Goal: Task Accomplishment & Management: Complete application form

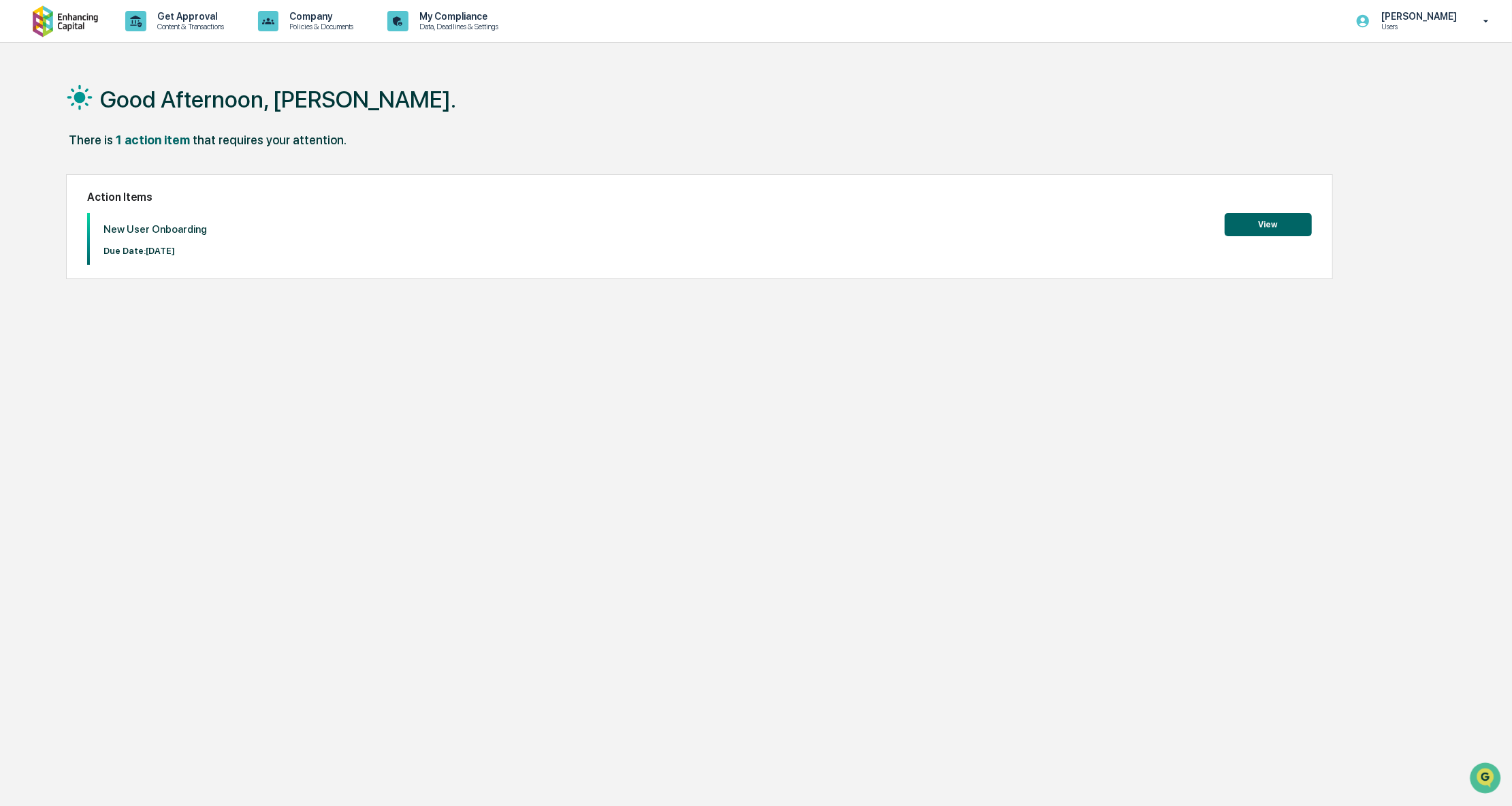
click at [1264, 224] on button "View" at bounding box center [1268, 224] width 87 height 23
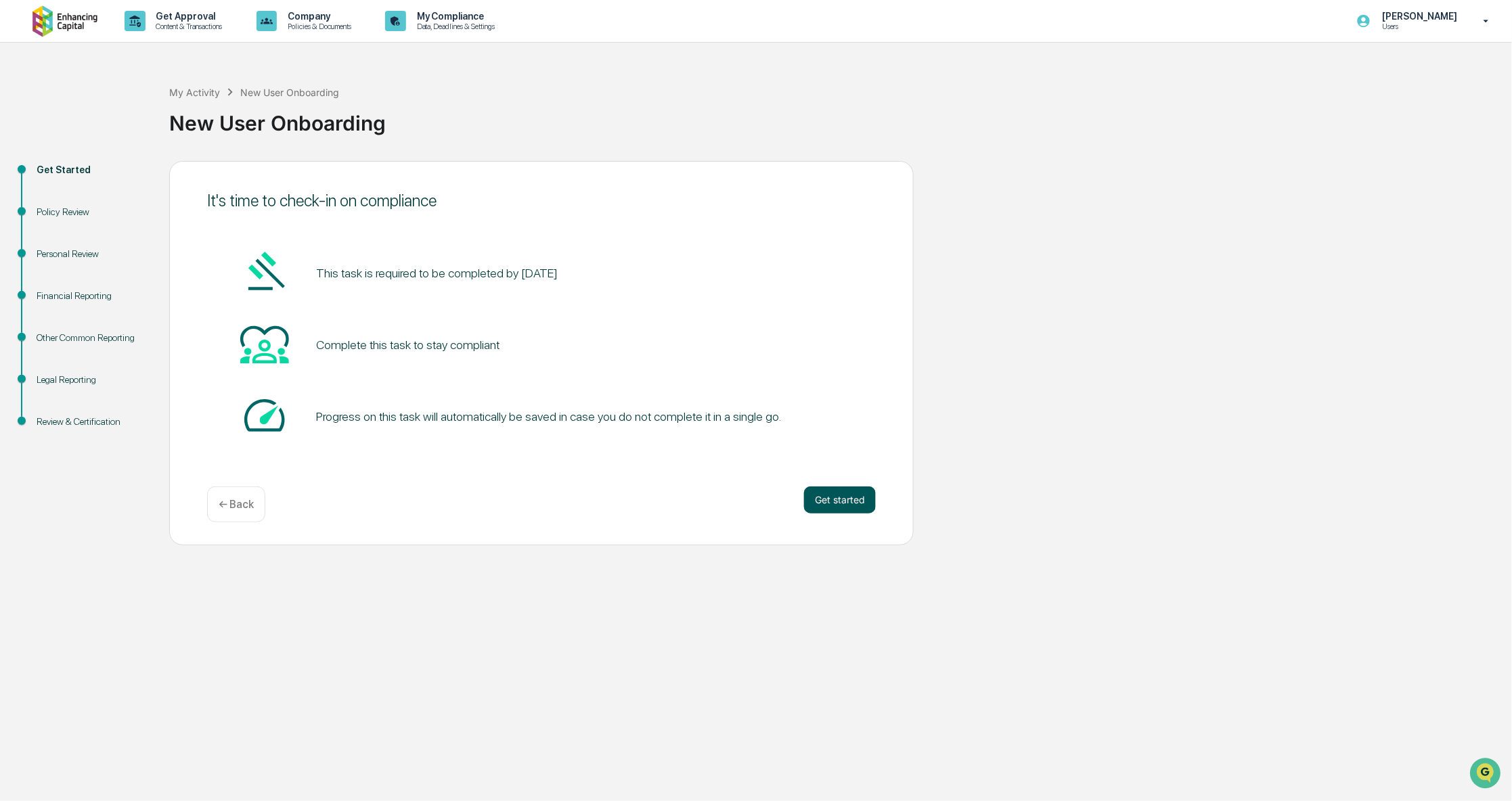
click at [843, 496] on button "Get started" at bounding box center [840, 500] width 72 height 27
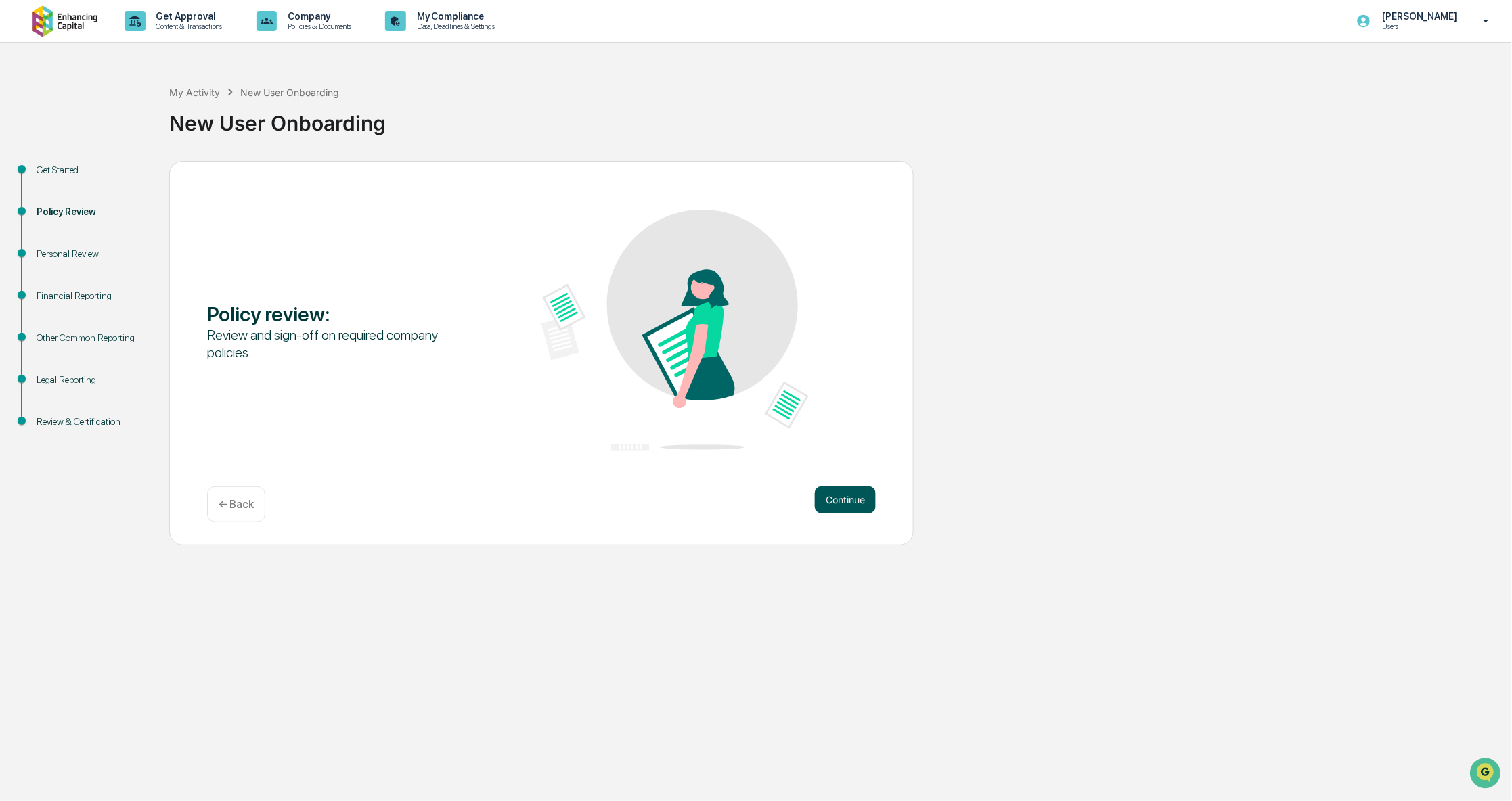
click at [846, 492] on button "Continue" at bounding box center [845, 500] width 61 height 27
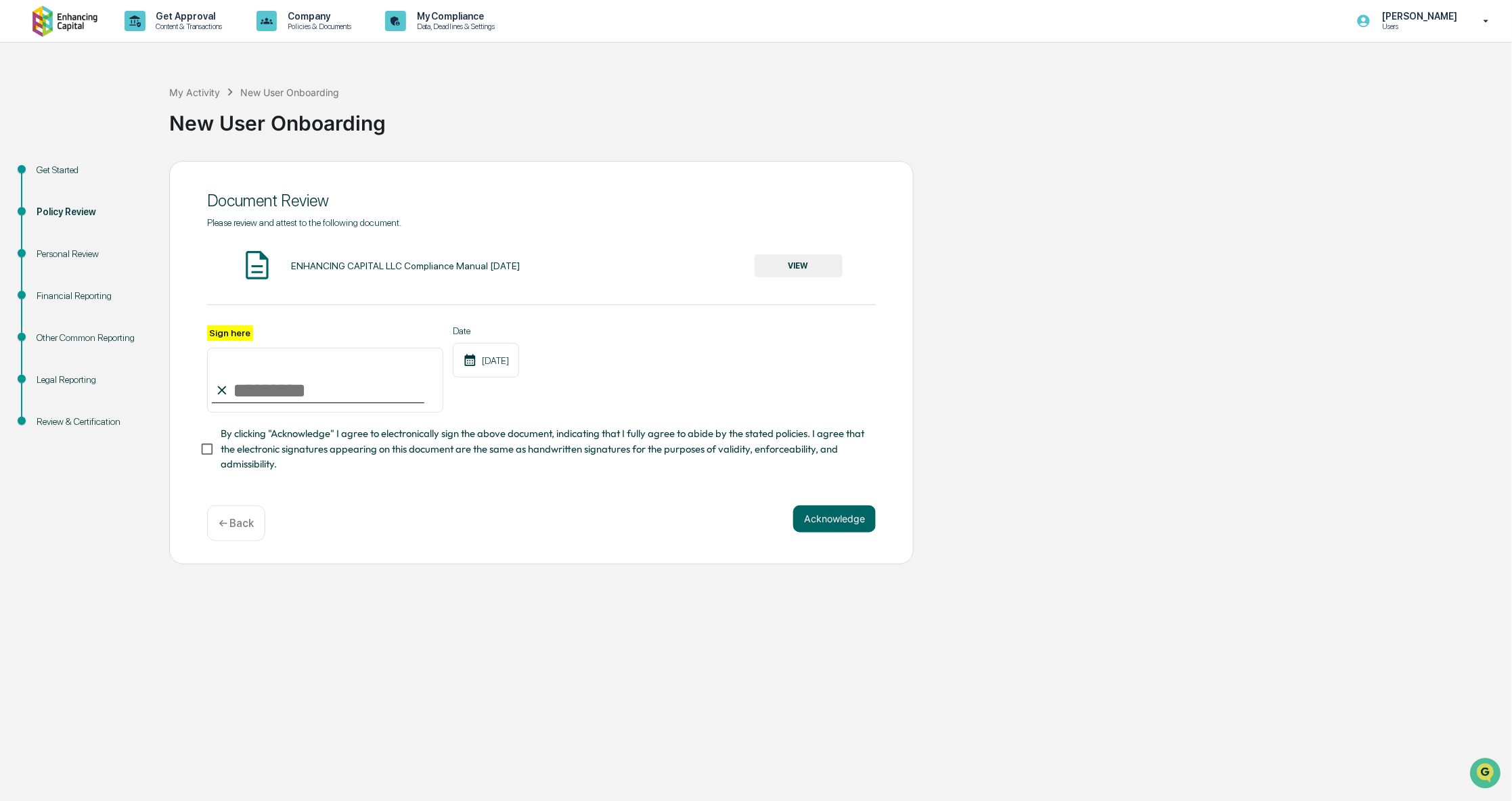
click at [252, 396] on input "Sign here" at bounding box center [325, 380] width 236 height 65
type input "**********"
click at [816, 520] on button "Acknowledge" at bounding box center [834, 519] width 83 height 27
click at [807, 269] on button "VIEW" at bounding box center [799, 266] width 88 height 23
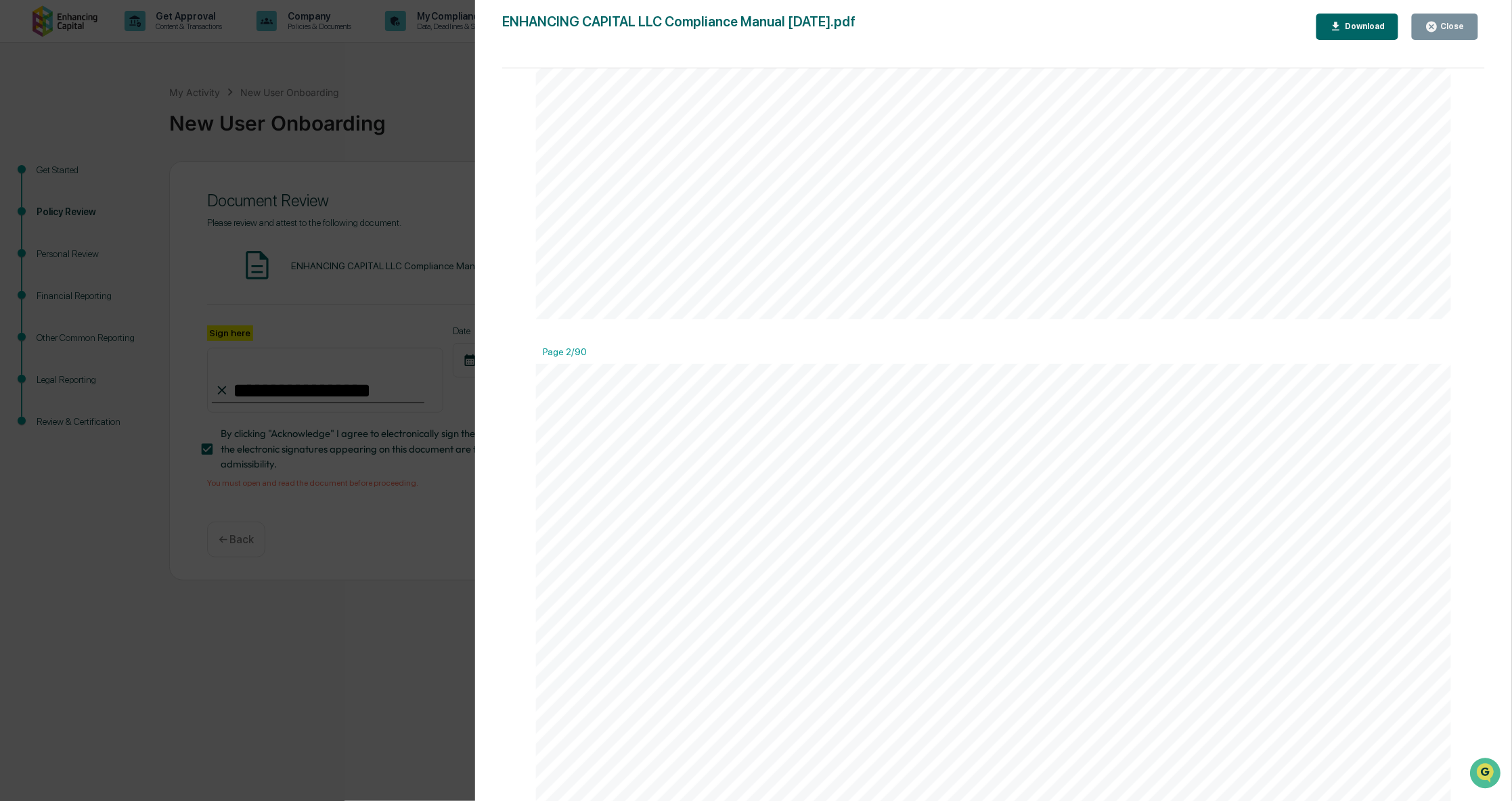
scroll to position [992, 0]
click at [1376, 25] on div "Download" at bounding box center [1363, 26] width 42 height 9
click at [1485, 528] on div "Version History [DATE] 08:52 PM [PERSON_NAME] ENHANCING CAPITAL LLC Compliance …" at bounding box center [993, 414] width 1037 height 828
click at [1476, 534] on div "Page 1/90 ENHANCING CAPITAL LLC Compliance Manual [DATE] This Compliance Manual…" at bounding box center [993, 441] width 983 height 746
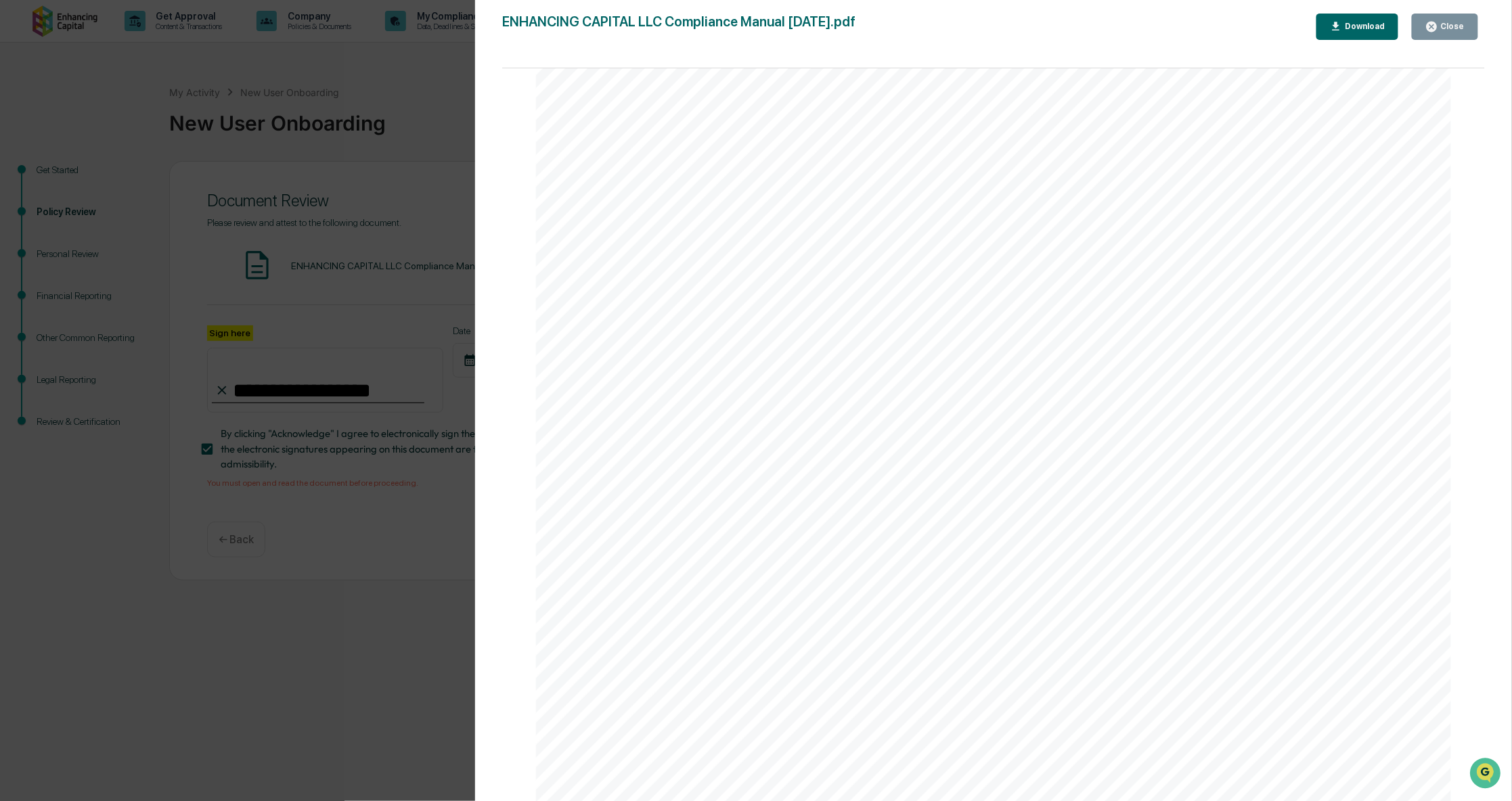
click at [1497, 83] on div "Version History [DATE] 08:52 PM [PERSON_NAME] ENHANCING CAPITAL LLC Compliance …" at bounding box center [993, 414] width 1037 height 828
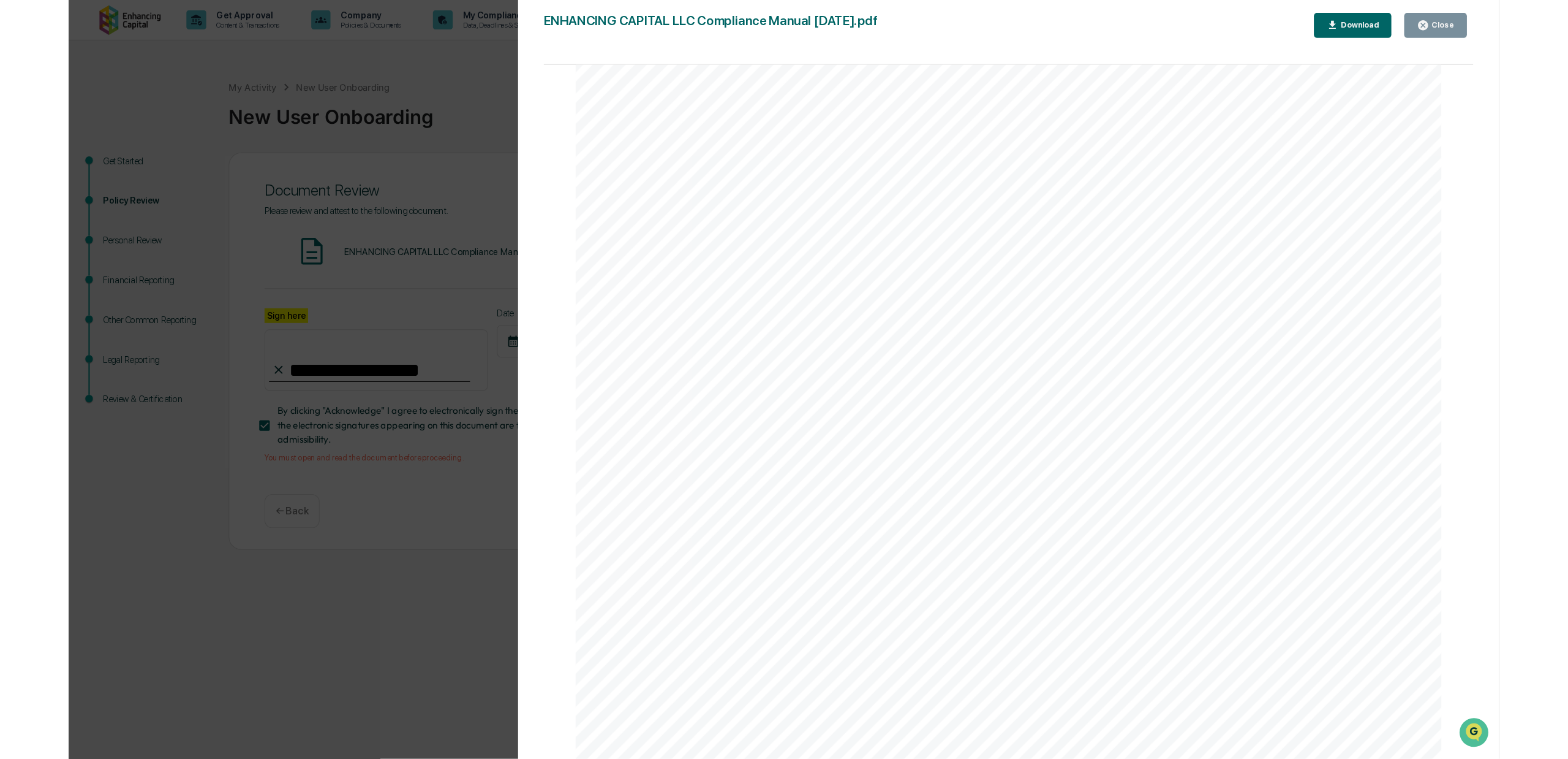
scroll to position [99565, 0]
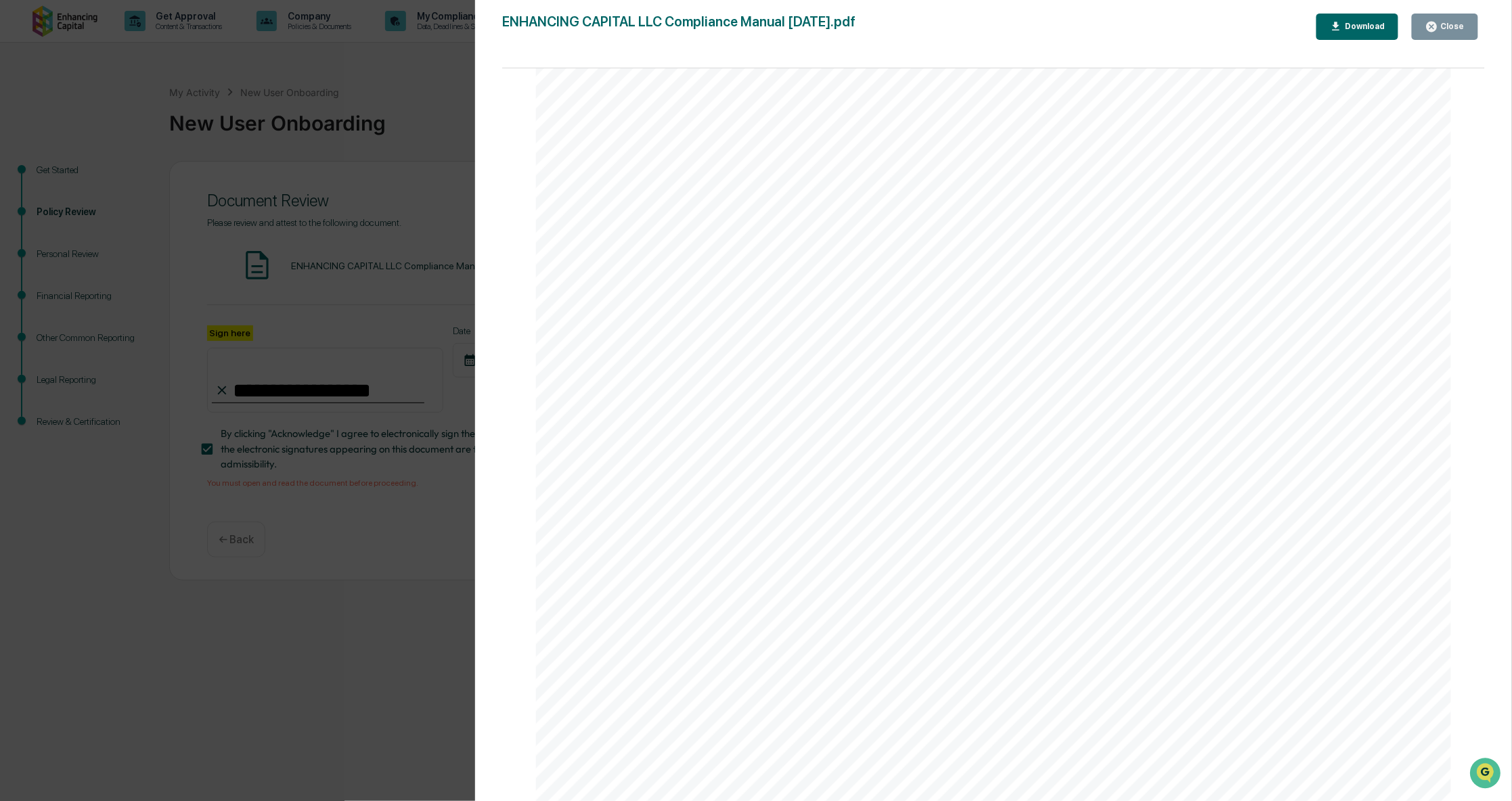
click at [1456, 25] on div "Close" at bounding box center [1451, 26] width 26 height 9
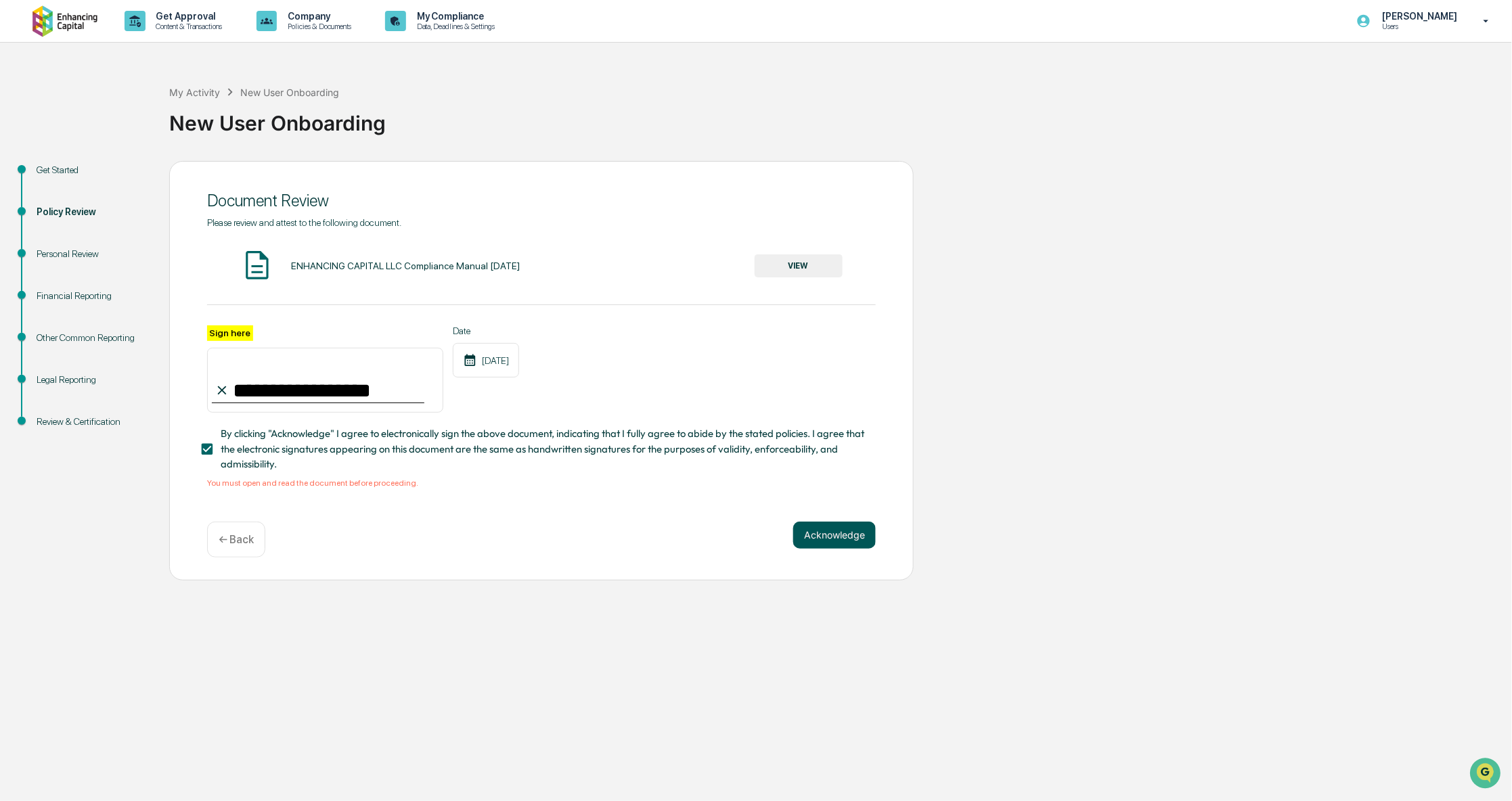
click at [834, 539] on button "Acknowledge" at bounding box center [834, 535] width 83 height 27
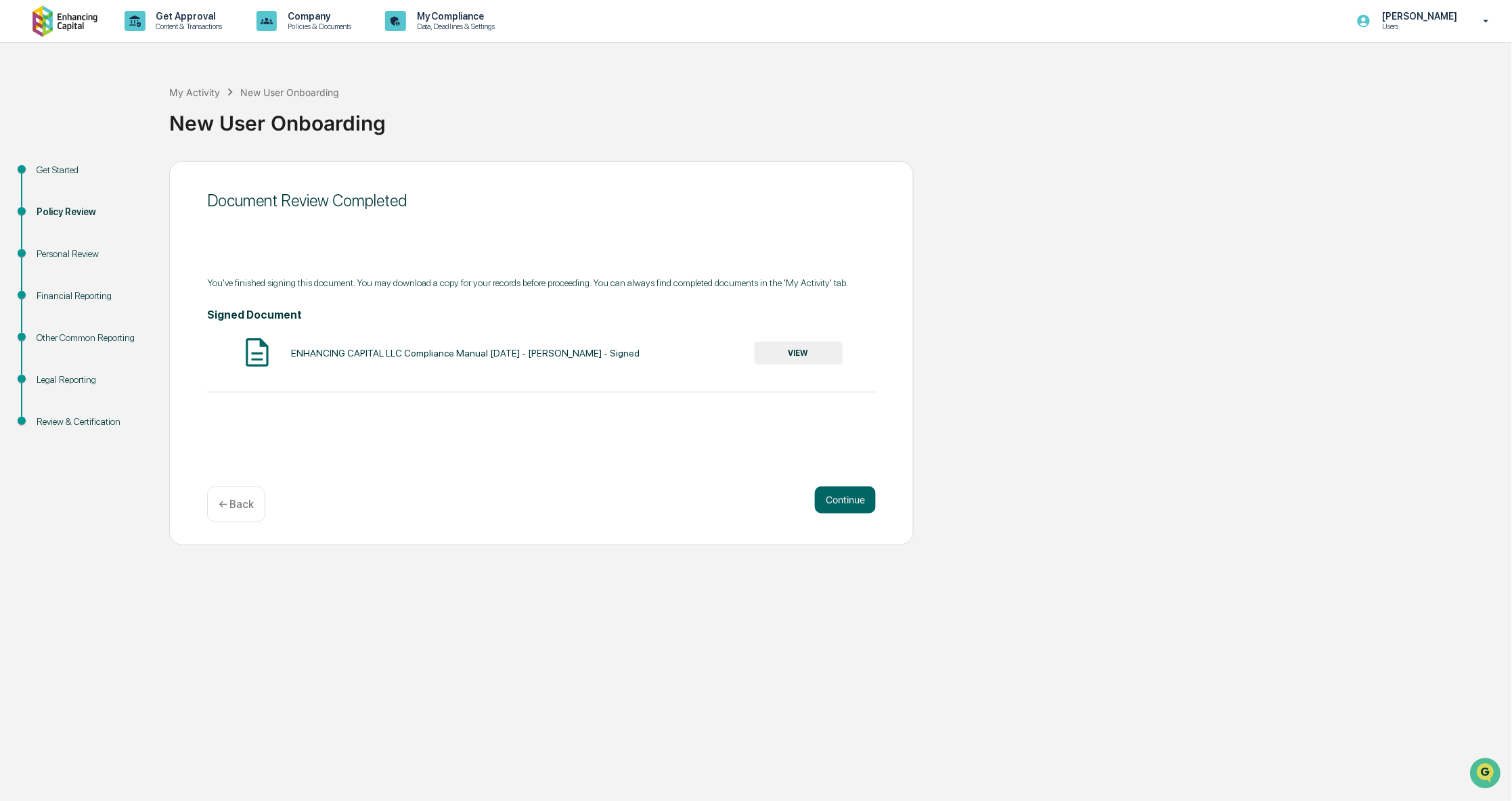
click at [803, 353] on button "VIEW" at bounding box center [799, 353] width 88 height 23
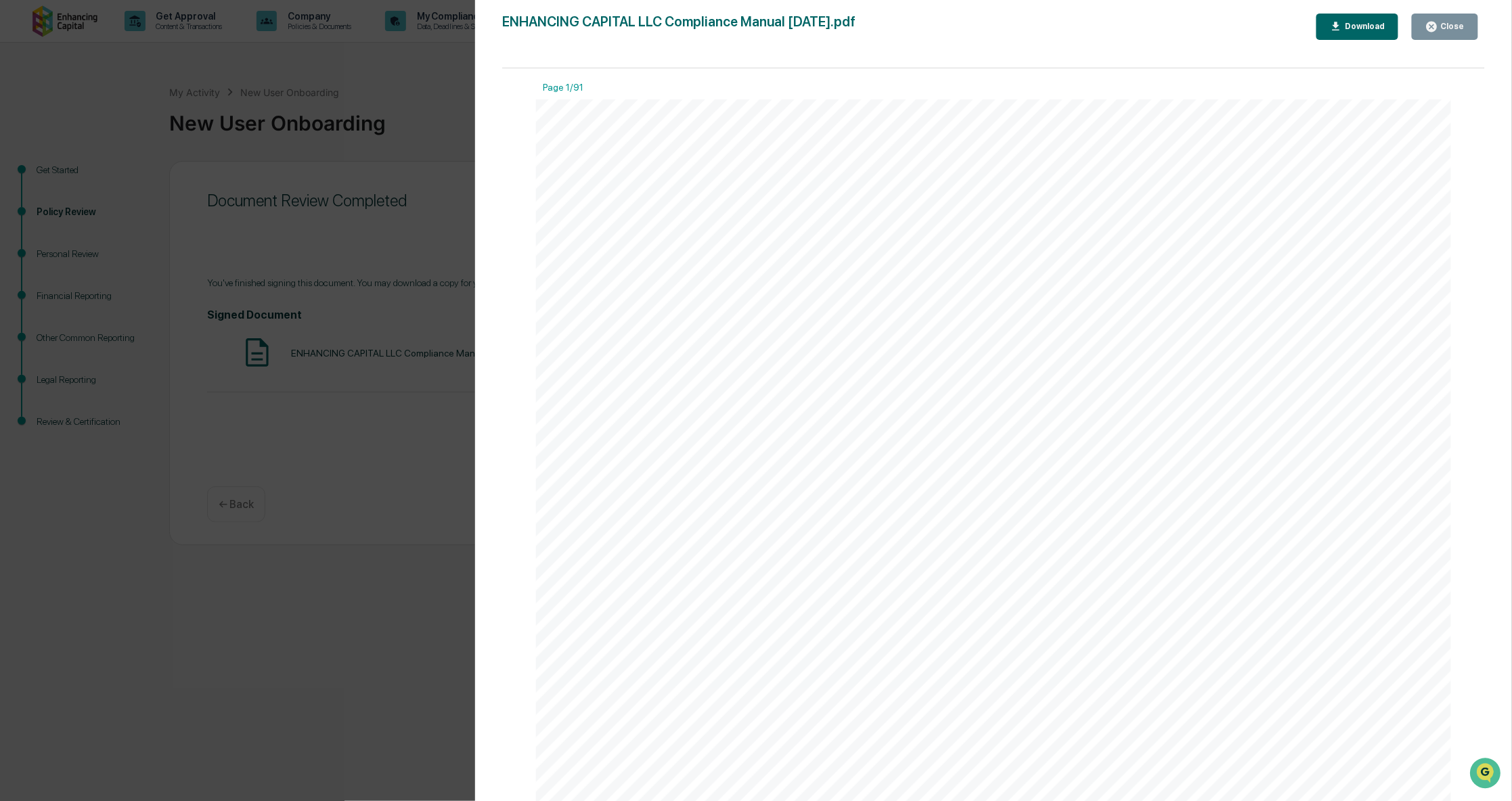
click at [1451, 25] on div "Close" at bounding box center [1451, 26] width 26 height 9
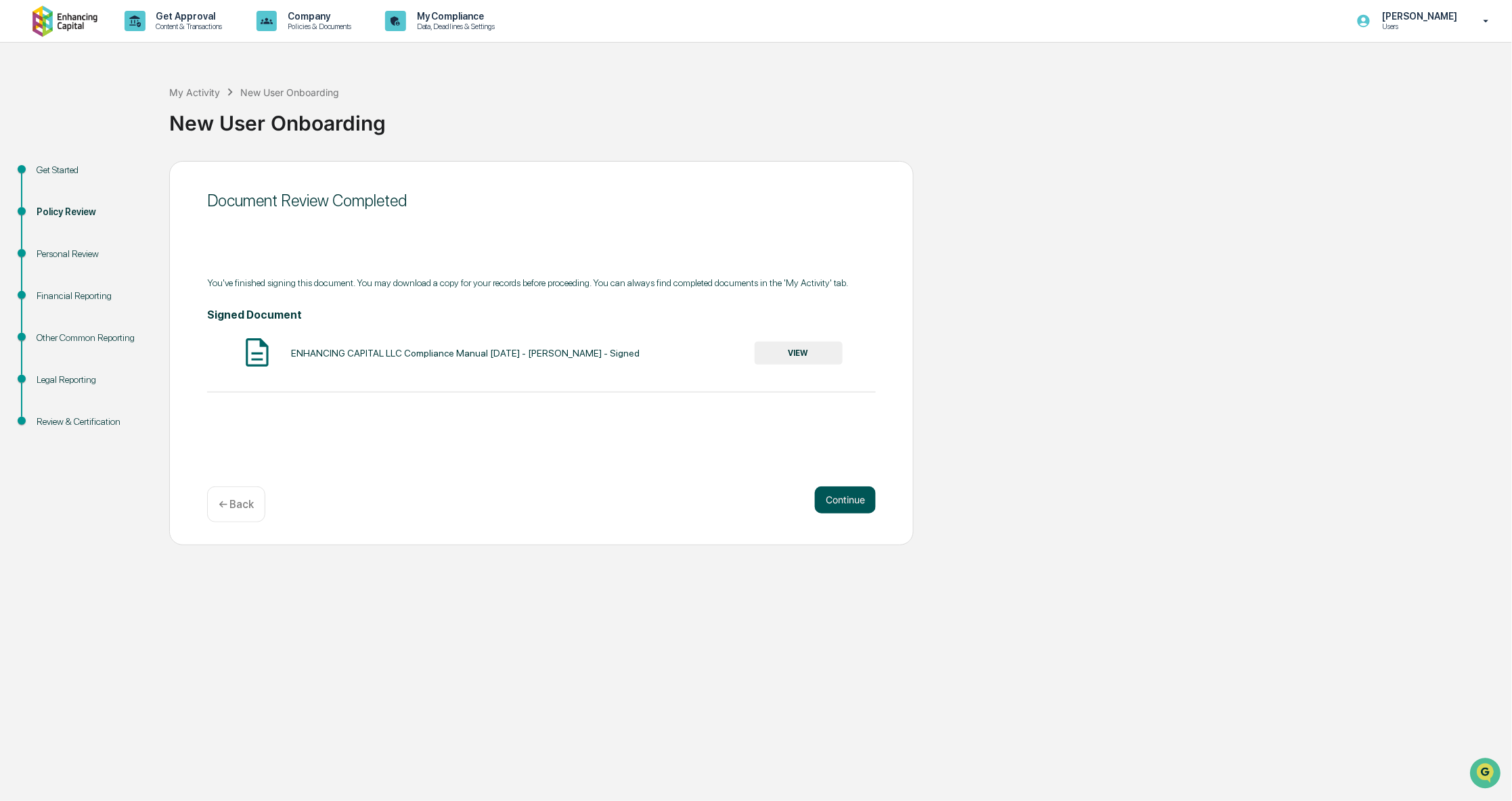
click at [834, 497] on button "Continue" at bounding box center [845, 500] width 61 height 27
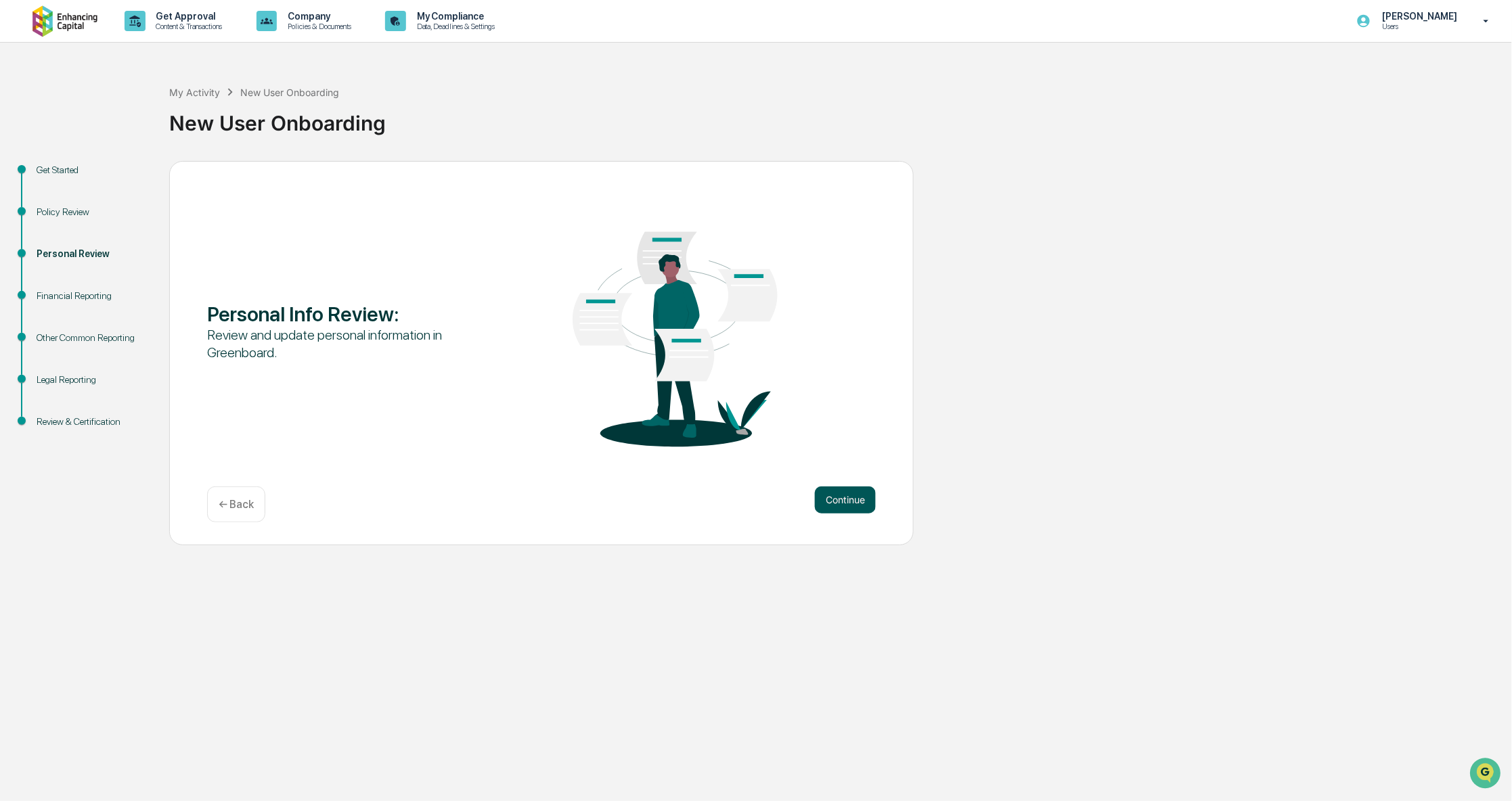
click at [850, 493] on button "Continue" at bounding box center [845, 500] width 61 height 27
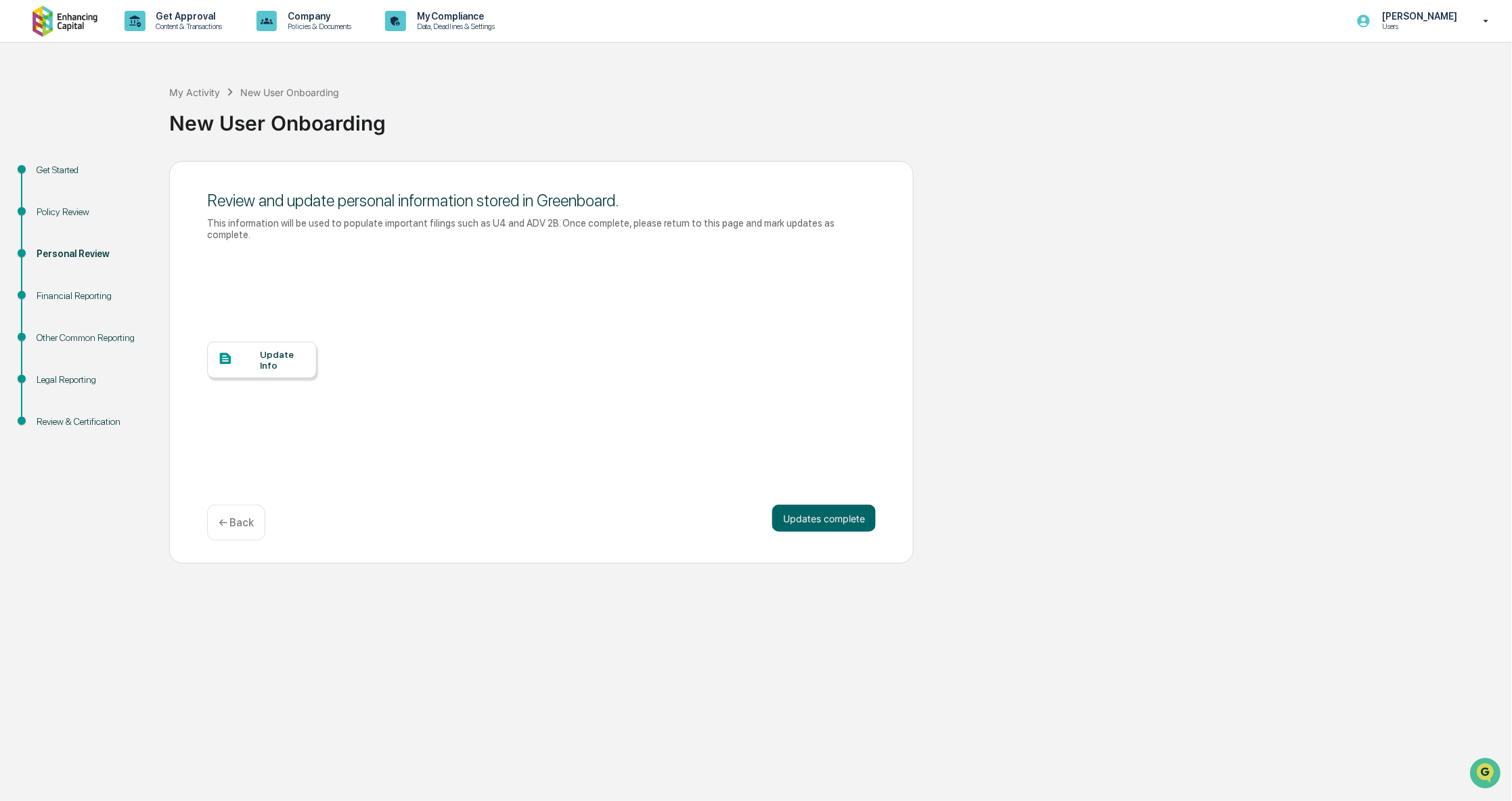
click at [285, 350] on div "Update Info" at bounding box center [283, 360] width 46 height 22
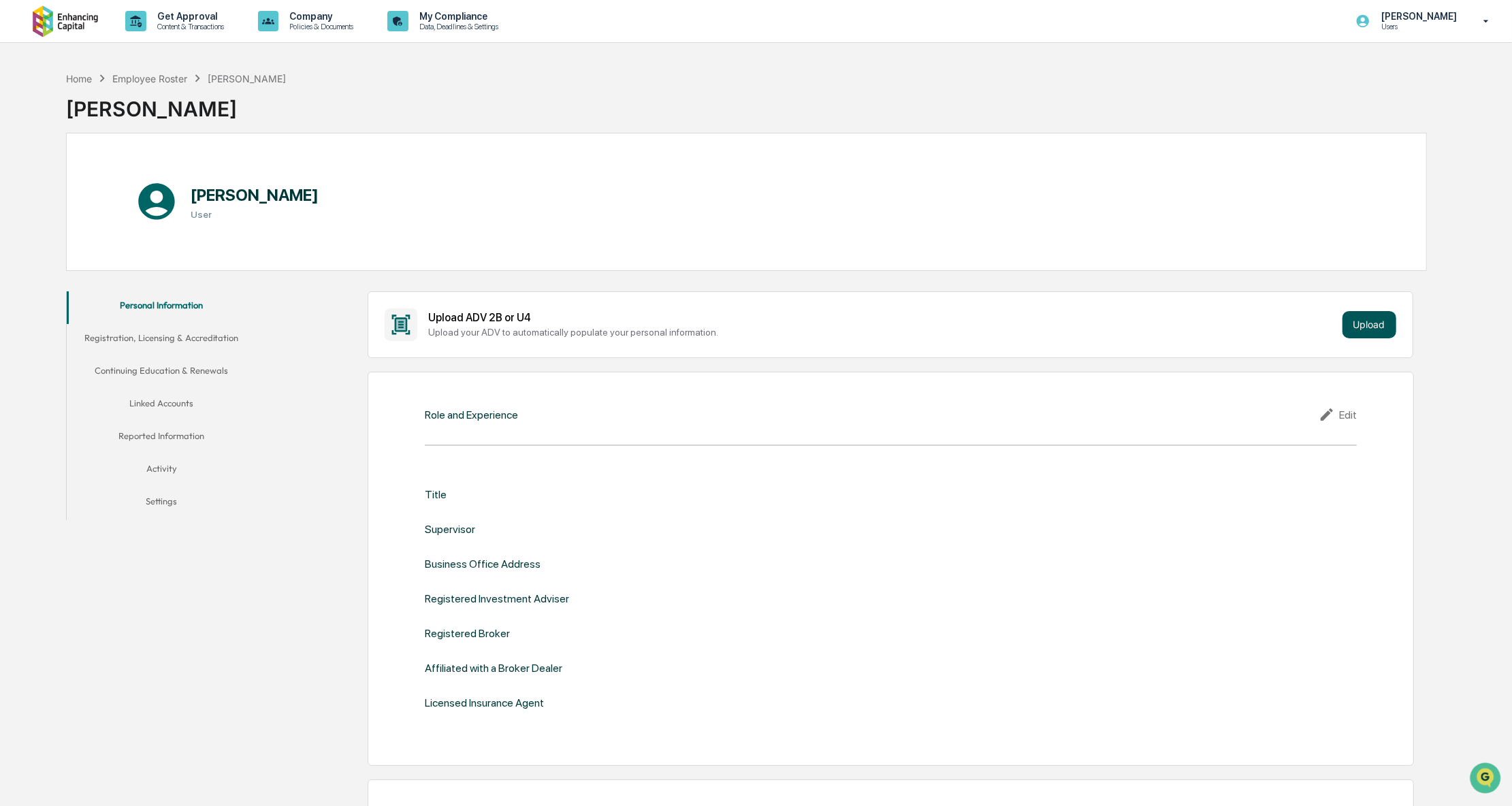
click at [1368, 325] on button "Upload" at bounding box center [1368, 325] width 54 height 27
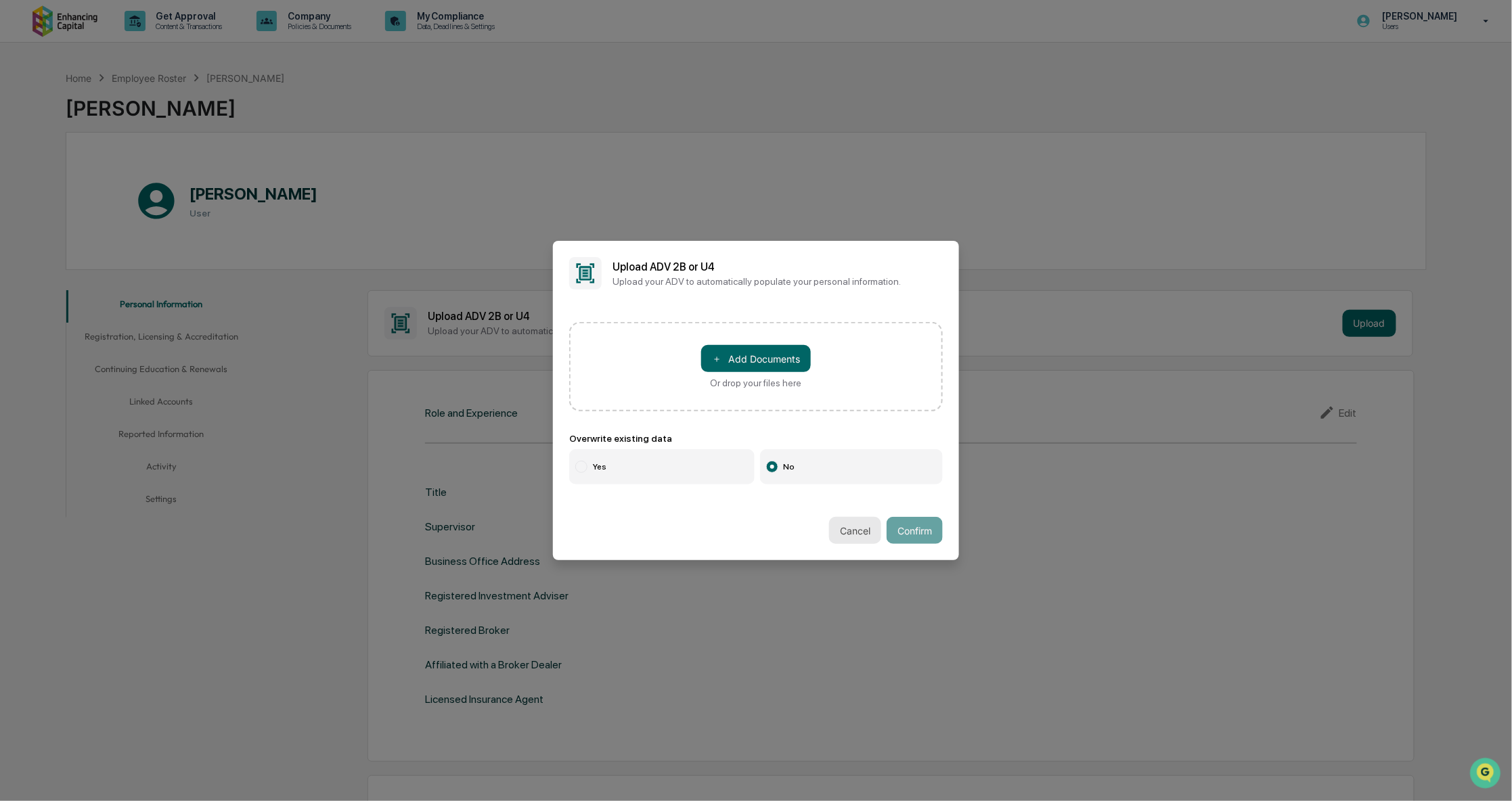
click at [848, 529] on button "Cancel" at bounding box center [855, 530] width 52 height 27
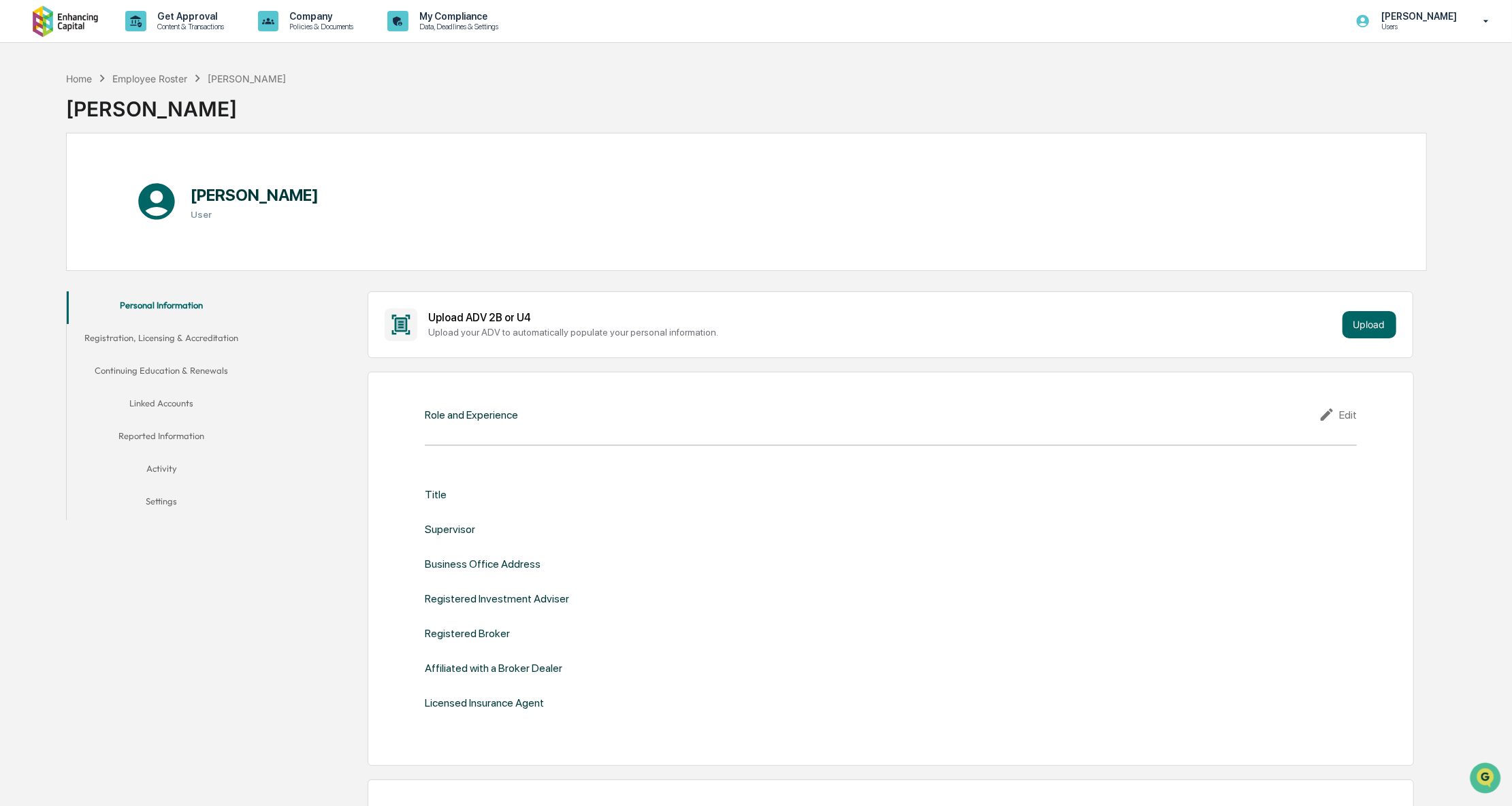
click at [650, 414] on div "Role and Experience Edit" at bounding box center [890, 415] width 931 height 16
click at [1346, 415] on div "Edit" at bounding box center [1337, 415] width 38 height 16
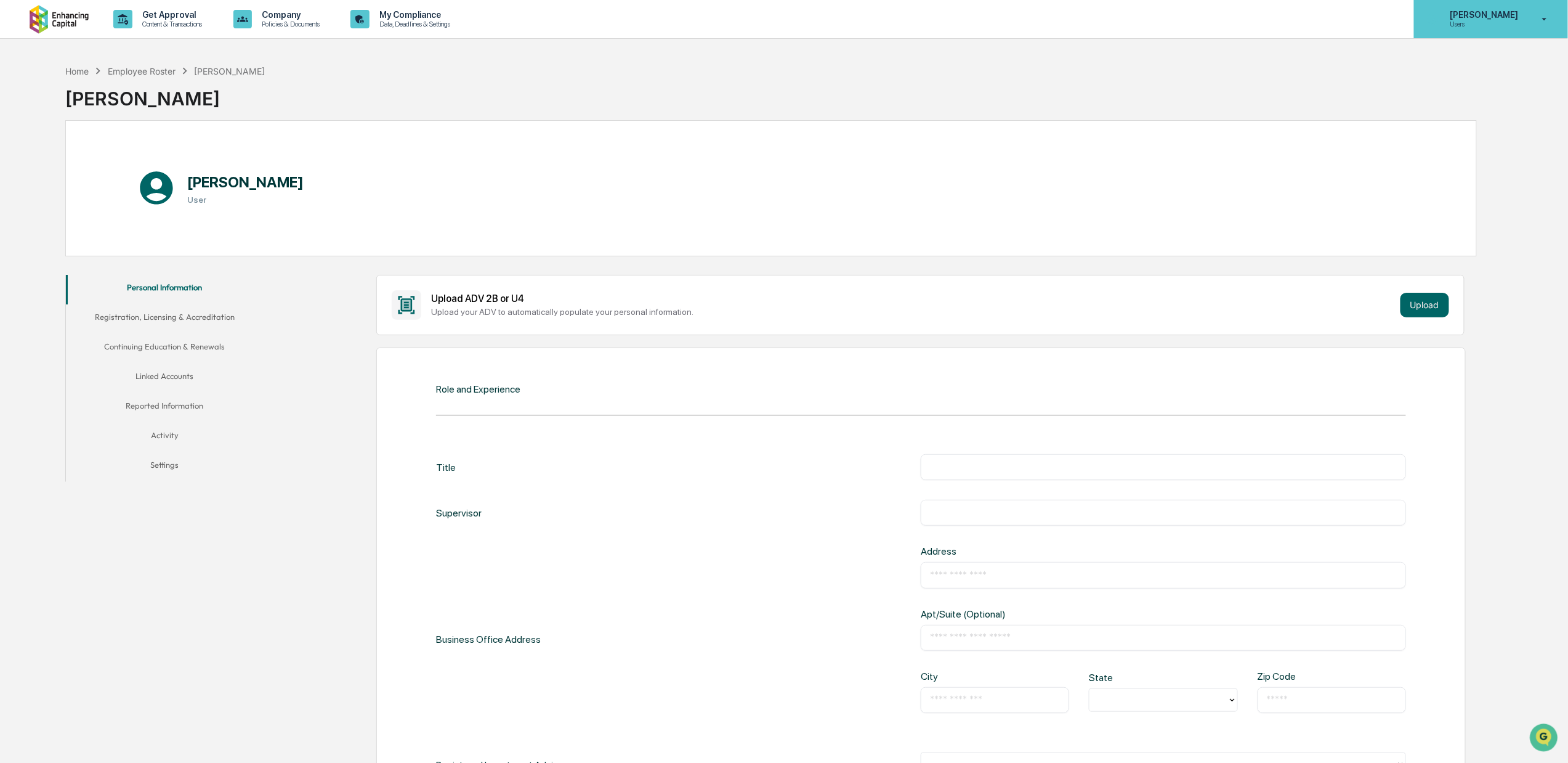
click at [1367, 15] on p "[PERSON_NAME]" at bounding box center [1482, 15] width 84 height 10
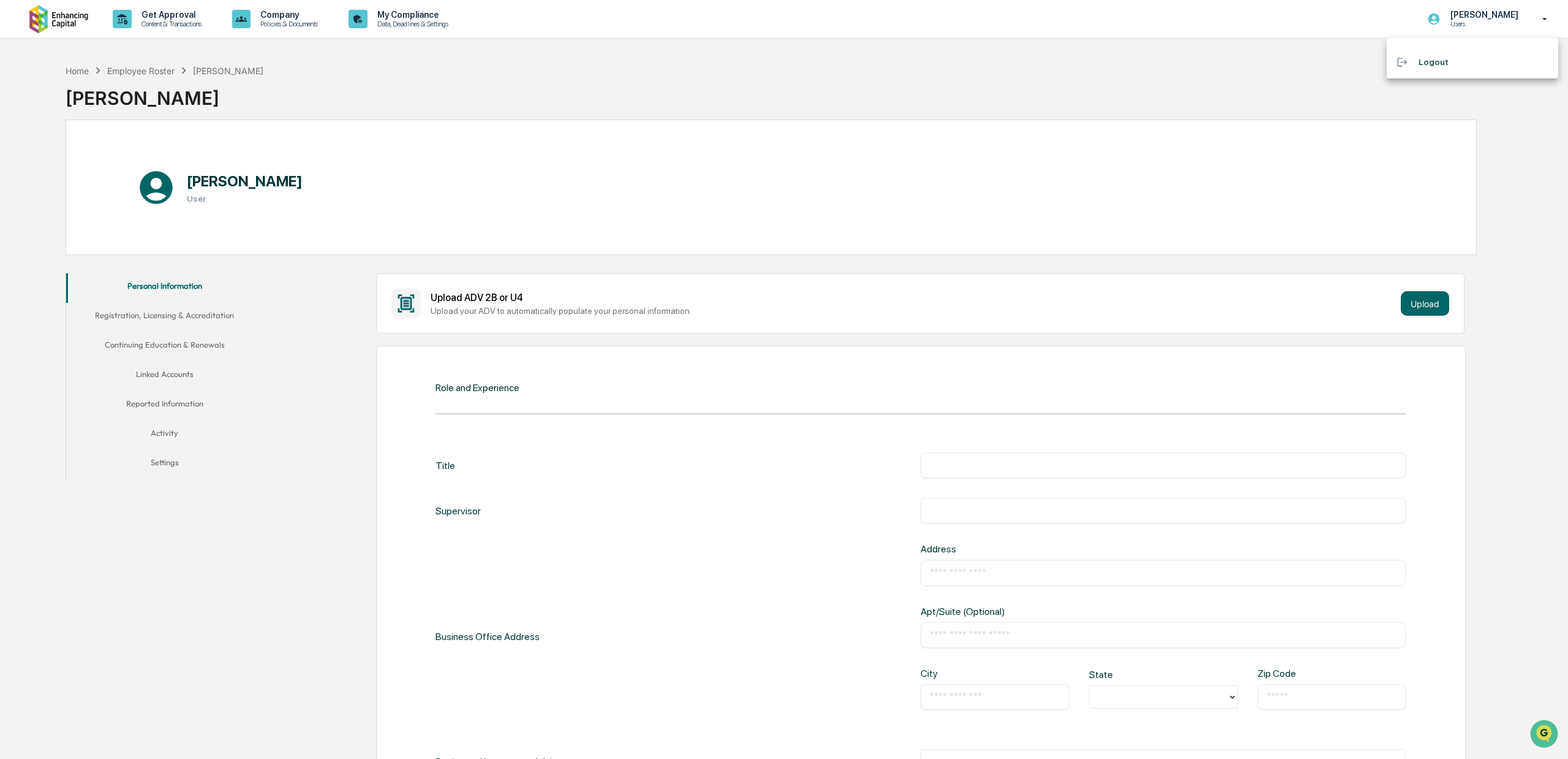
click at [1321, 67] on div at bounding box center [784, 380] width 1568 height 759
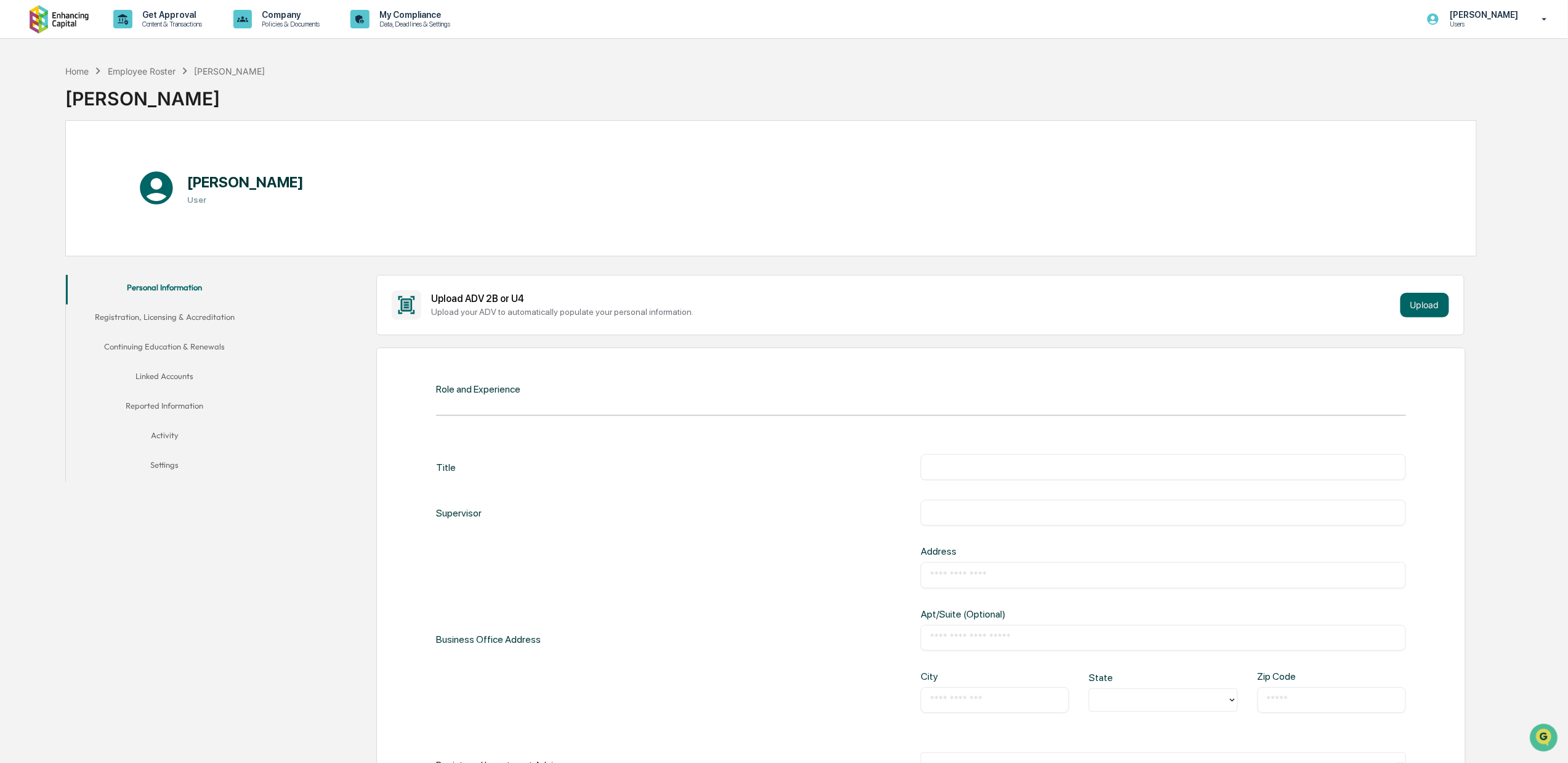
click at [635, 482] on div "Title ​ Supervisor ​ Business Office Address Address ​ Apt/Suite (Optional) ​ C…" at bounding box center [921, 683] width 970 height 458
click at [454, 469] on div "Title ​" at bounding box center [921, 467] width 970 height 26
click at [942, 464] on input "text" at bounding box center [1163, 467] width 466 height 13
type input "**********"
click at [966, 518] on input "text" at bounding box center [1163, 513] width 466 height 13
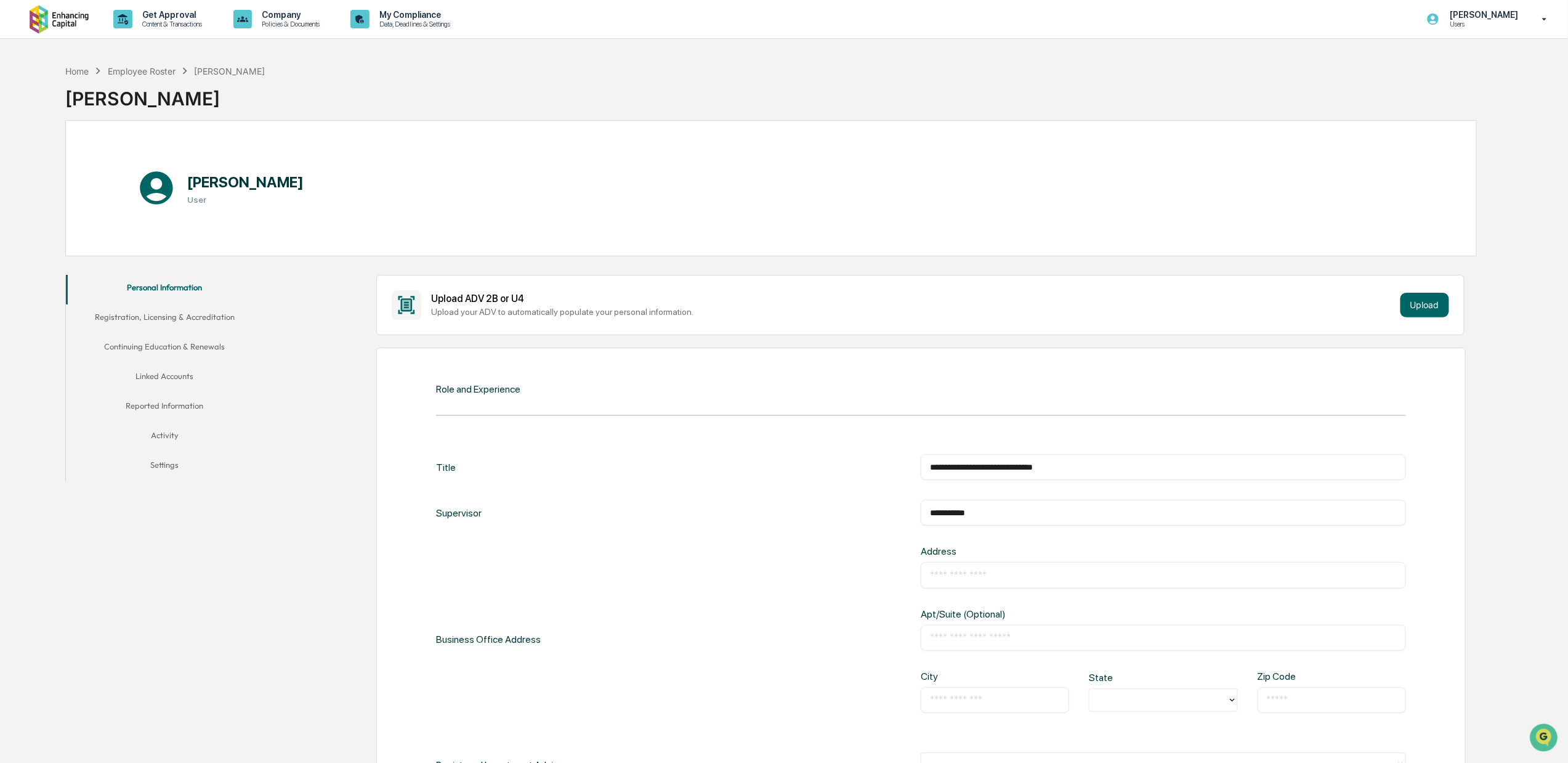
type input "**********"
click at [969, 568] on div "​" at bounding box center [1163, 575] width 485 height 26
click at [968, 575] on input "text" at bounding box center [1163, 575] width 466 height 13
type input "**********"
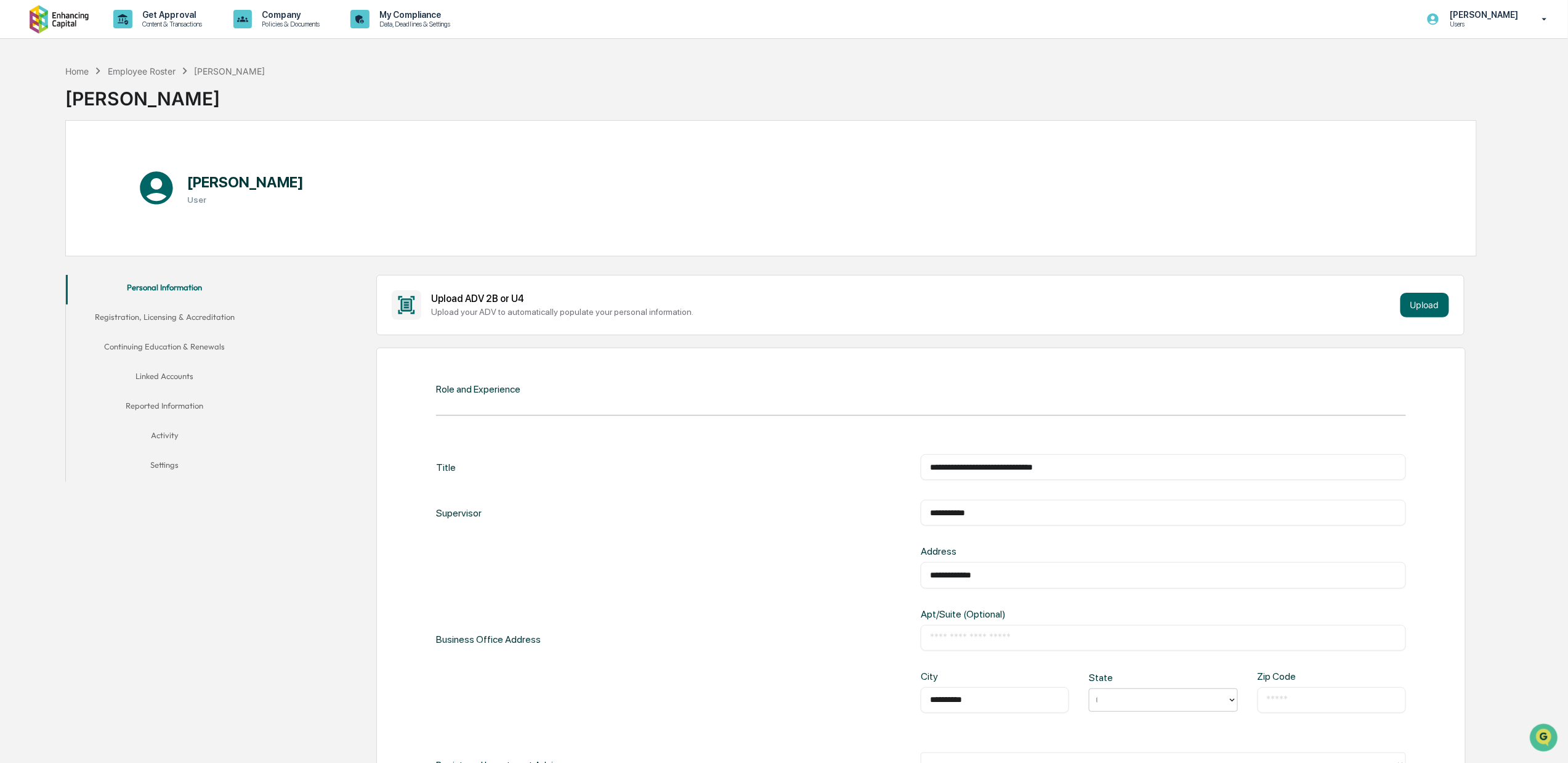
type input "**"
type input "*****"
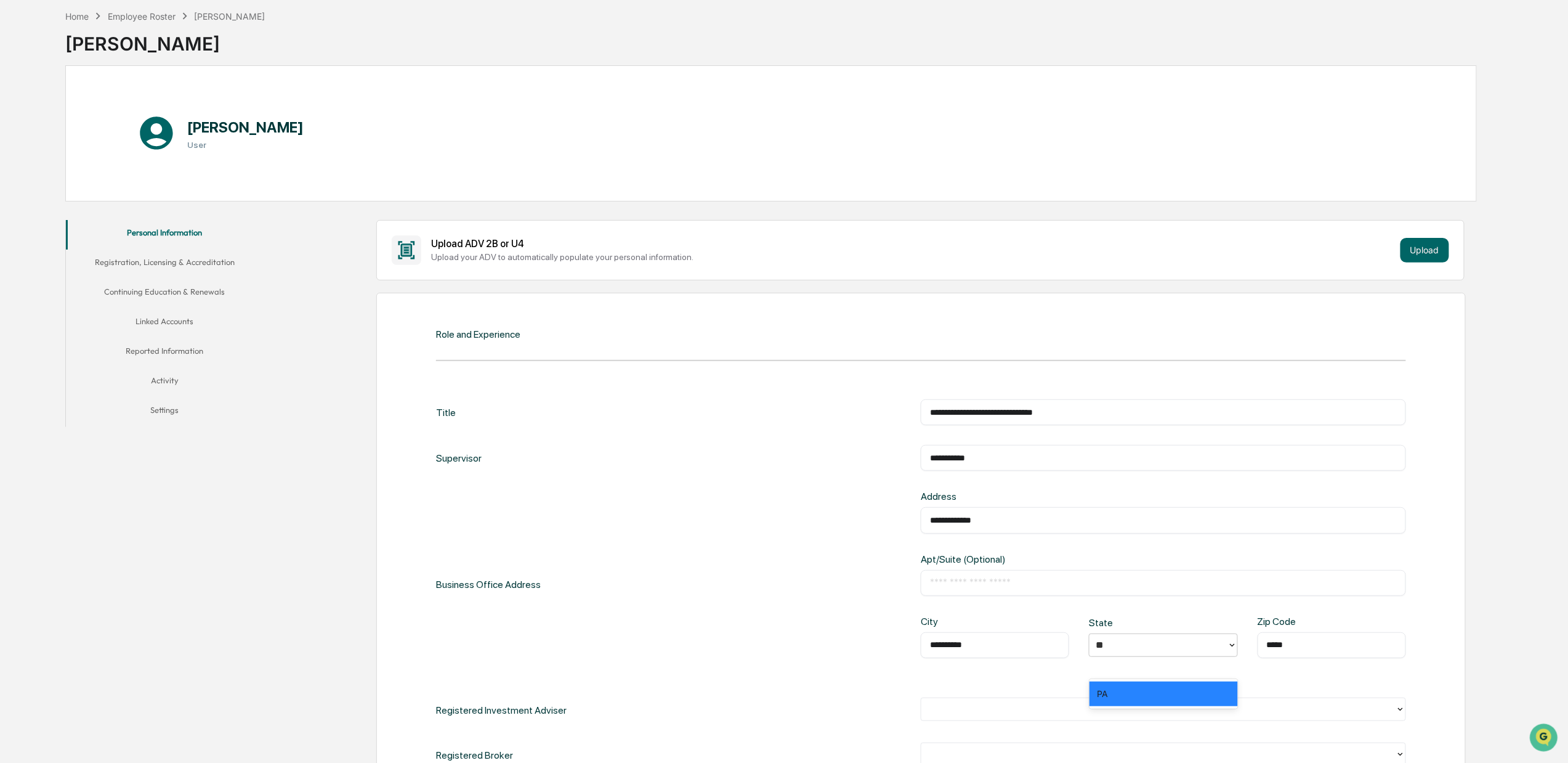
scroll to position [328, 0]
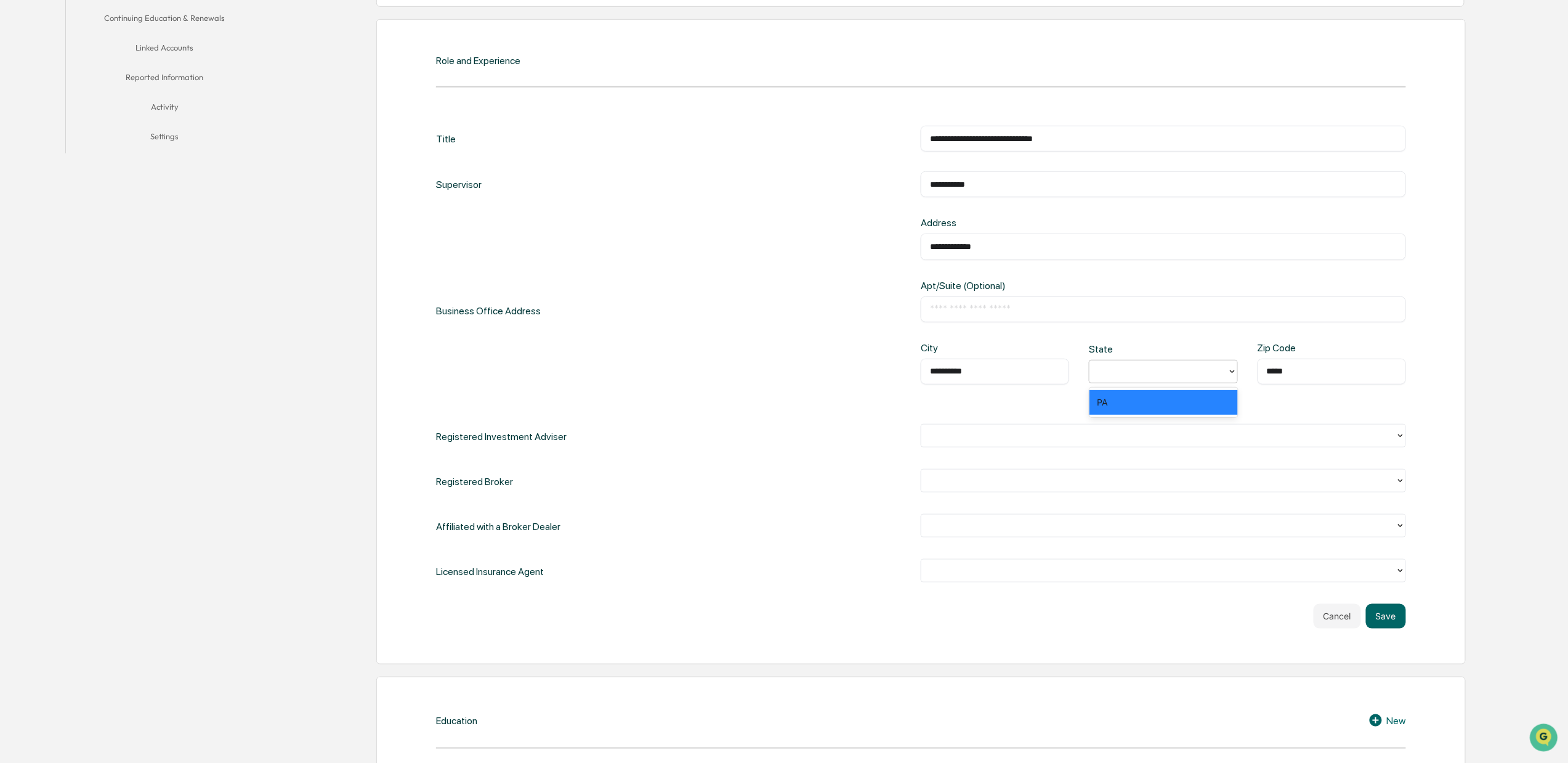
click at [1102, 440] on div at bounding box center [1158, 435] width 461 height 14
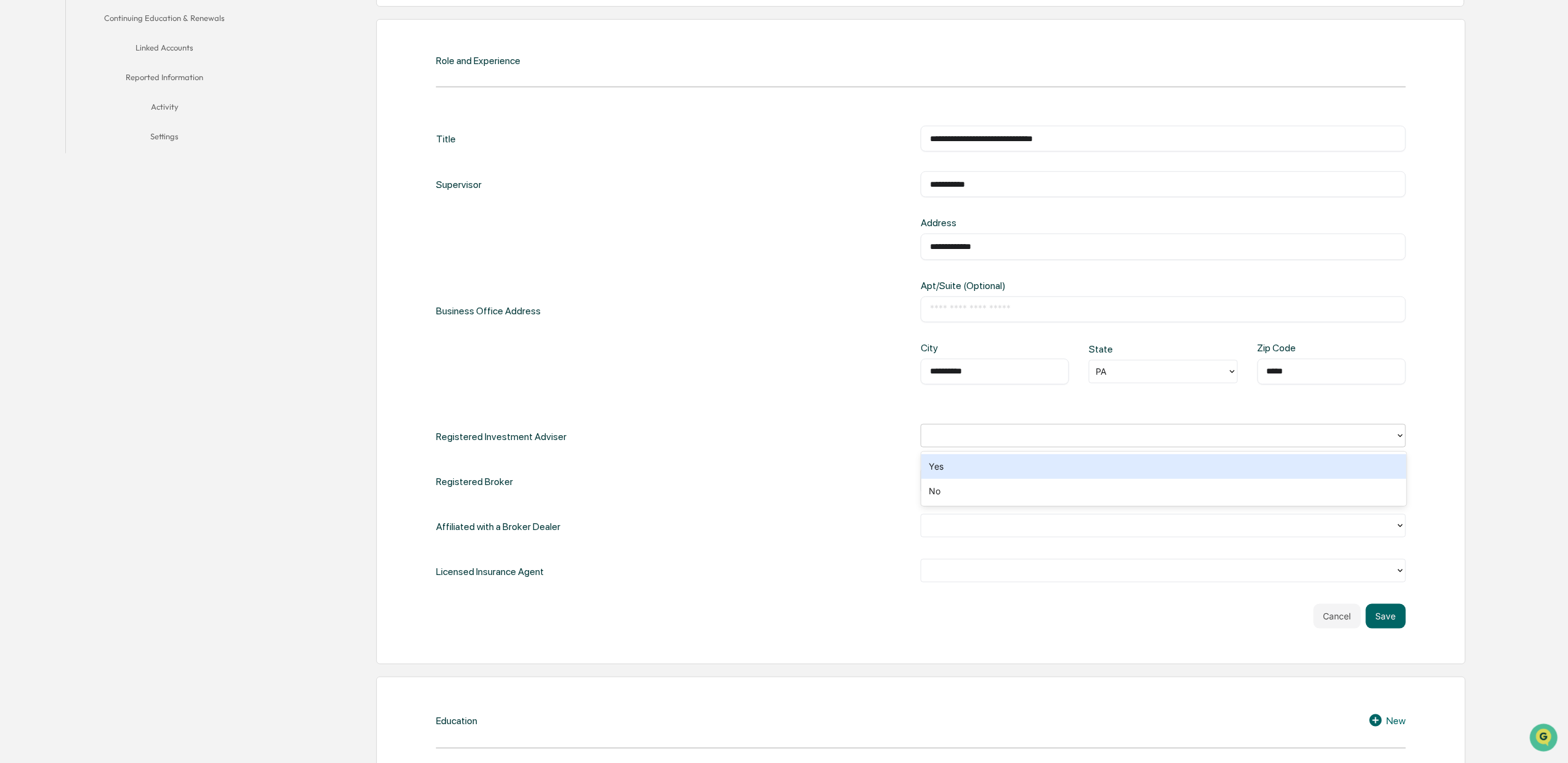
click at [1093, 459] on div "Yes" at bounding box center [1164, 466] width 485 height 25
click at [1082, 482] on div at bounding box center [1158, 480] width 461 height 14
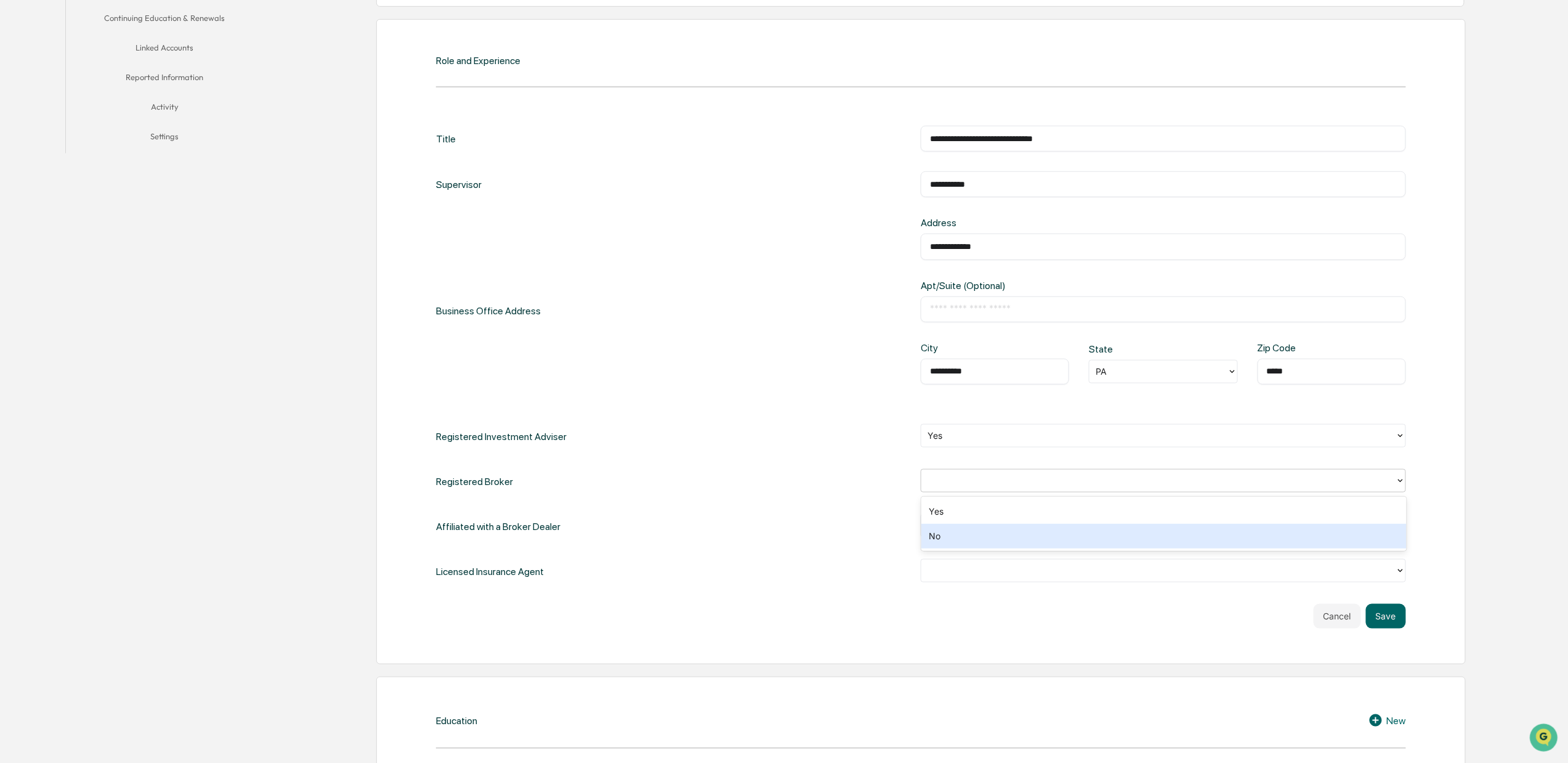
click at [1057, 535] on div "No" at bounding box center [1164, 535] width 485 height 25
click at [1057, 533] on div at bounding box center [1158, 525] width 461 height 14
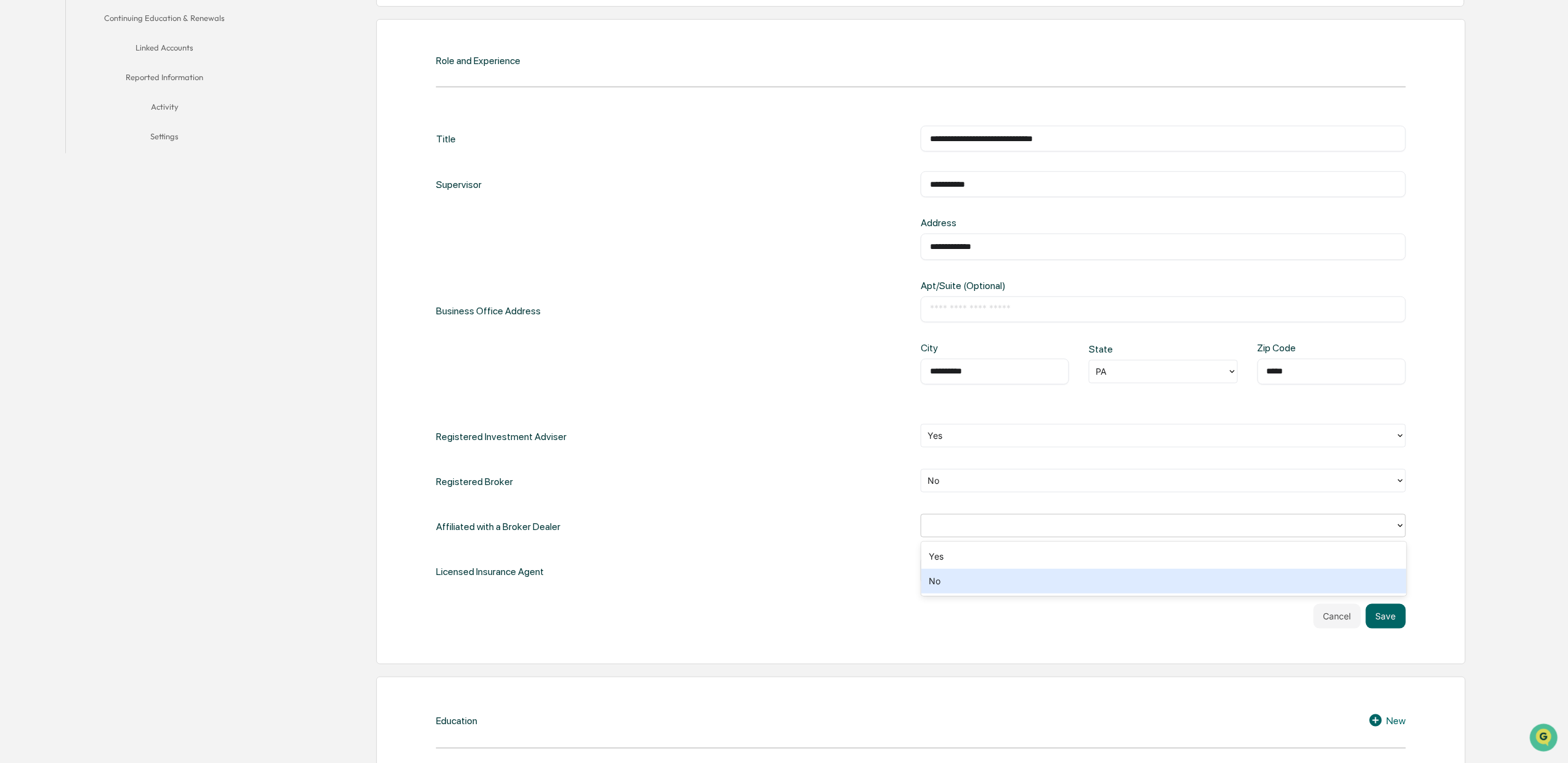
click at [1031, 584] on div "No" at bounding box center [1164, 580] width 485 height 25
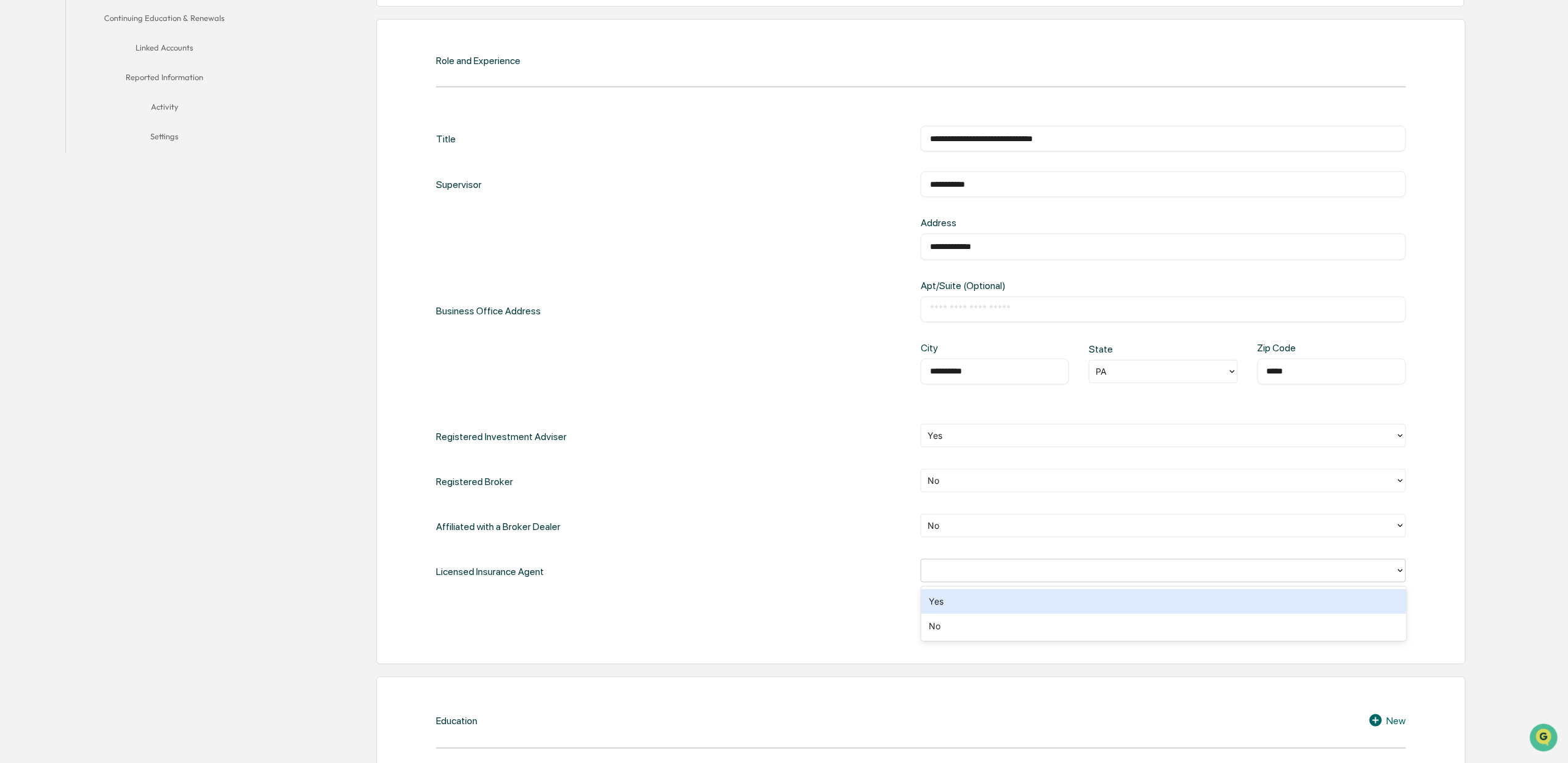
click at [1034, 578] on div at bounding box center [1158, 570] width 461 height 14
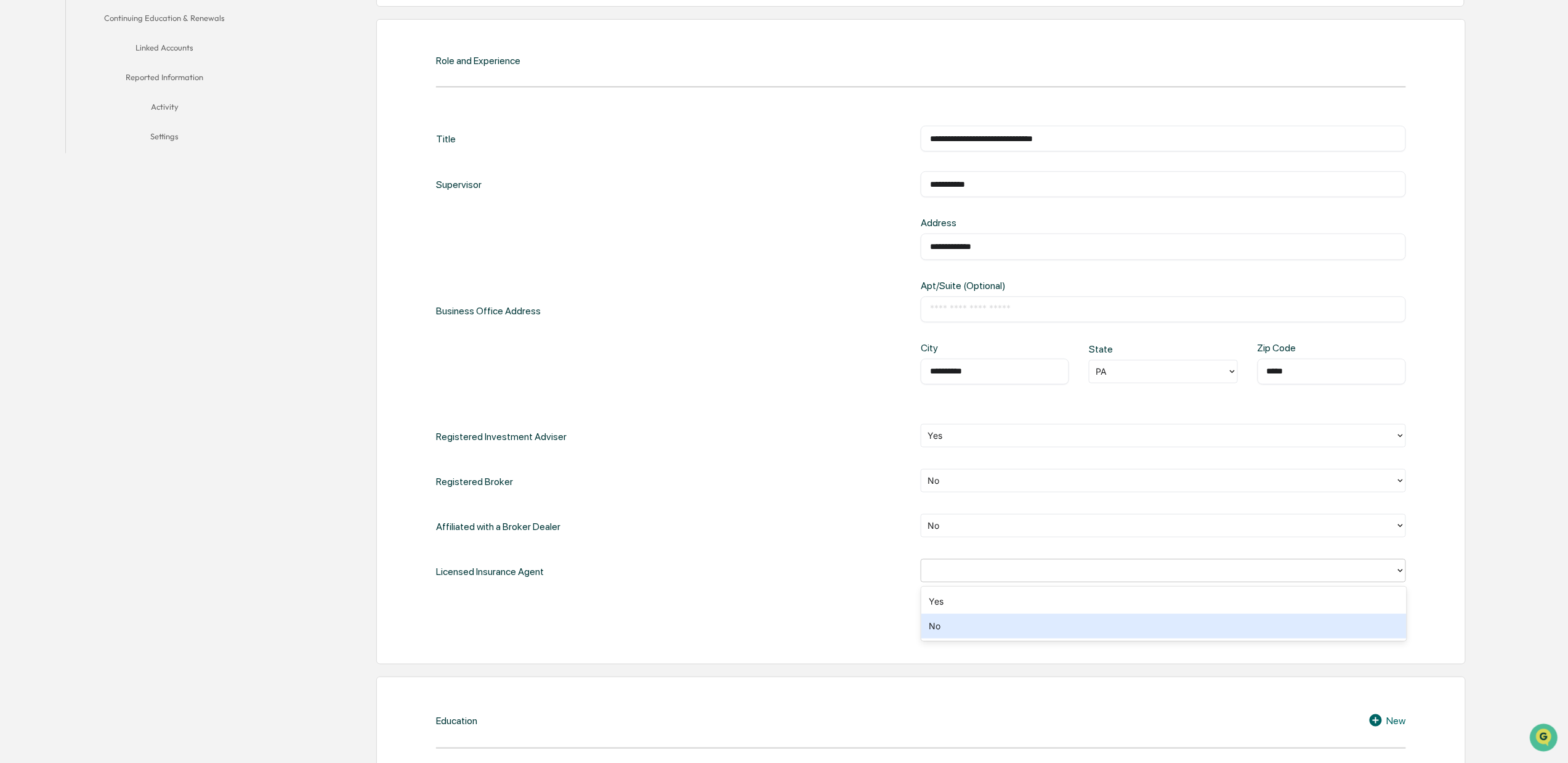
click at [995, 632] on div "No" at bounding box center [1164, 625] width 485 height 25
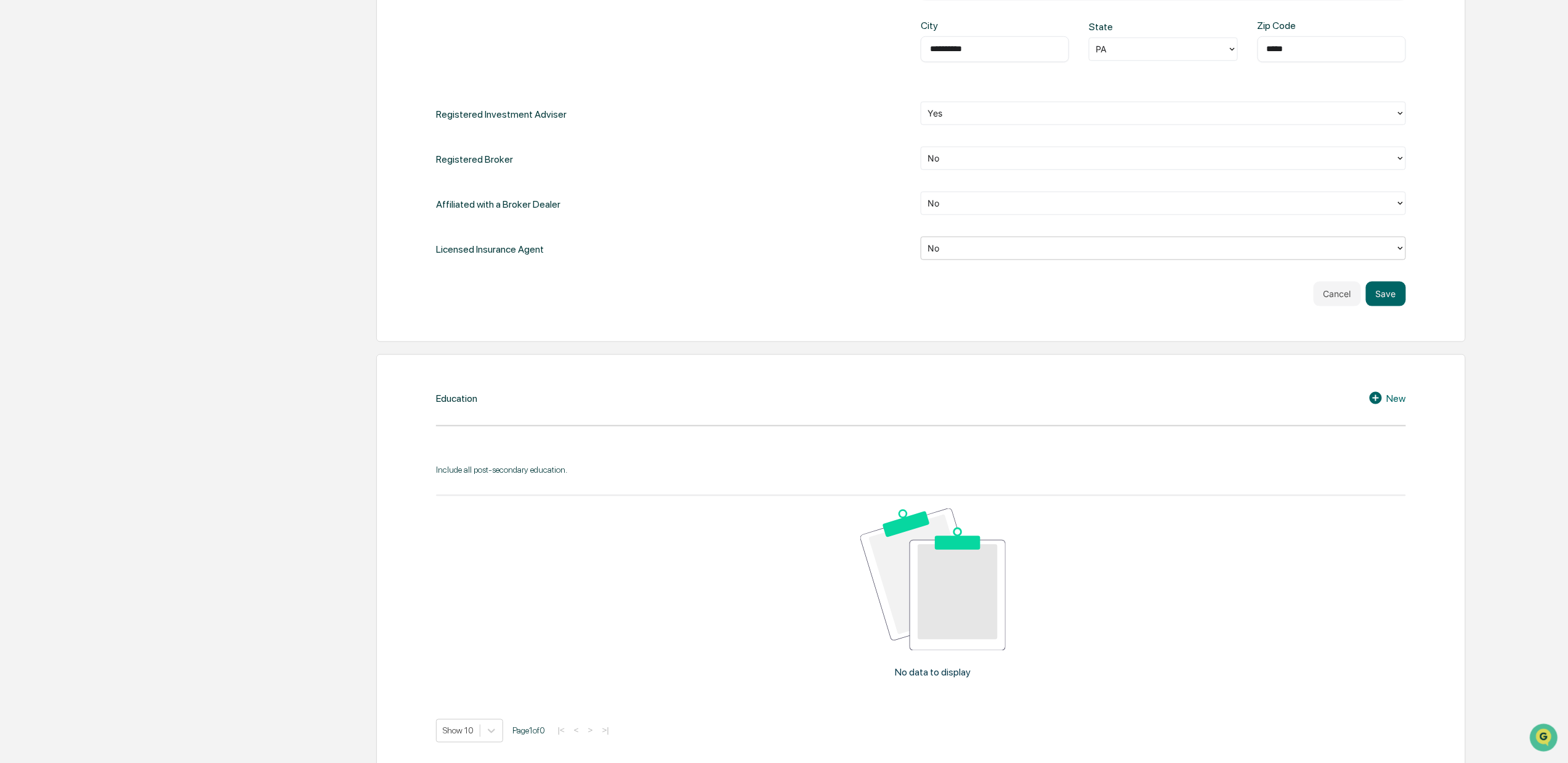
scroll to position [657, 0]
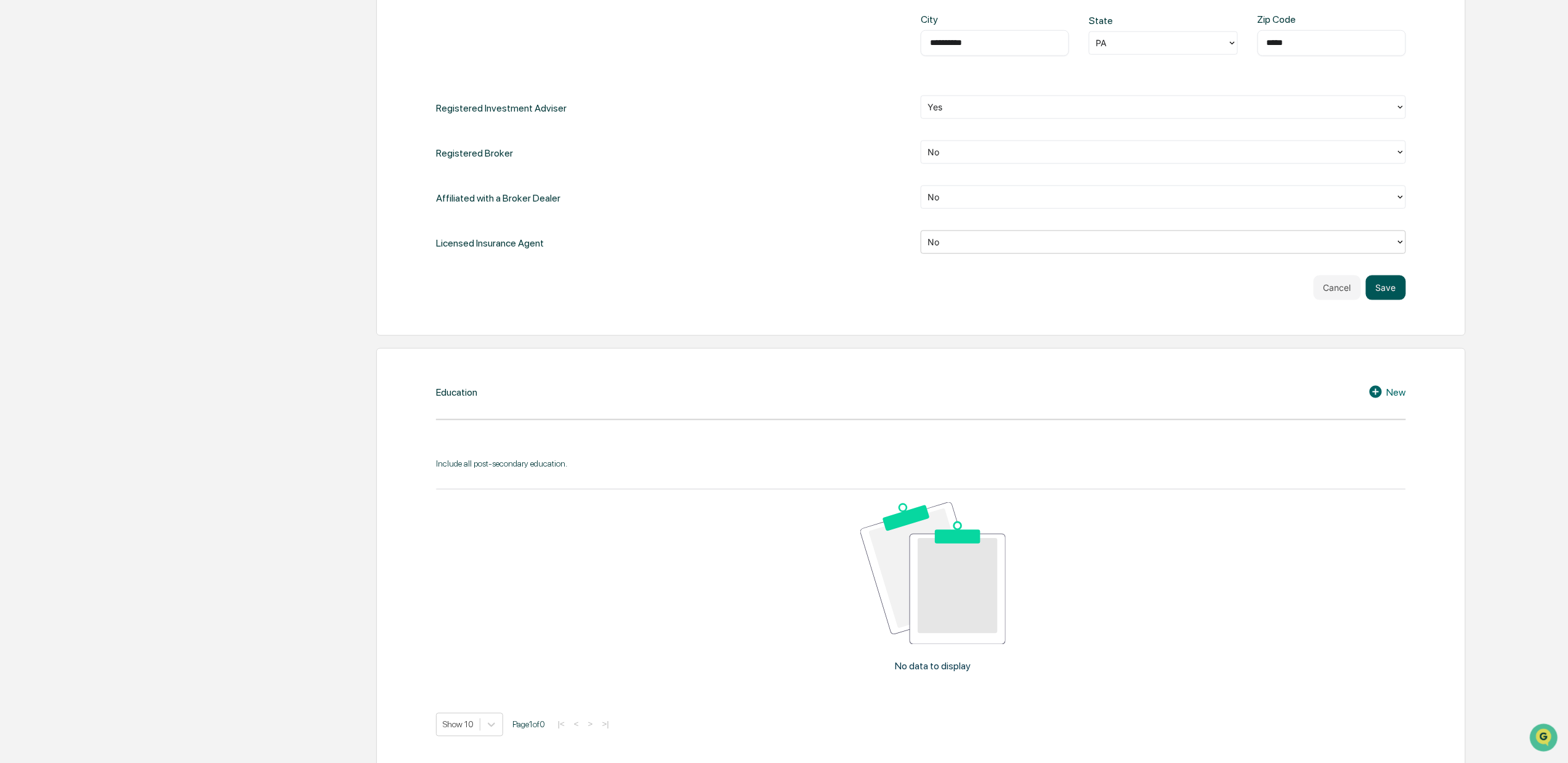
click at [1367, 287] on button "Save" at bounding box center [1385, 287] width 40 height 25
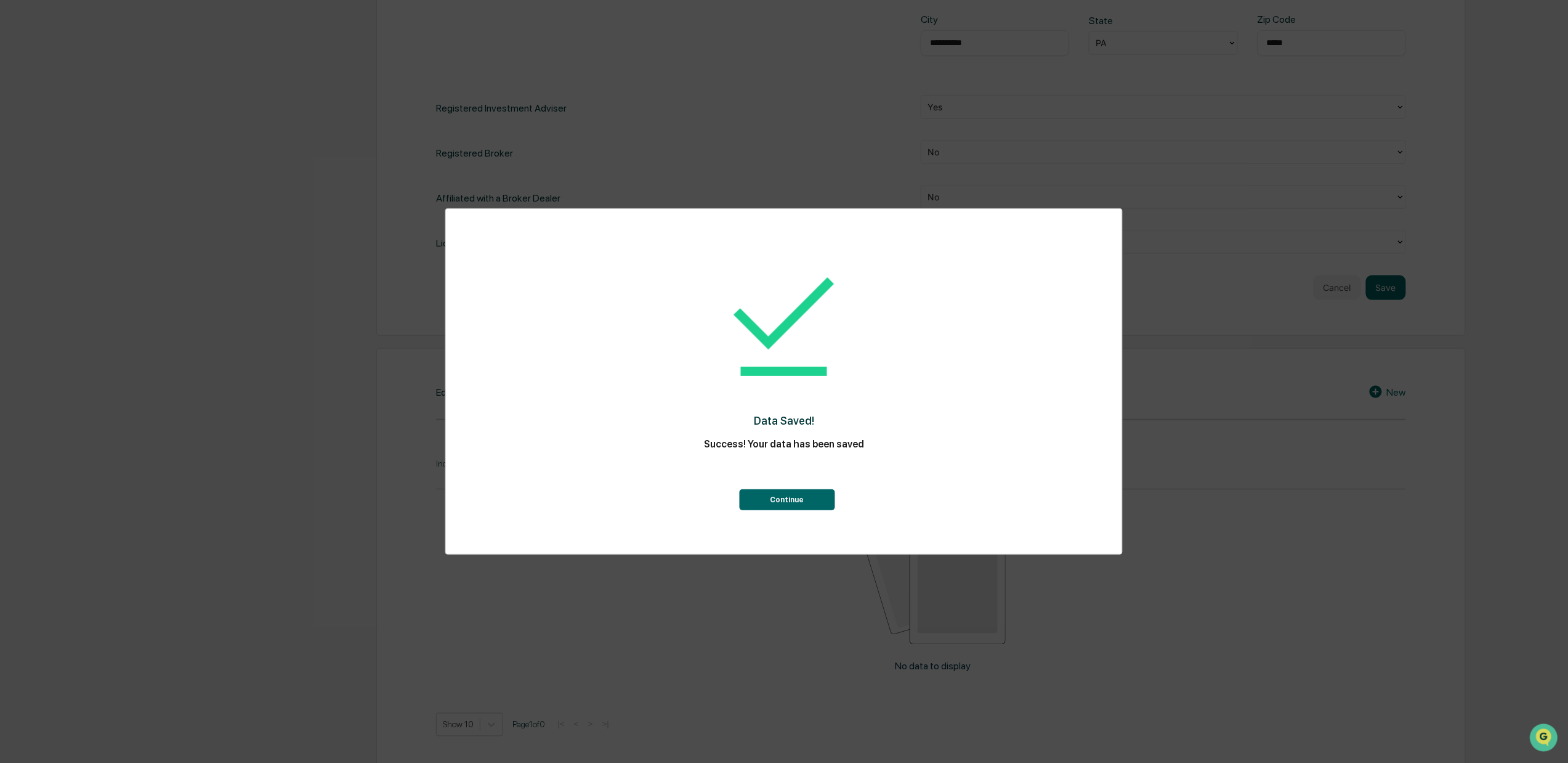
click at [772, 498] on button "Continue" at bounding box center [786, 500] width 95 height 21
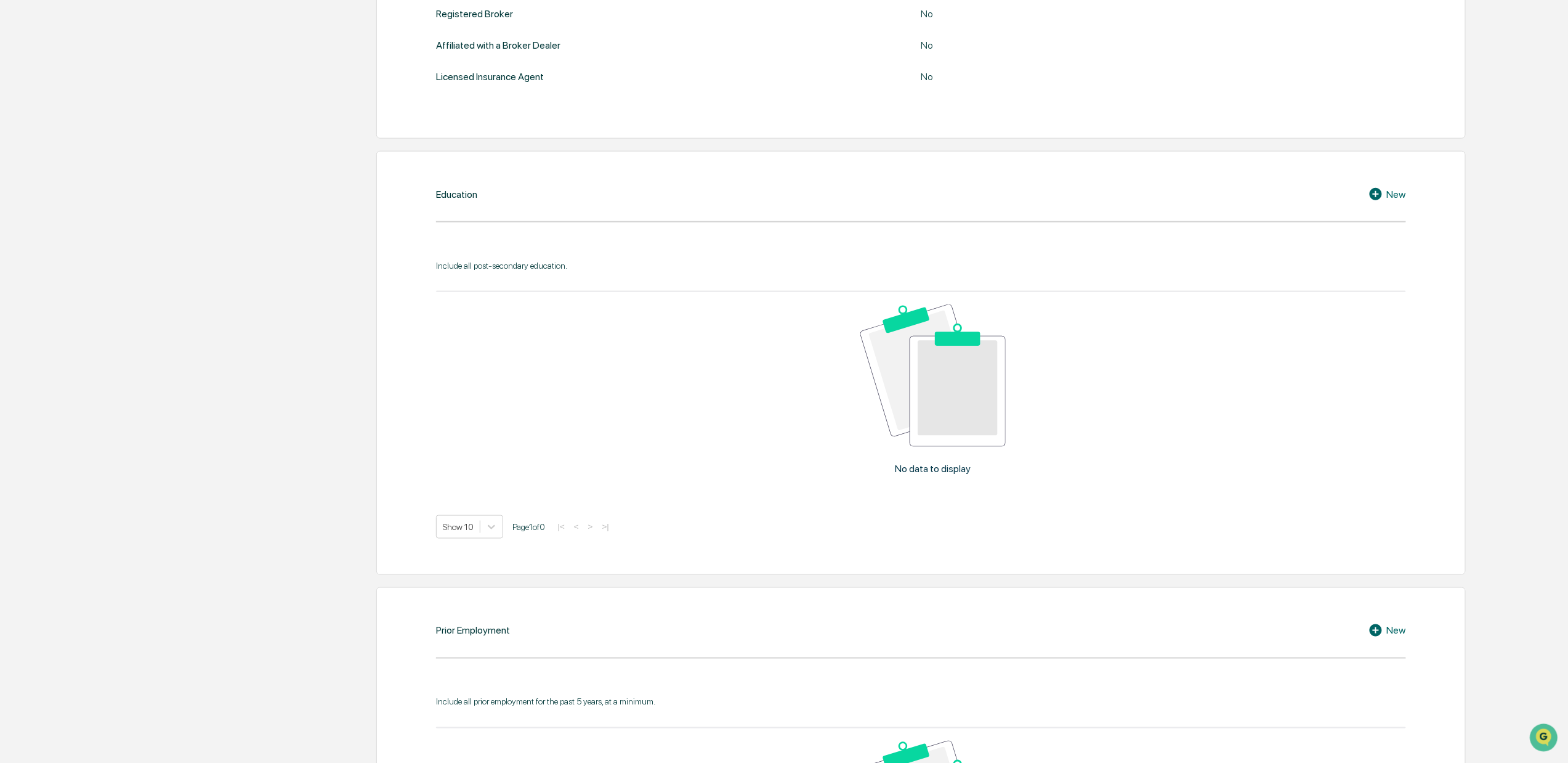
scroll to position [548, 0]
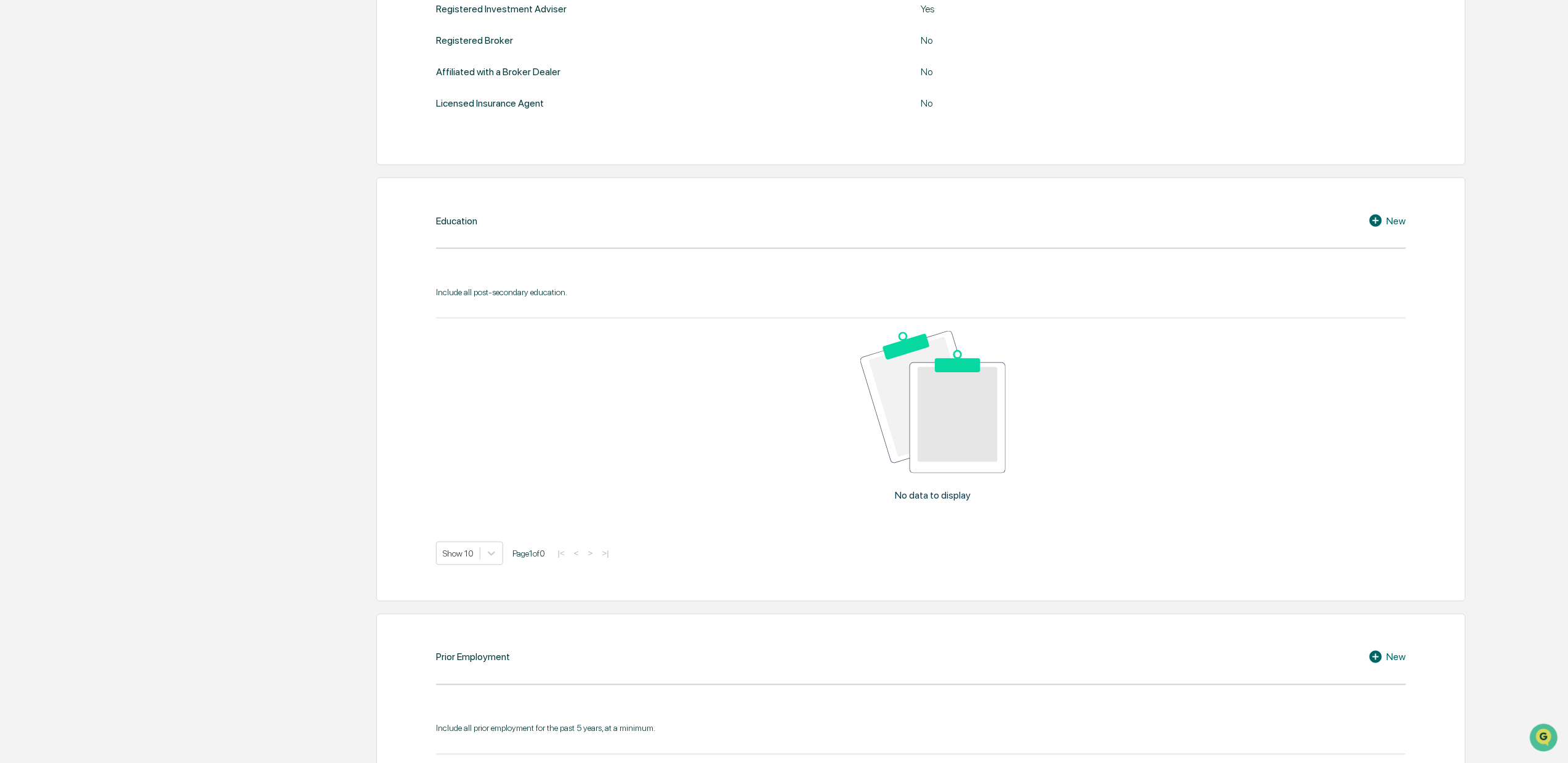
click at [727, 228] on div "Education New" at bounding box center [921, 220] width 970 height 15
click at [691, 244] on div "Education New Include all post-secondary education. No data to display Show 10 …" at bounding box center [921, 389] width 1089 height 424
click at [1367, 219] on div "New" at bounding box center [1387, 220] width 37 height 15
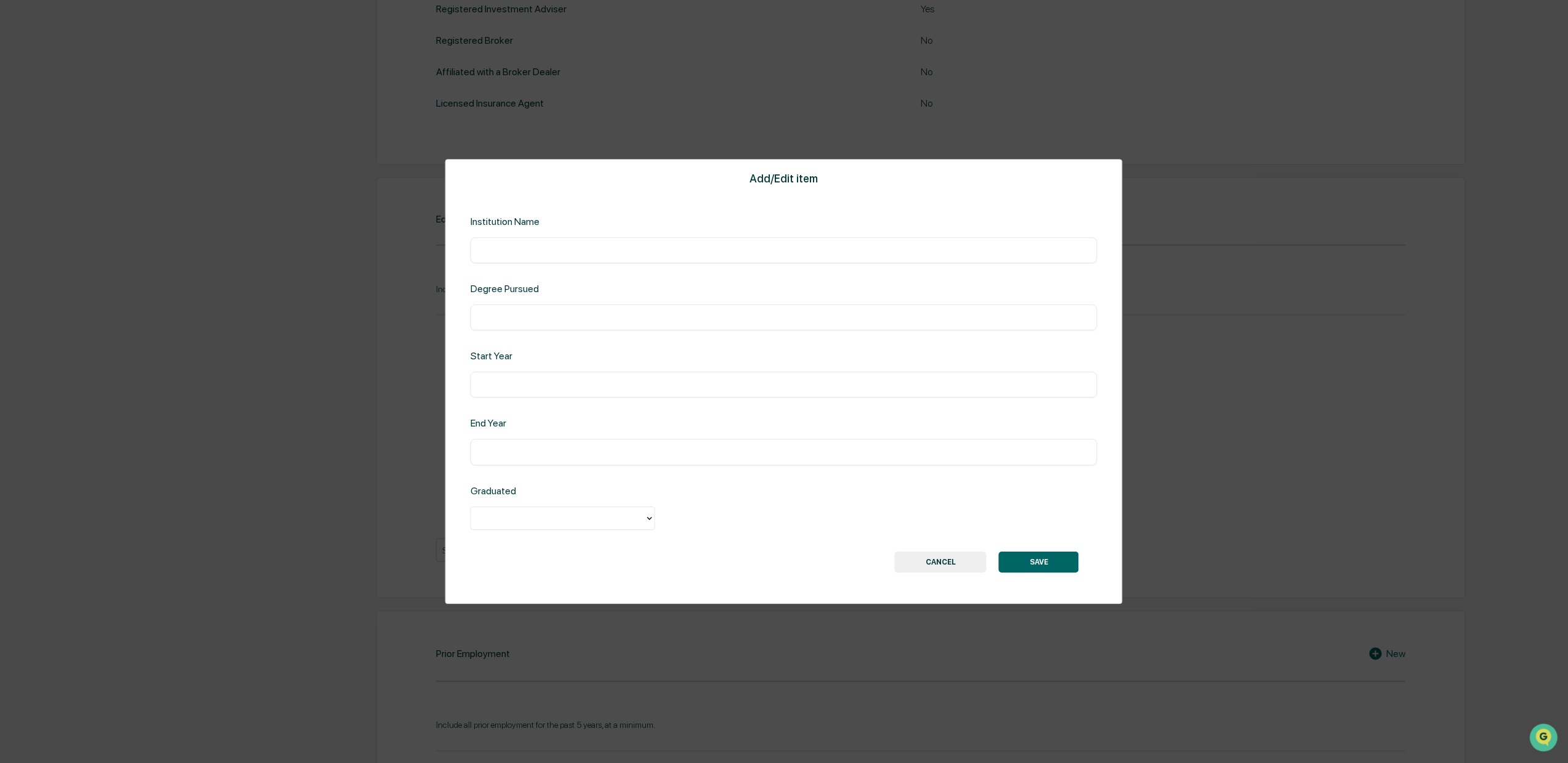
click at [756, 244] on input "text" at bounding box center [784, 250] width 608 height 13
type input "**********"
click at [680, 313] on input "text" at bounding box center [784, 318] width 608 height 13
type input "**********"
click at [540, 380] on input "text" at bounding box center [784, 385] width 608 height 13
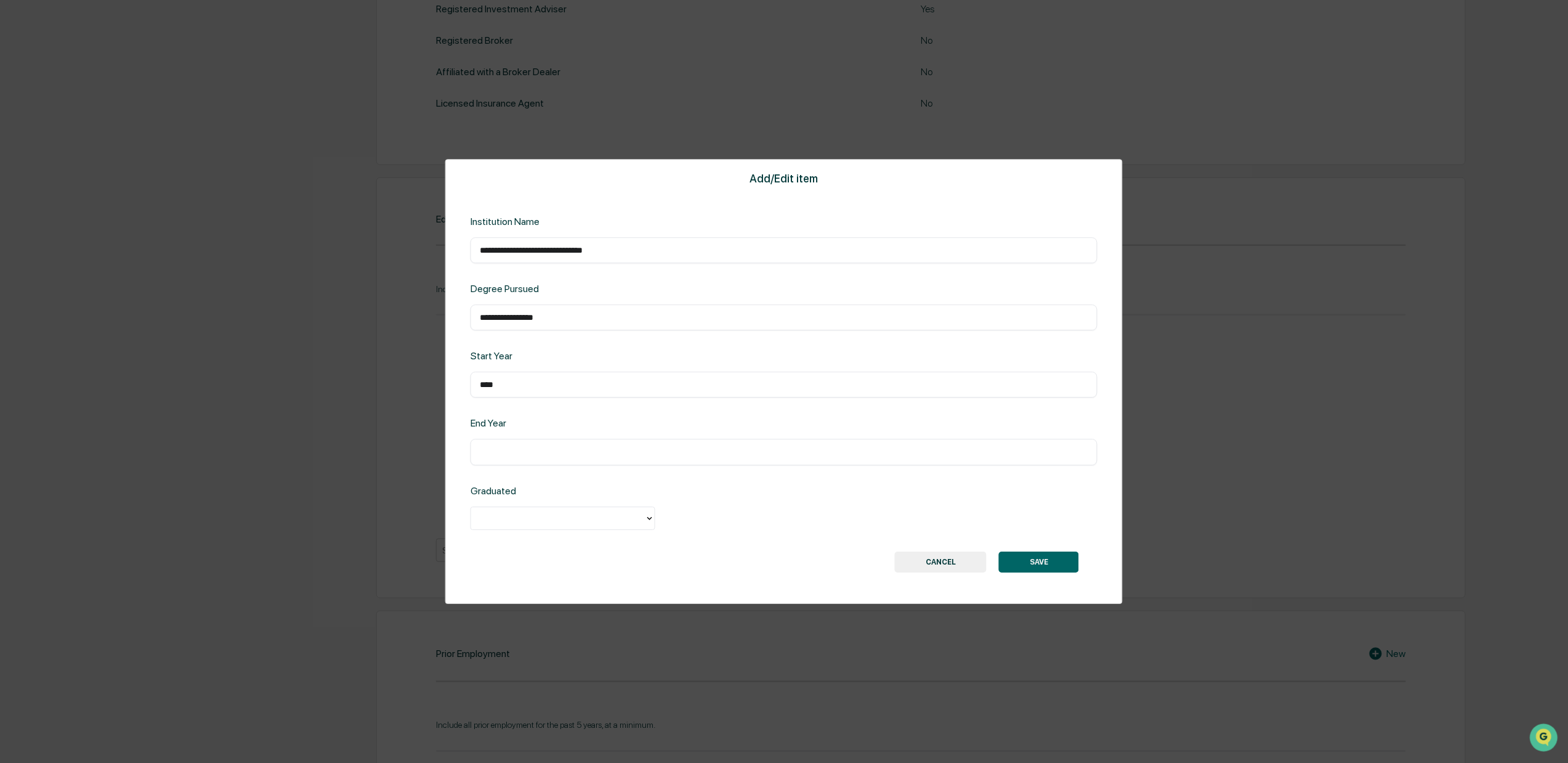
type input "****"
click at [570, 451] on input "text" at bounding box center [784, 452] width 608 height 13
type input "****"
click at [553, 491] on div "Graduated" at bounding box center [612, 490] width 282 height 12
click at [555, 516] on div at bounding box center [558, 518] width 162 height 14
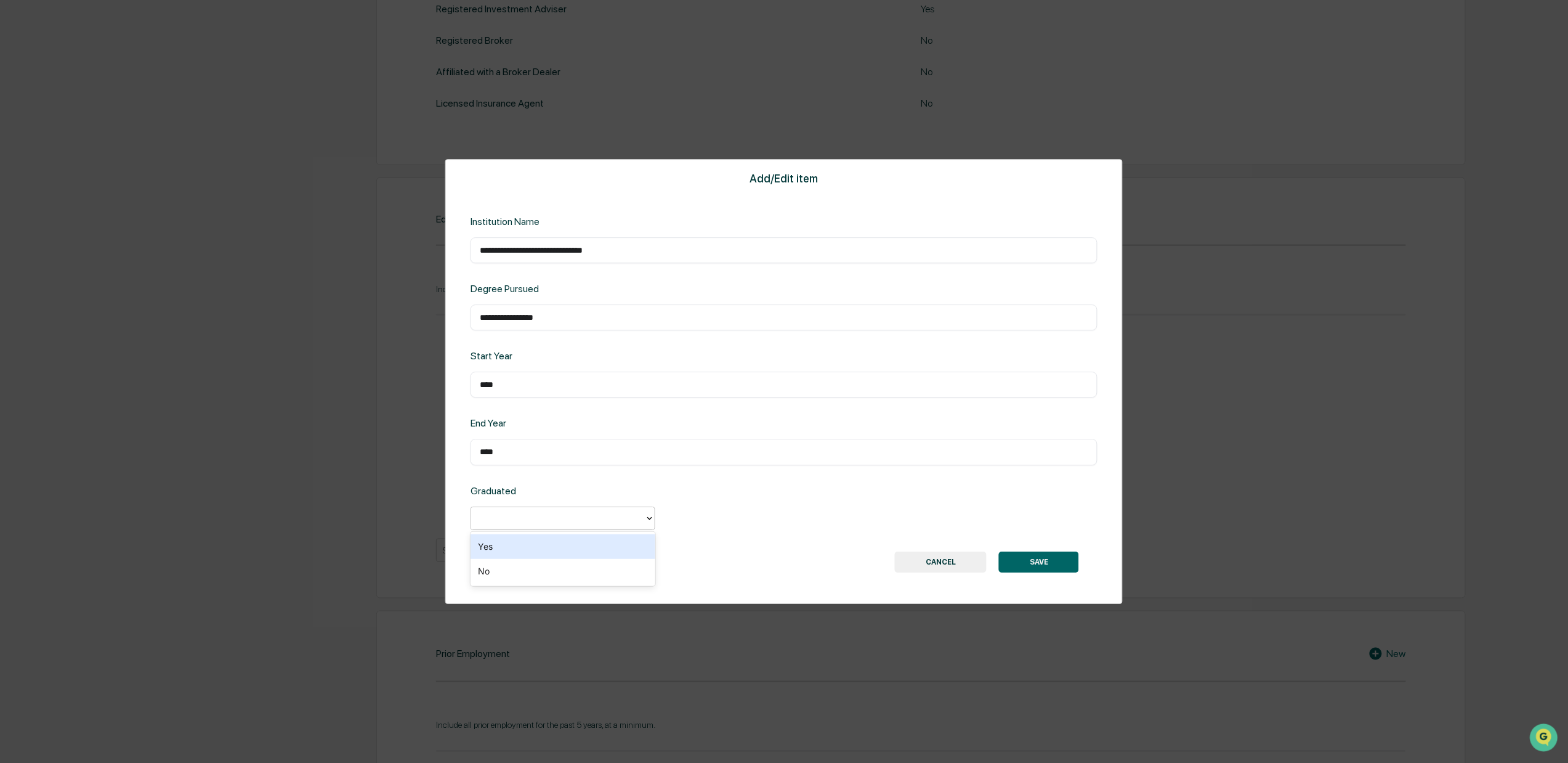
drag, startPoint x: 536, startPoint y: 548, endPoint x: 565, endPoint y: 549, distance: 29.0
click at [543, 549] on div "Yes" at bounding box center [562, 546] width 185 height 25
click at [1048, 558] on button "SAVE" at bounding box center [1039, 562] width 80 height 21
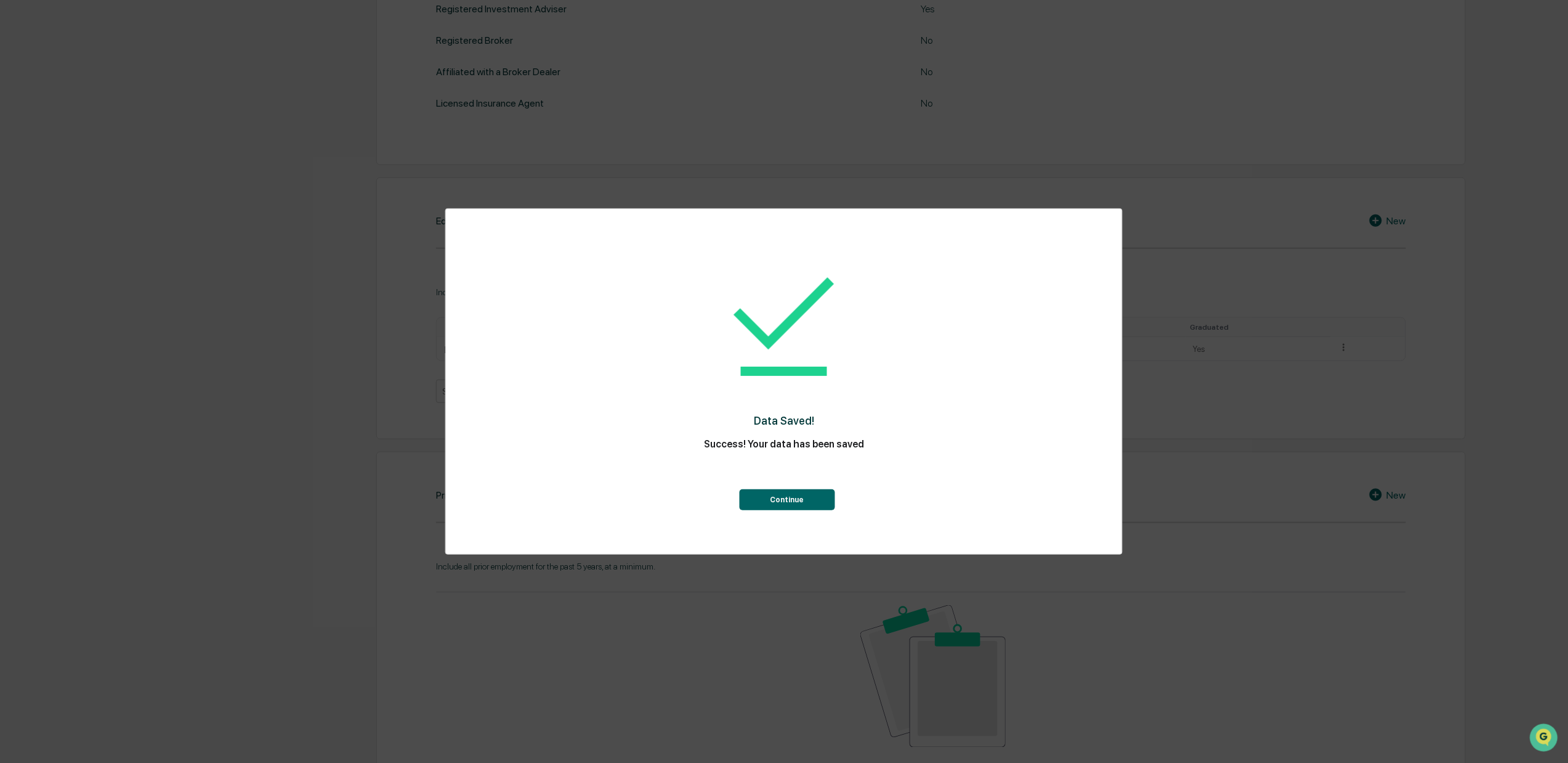
click at [782, 497] on button "Continue" at bounding box center [786, 500] width 95 height 21
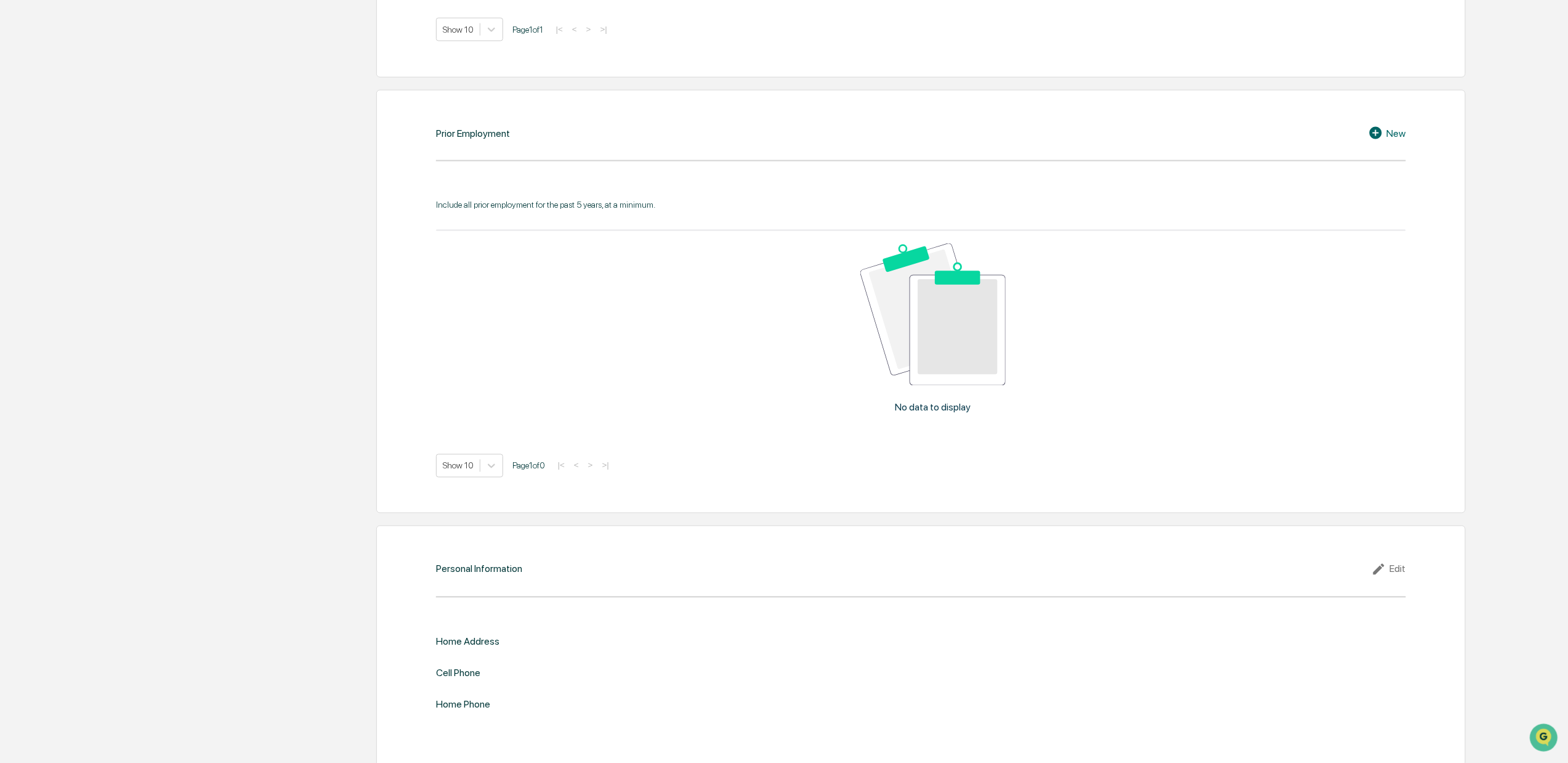
scroll to position [925, 0]
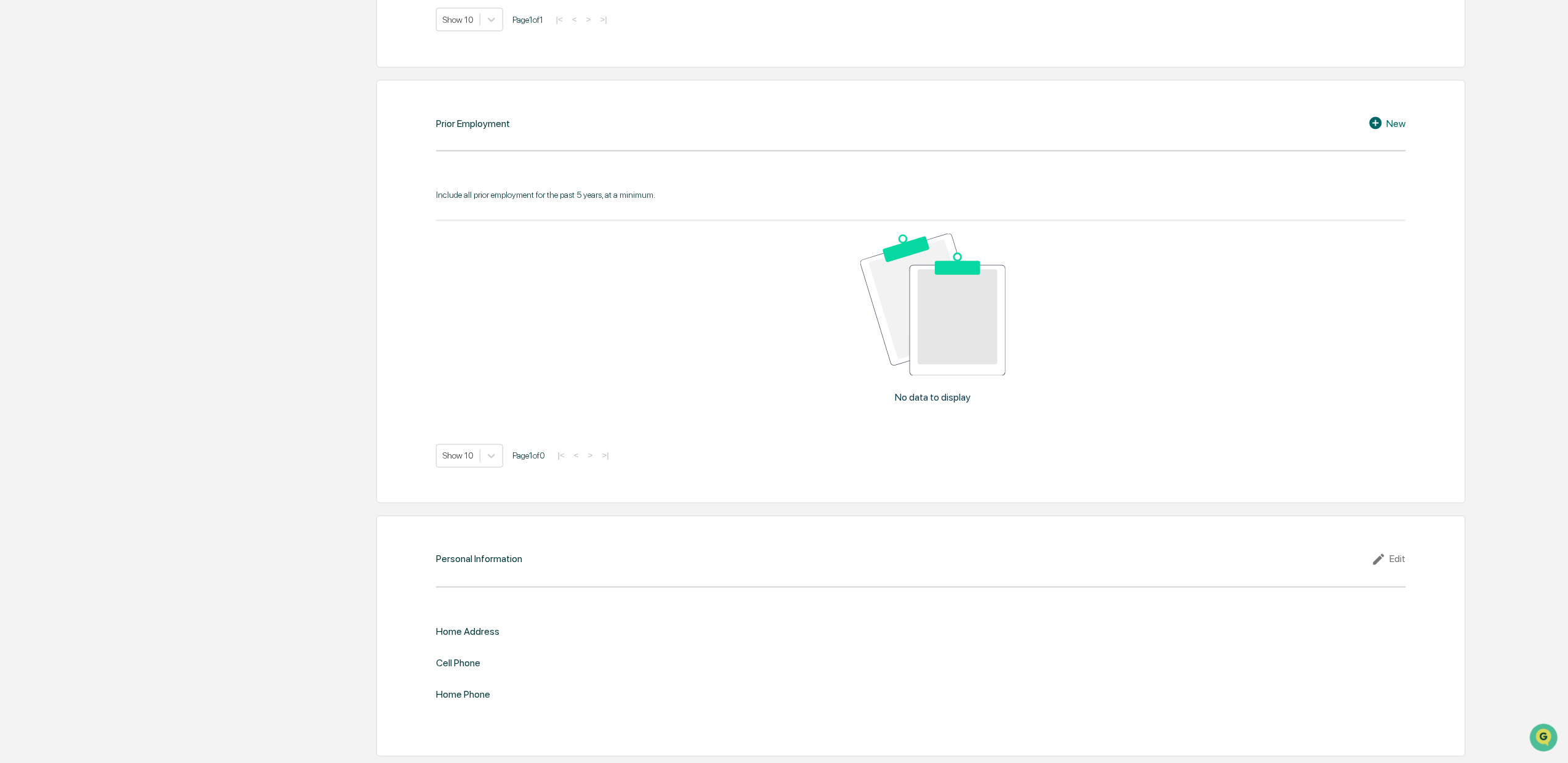
click at [1367, 558] on icon at bounding box center [1381, 559] width 18 height 15
click at [1067, 653] on input "text" at bounding box center [1163, 648] width 466 height 13
type input "**********"
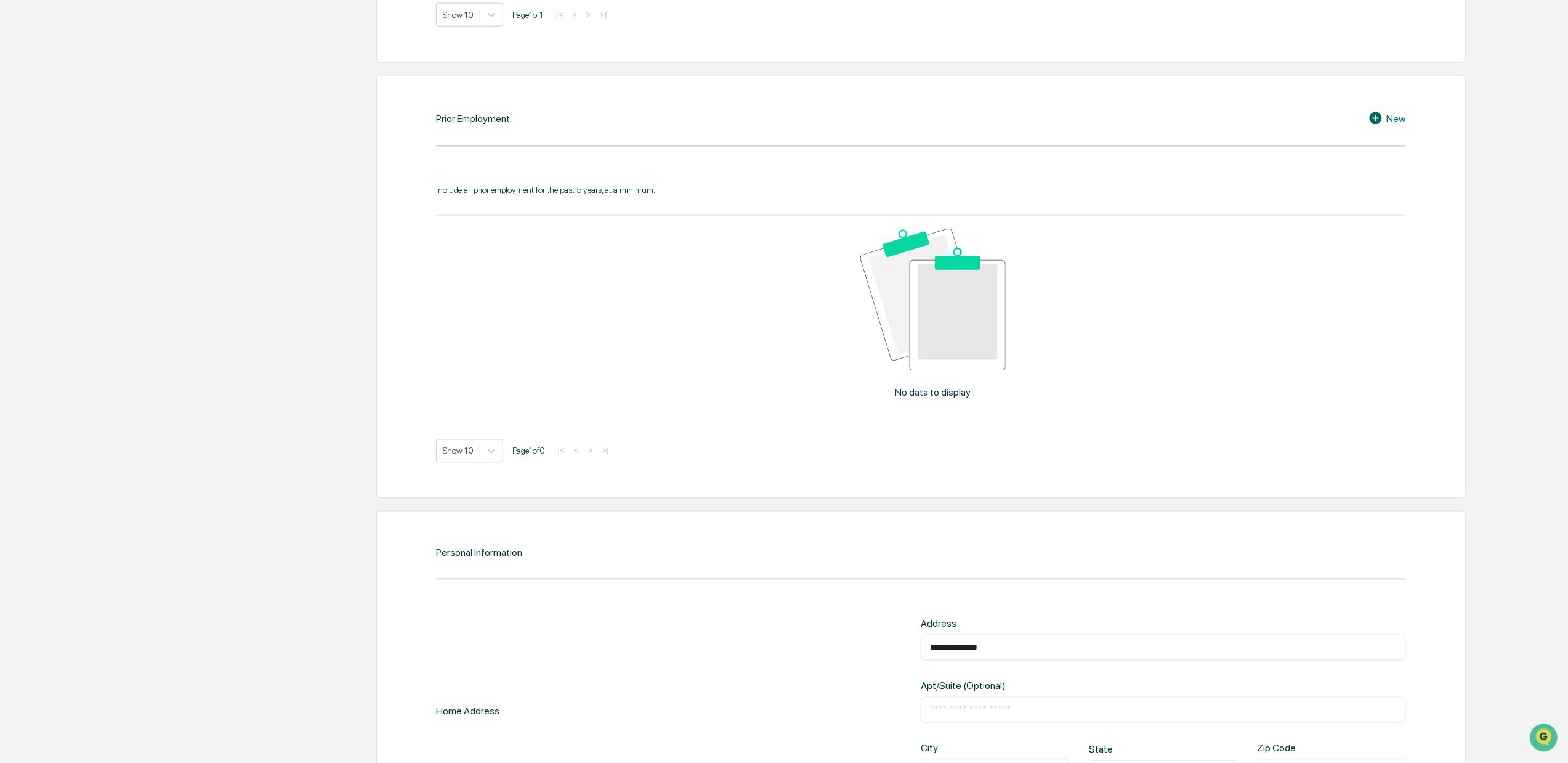
type input "**"
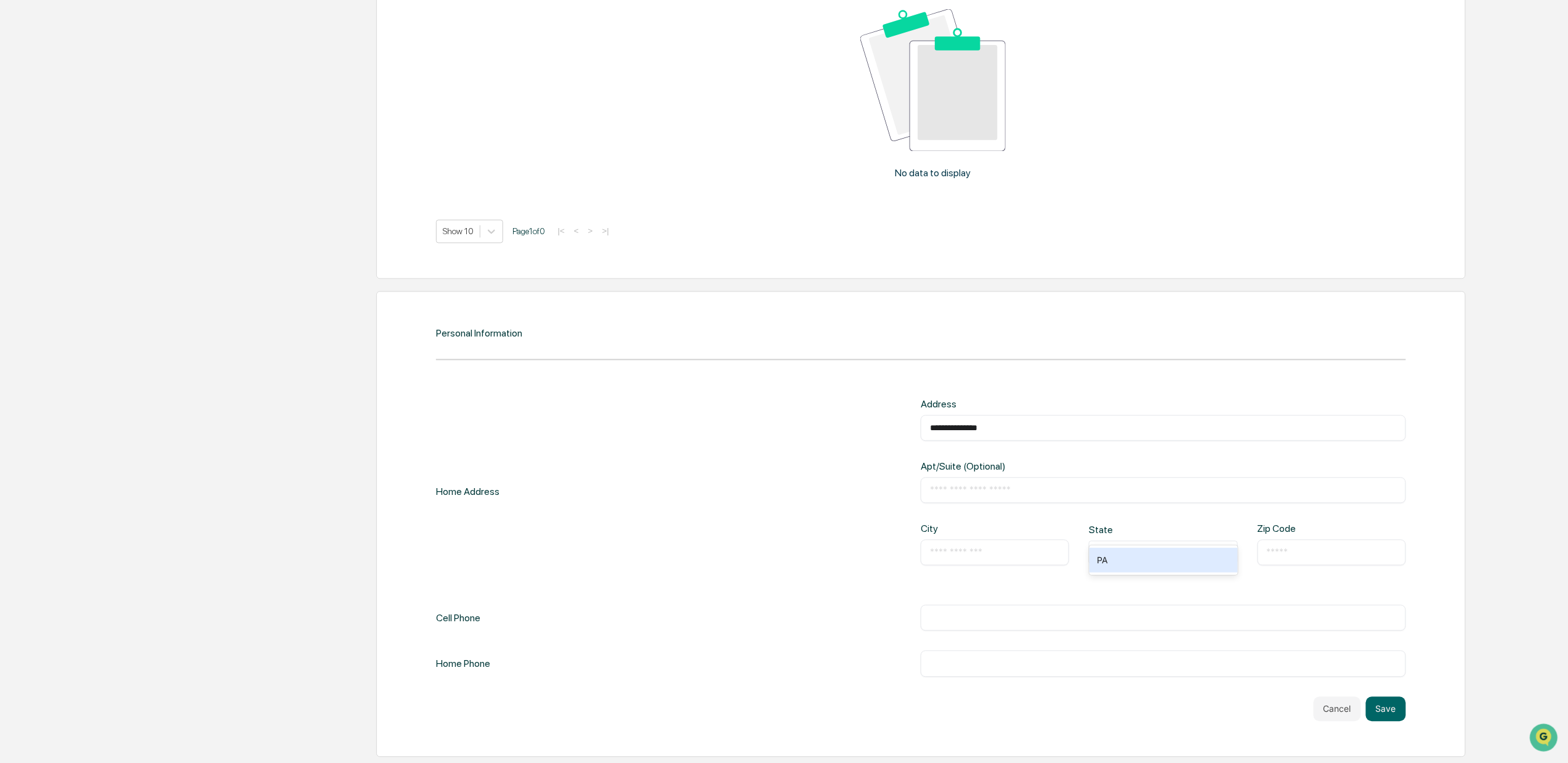
scroll to position [1152, 0]
click at [1282, 516] on div "**********" at bounding box center [1163, 491] width 485 height 187
click at [1273, 528] on div "Zip Code" at bounding box center [1291, 528] width 67 height 12
click at [1233, 551] on icon at bounding box center [1232, 552] width 5 height 3
click at [1185, 551] on div at bounding box center [1158, 552] width 125 height 14
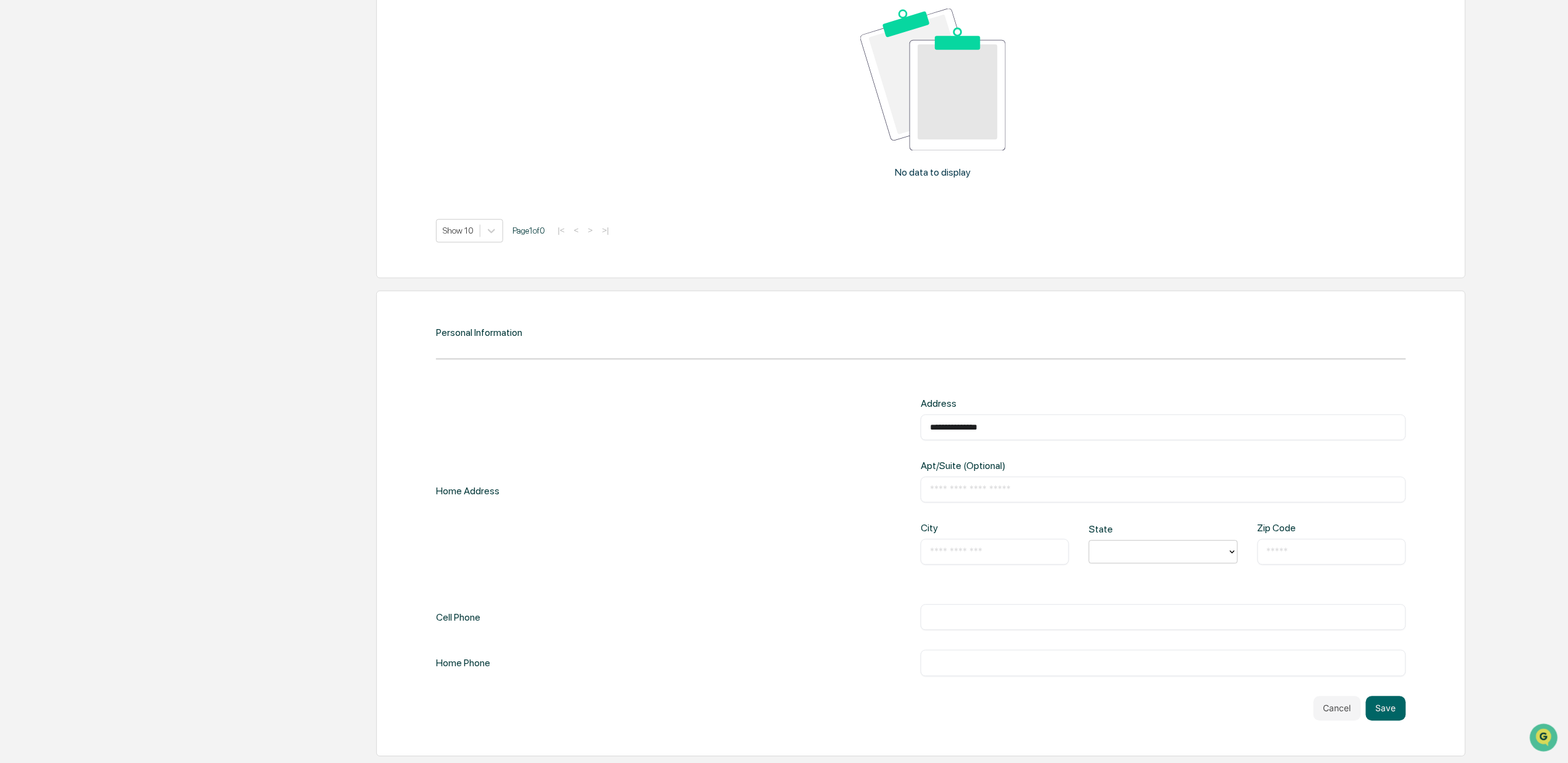
click at [1282, 528] on div "Zip Code" at bounding box center [1291, 528] width 67 height 12
click at [1192, 553] on div at bounding box center [1158, 552] width 125 height 14
click at [1020, 549] on input "text" at bounding box center [994, 552] width 130 height 13
type input "**********"
type input "***"
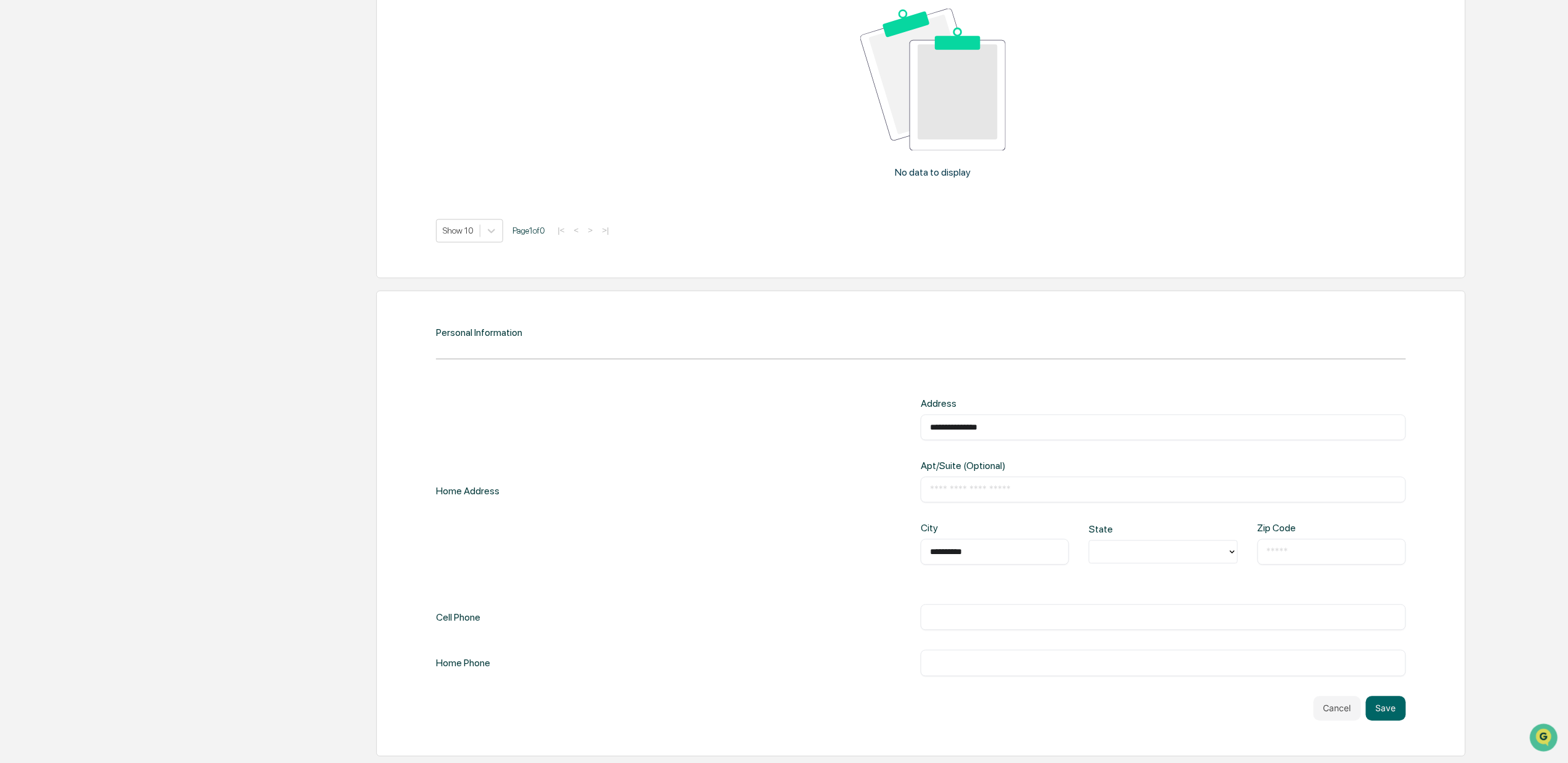
click at [1144, 553] on div at bounding box center [1158, 552] width 125 height 14
type input "*"
click at [1132, 622] on div "PA" at bounding box center [1163, 628] width 148 height 25
click at [1284, 542] on div "​" at bounding box center [1331, 552] width 148 height 26
click at [1284, 548] on input "text" at bounding box center [1331, 552] width 130 height 13
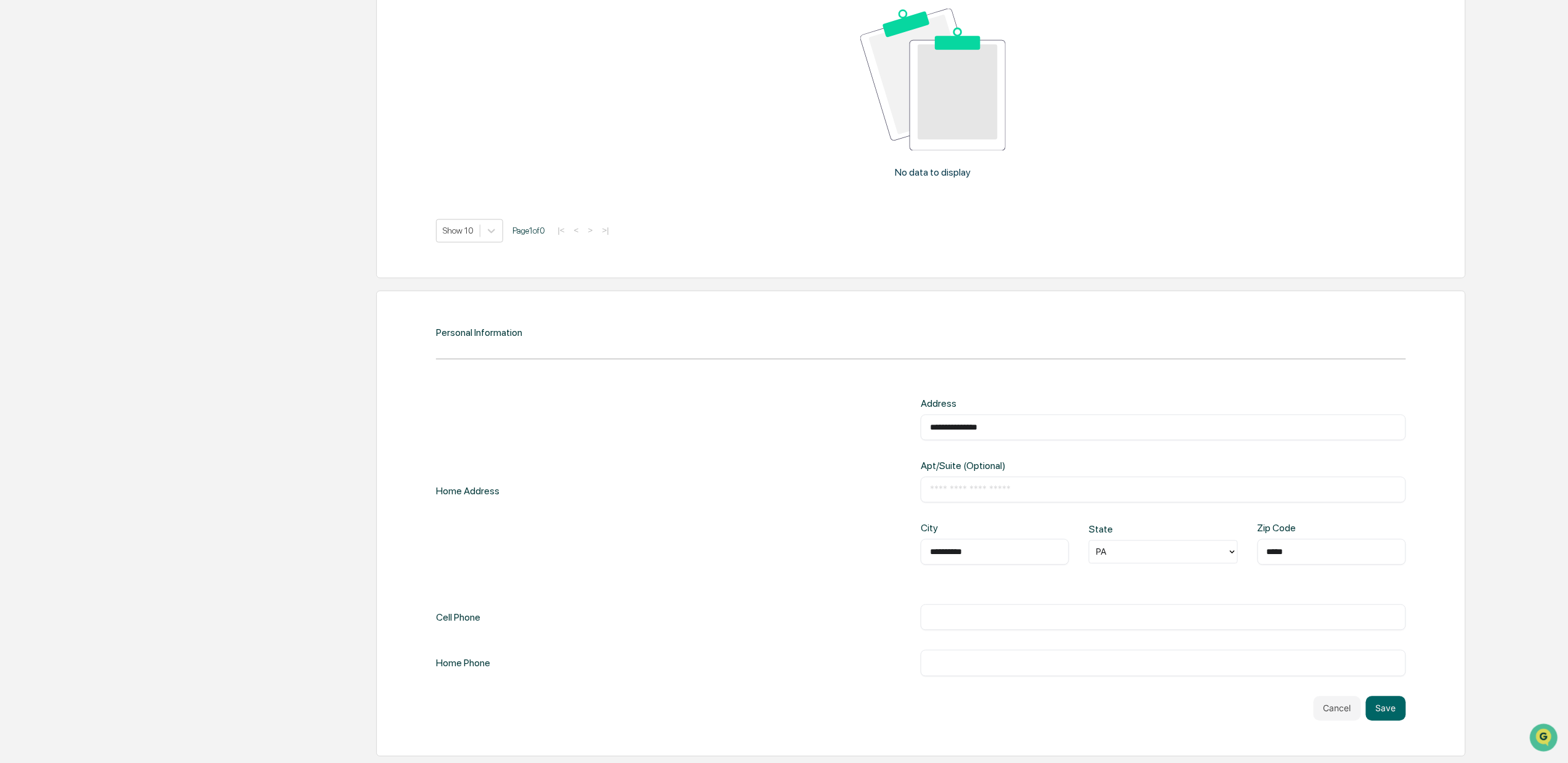
type input "*****"
click at [996, 620] on input "text" at bounding box center [1163, 618] width 466 height 13
type input "**********"
click at [1367, 705] on button "Save" at bounding box center [1385, 708] width 40 height 25
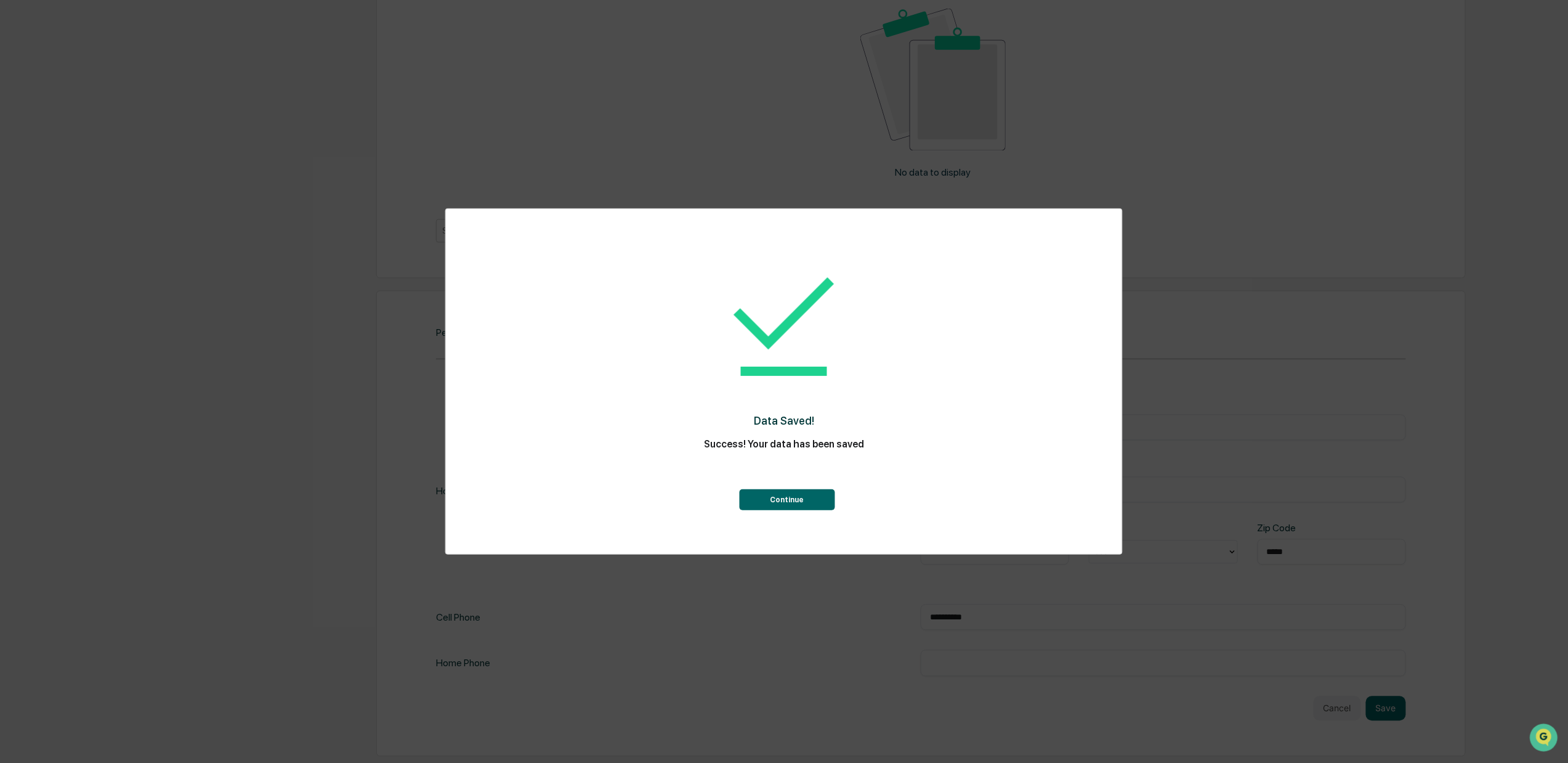
click at [811, 501] on button "Continue" at bounding box center [786, 500] width 95 height 21
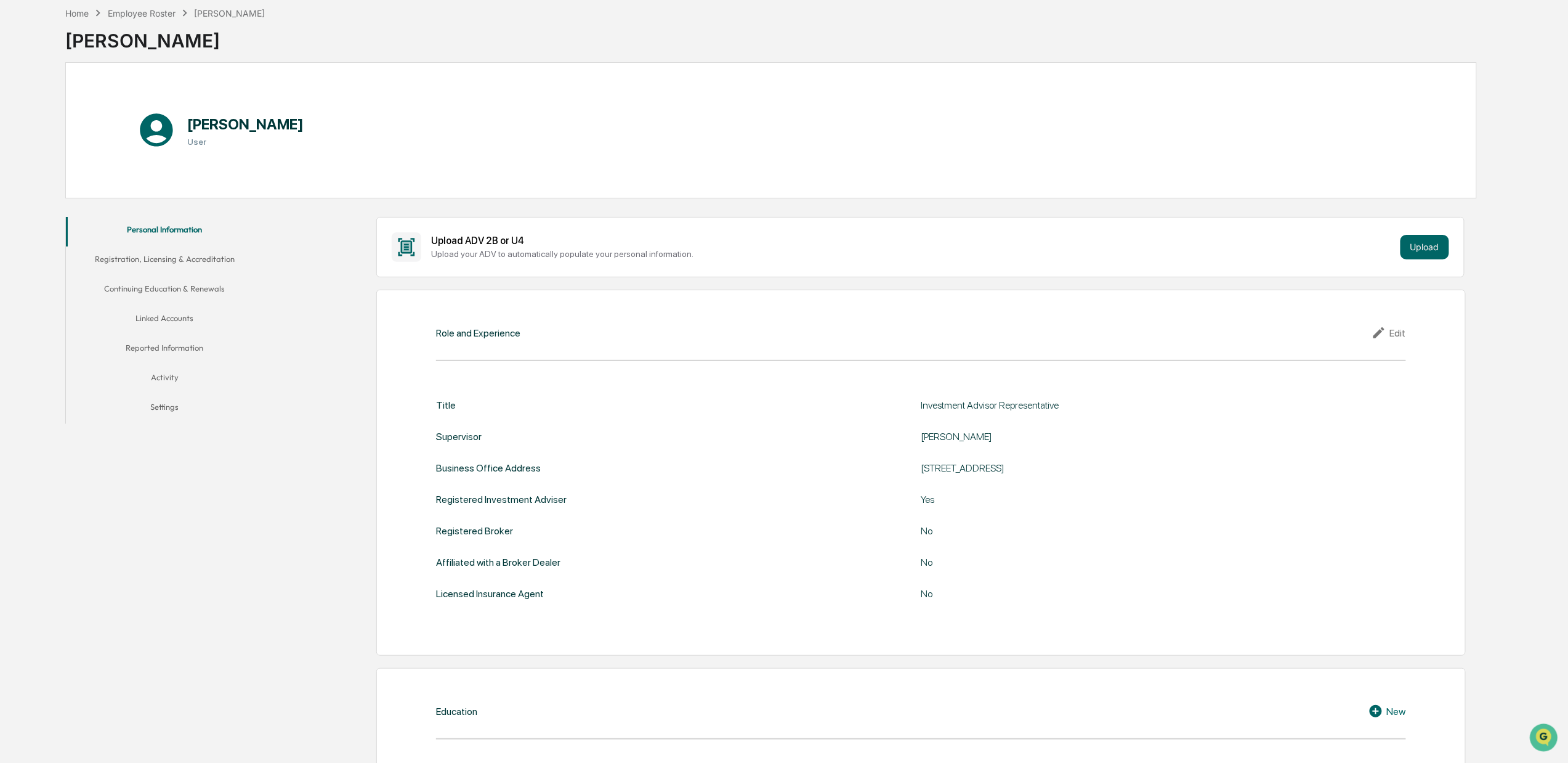
scroll to position [0, 0]
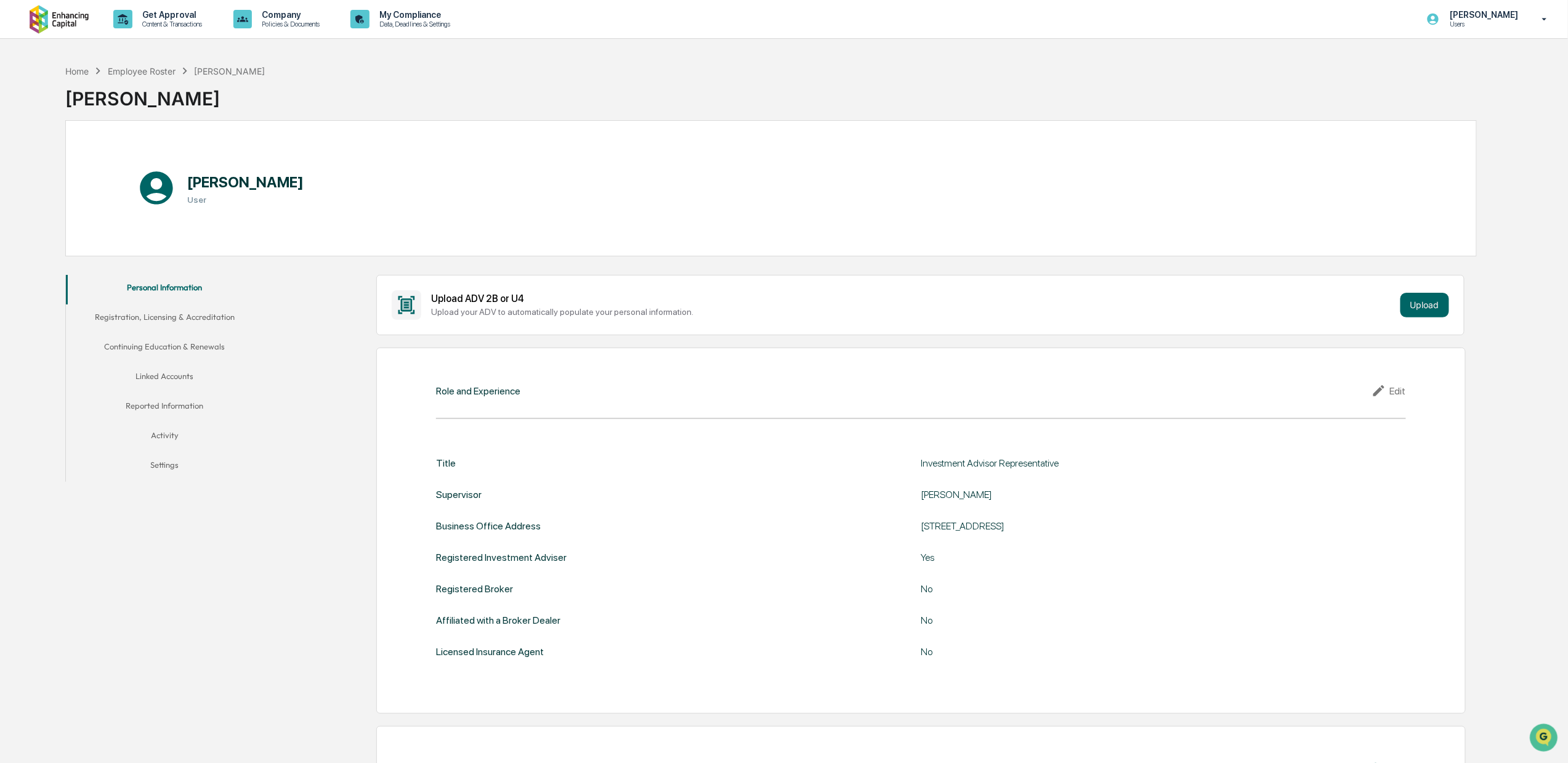
click at [228, 314] on button "Registration, Licensing & Accreditation" at bounding box center [164, 319] width 197 height 30
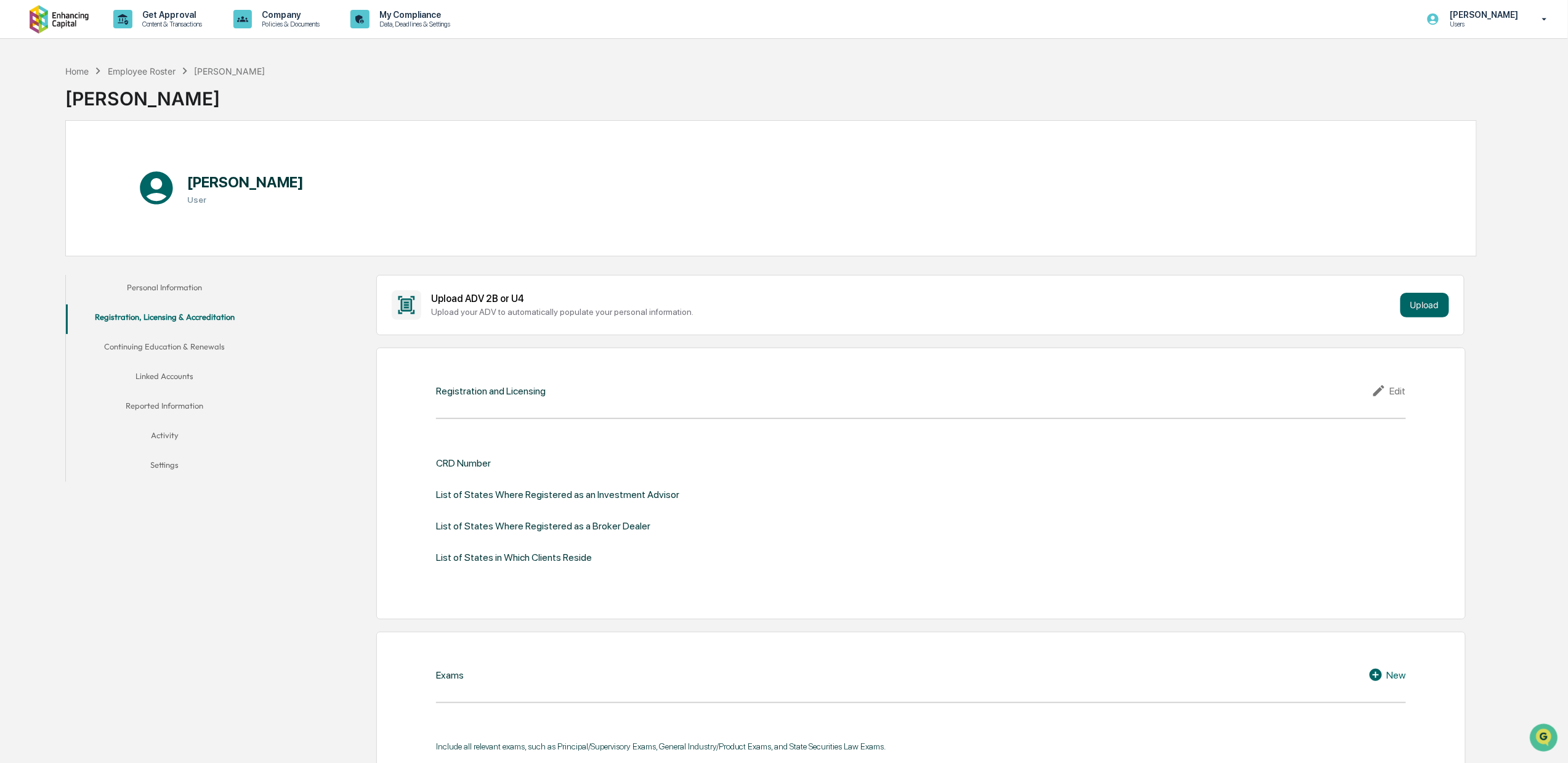
click at [1367, 392] on div "Edit" at bounding box center [1388, 390] width 34 height 15
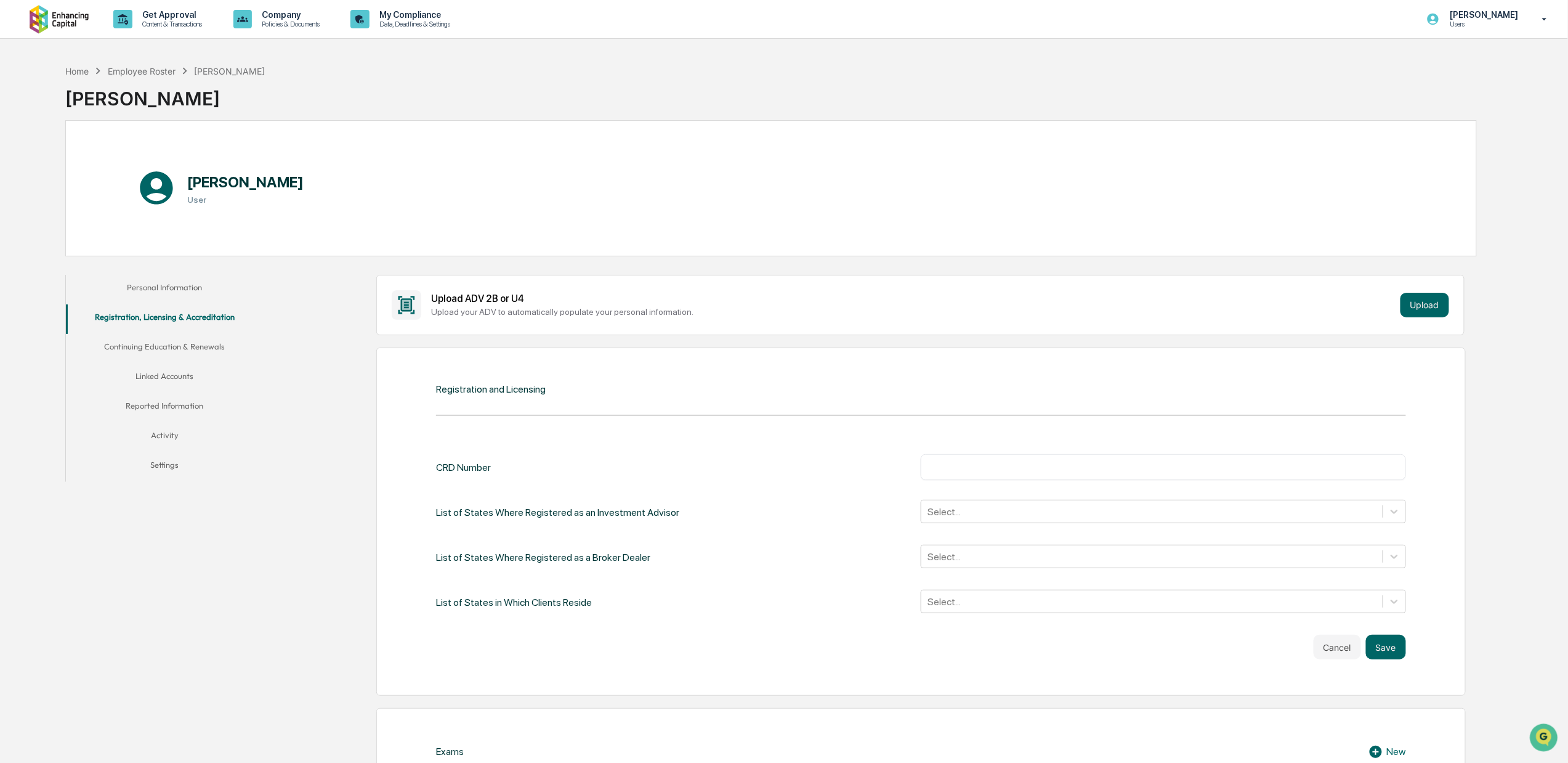
click at [1095, 459] on div "​" at bounding box center [1163, 467] width 485 height 26
click at [1096, 473] on input "text" at bounding box center [1163, 467] width 466 height 13
type input "*******"
click at [1077, 515] on div at bounding box center [1152, 511] width 448 height 14
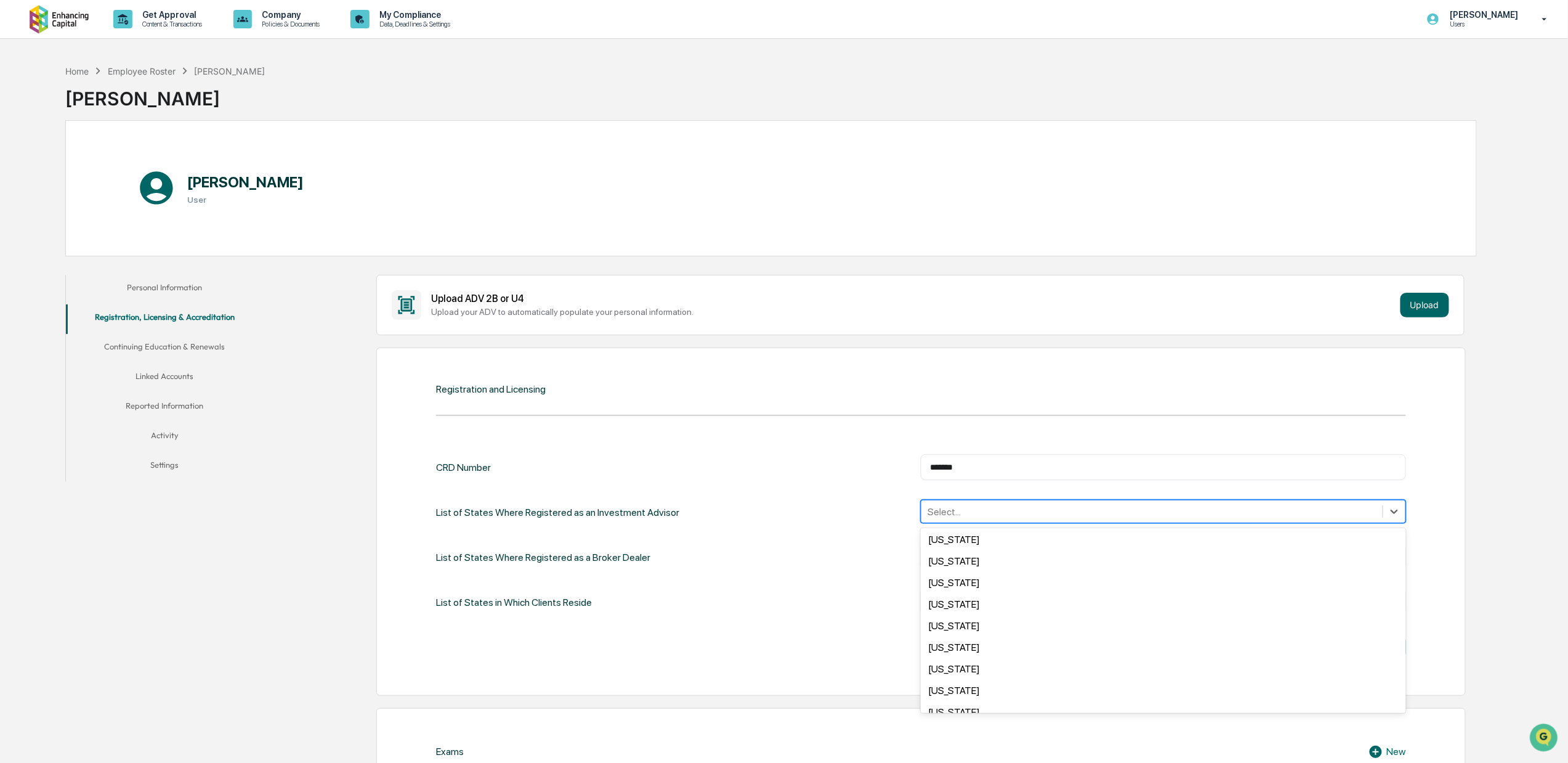
scroll to position [739, 0]
click at [1010, 592] on div "Pennsylvania" at bounding box center [1163, 599] width 485 height 22
click at [977, 597] on div "Texas" at bounding box center [1163, 604] width 485 height 22
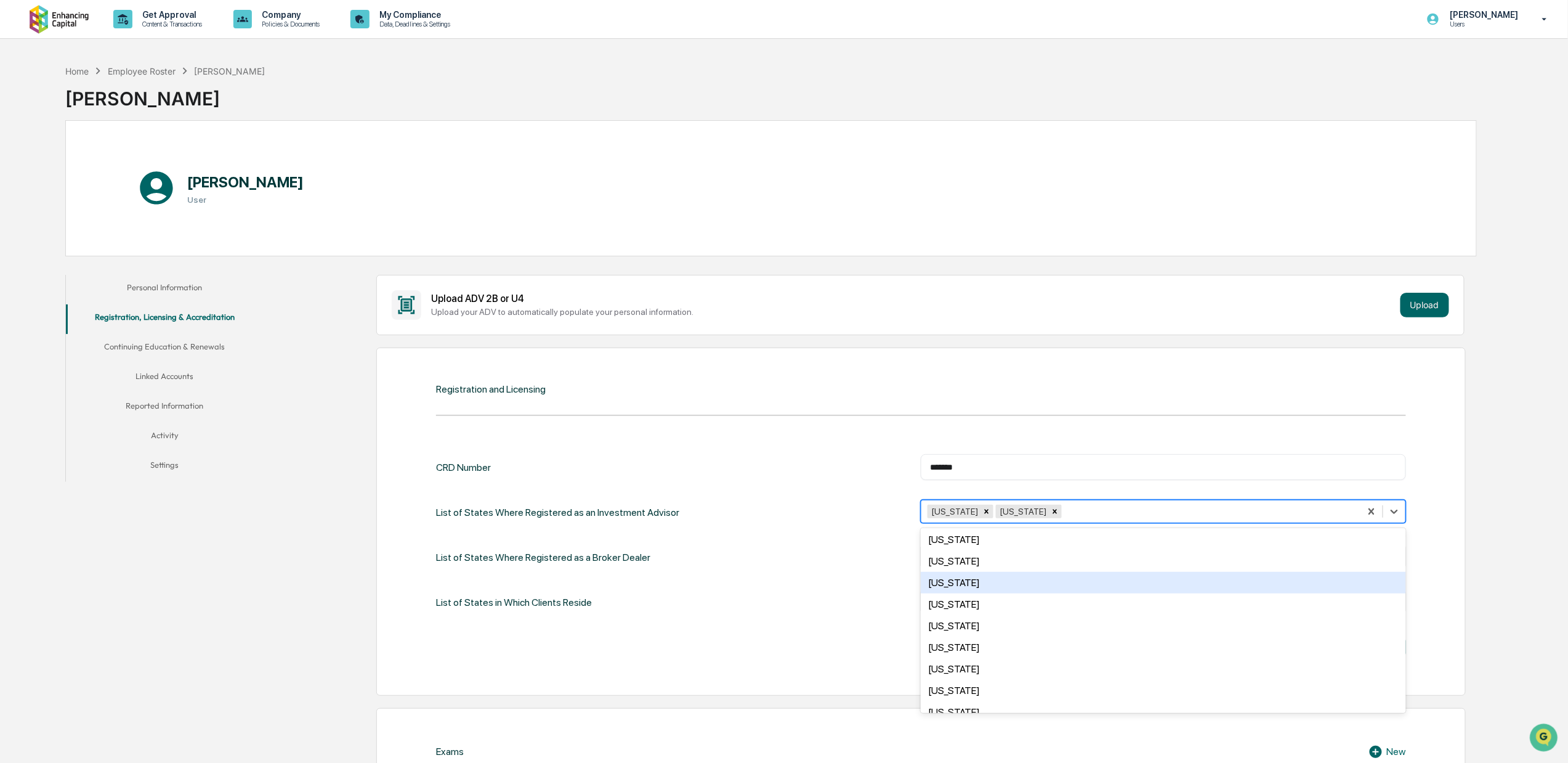
click at [846, 560] on div "List of States Where Registered as a Broker Dealer Select..." at bounding box center [921, 557] width 970 height 25
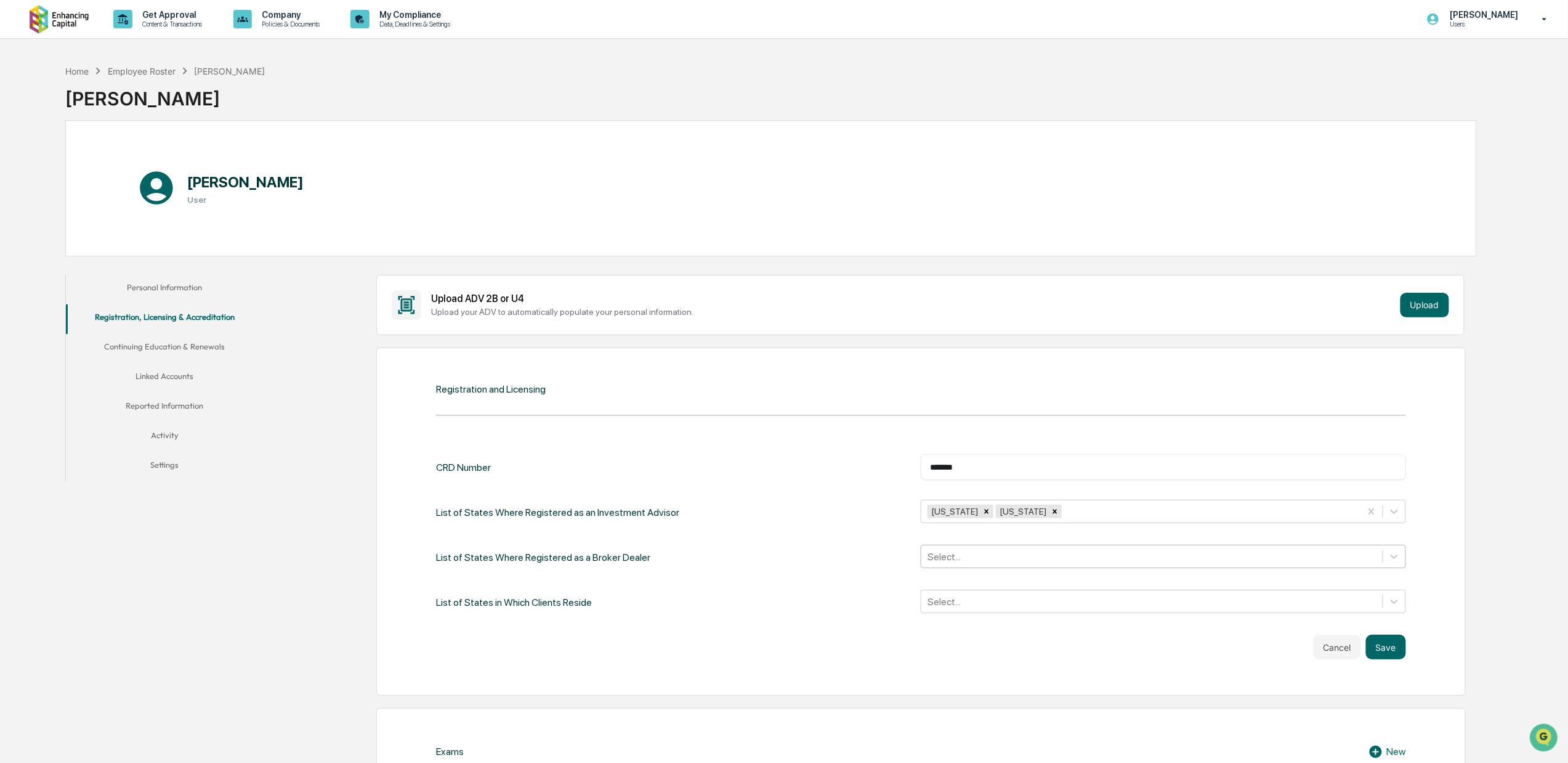
click at [1006, 561] on div at bounding box center [1152, 556] width 448 height 14
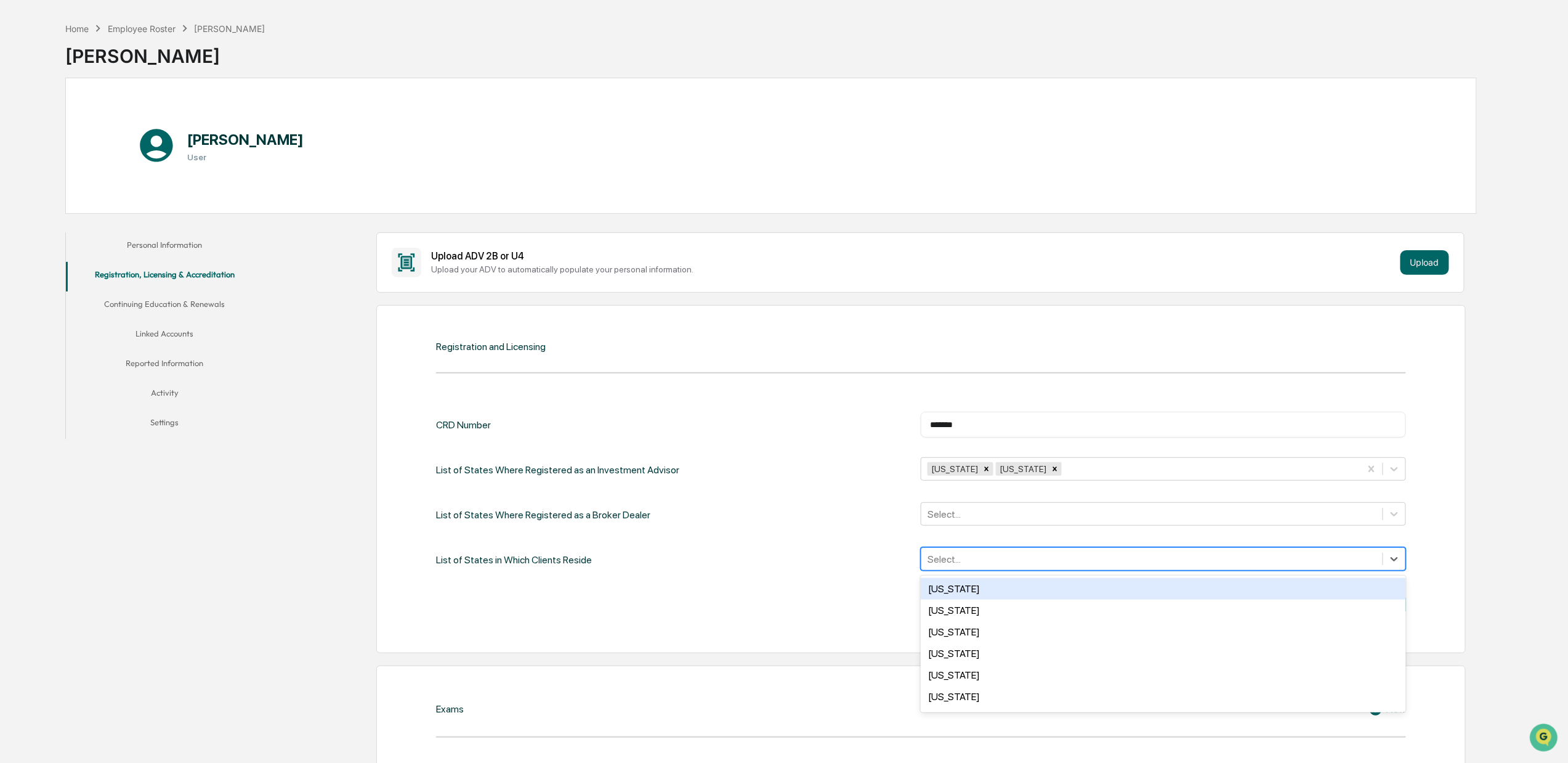
click at [1031, 570] on div "50 results available. Use Up and Down to choose options, press Enter to select …" at bounding box center [1163, 559] width 485 height 23
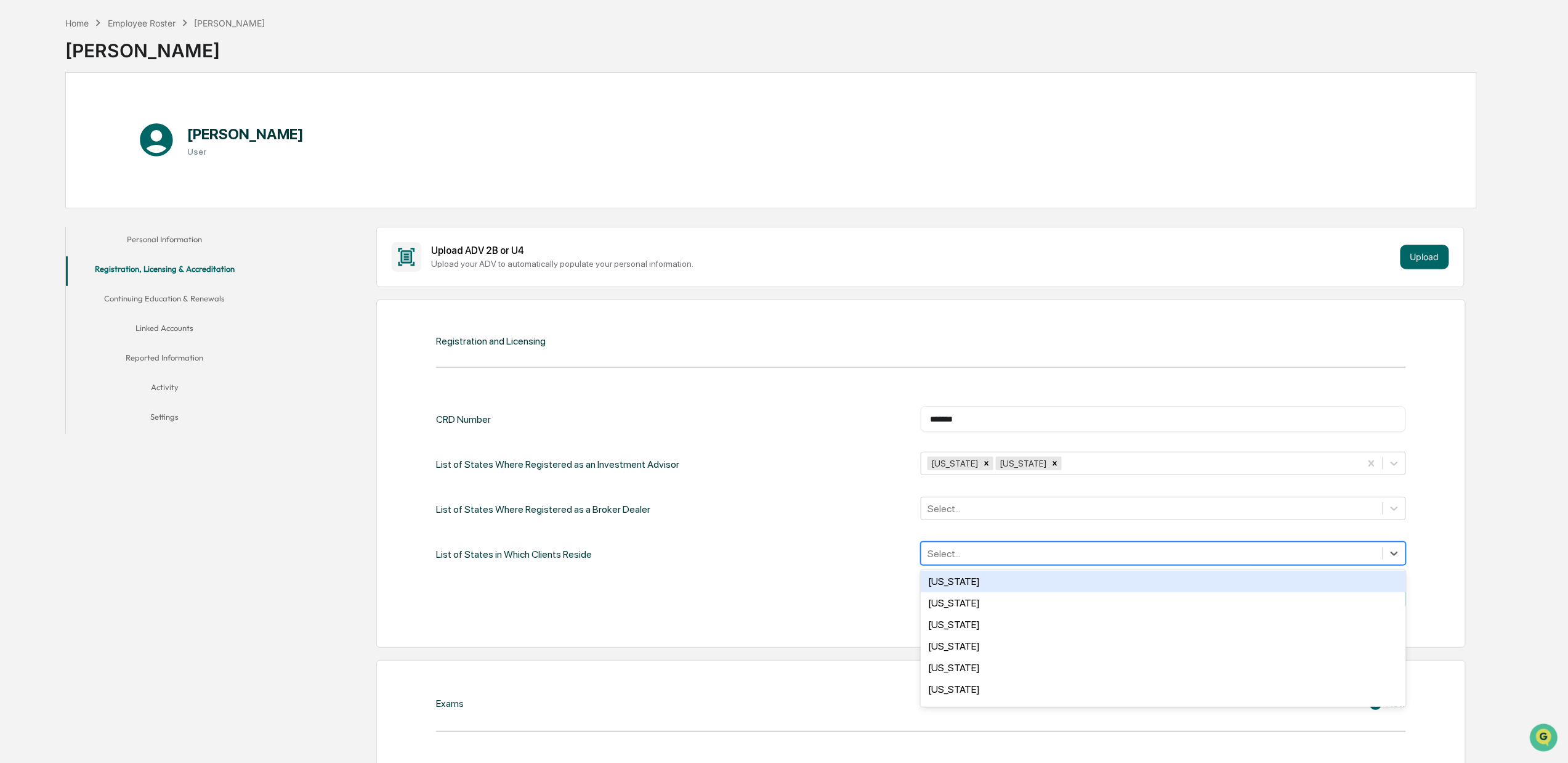
scroll to position [739, 0]
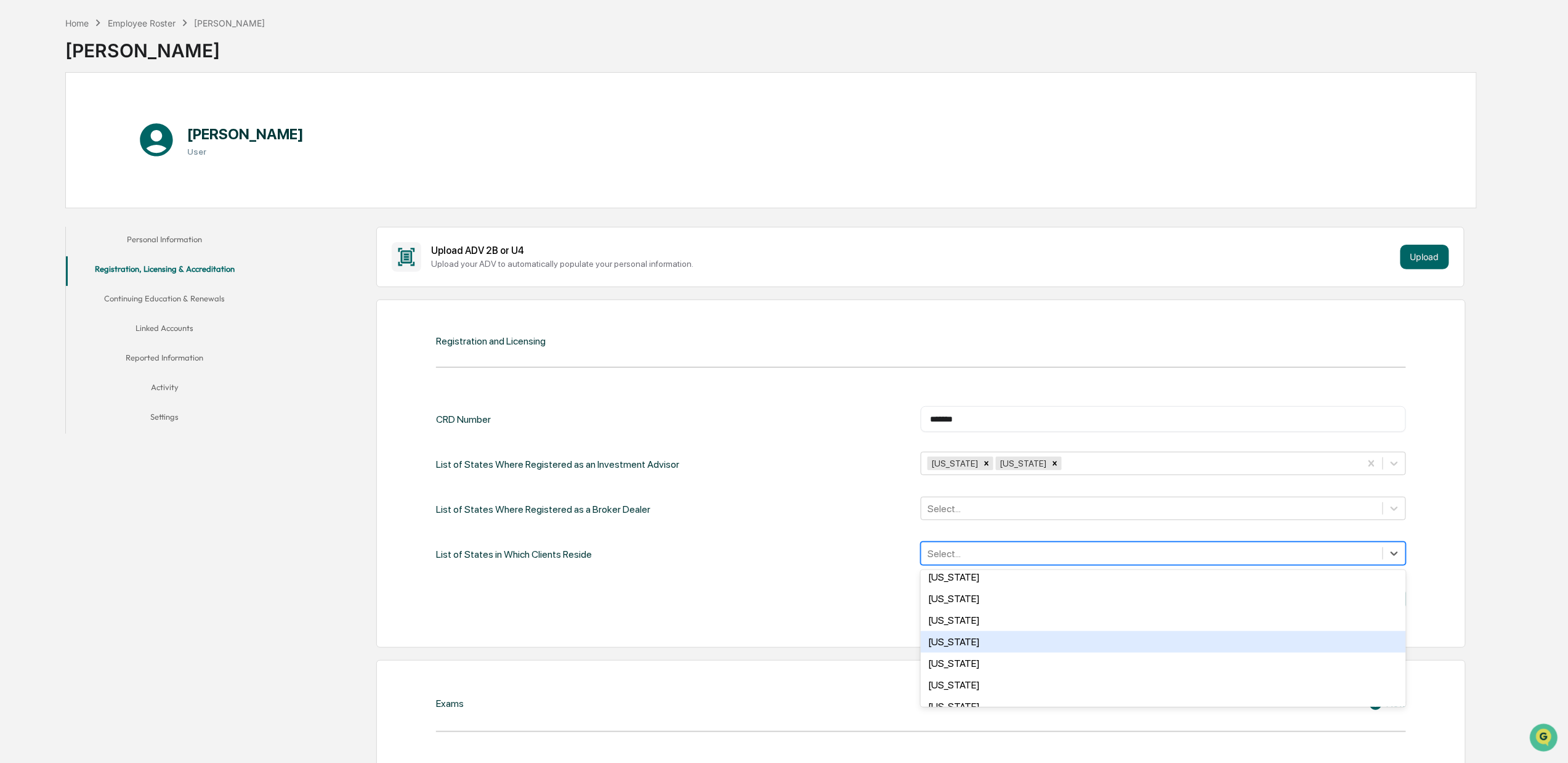
click at [1005, 634] on div "Pennsylvania" at bounding box center [1163, 641] width 485 height 22
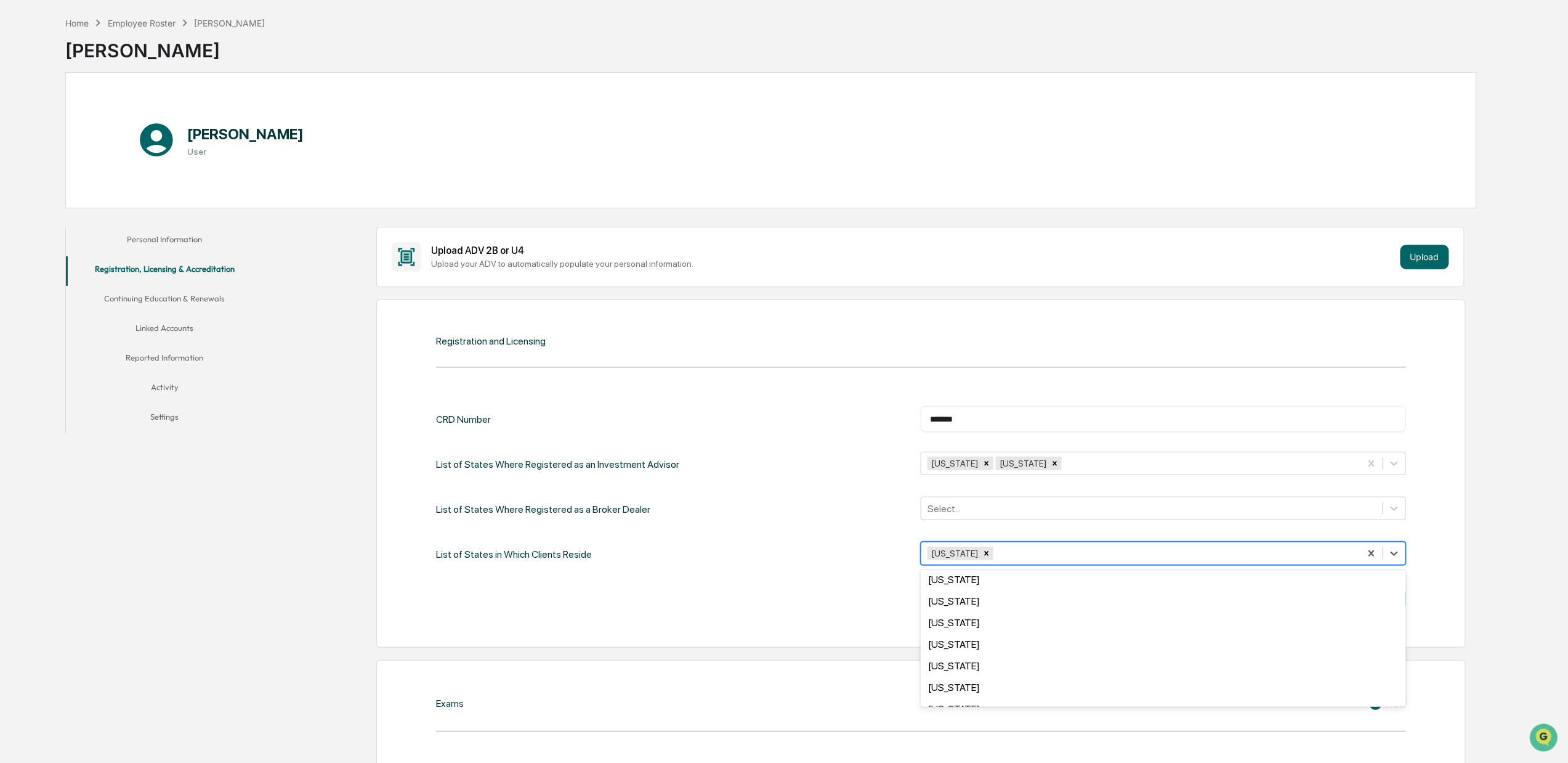
scroll to position [904, 0]
click at [1008, 627] on div "Virginia" at bounding box center [1163, 629] width 485 height 22
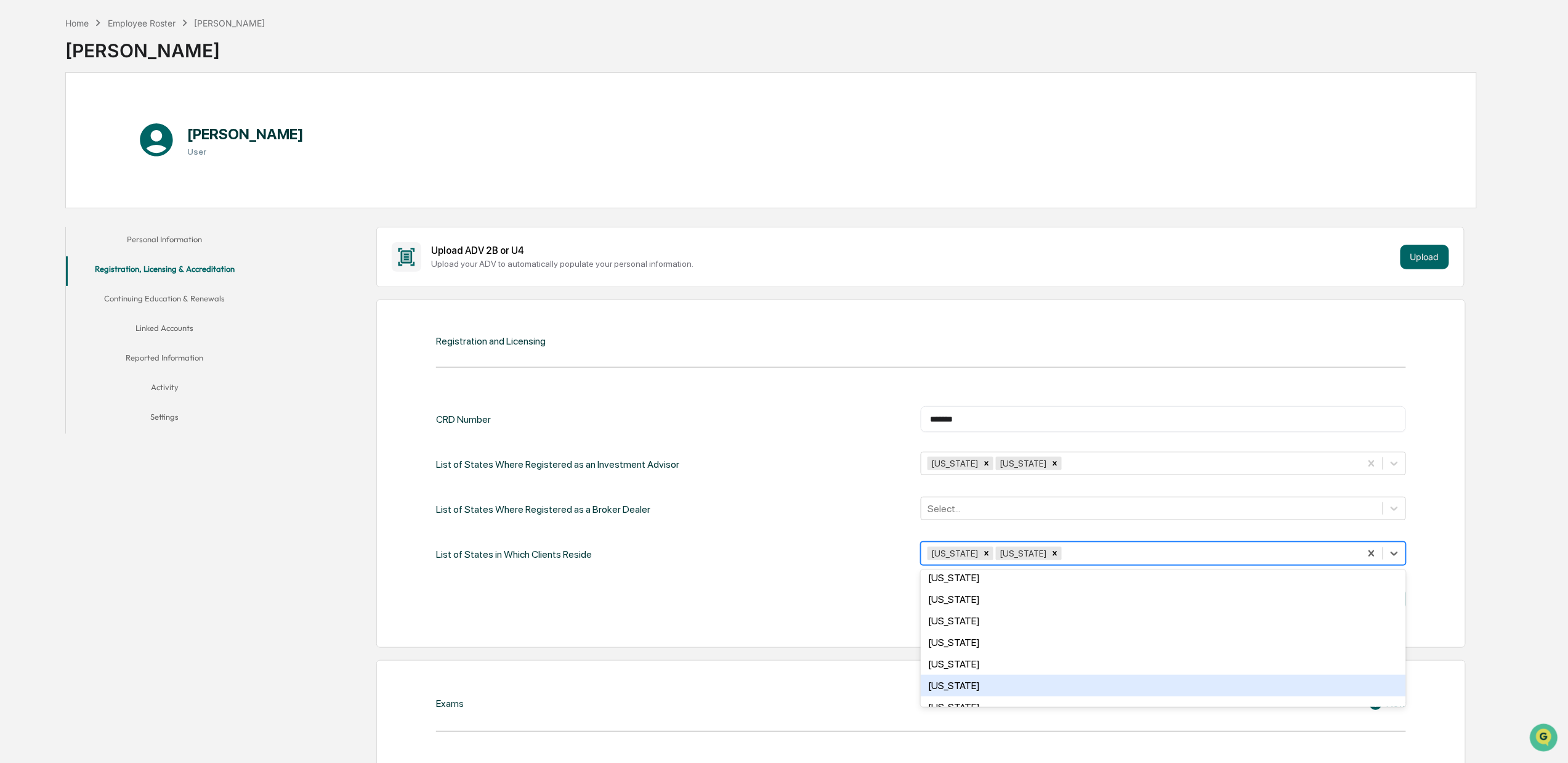
scroll to position [646, 0]
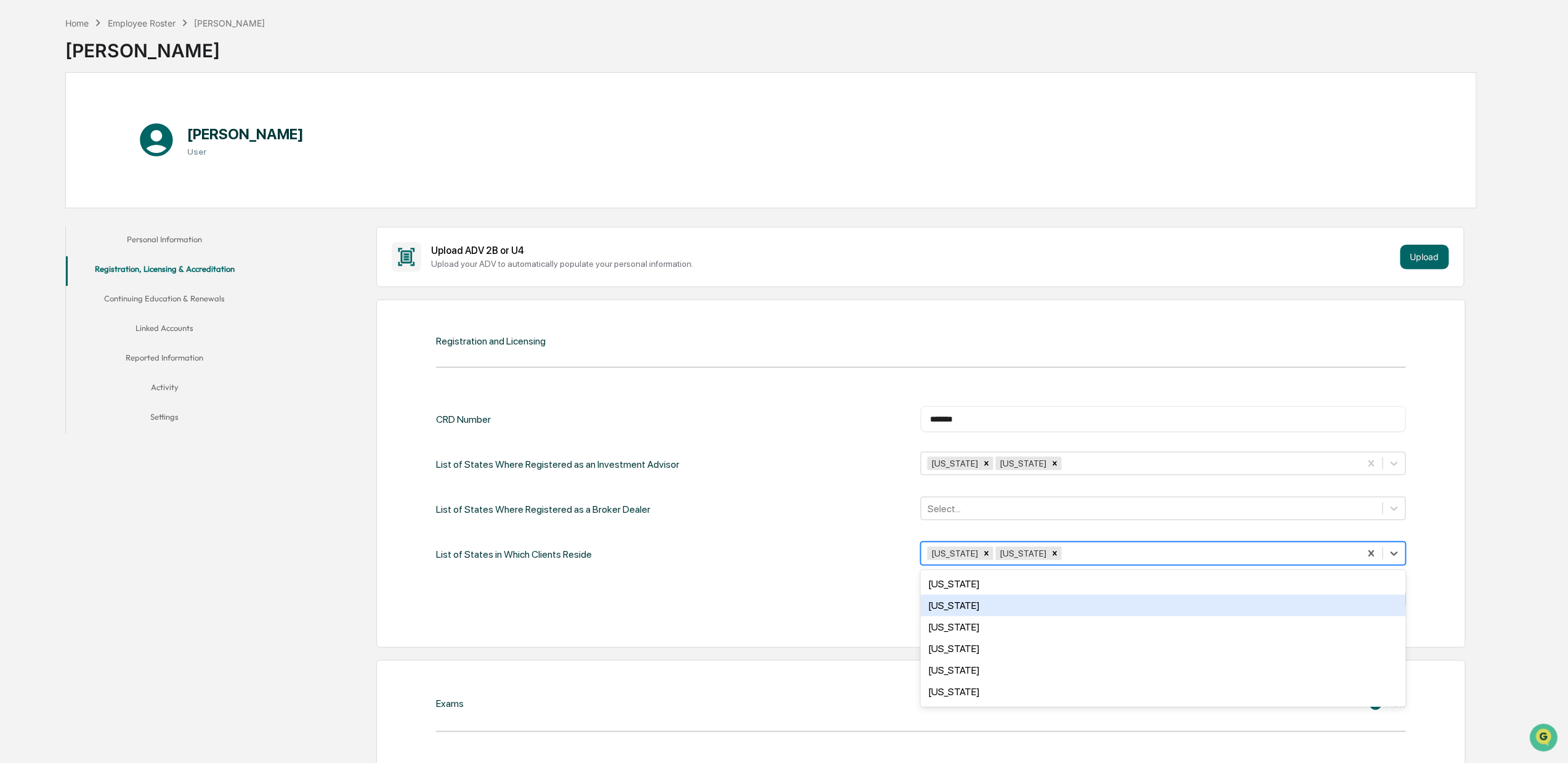
click at [1006, 605] on div "New York" at bounding box center [1163, 605] width 485 height 22
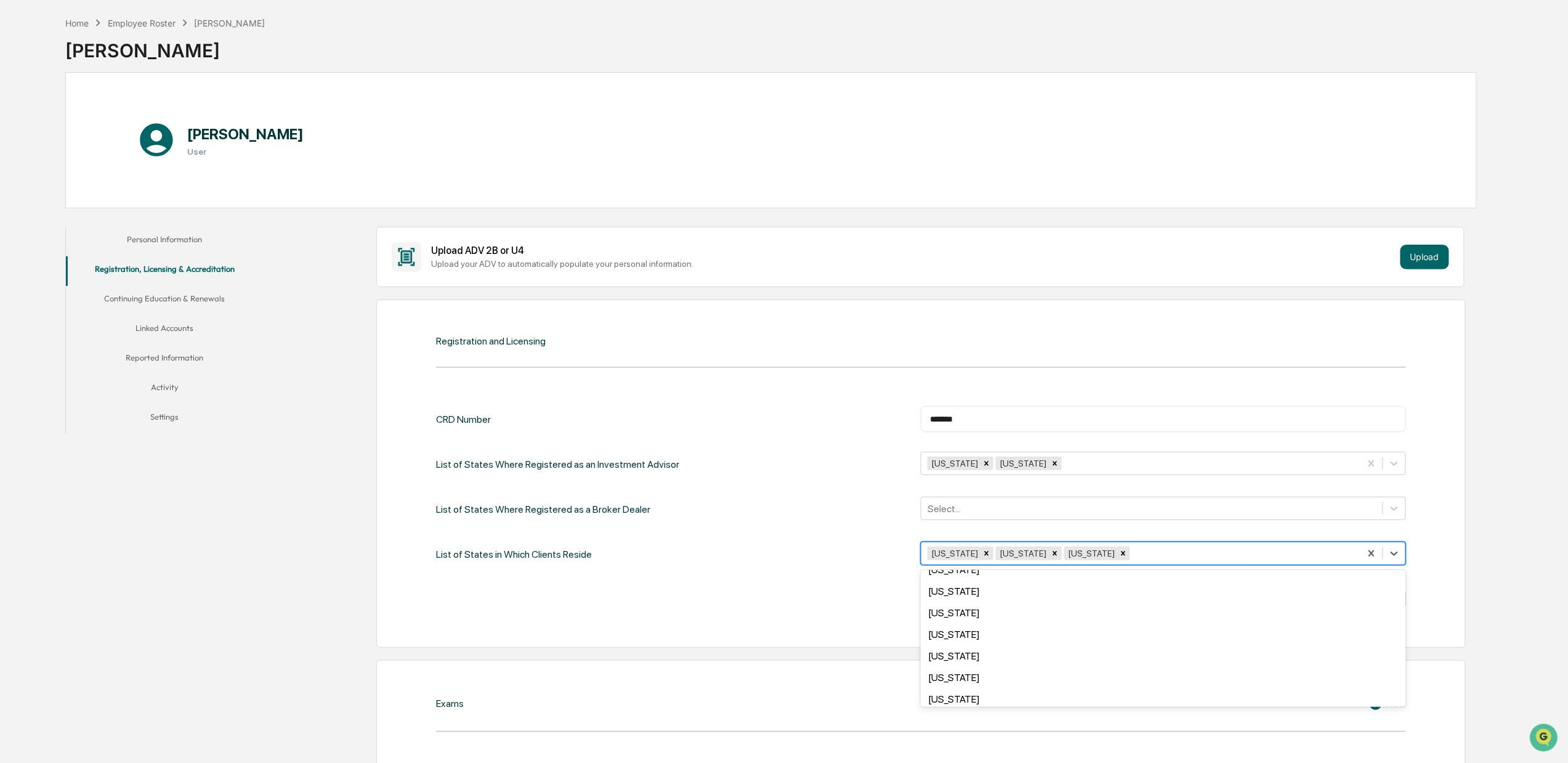
scroll to position [72, 0]
click at [999, 620] on div "Colorado" at bounding box center [1163, 619] width 485 height 22
click at [980, 667] on div "Florida" at bounding box center [1163, 663] width 485 height 22
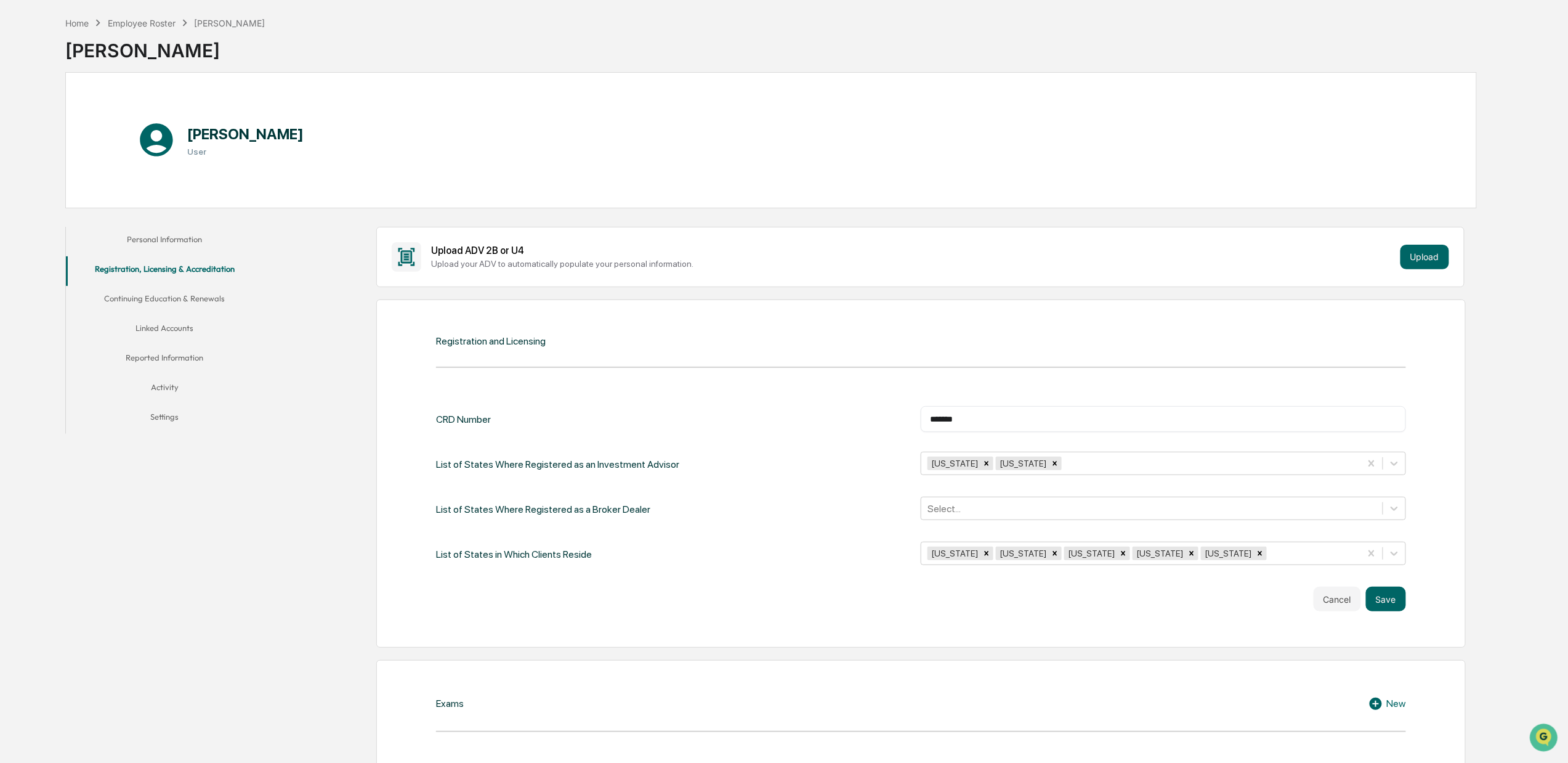
click at [853, 602] on div "Cancel Save" at bounding box center [921, 599] width 970 height 25
click at [1367, 599] on button "Save" at bounding box center [1385, 599] width 40 height 25
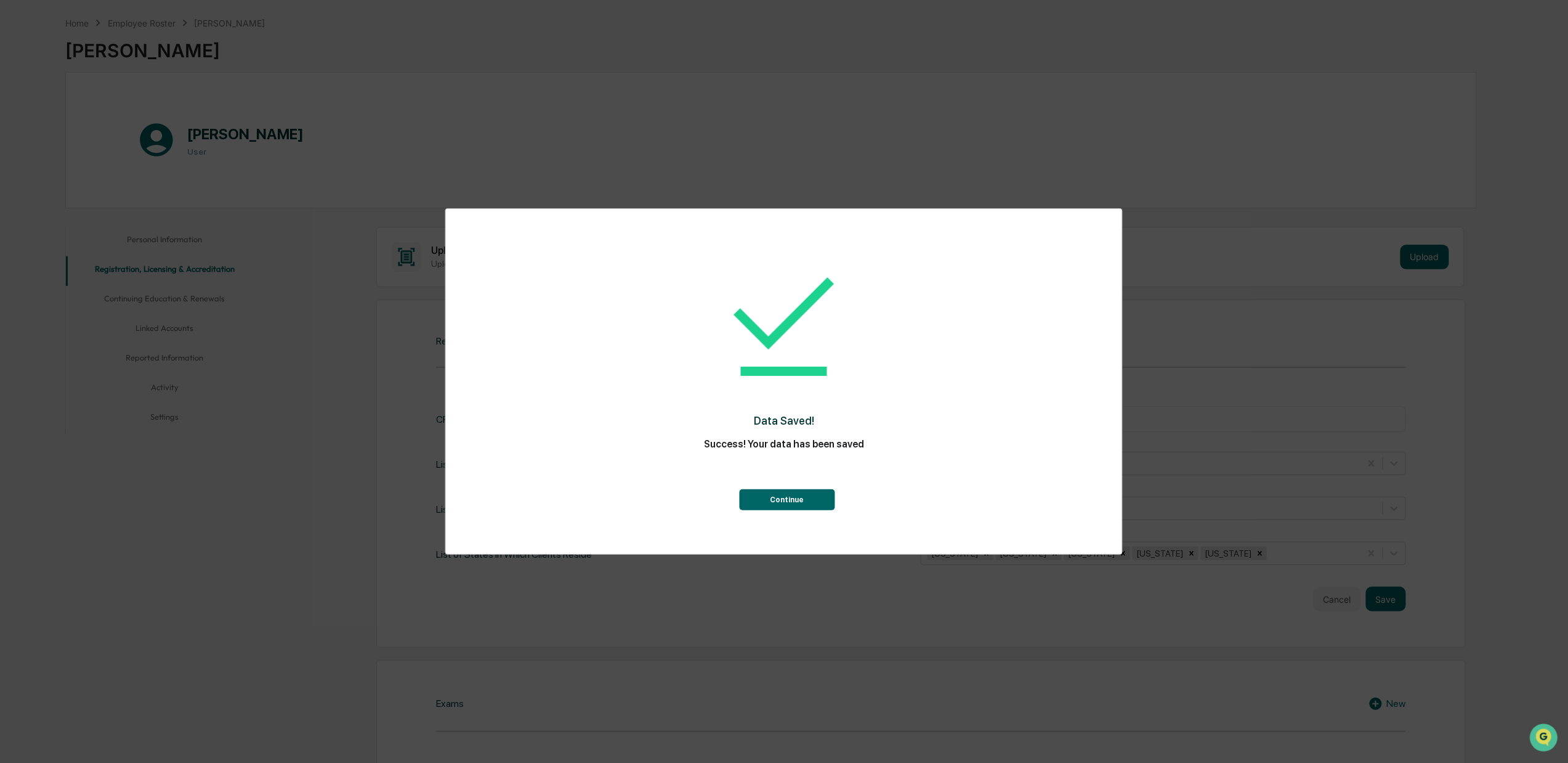
click at [791, 501] on button "Continue" at bounding box center [786, 500] width 95 height 21
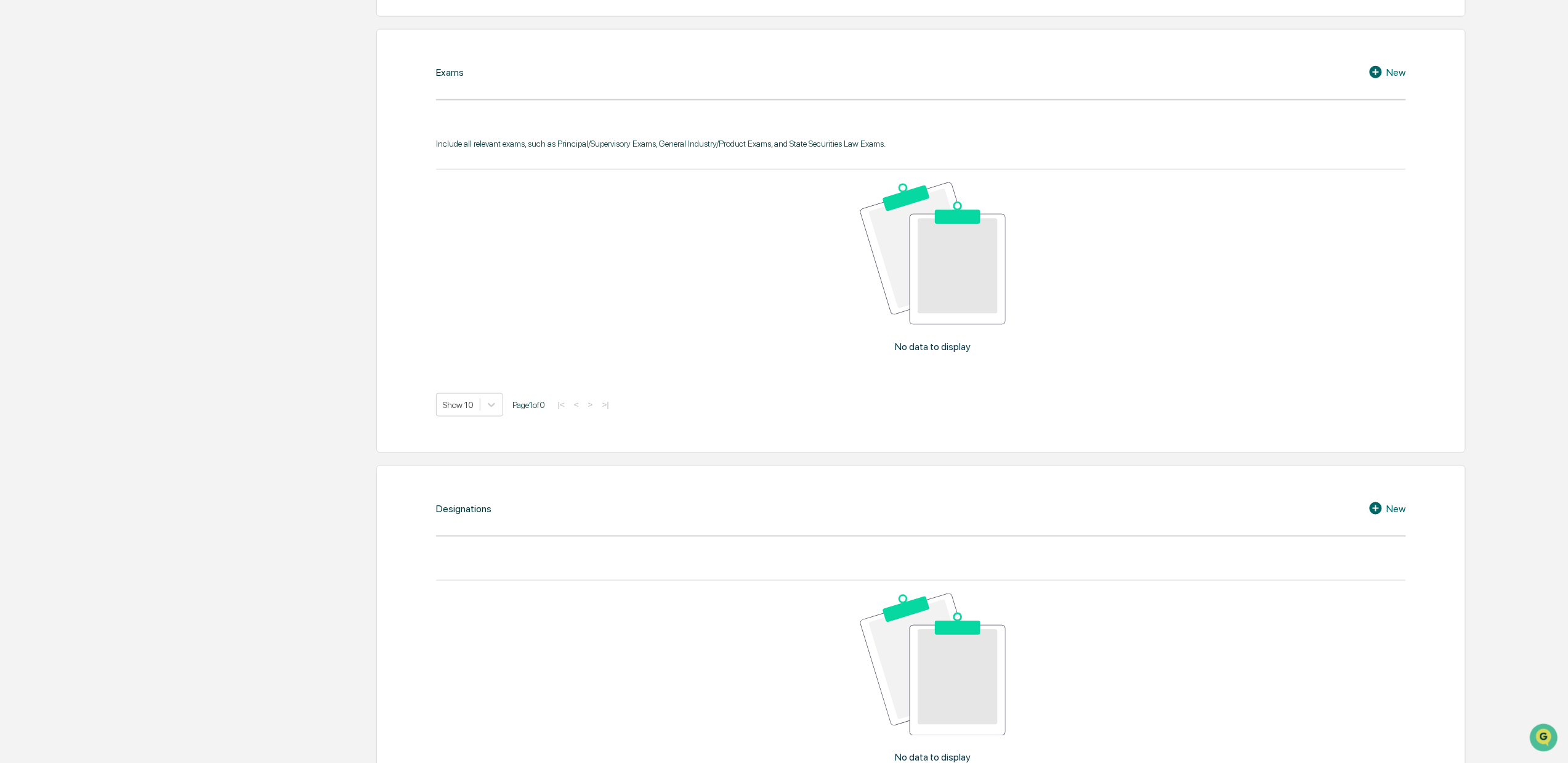
scroll to position [541, 0]
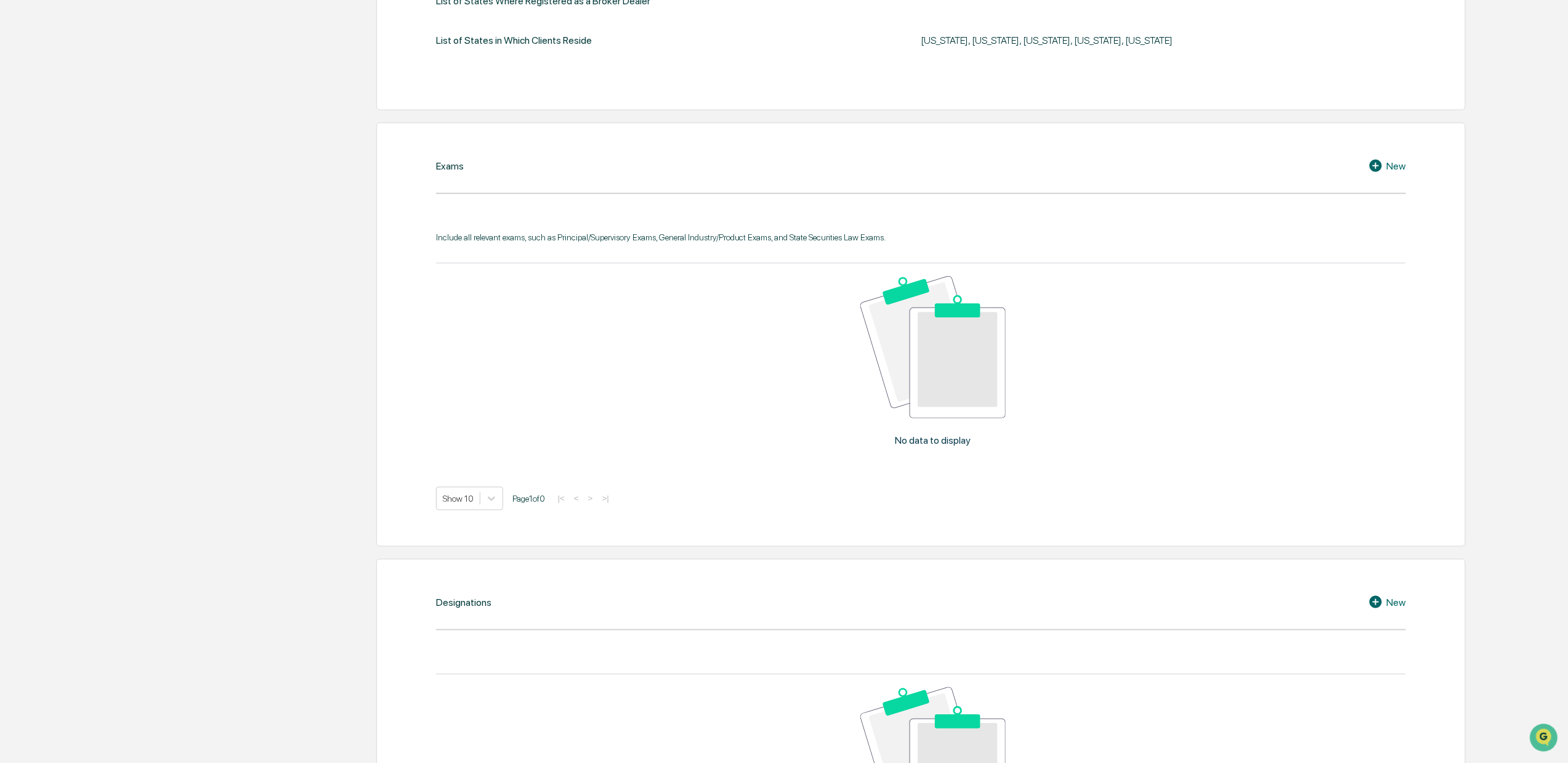
click at [1367, 165] on div "New" at bounding box center [1387, 165] width 37 height 15
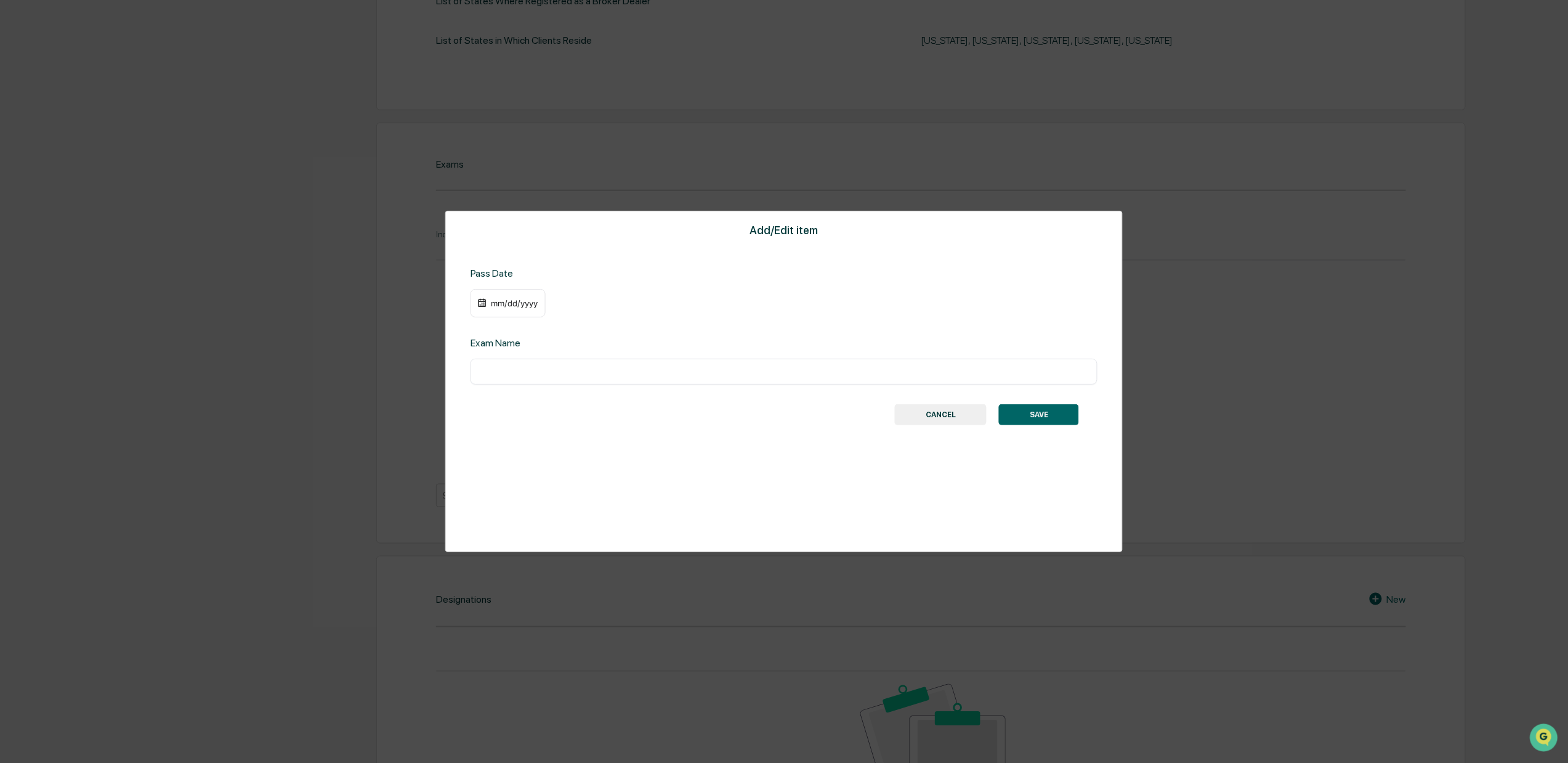
click at [516, 376] on input "text" at bounding box center [784, 372] width 608 height 13
type input "*********"
click at [503, 301] on div "mm/dd/yyyy" at bounding box center [514, 303] width 49 height 10
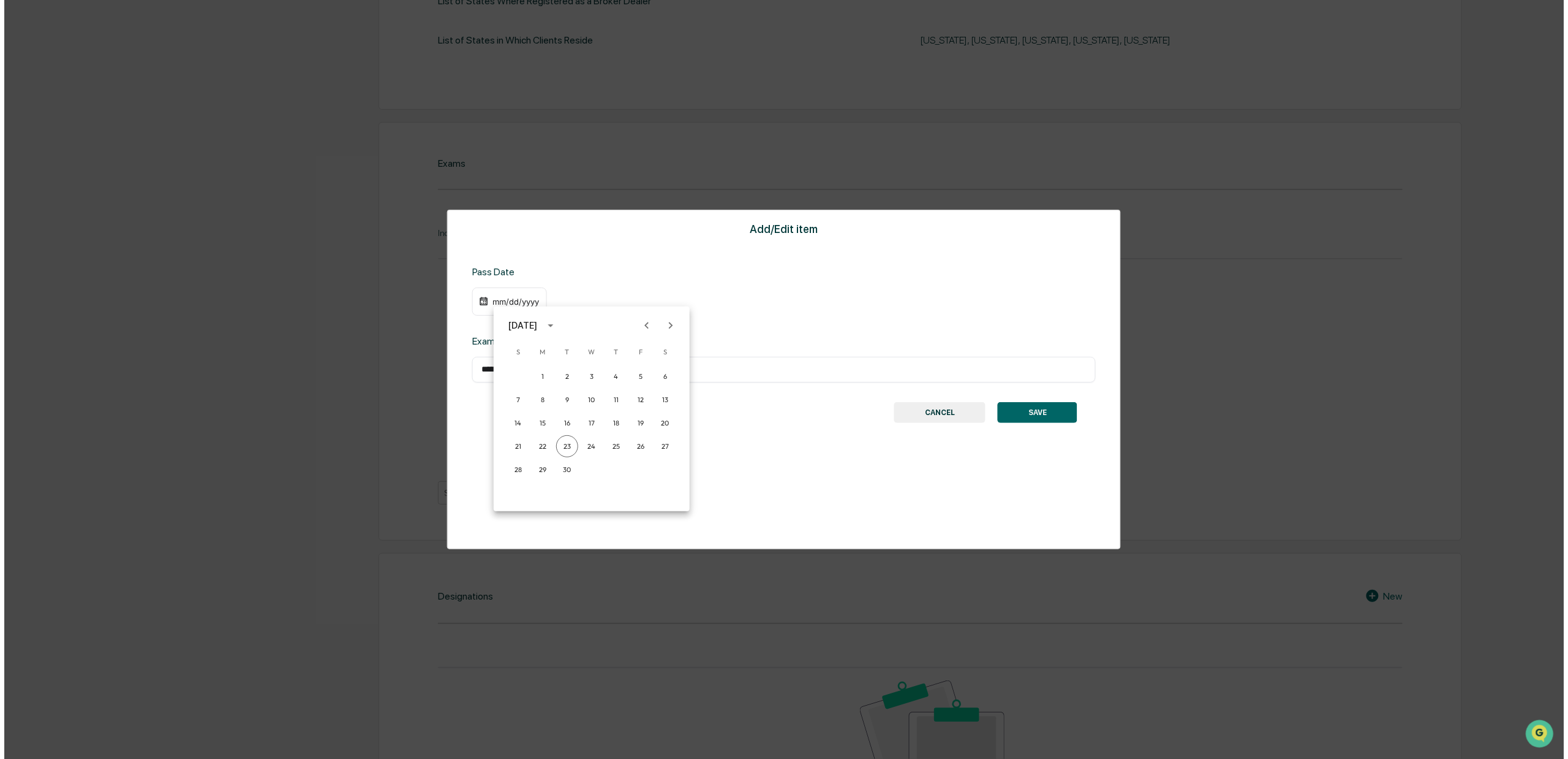
scroll to position [540, 0]
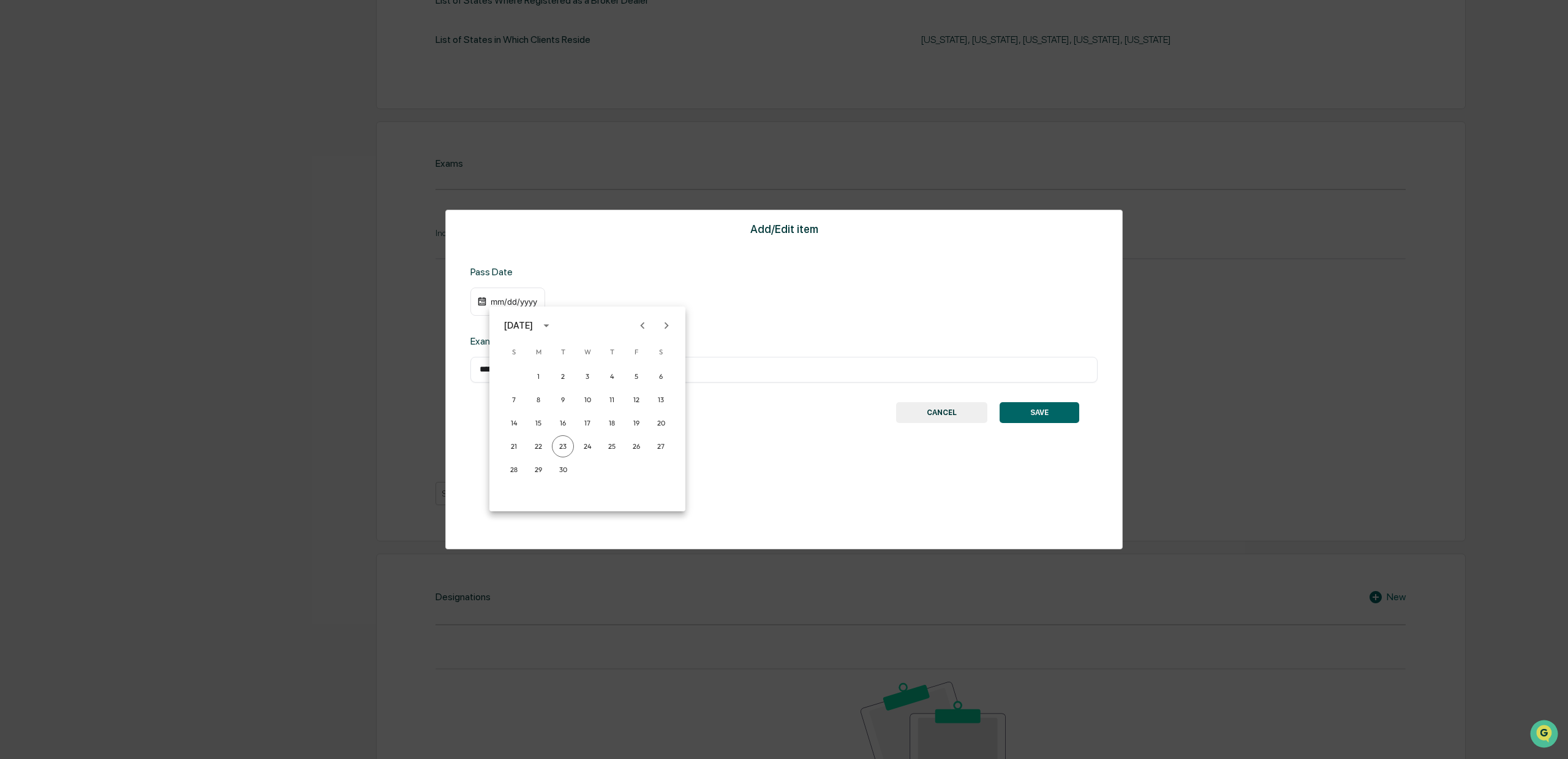
click at [638, 325] on icon "Previous month" at bounding box center [642, 325] width 13 height 13
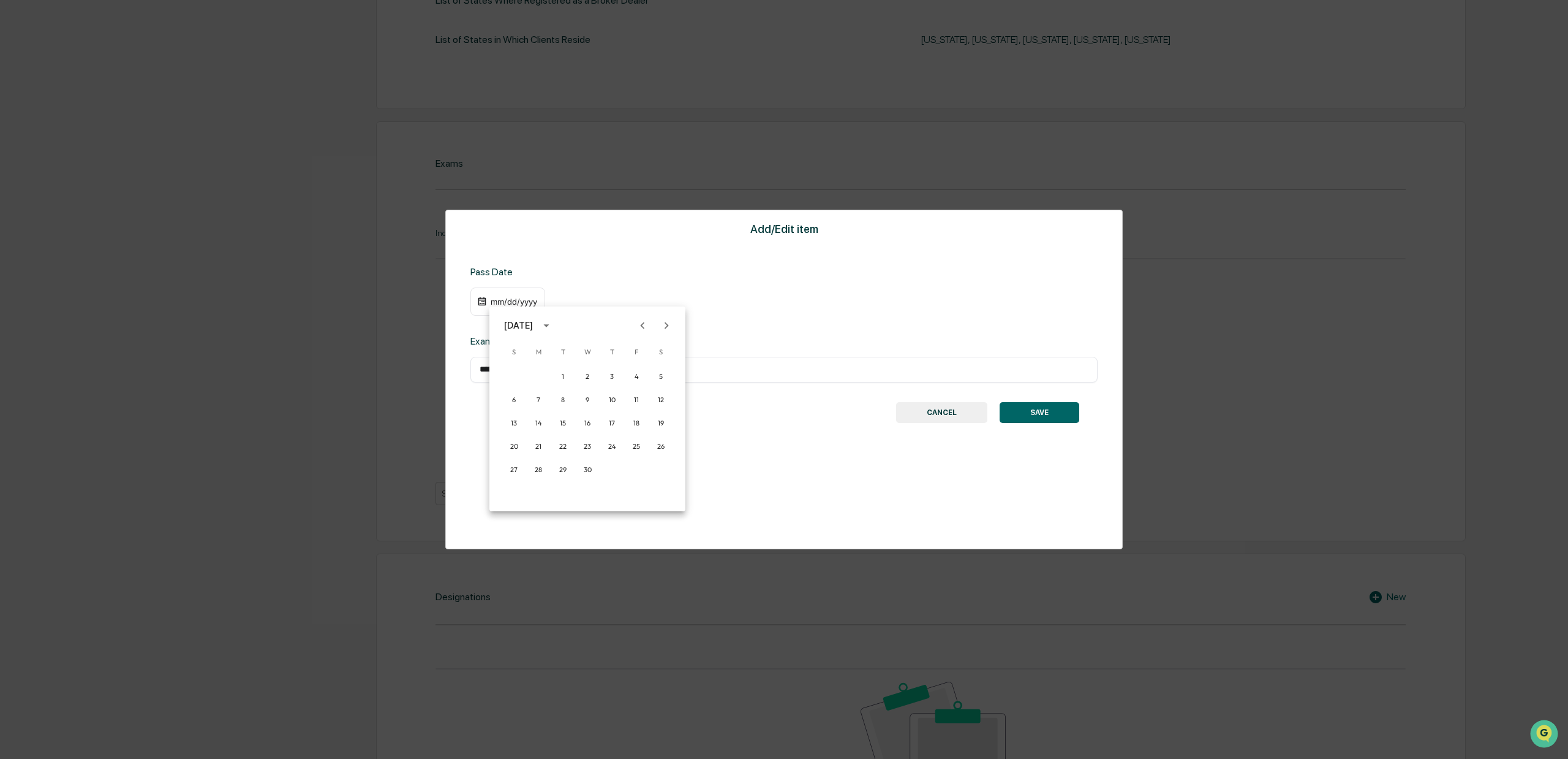
click at [553, 327] on icon "calendar view is open, switch to year view" at bounding box center [546, 325] width 13 height 13
click at [650, 366] on button "2019" at bounding box center [651, 367] width 44 height 22
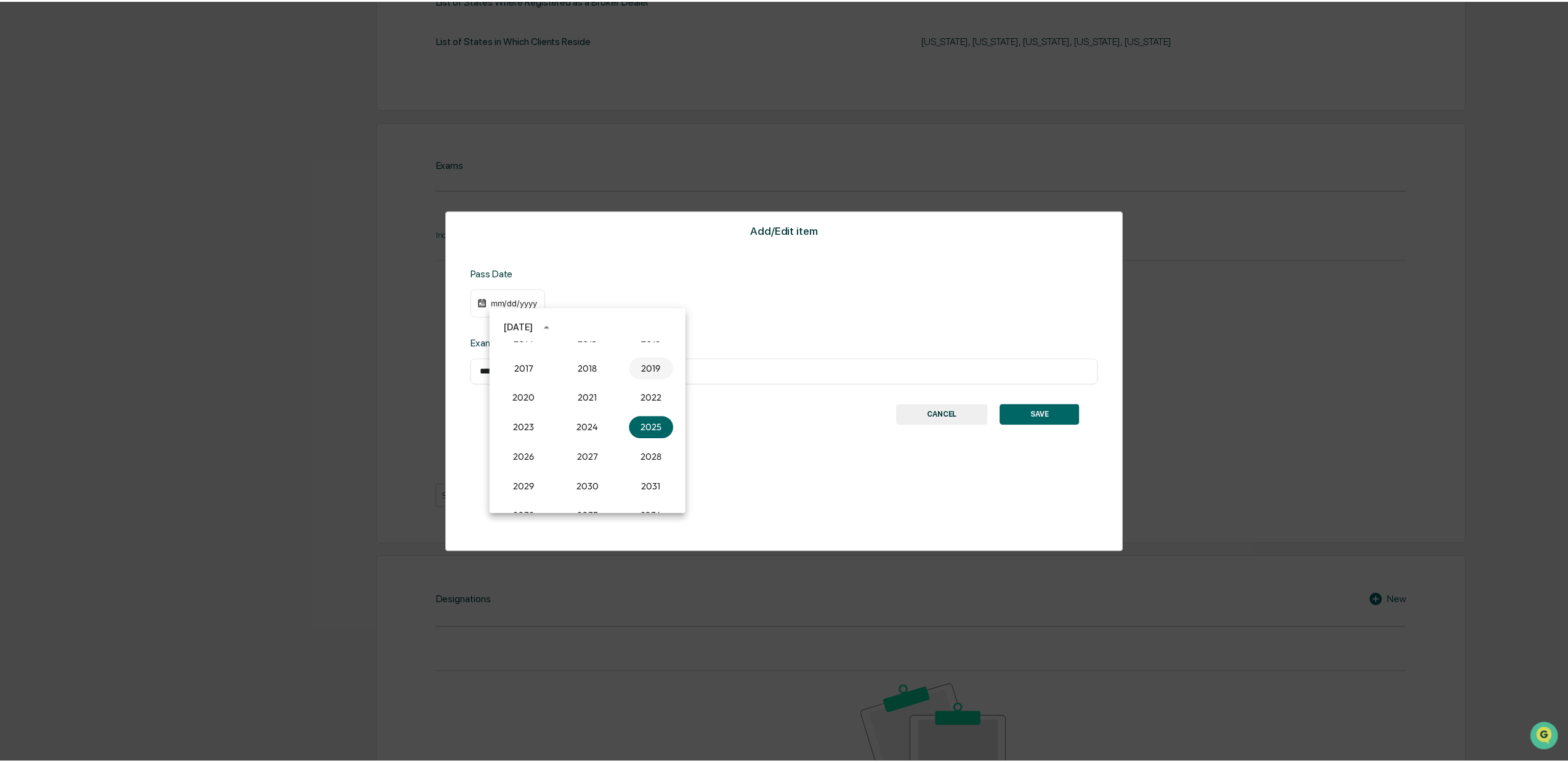
scroll to position [541, 0]
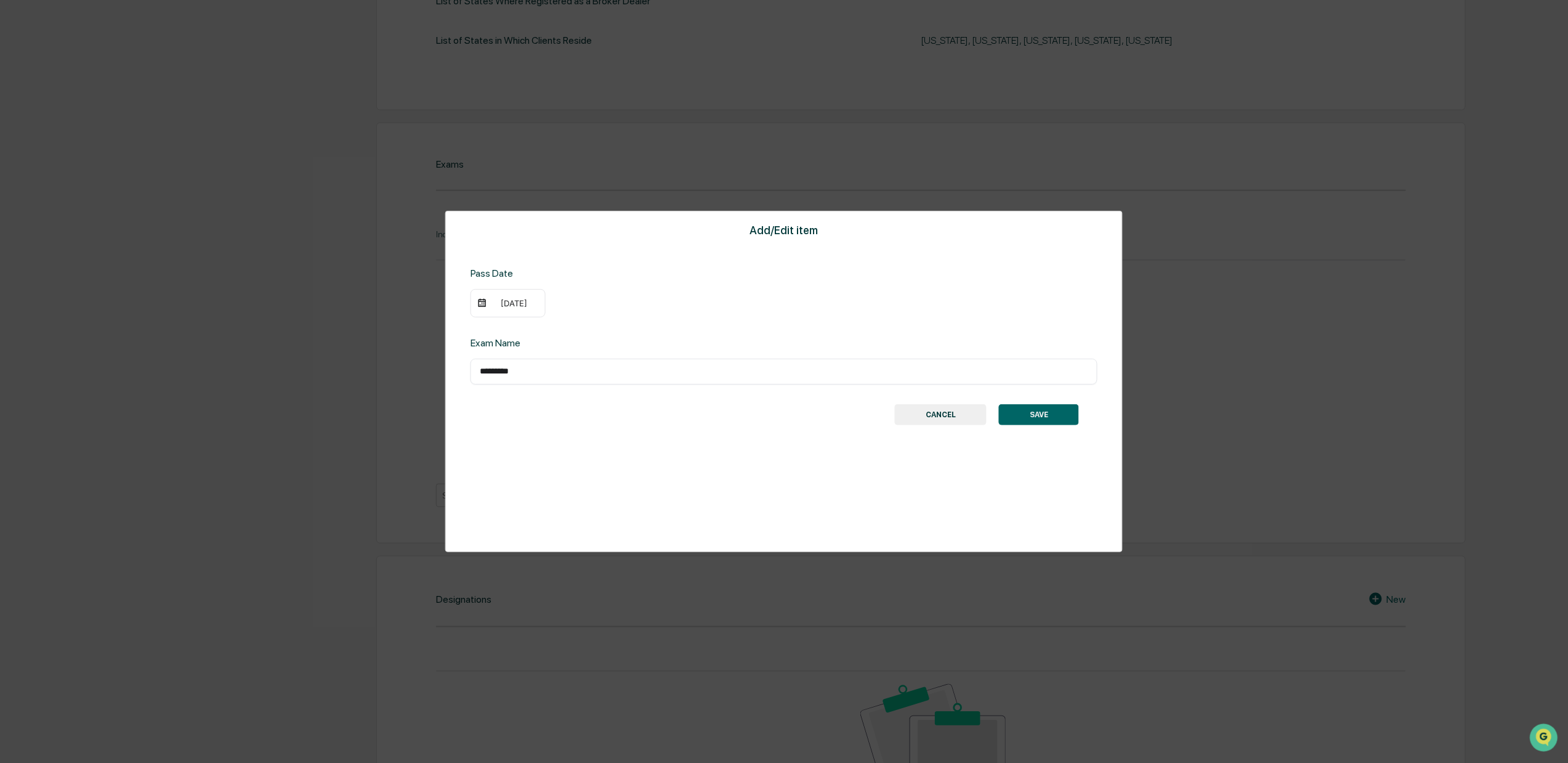
click at [508, 299] on div "09/23/2019" at bounding box center [514, 303] width 49 height 10
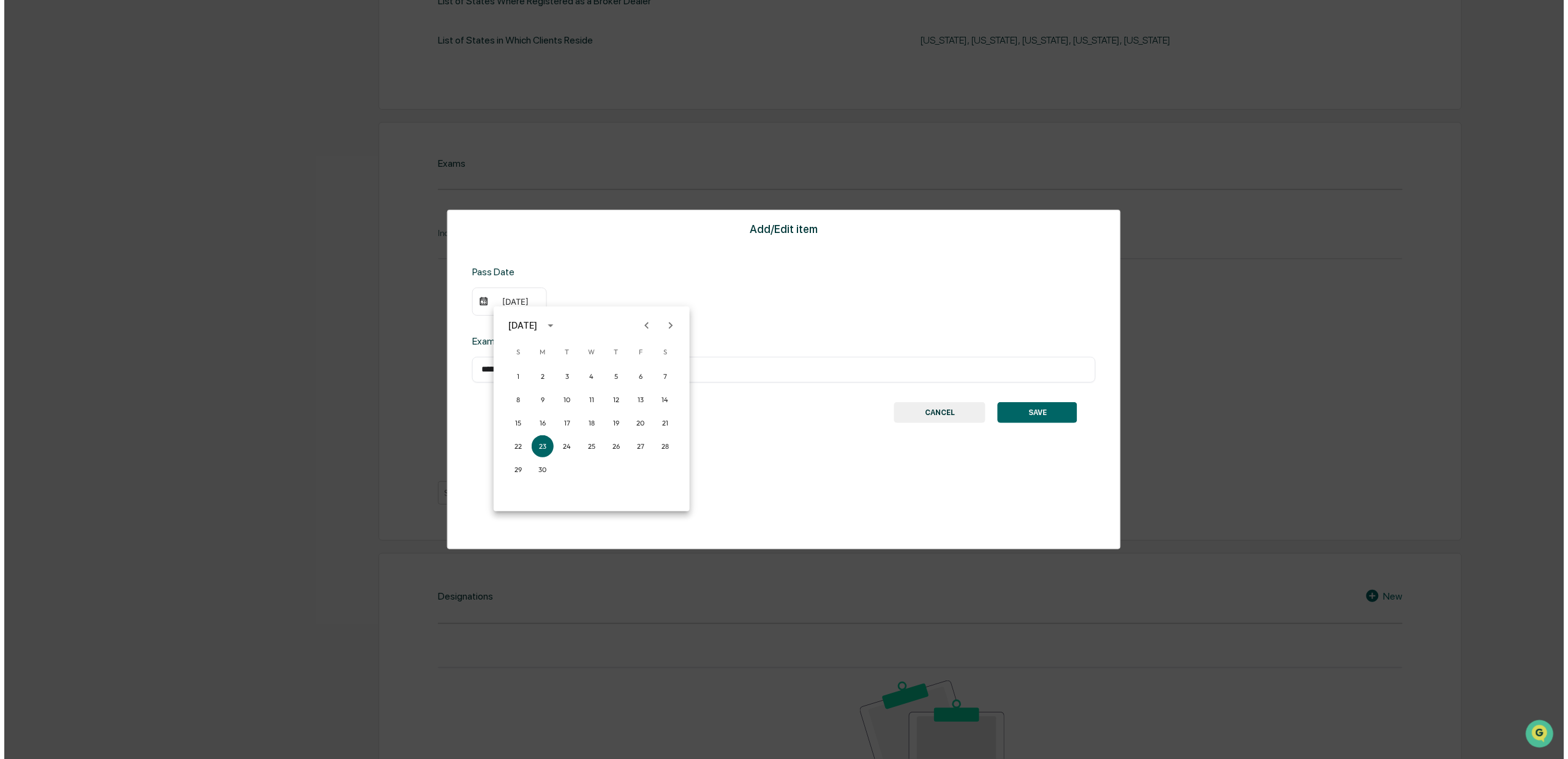
scroll to position [540, 0]
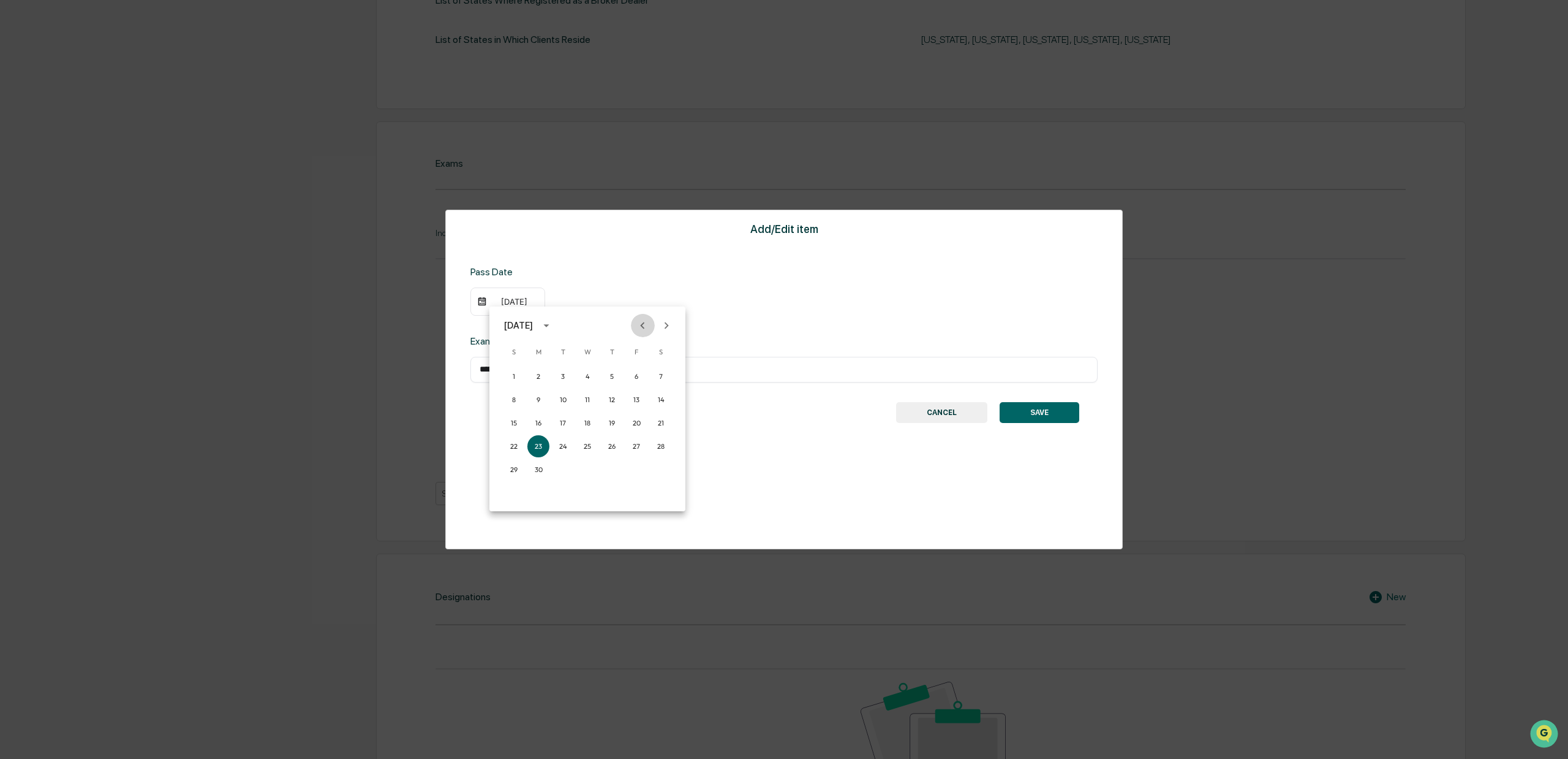
click at [645, 321] on icon "Previous month" at bounding box center [642, 325] width 13 height 13
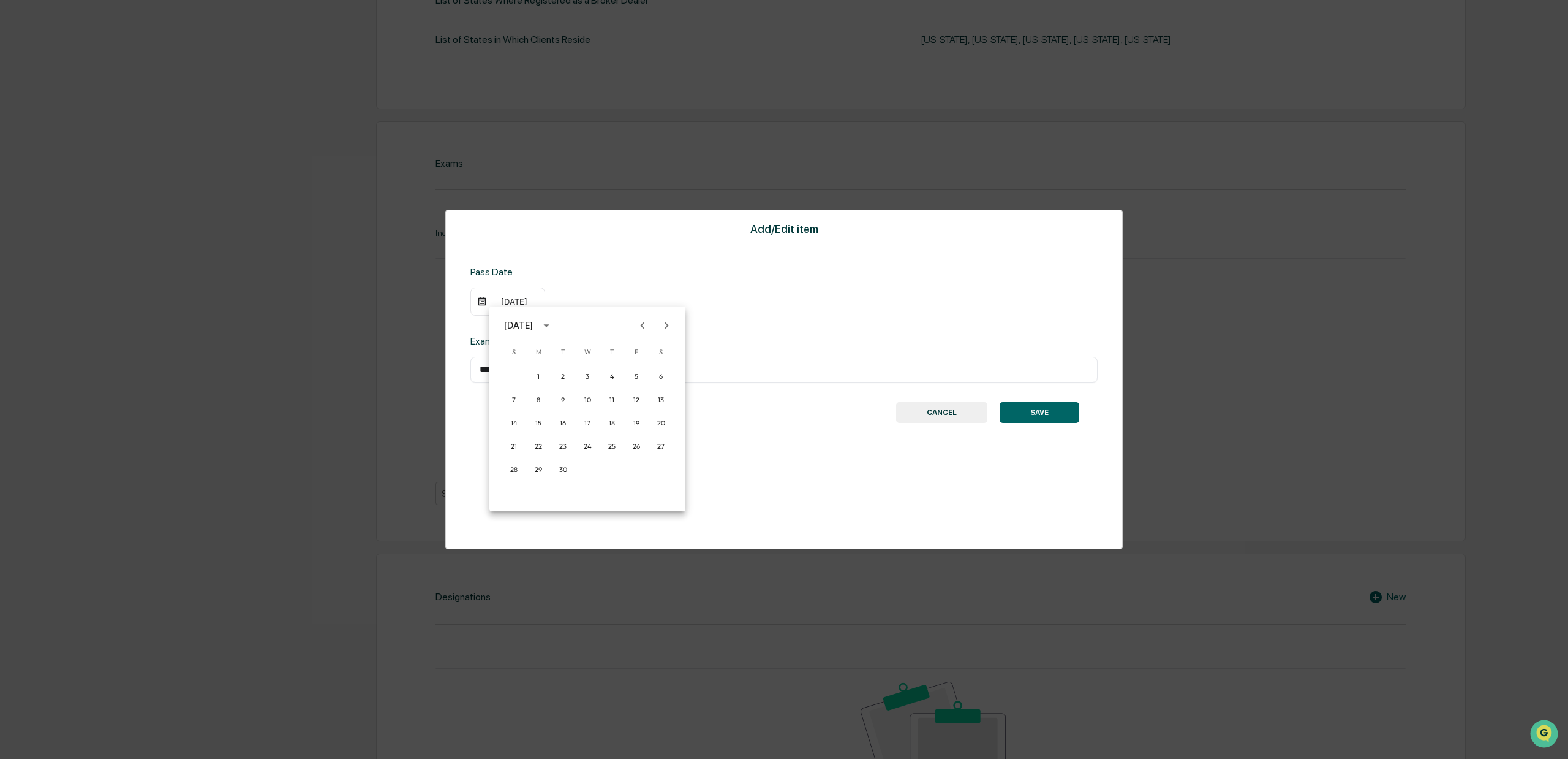
click at [645, 321] on icon "Previous month" at bounding box center [642, 325] width 13 height 13
click at [562, 421] on button "12" at bounding box center [563, 423] width 22 height 22
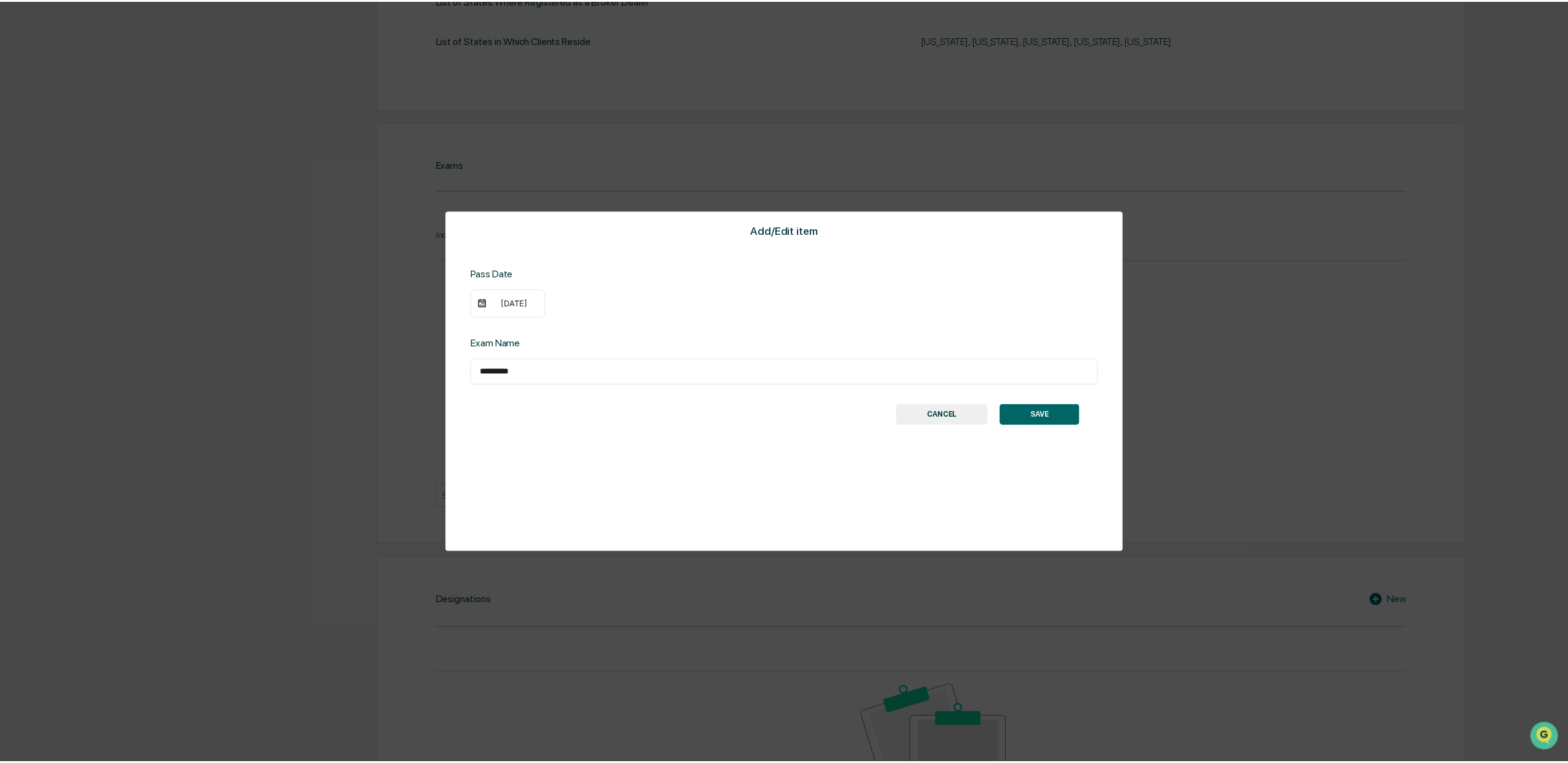
scroll to position [541, 0]
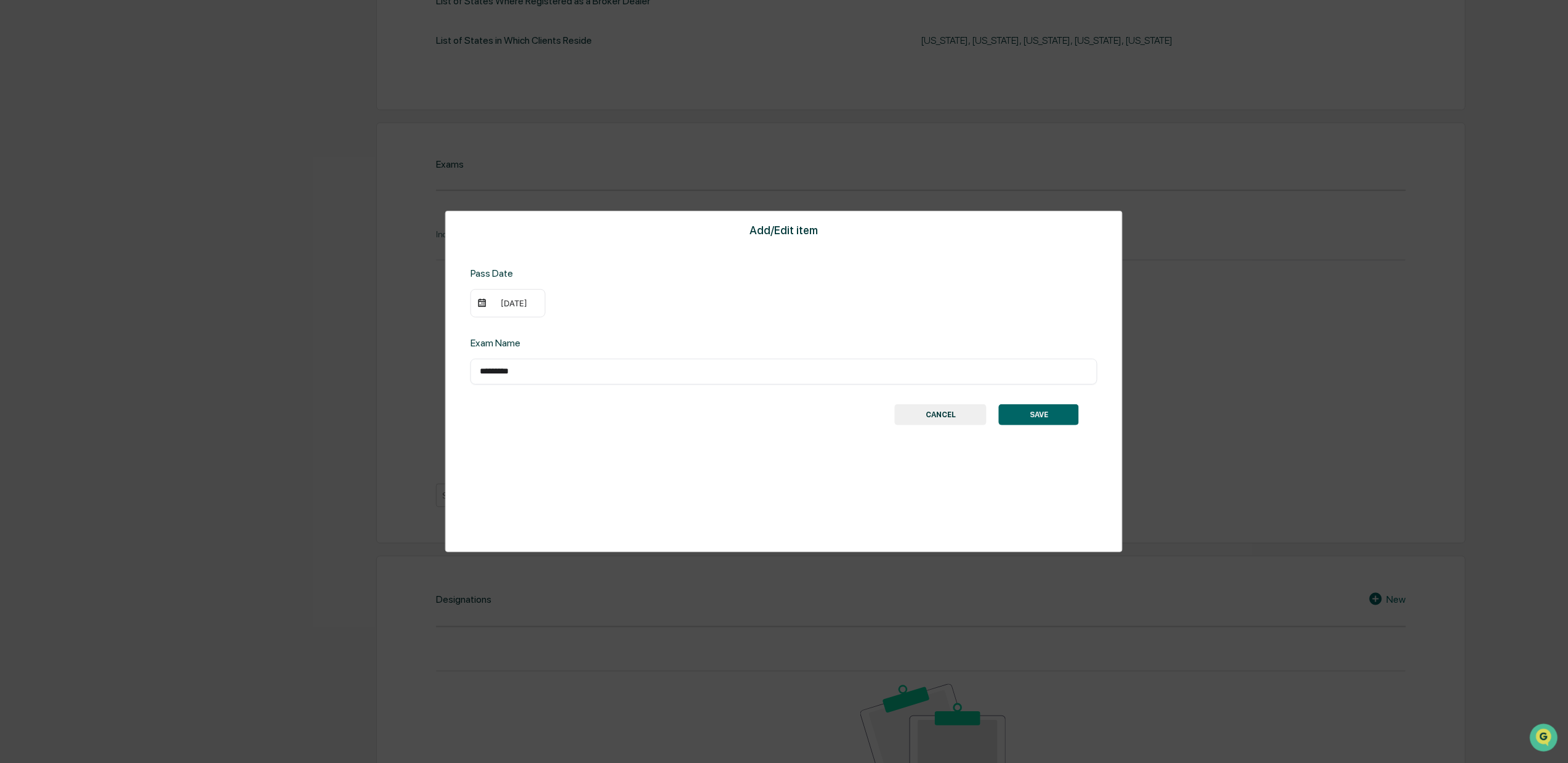
click at [1025, 415] on button "SAVE" at bounding box center [1039, 415] width 80 height 21
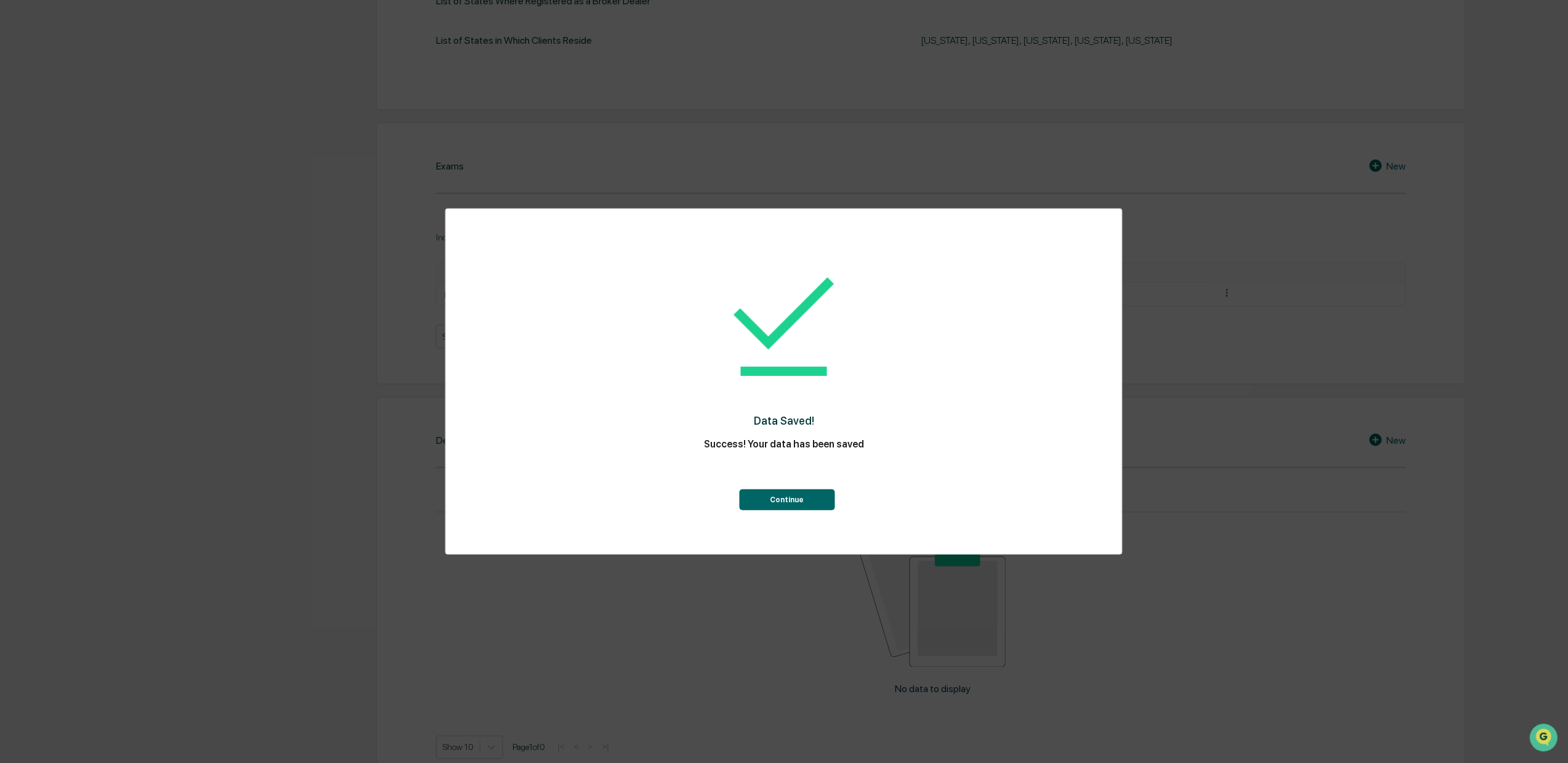
click at [781, 493] on button "Continue" at bounding box center [786, 500] width 95 height 21
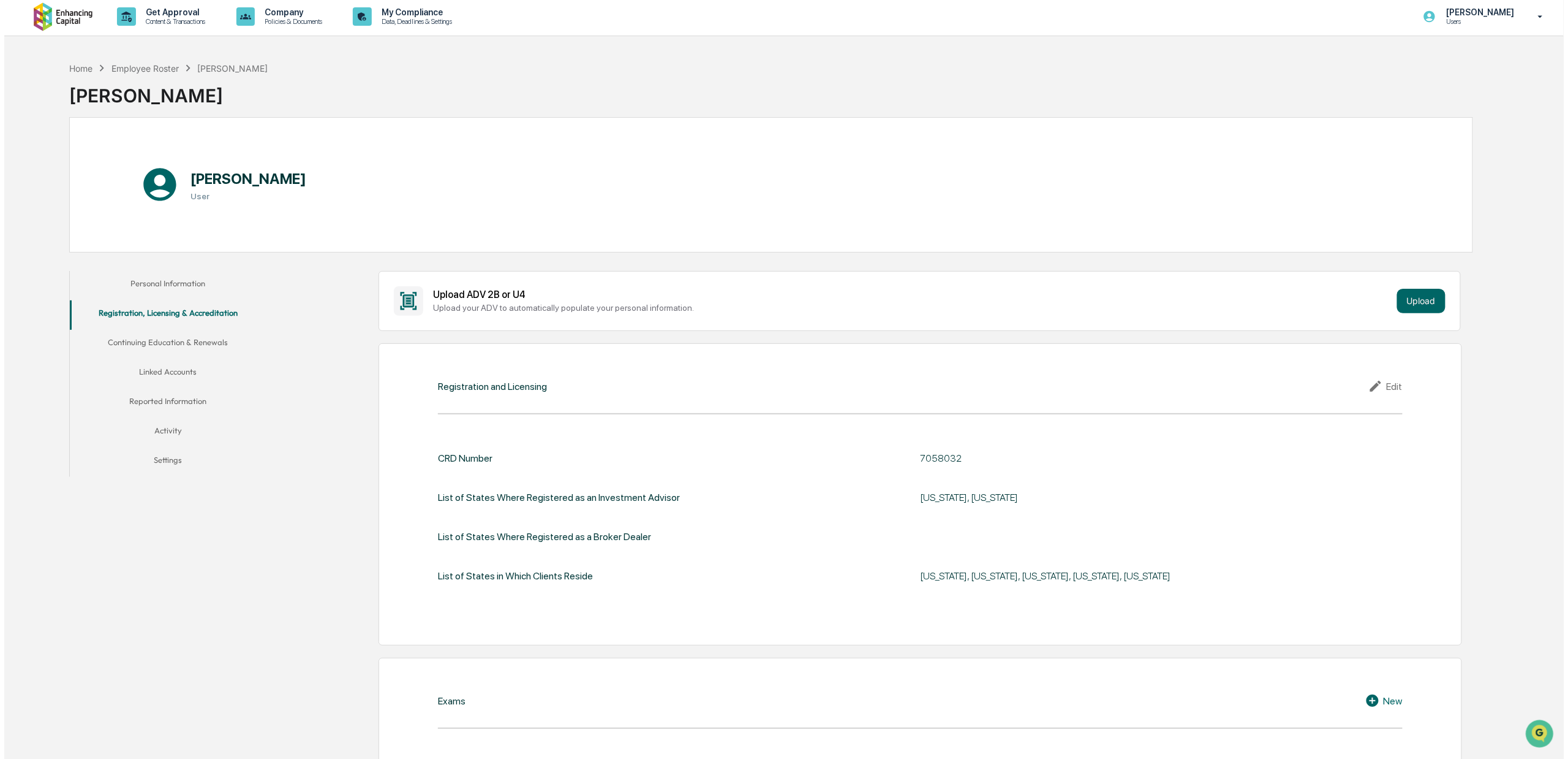
scroll to position [0, 0]
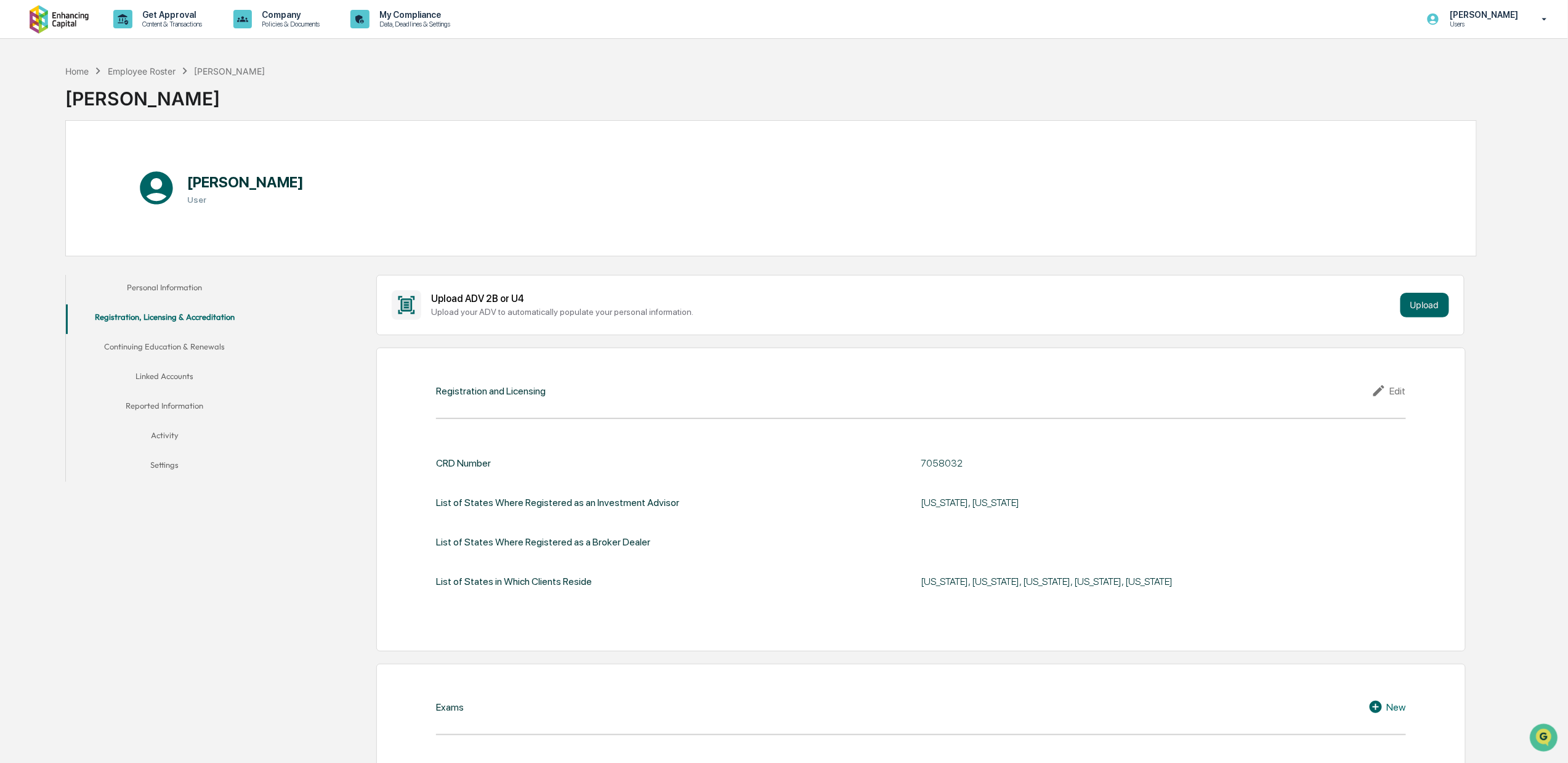
click at [178, 346] on button "Continuing Education & Renewals" at bounding box center [164, 348] width 197 height 30
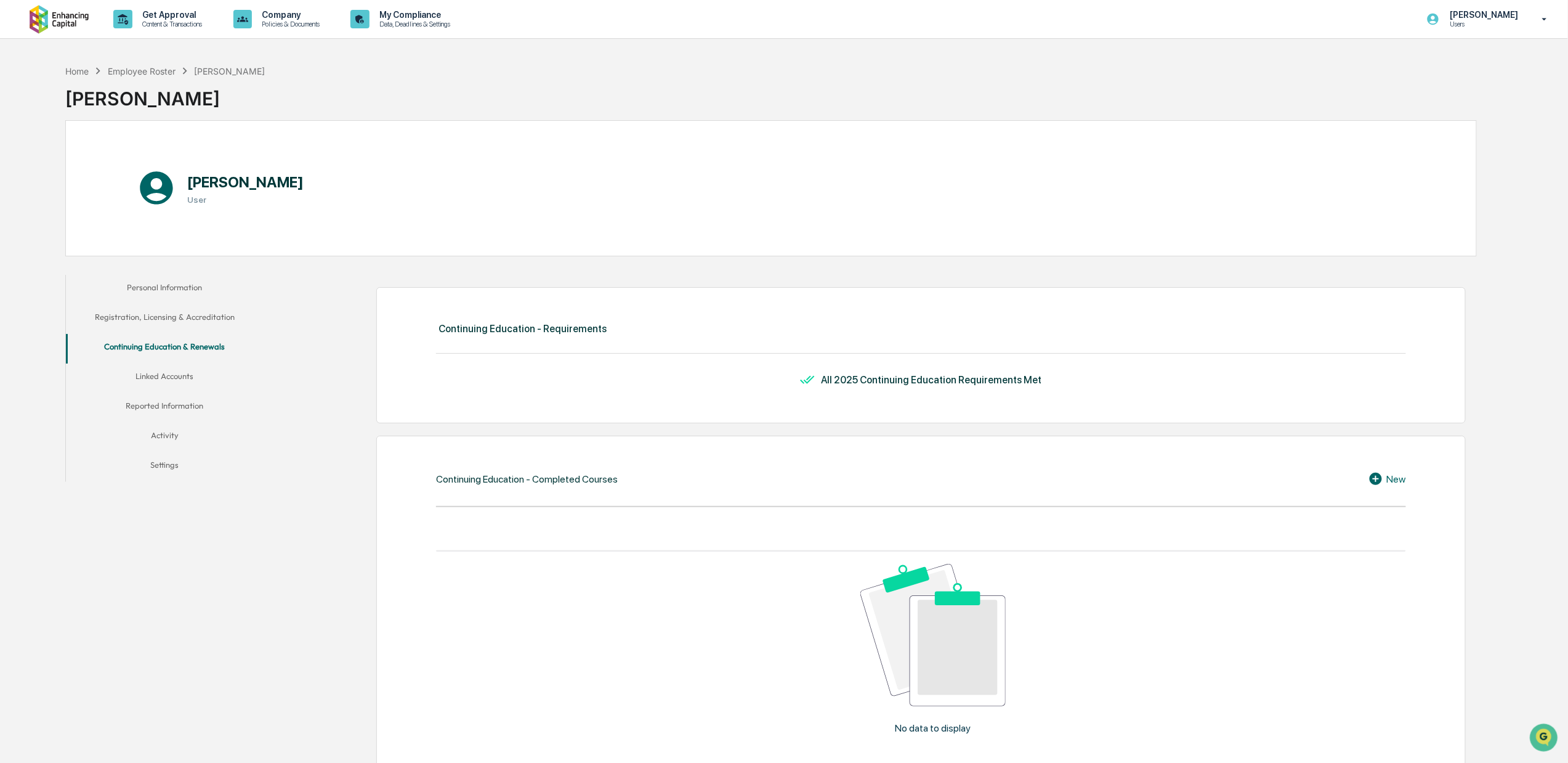
click at [173, 375] on button "Linked Accounts" at bounding box center [164, 378] width 197 height 30
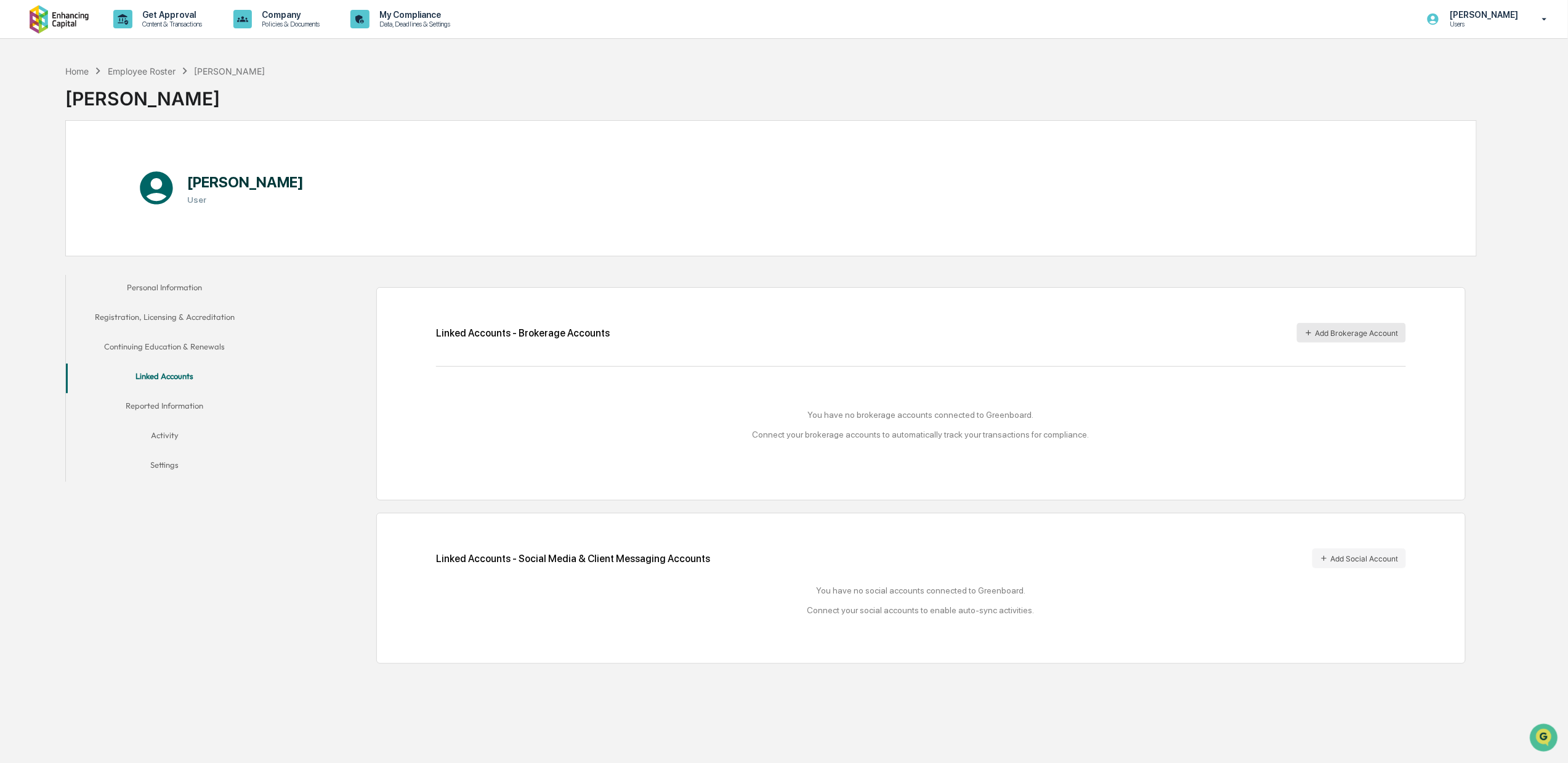
click at [1355, 333] on button "Add Brokerage Account" at bounding box center [1351, 333] width 109 height 20
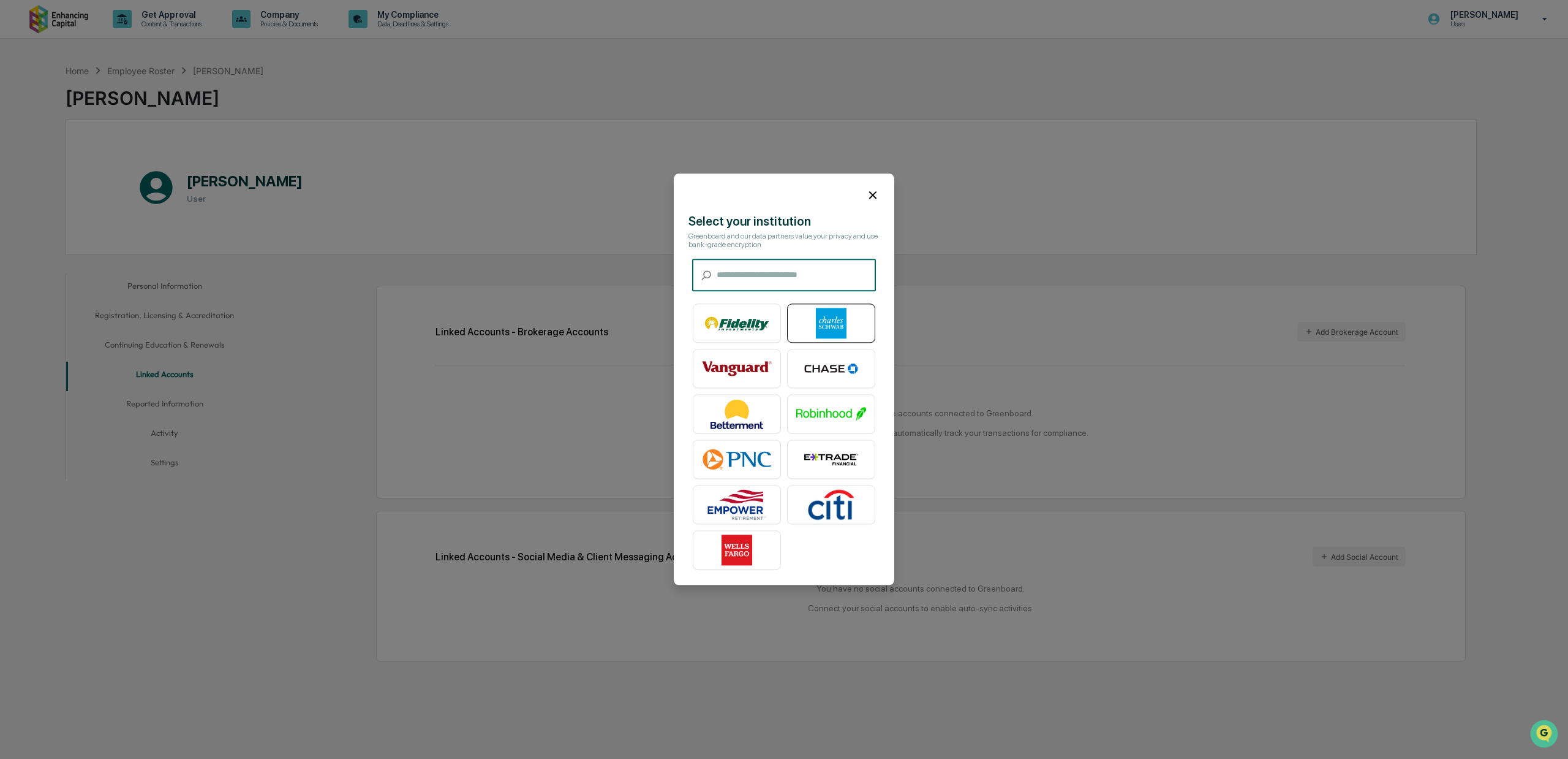
click at [838, 321] on img at bounding box center [831, 324] width 70 height 31
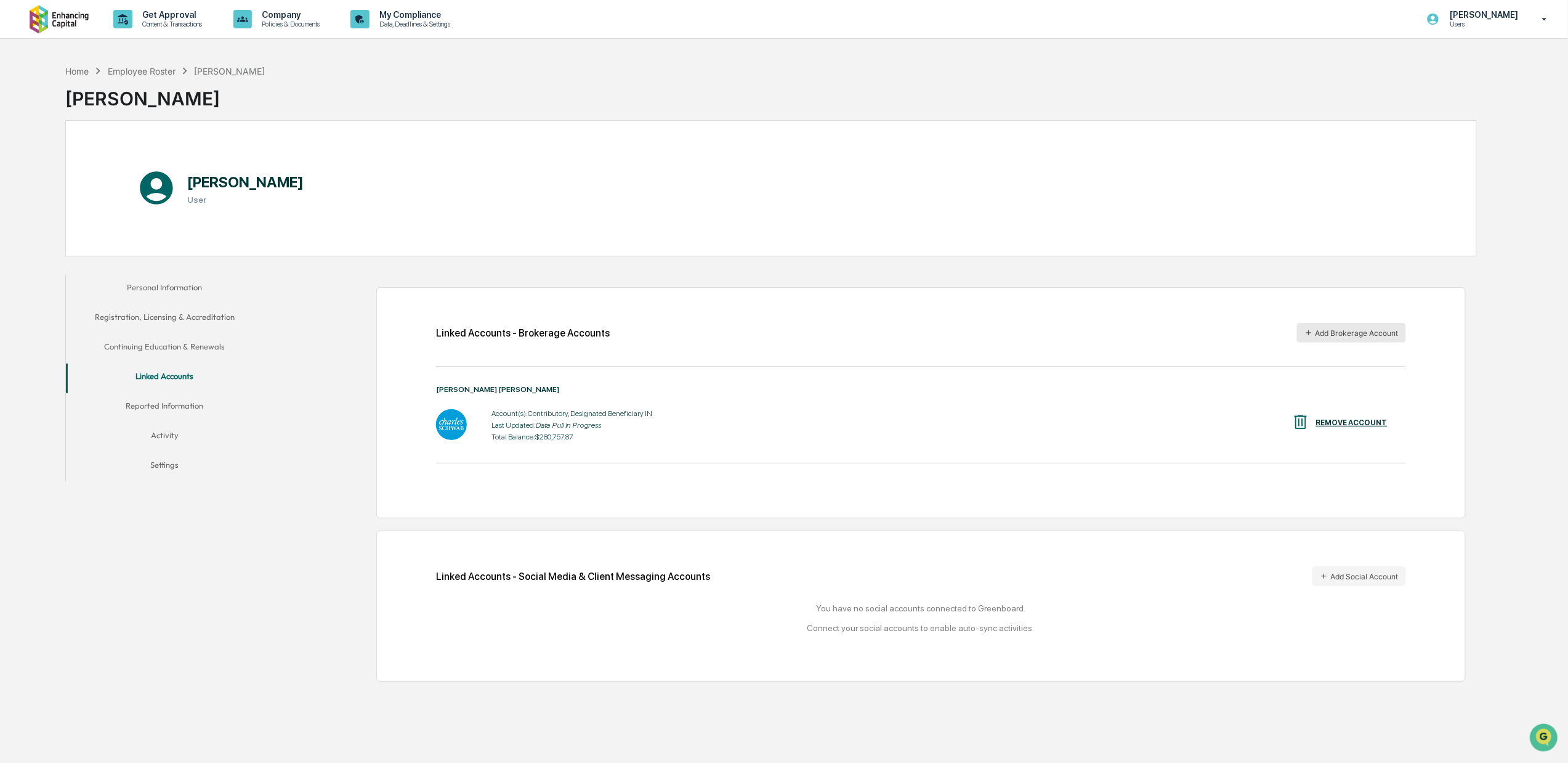
click at [1329, 331] on button "Add Brokerage Account" at bounding box center [1351, 333] width 109 height 20
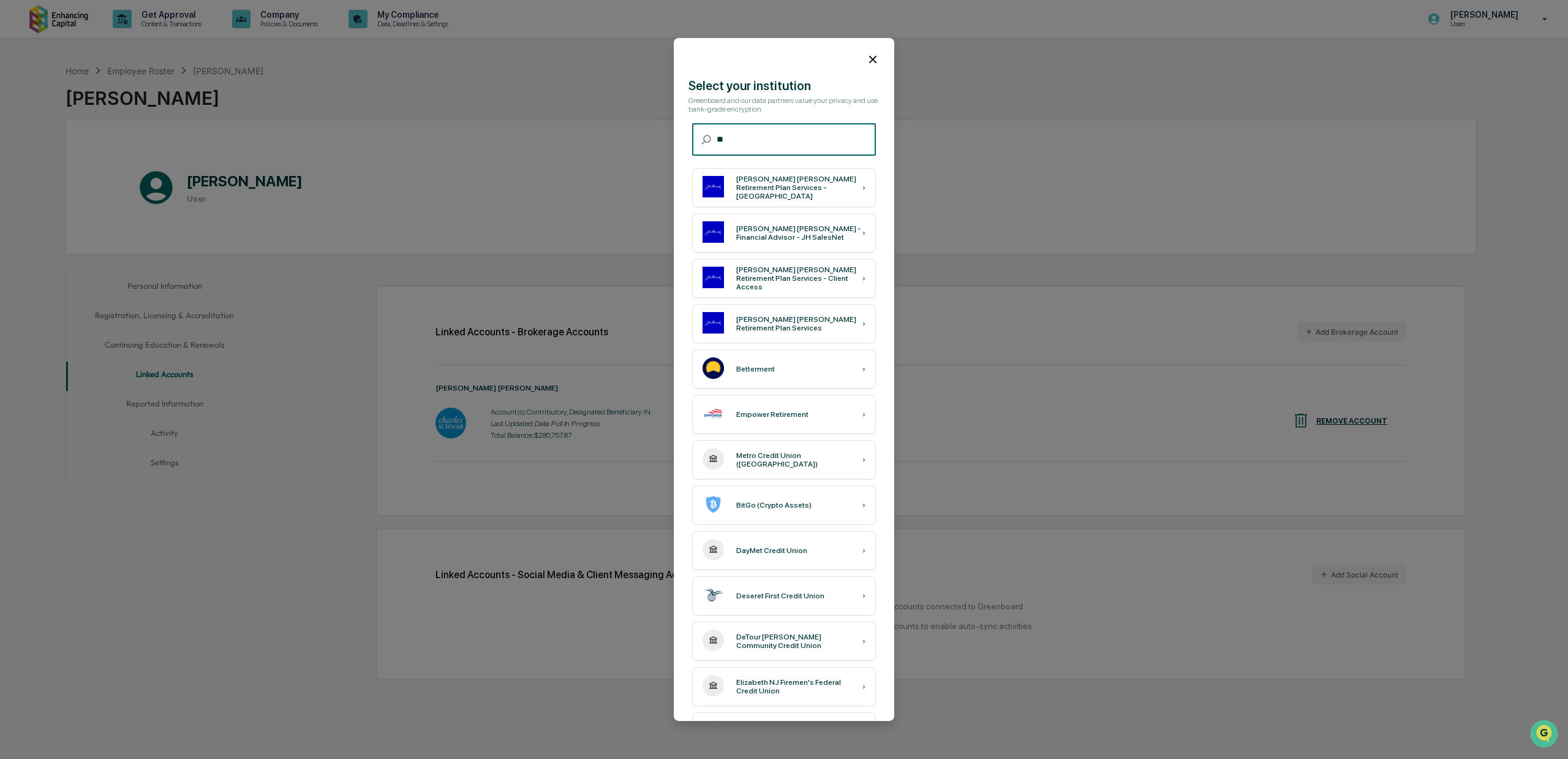
type input "*"
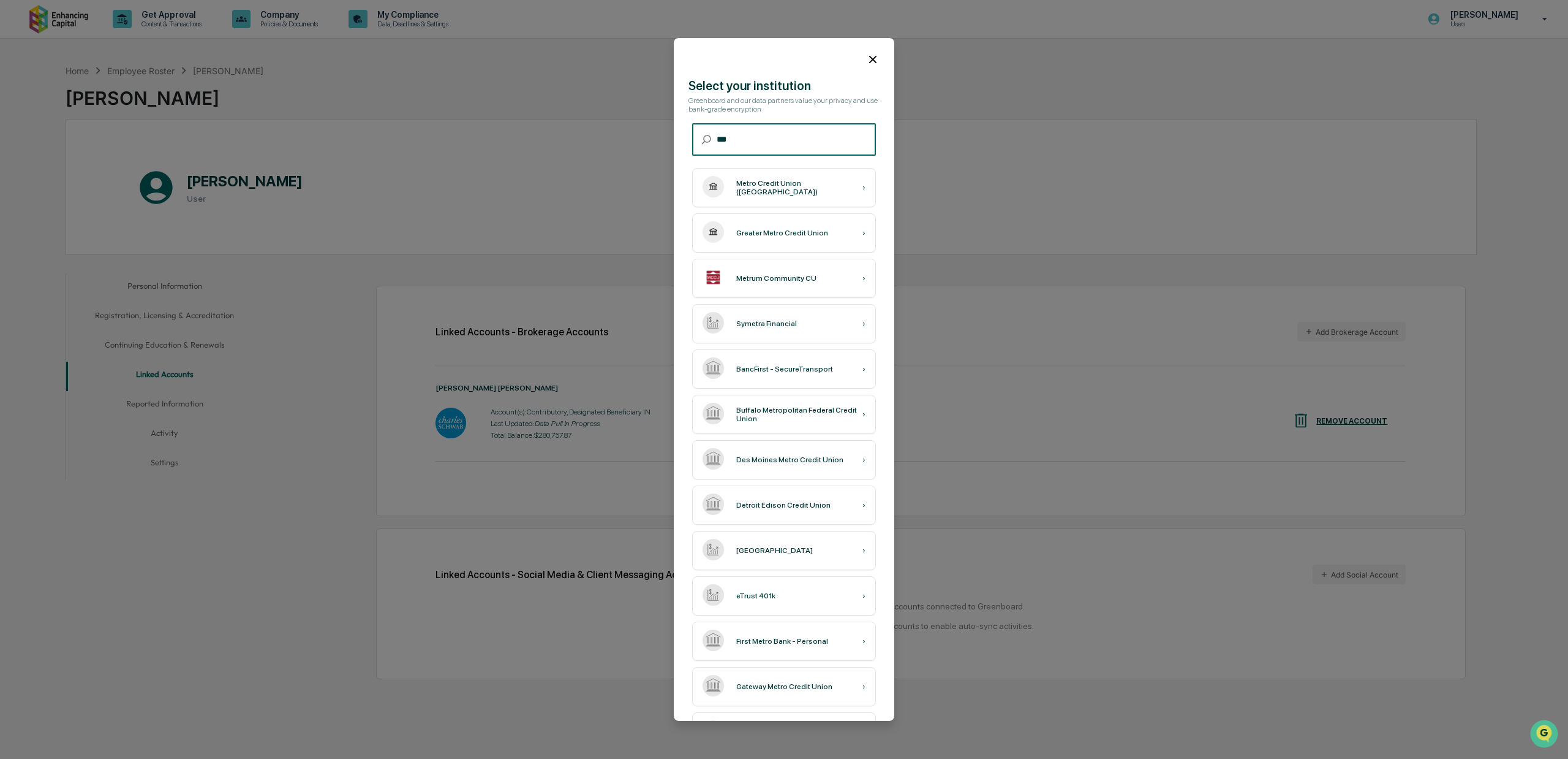
drag, startPoint x: 744, startPoint y: 140, endPoint x: 684, endPoint y: 140, distance: 60.0
click at [684, 140] on div "​ *** ​" at bounding box center [784, 143] width 221 height 39
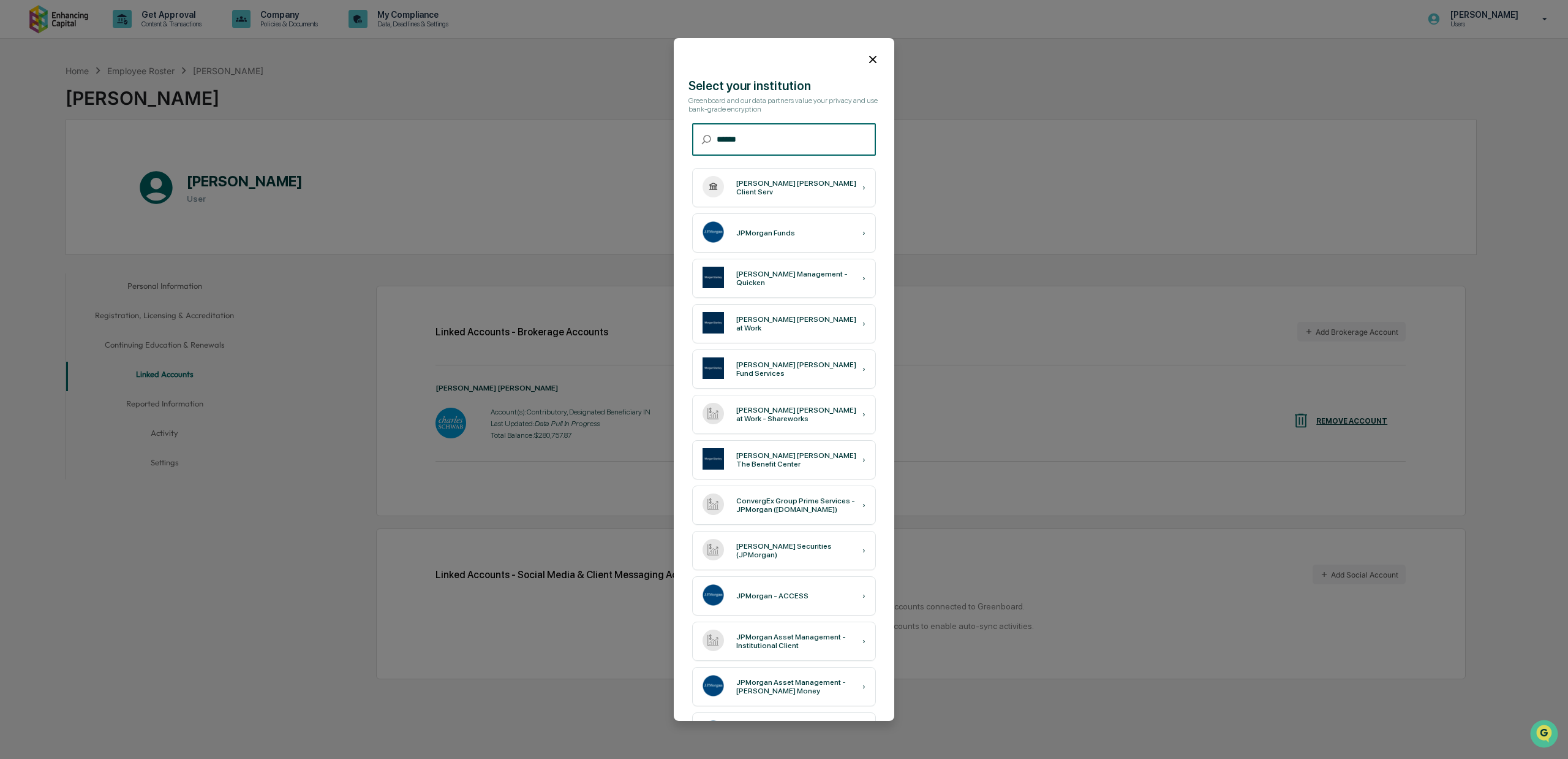
drag, startPoint x: 783, startPoint y: 138, endPoint x: 713, endPoint y: 138, distance: 70.0
click at [717, 138] on input "******" at bounding box center [796, 139] width 159 height 32
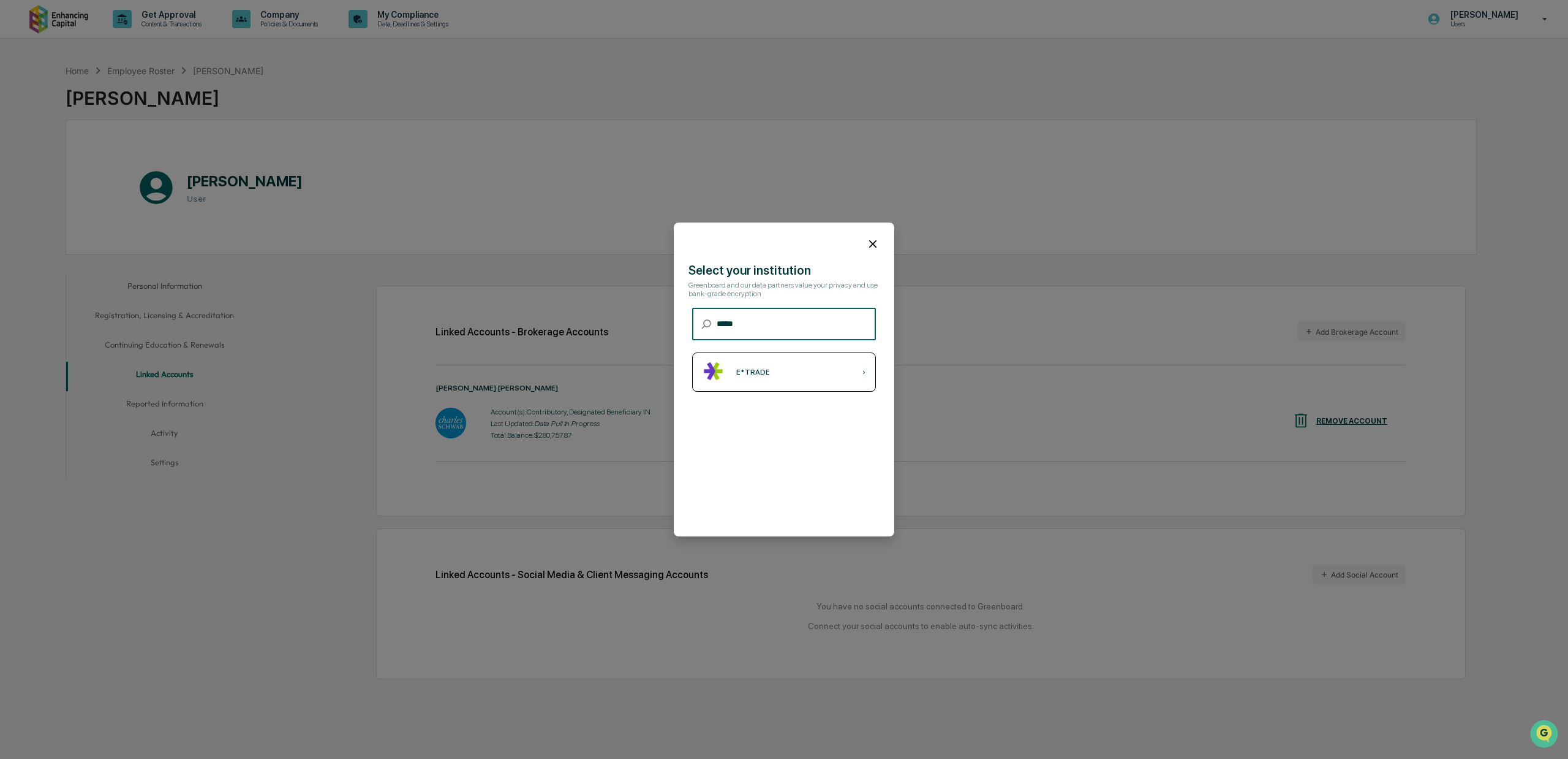
type input "*****"
click at [858, 368] on div "E*TRADE ›" at bounding box center [784, 372] width 184 height 39
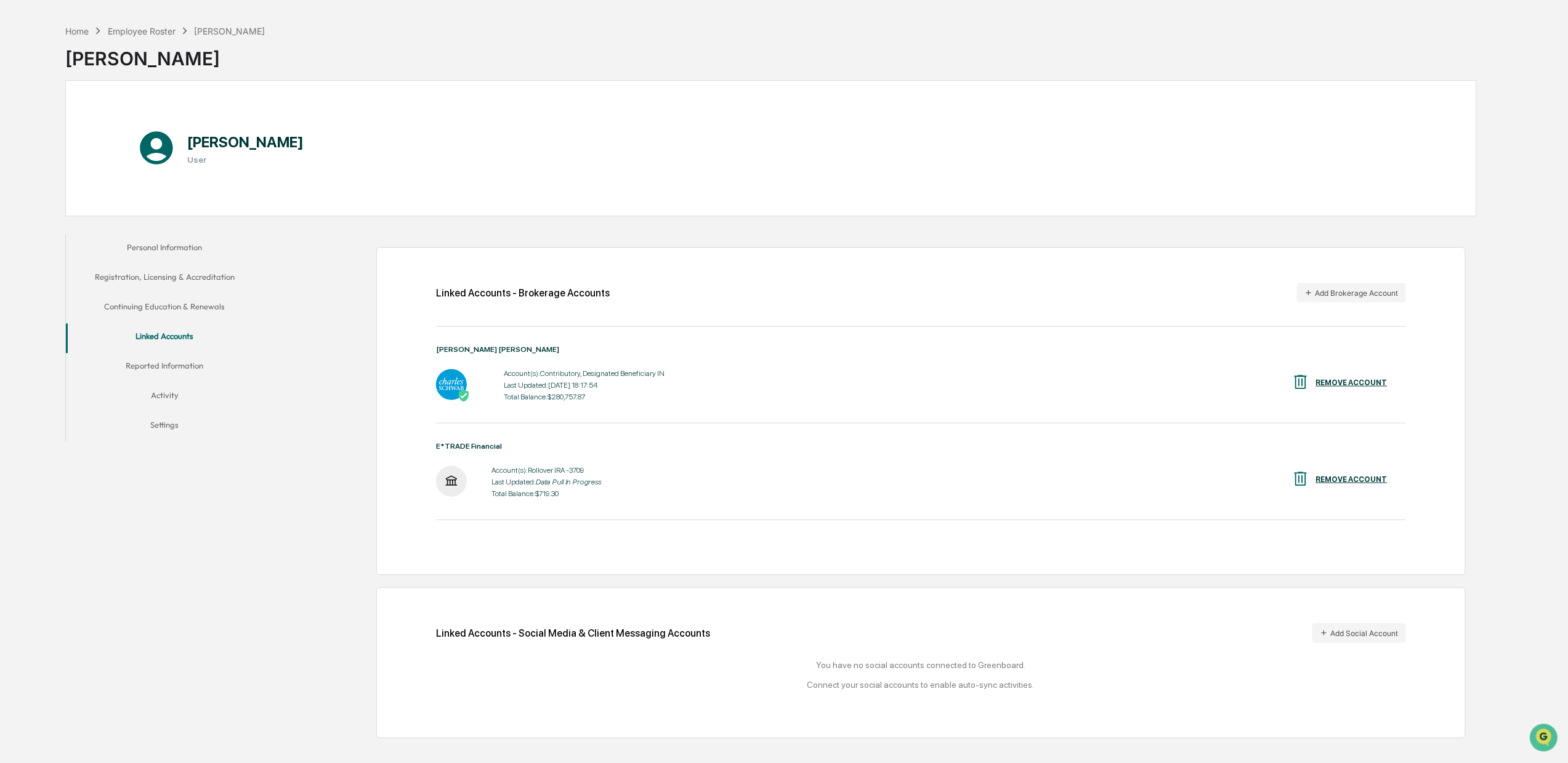
scroll to position [59, 0]
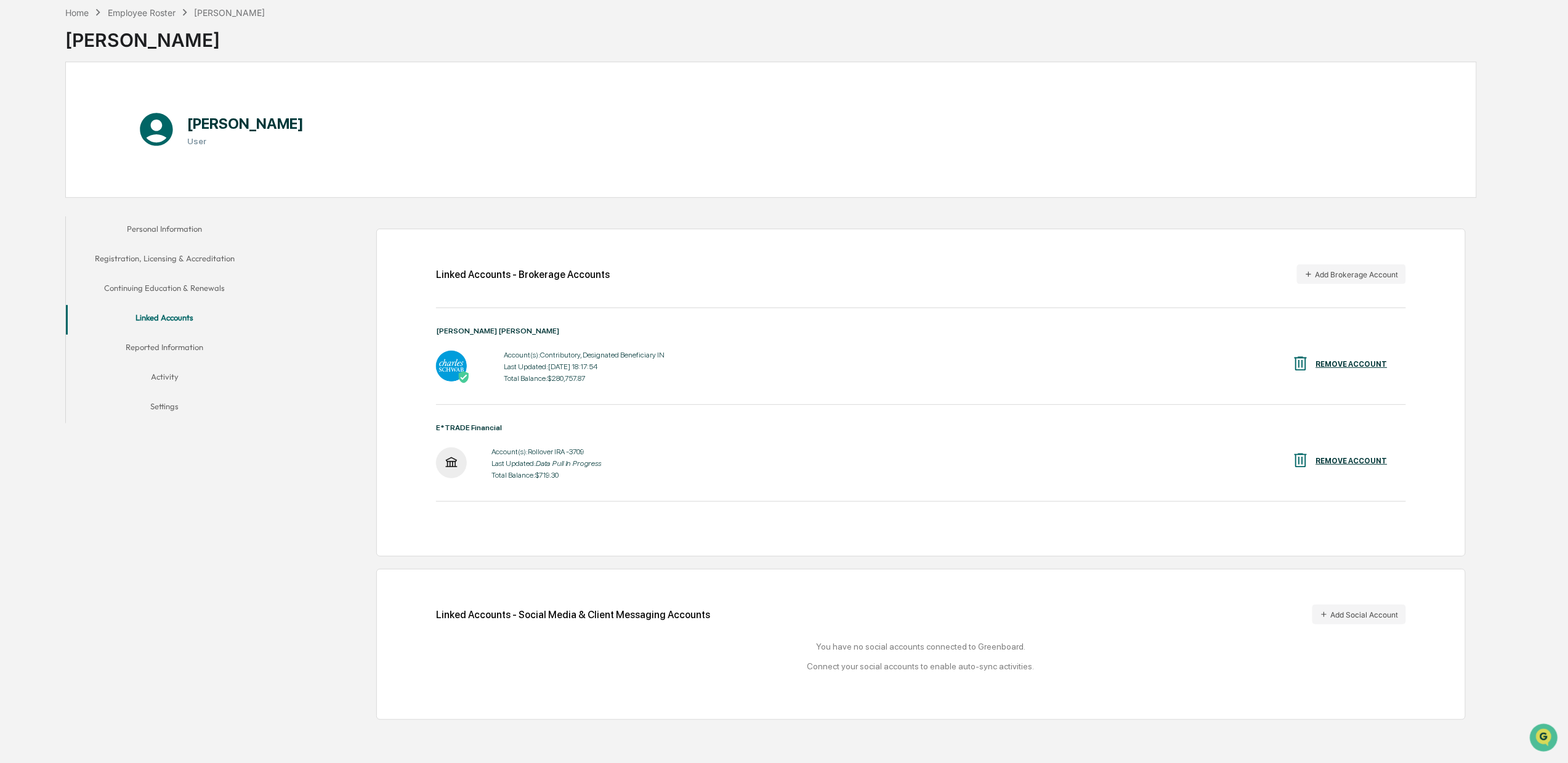
click at [158, 343] on button "Reported Information" at bounding box center [164, 349] width 197 height 30
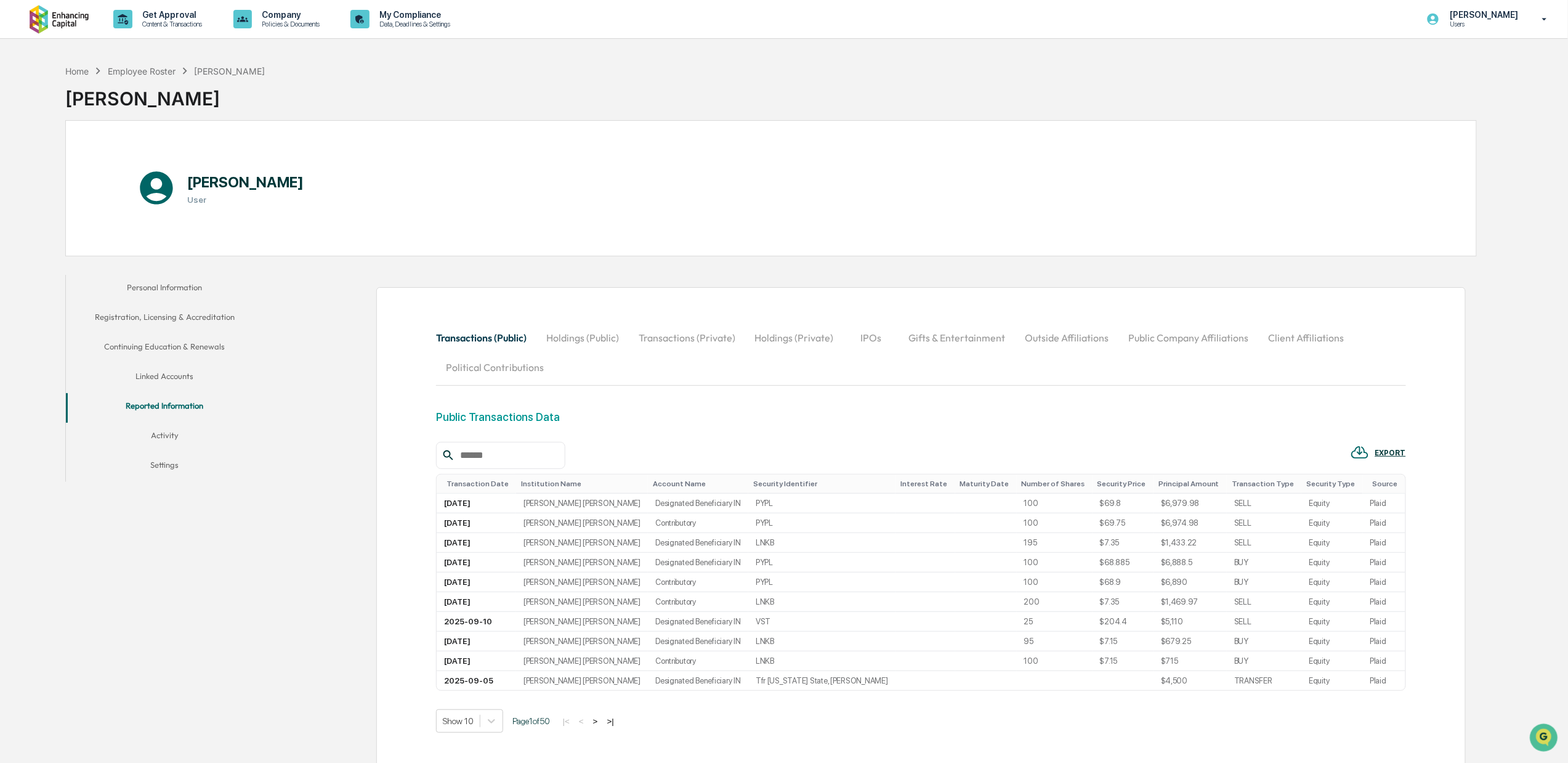
click at [150, 430] on button "Activity" at bounding box center [164, 438] width 197 height 30
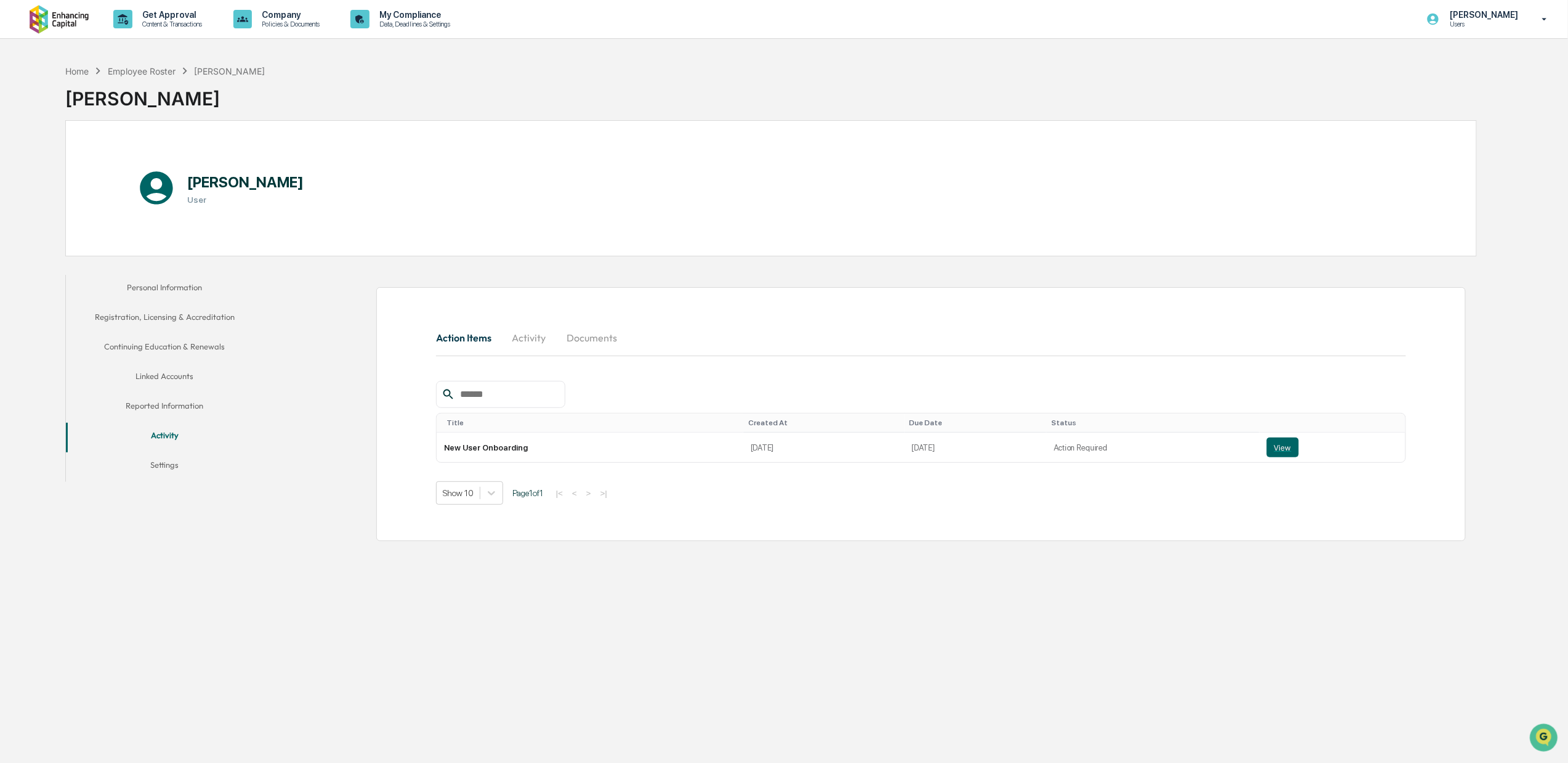
click at [163, 459] on button "Settings" at bounding box center [164, 467] width 197 height 30
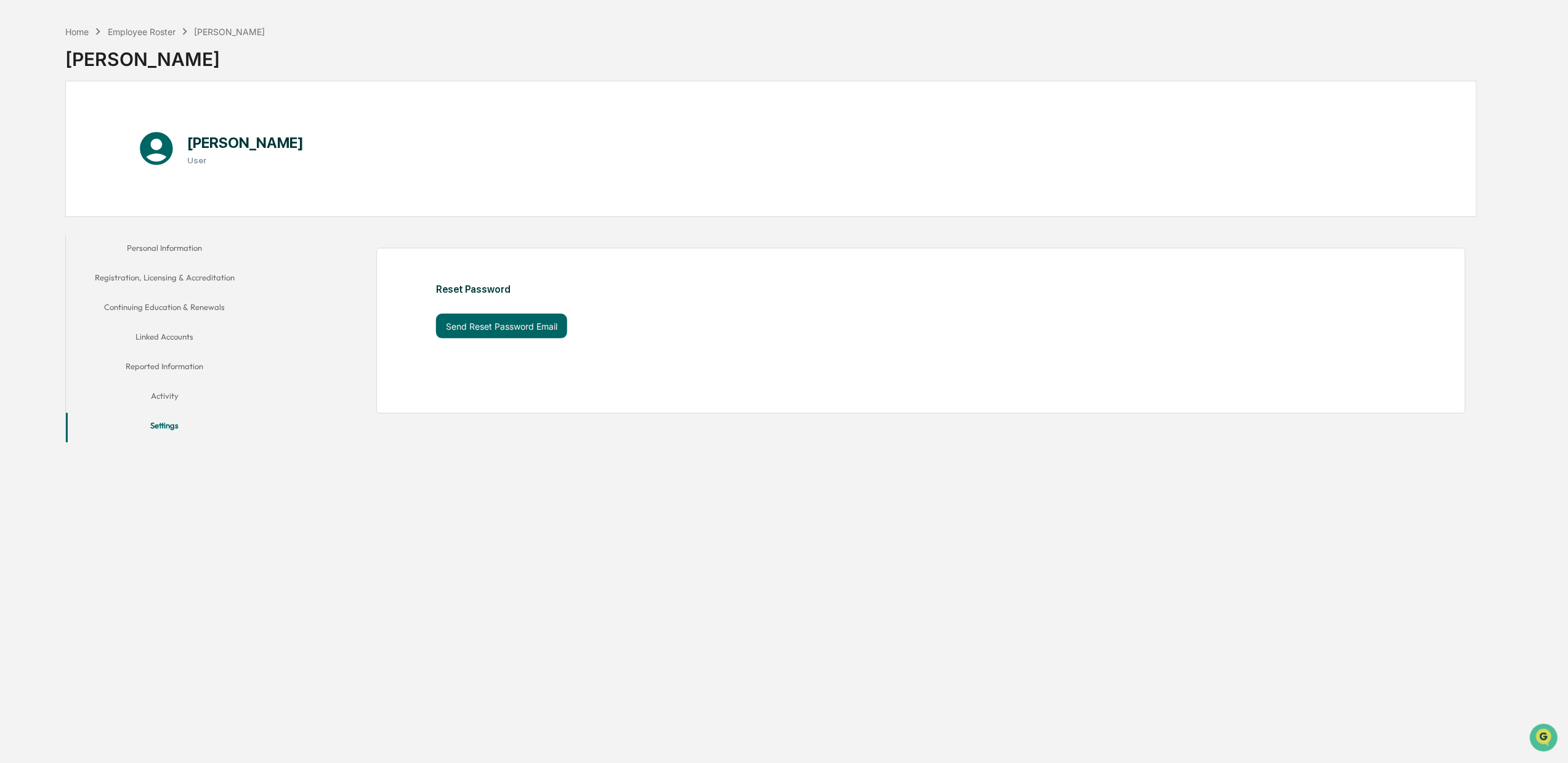
scroll to position [59, 0]
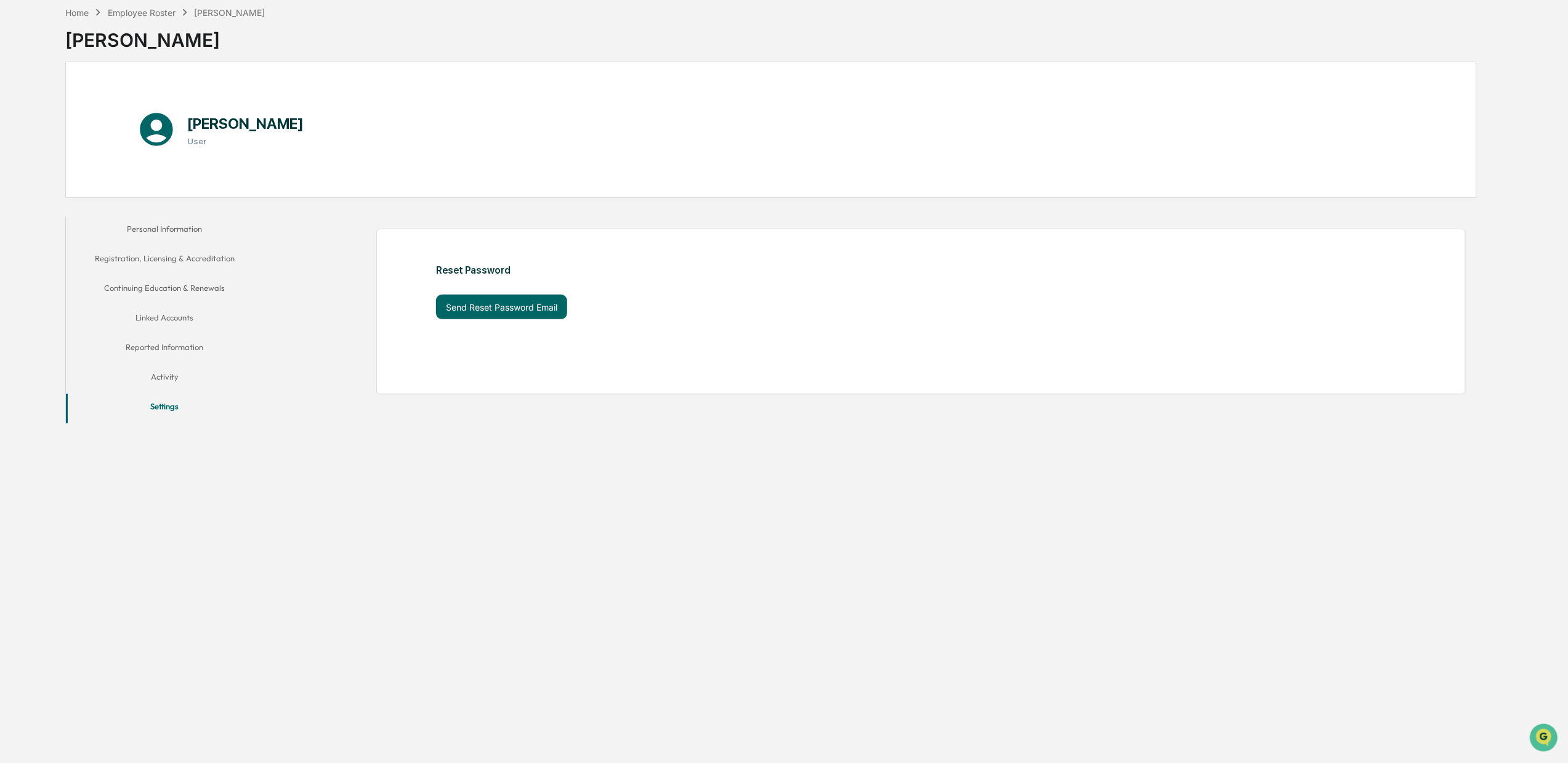
click at [195, 223] on button "Personal Information" at bounding box center [164, 231] width 197 height 30
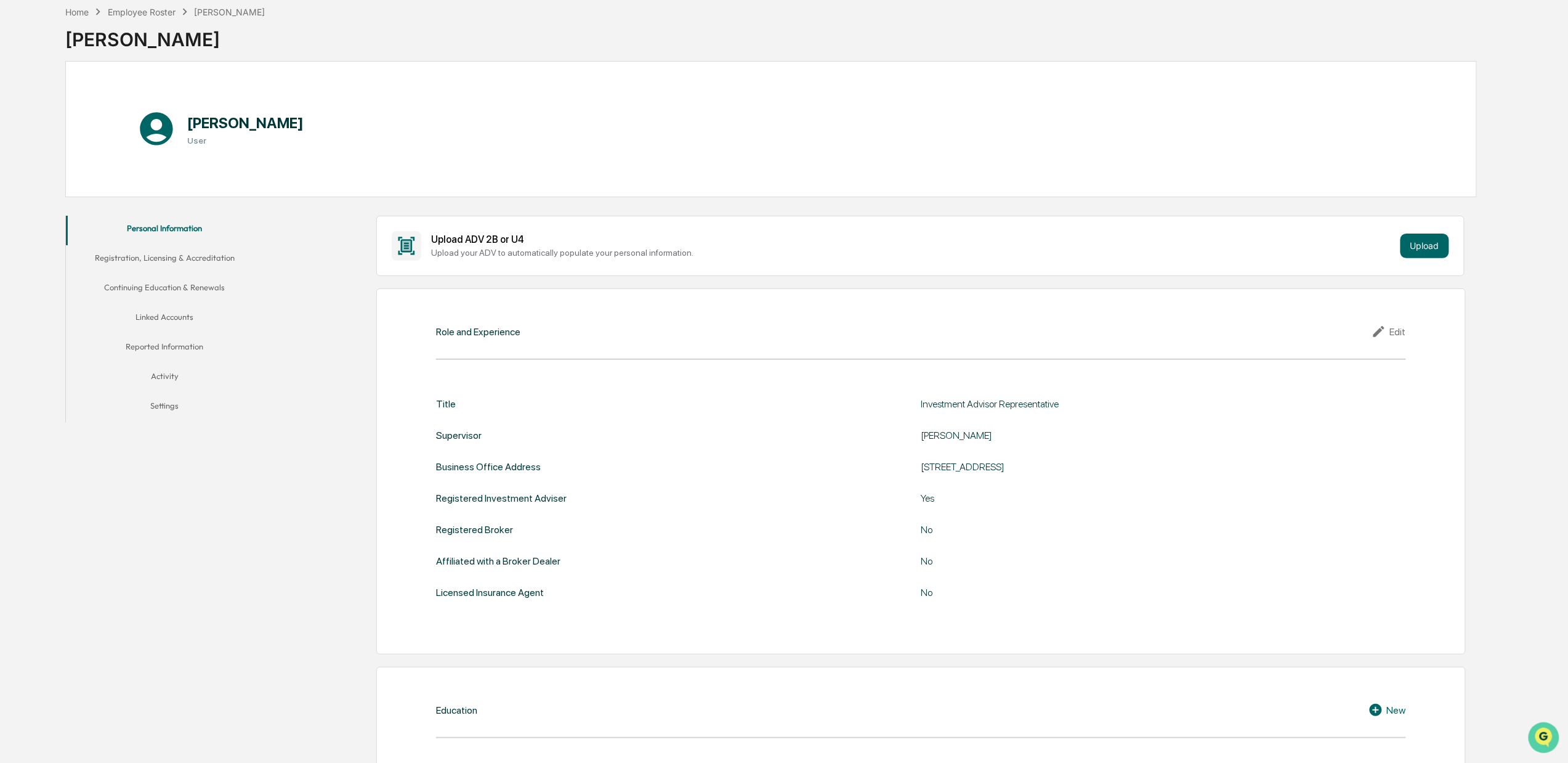
click at [1367, 729] on img "Open customer support" at bounding box center [1543, 736] width 31 height 25
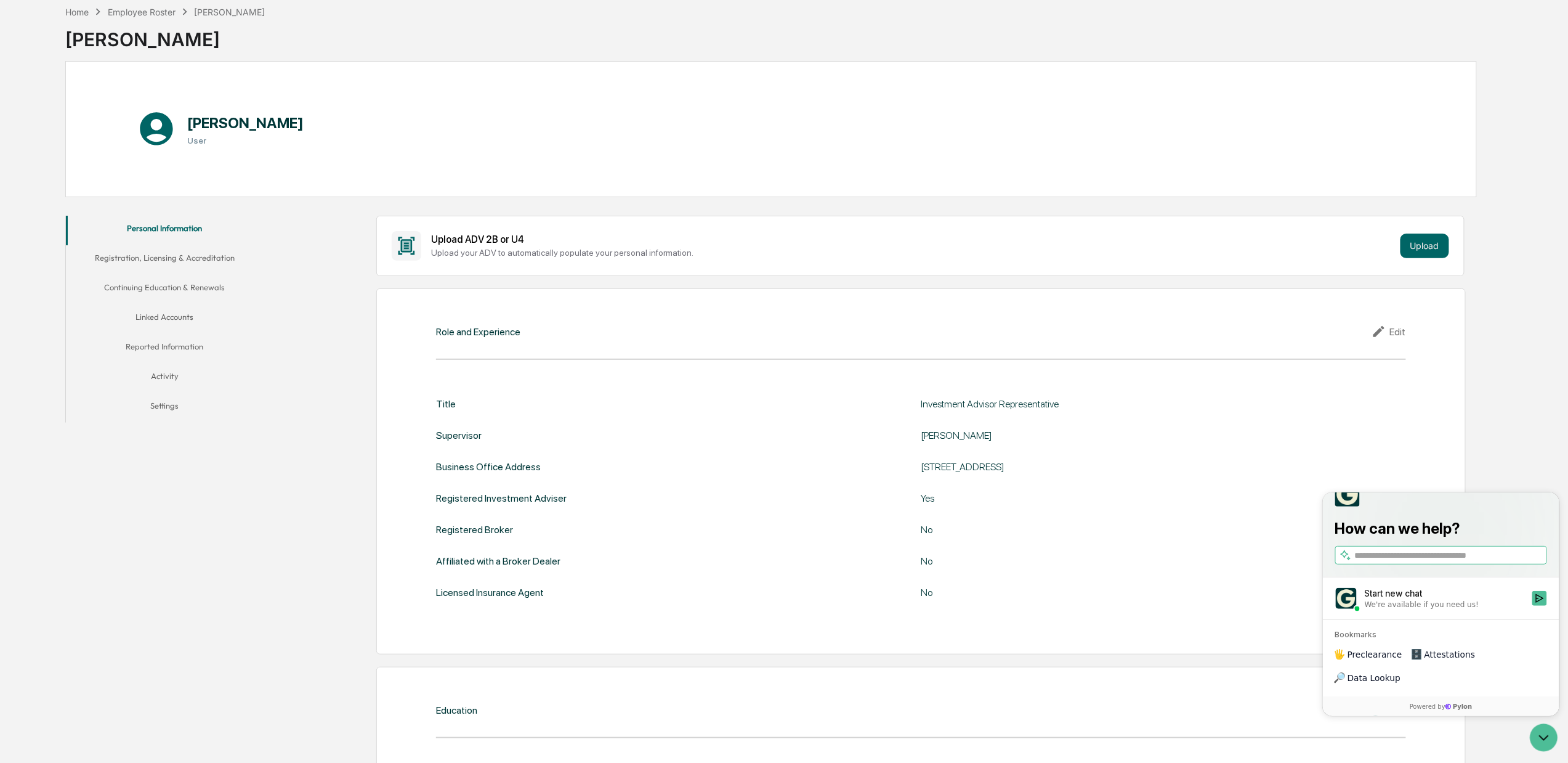
click at [1367, 507] on div at bounding box center [1440, 494] width 212 height 25
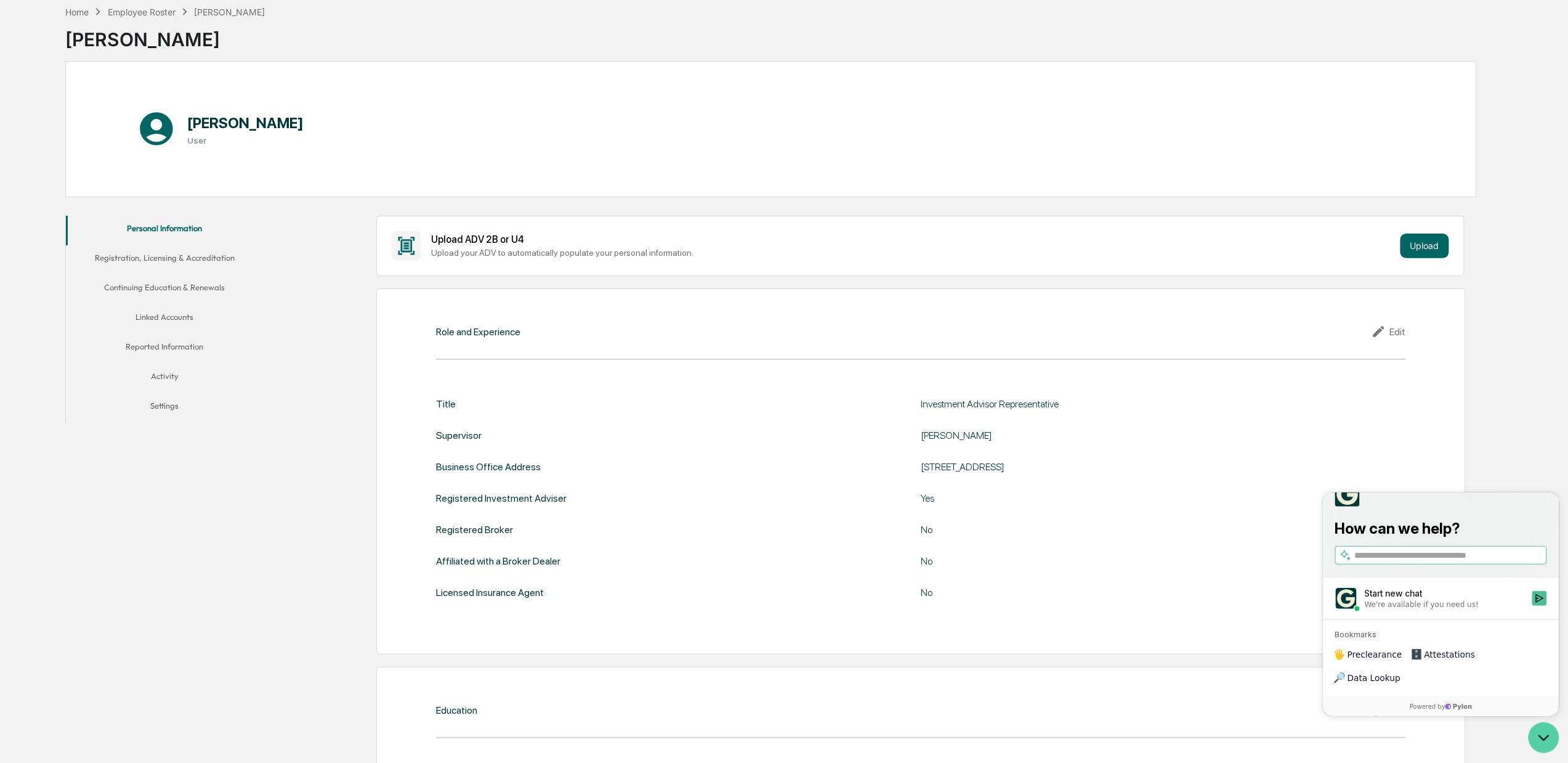
click at [1367, 729] on icon "Open customer support" at bounding box center [1543, 737] width 31 height 31
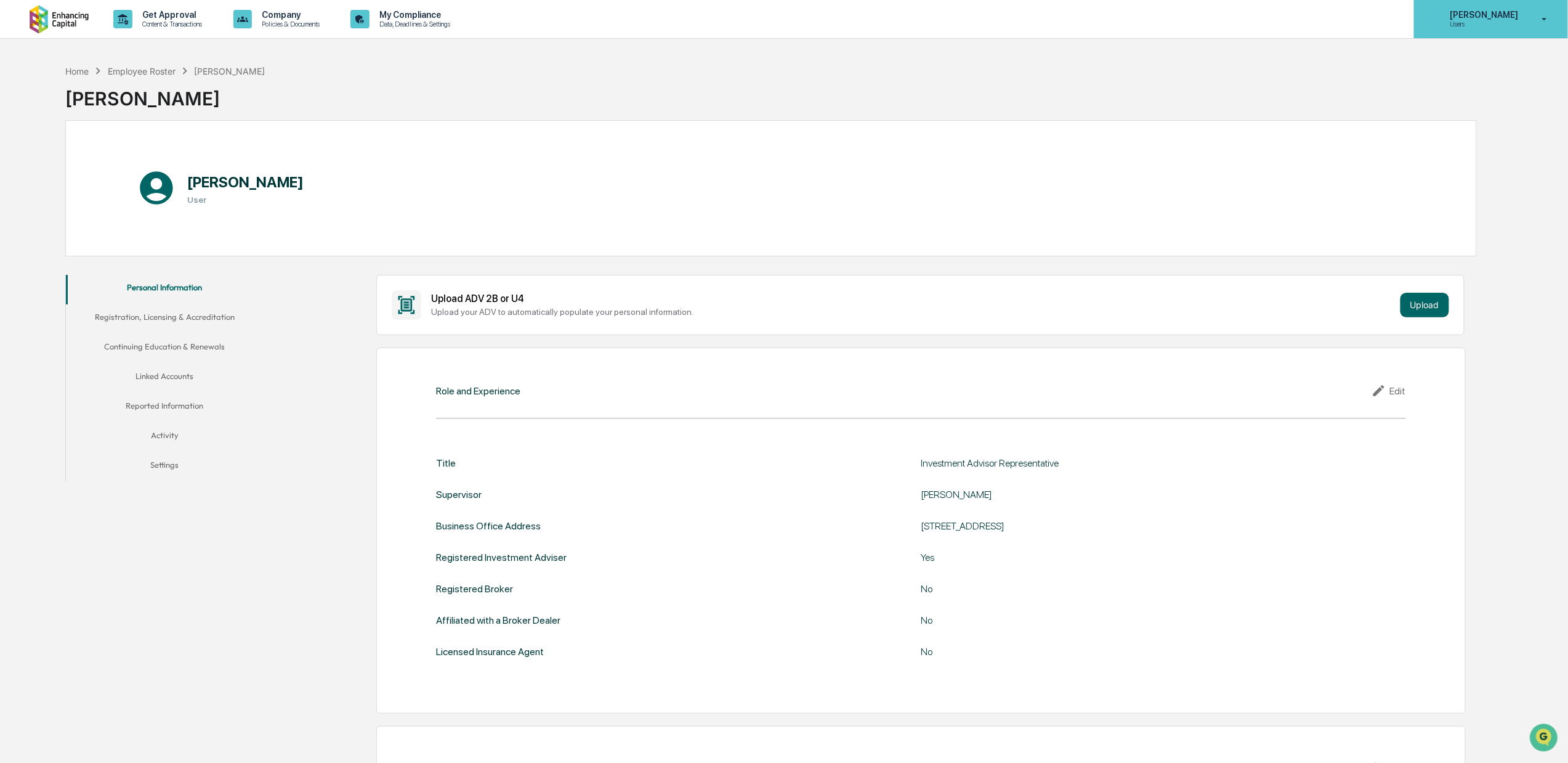
click at [1367, 25] on p "Users" at bounding box center [1482, 24] width 84 height 8
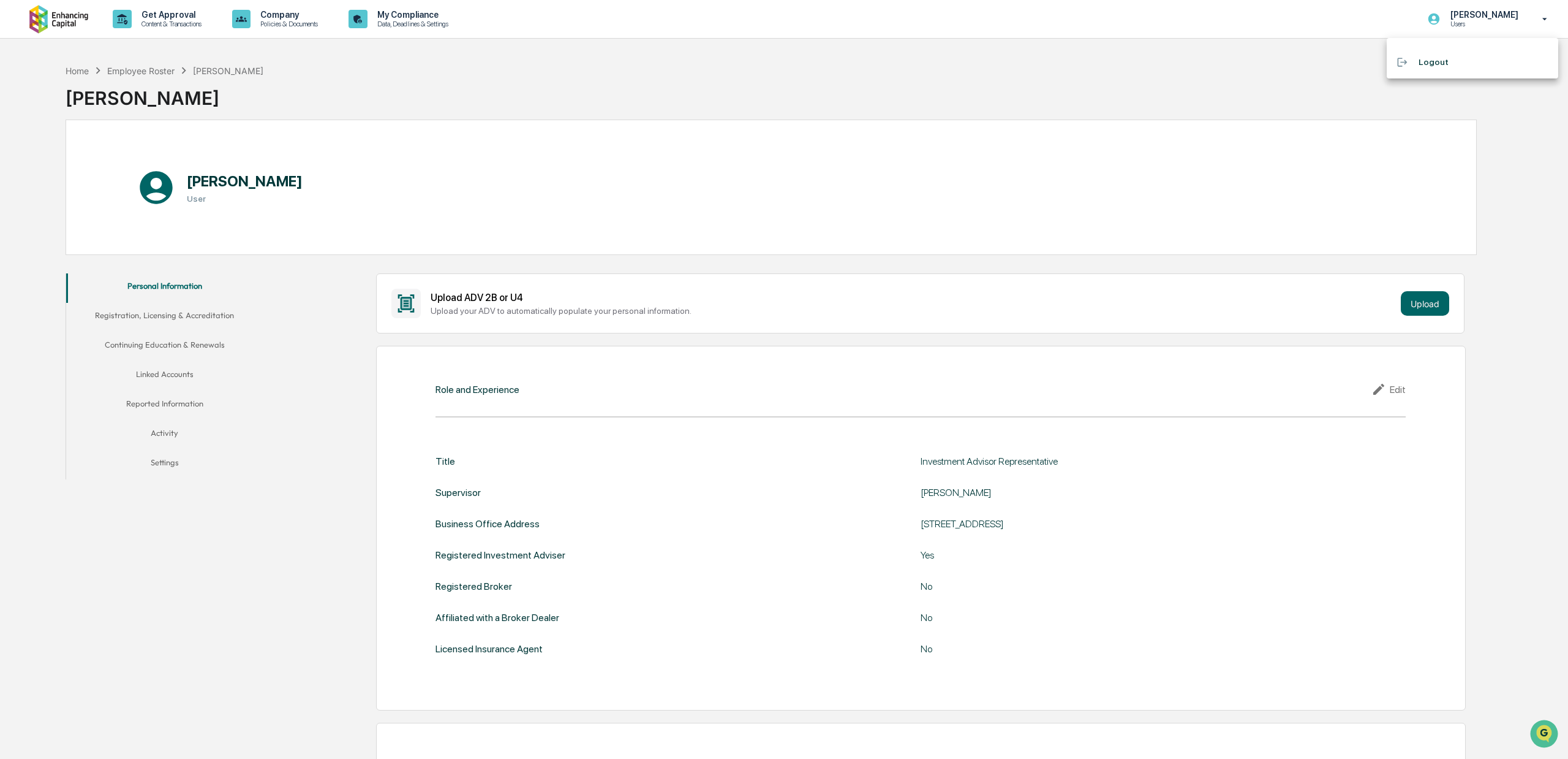
click at [1301, 54] on div at bounding box center [784, 380] width 1568 height 759
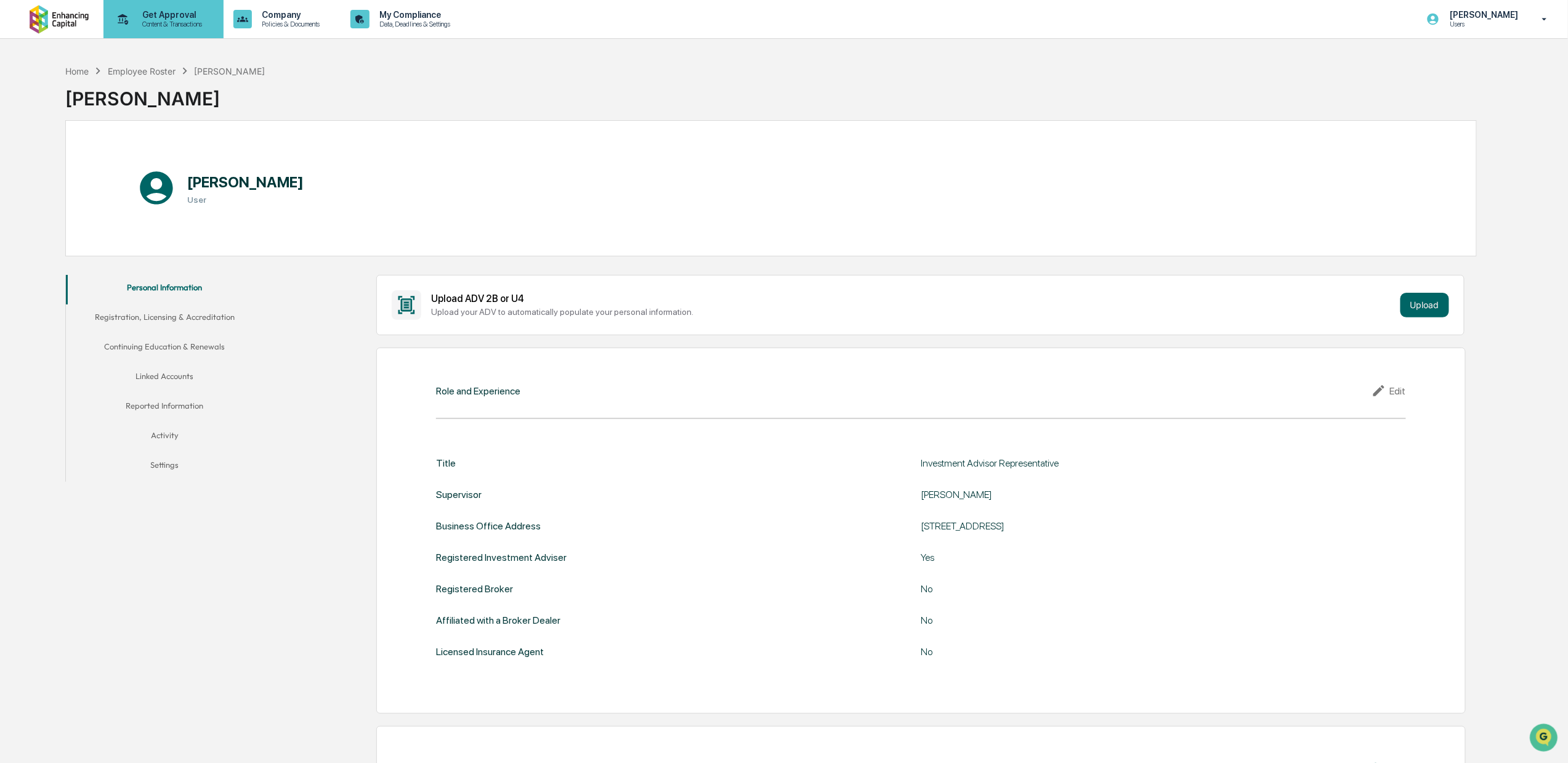
click at [183, 25] on p "Content & Transactions" at bounding box center [171, 24] width 77 height 8
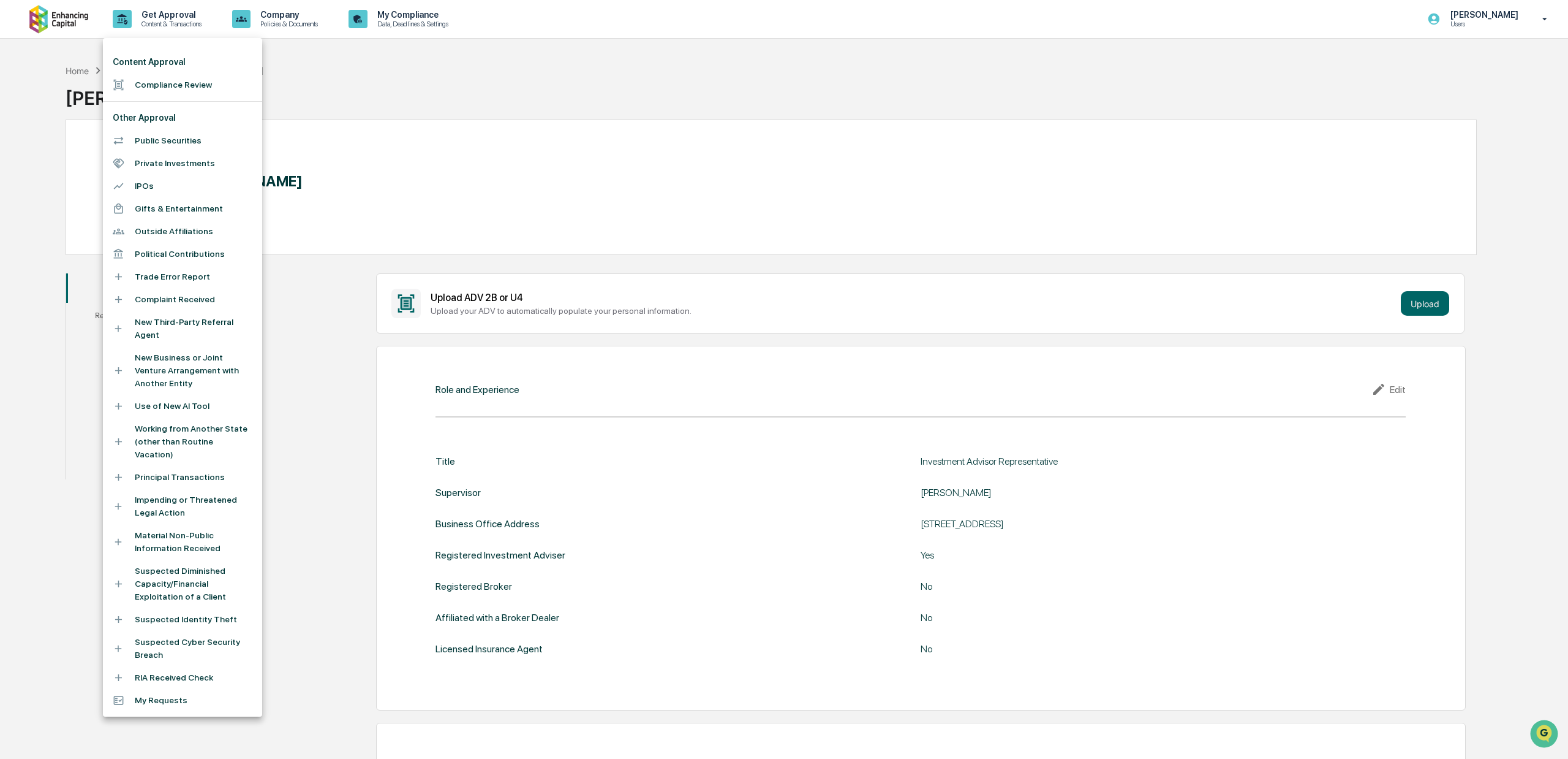
click at [306, 72] on div at bounding box center [784, 380] width 1568 height 759
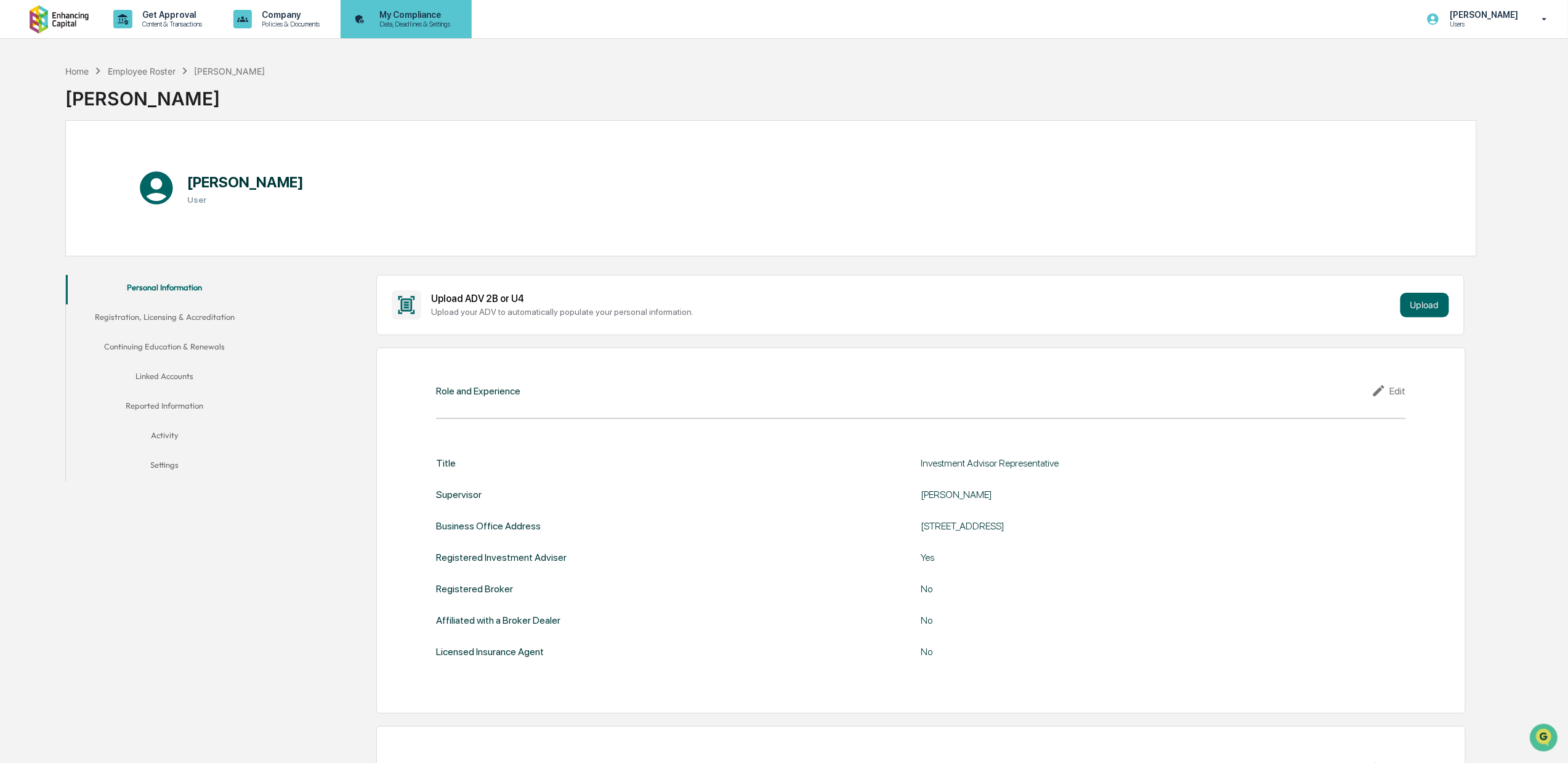
click at [390, 18] on p "My Compliance" at bounding box center [413, 15] width 88 height 10
click at [408, 25] on p "Data, Deadlines & Settings" at bounding box center [413, 24] width 88 height 8
click at [1367, 25] on p "Users" at bounding box center [1482, 24] width 84 height 8
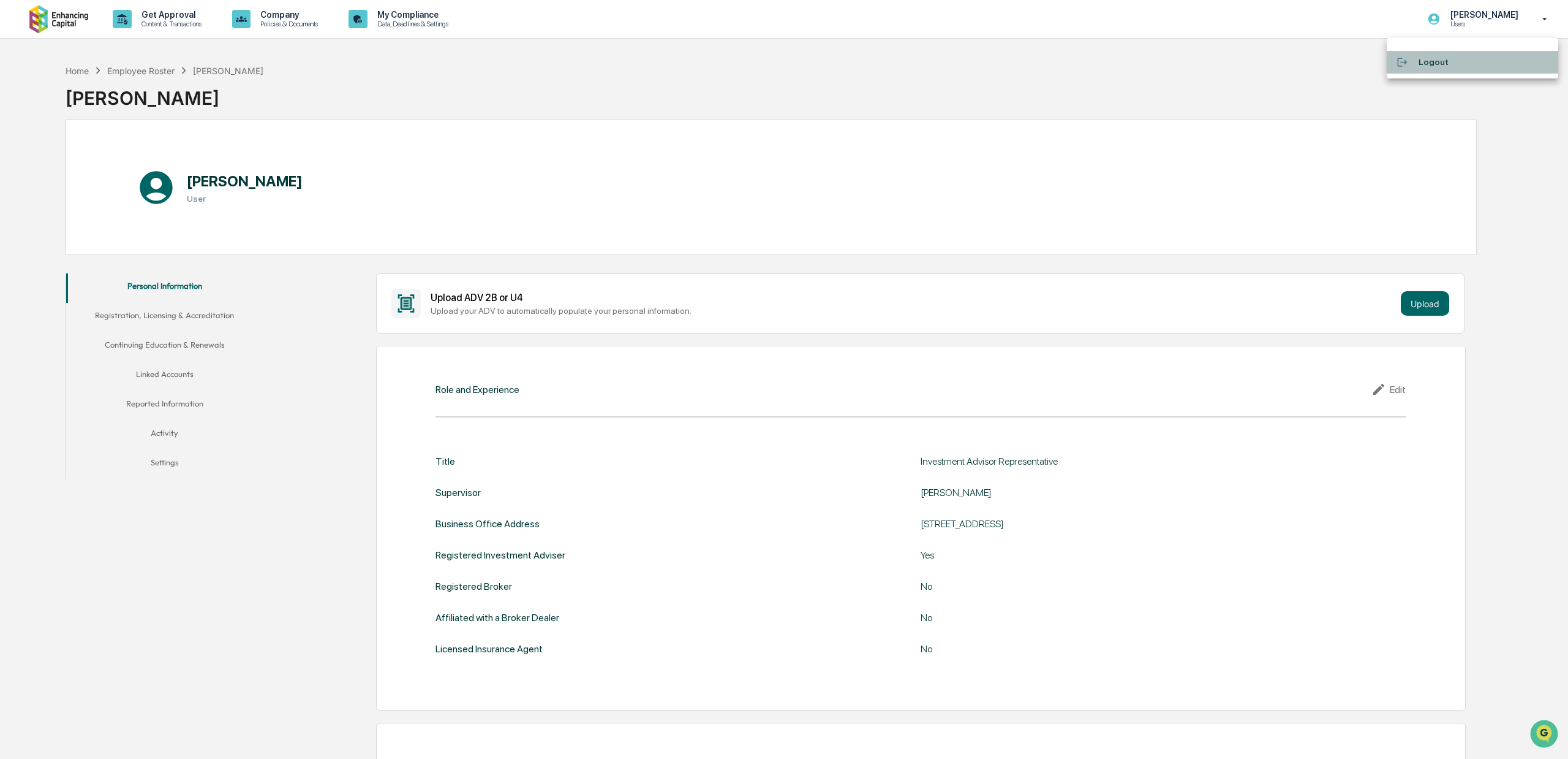
click at [1360, 62] on li "Logout" at bounding box center [1472, 62] width 172 height 22
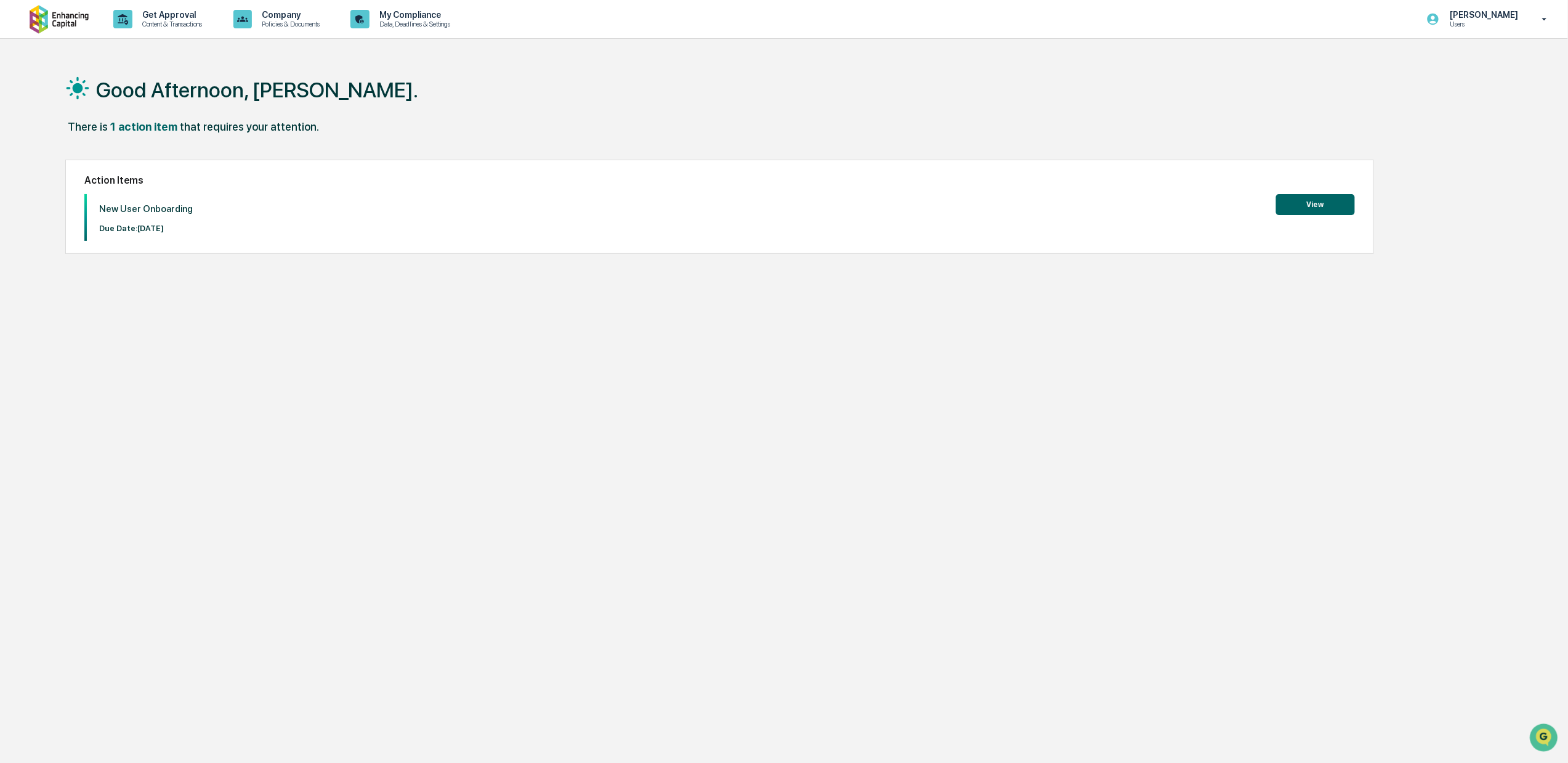
click at [1303, 207] on button "View" at bounding box center [1315, 204] width 79 height 21
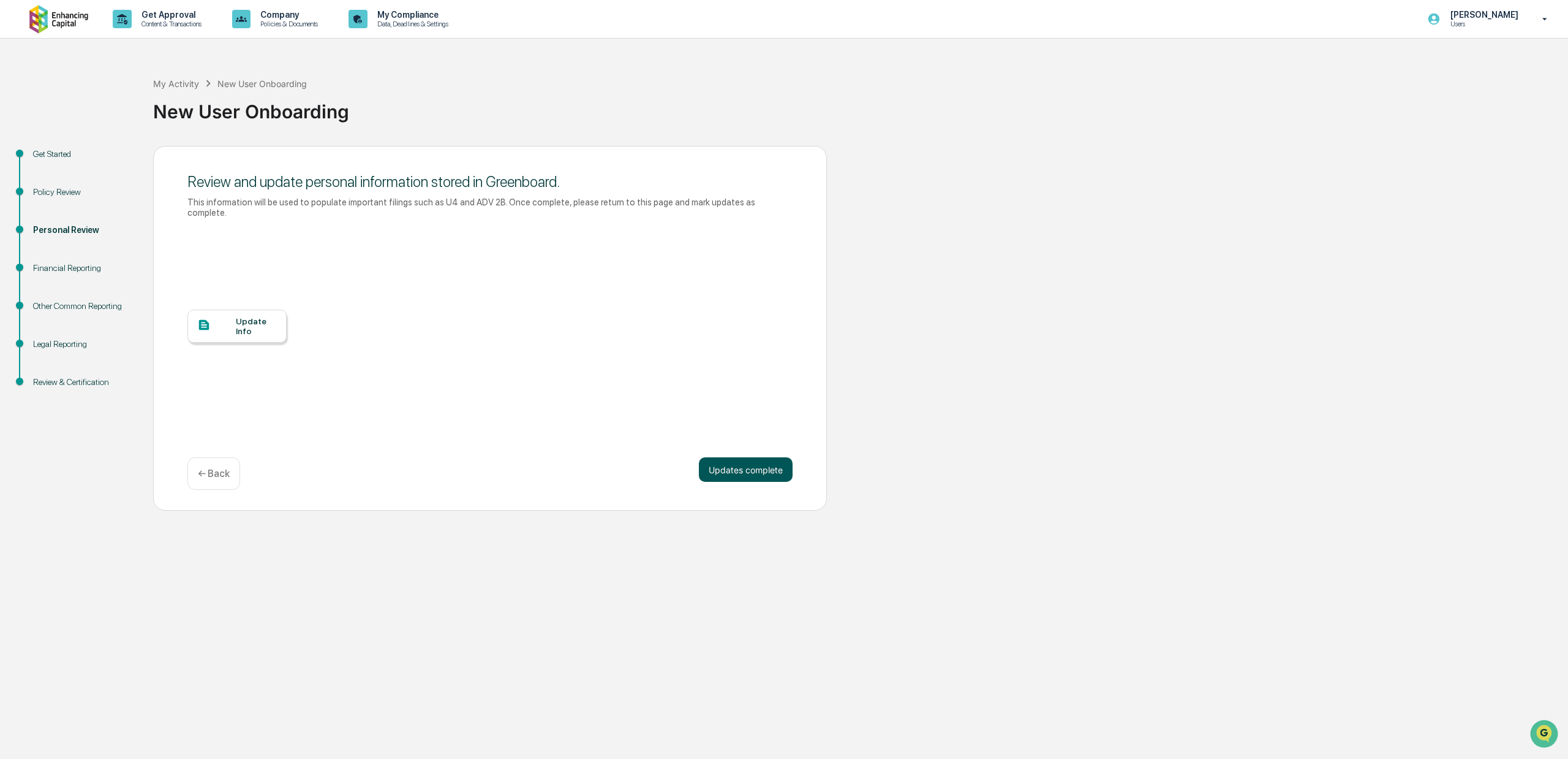
click at [751, 457] on button "Updates complete" at bounding box center [746, 469] width 94 height 24
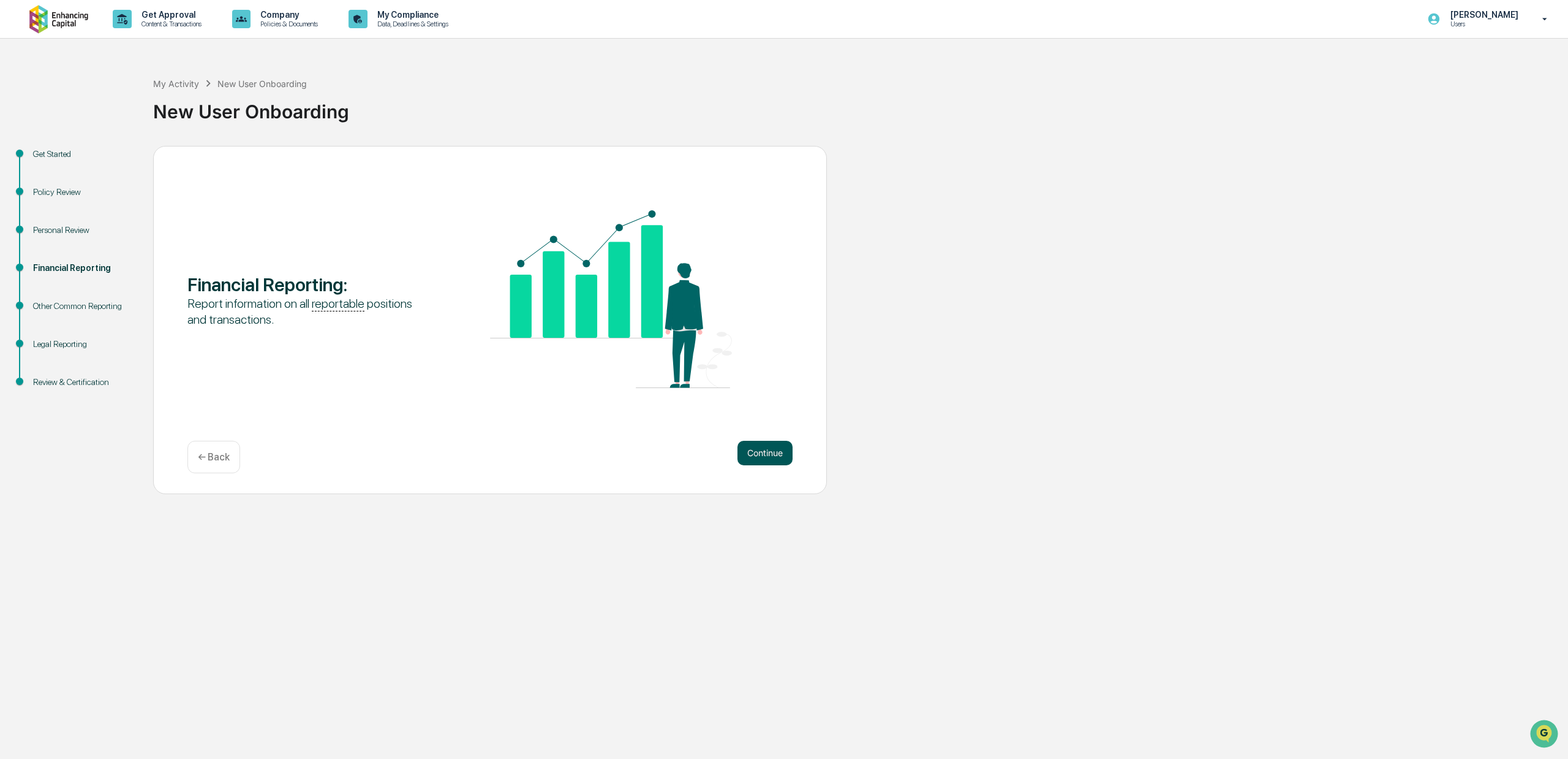
click at [770, 450] on button "Continue" at bounding box center [765, 453] width 55 height 24
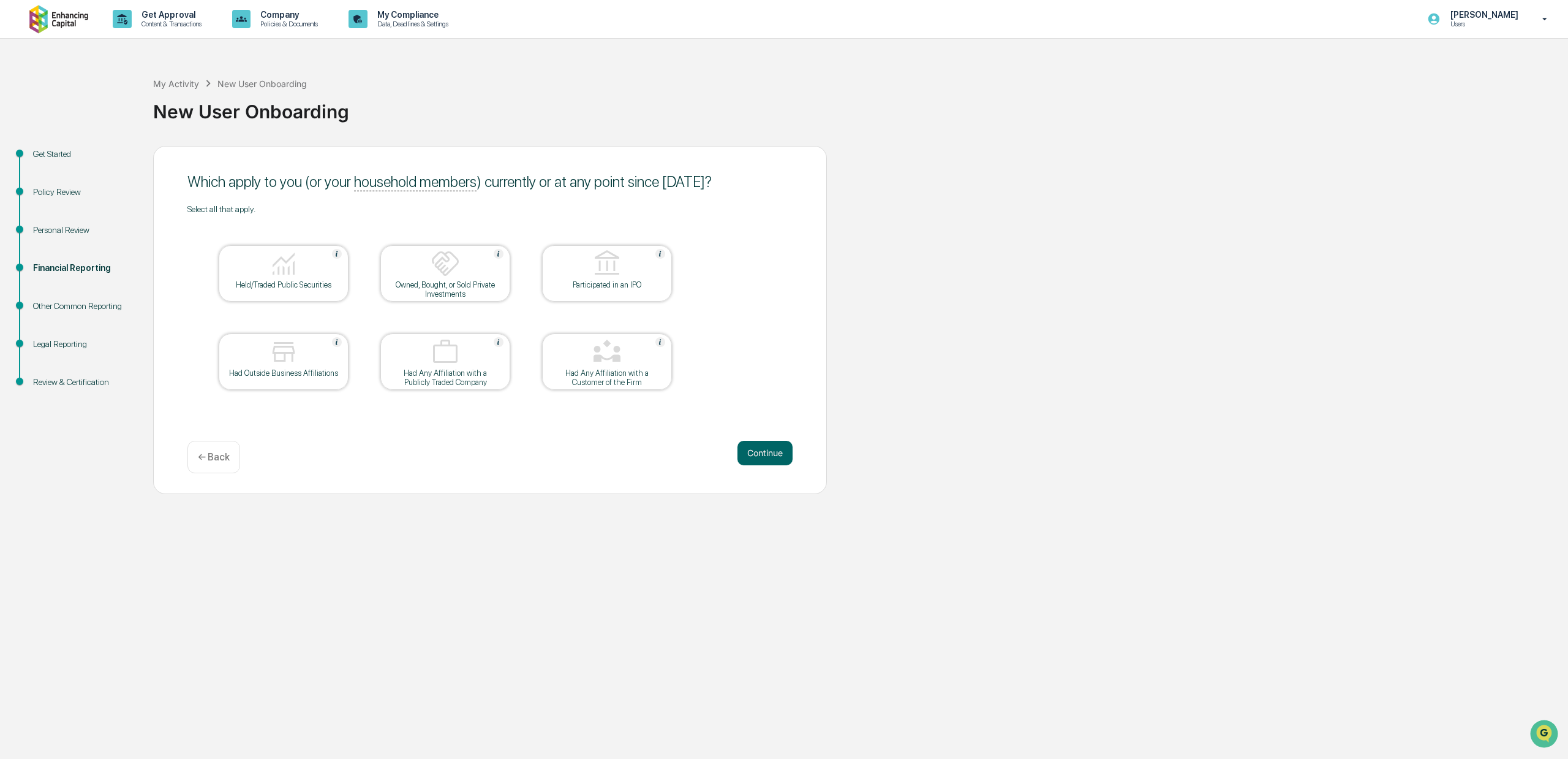
click at [274, 270] on img at bounding box center [284, 263] width 29 height 29
click at [758, 449] on button "Continue" at bounding box center [765, 453] width 55 height 24
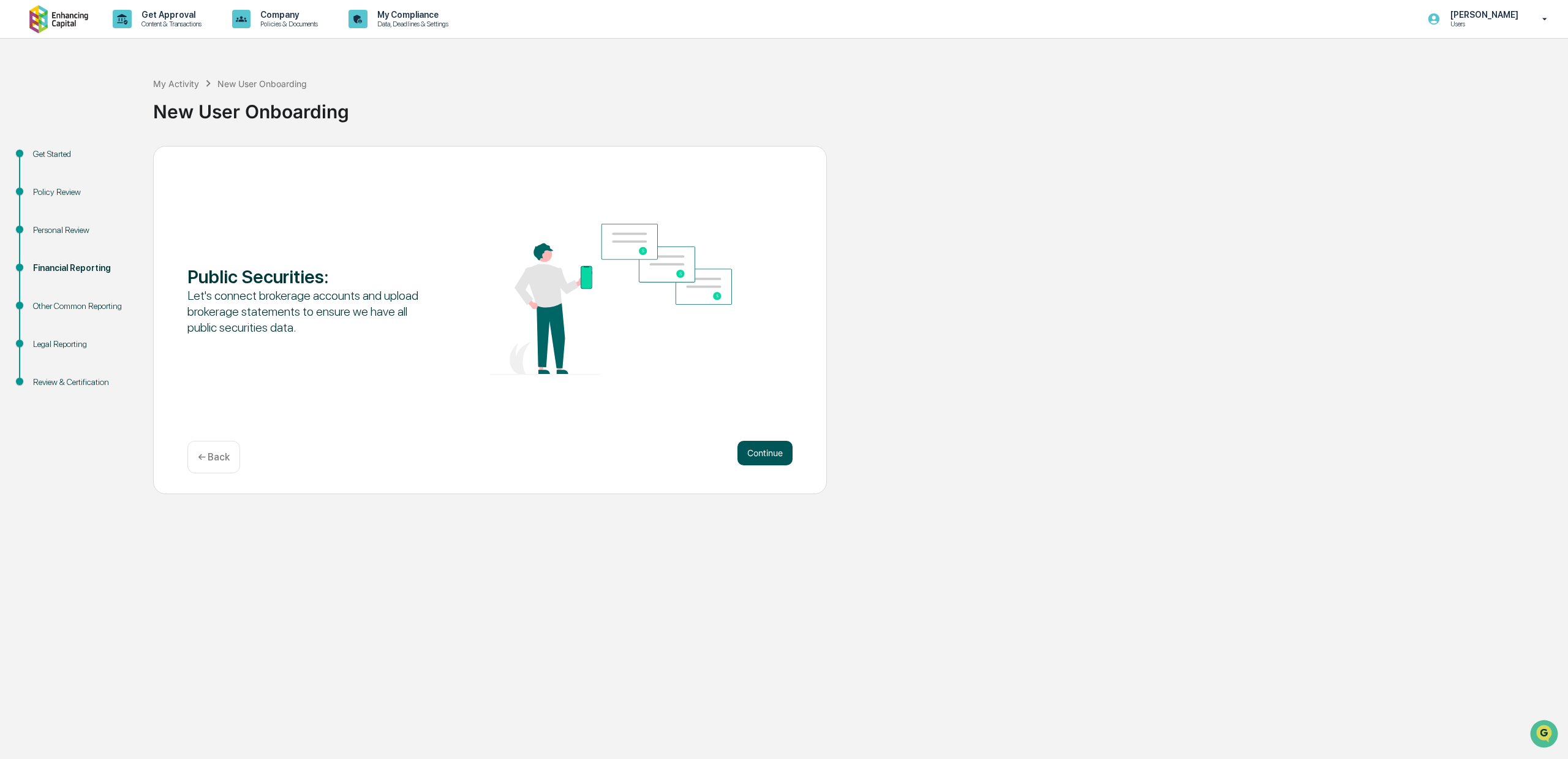
click at [761, 454] on button "Continue" at bounding box center [765, 453] width 55 height 24
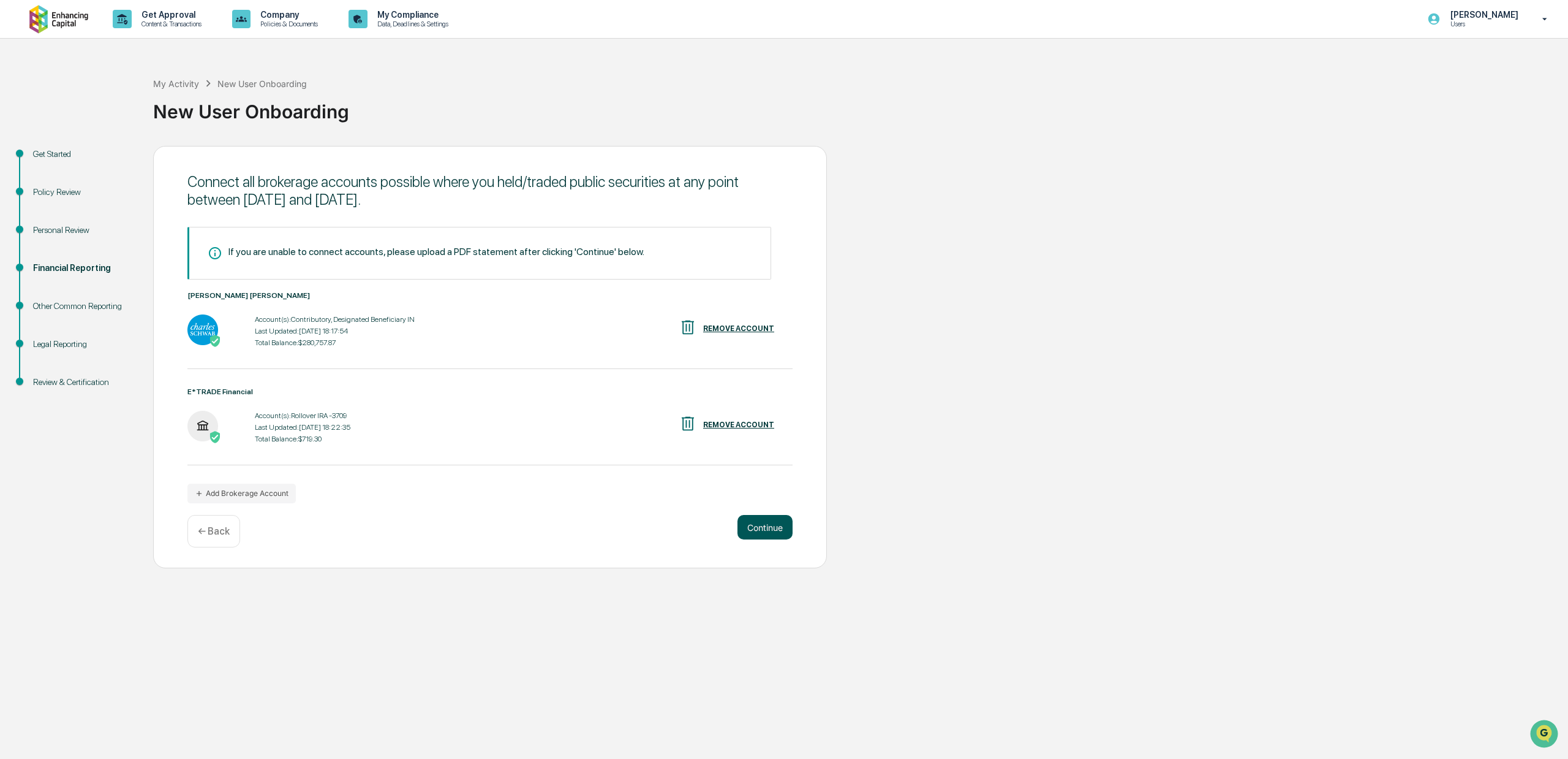
click at [757, 526] on button "Continue" at bounding box center [765, 527] width 55 height 24
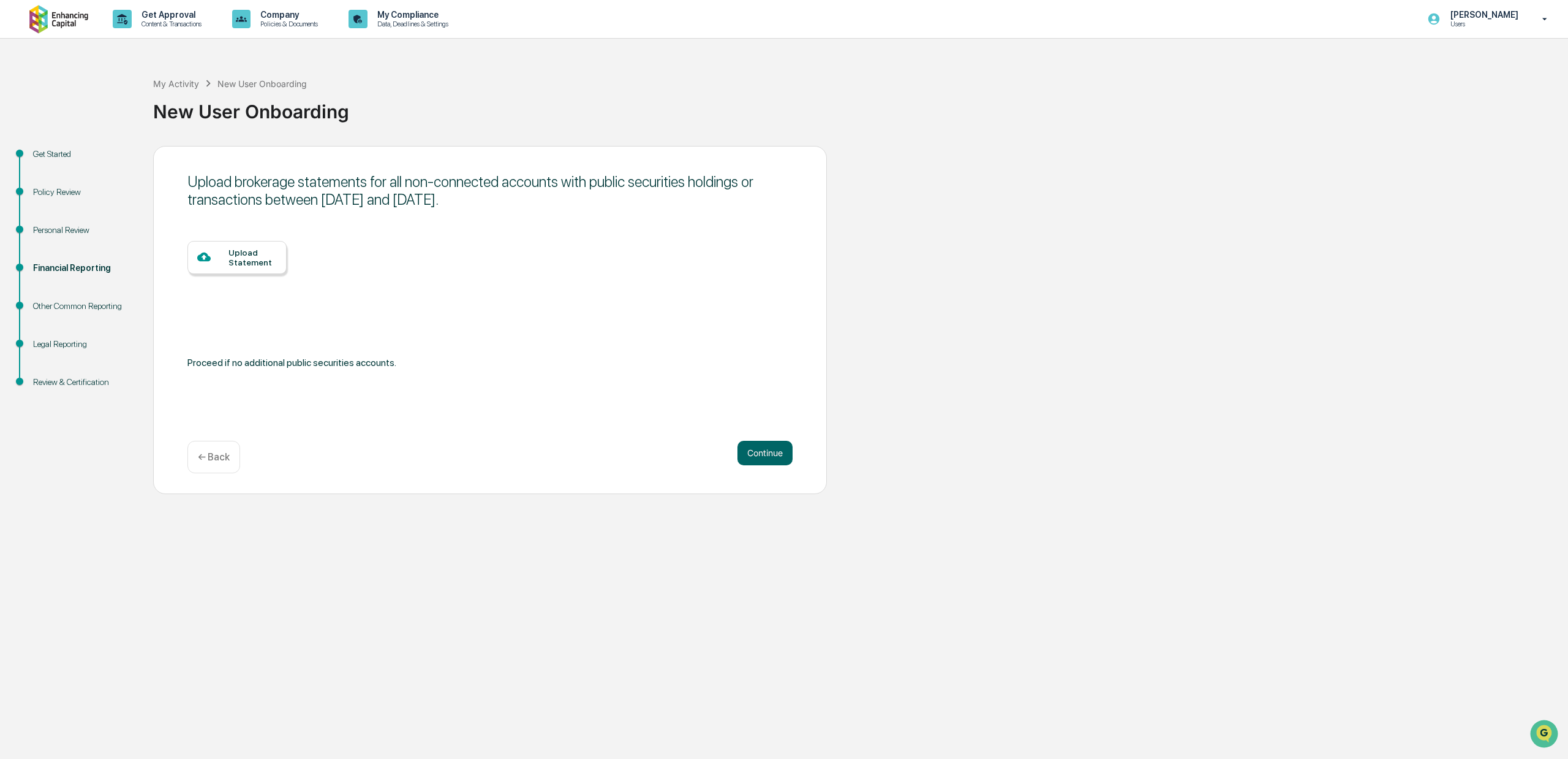
click at [242, 256] on div "Upload Statement" at bounding box center [252, 257] width 48 height 20
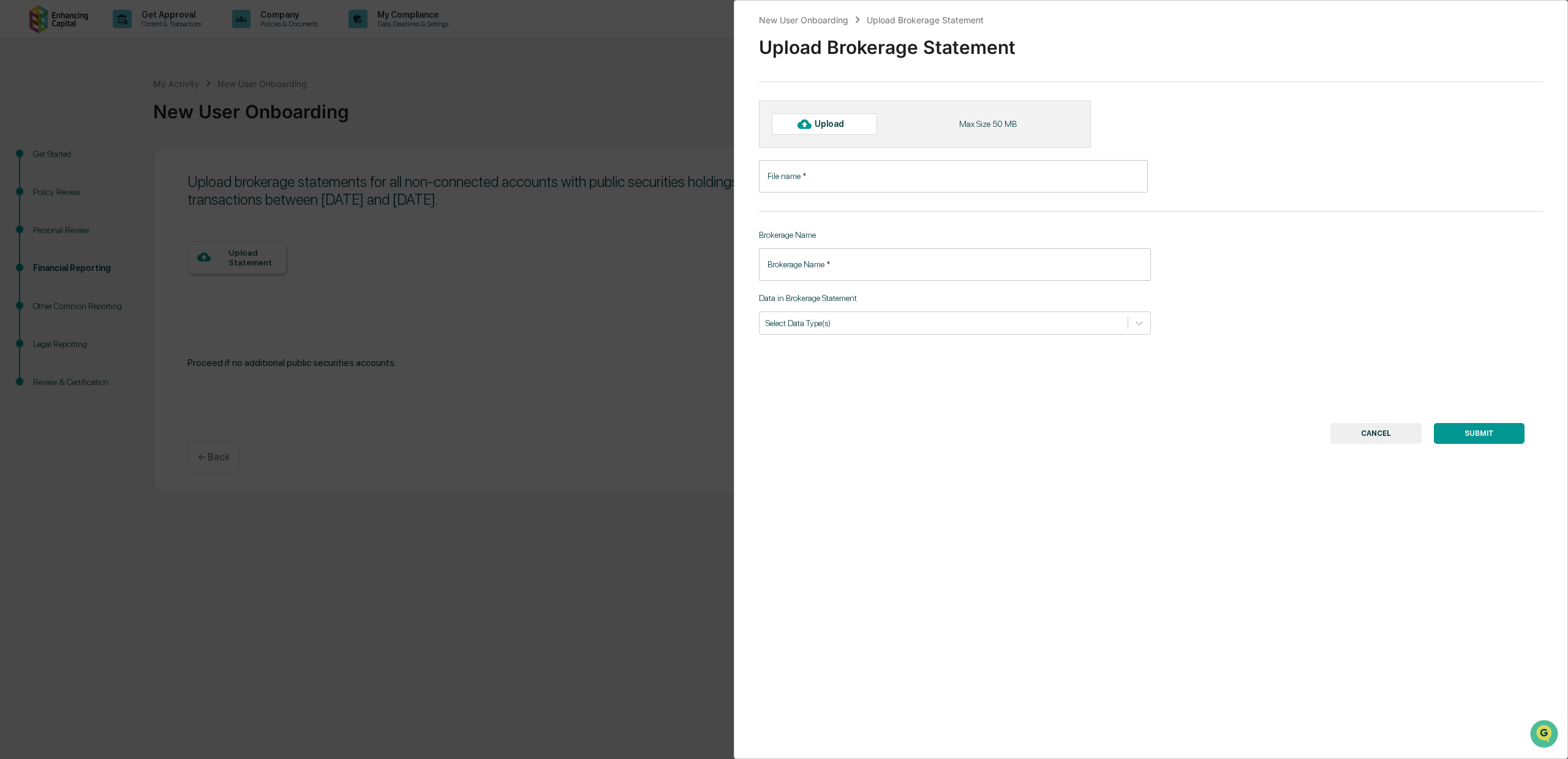
click at [826, 180] on input "File name   *" at bounding box center [953, 176] width 389 height 32
click at [819, 265] on input "Brokerage Name   *" at bounding box center [954, 264] width 392 height 32
click at [844, 328] on div at bounding box center [943, 322] width 356 height 12
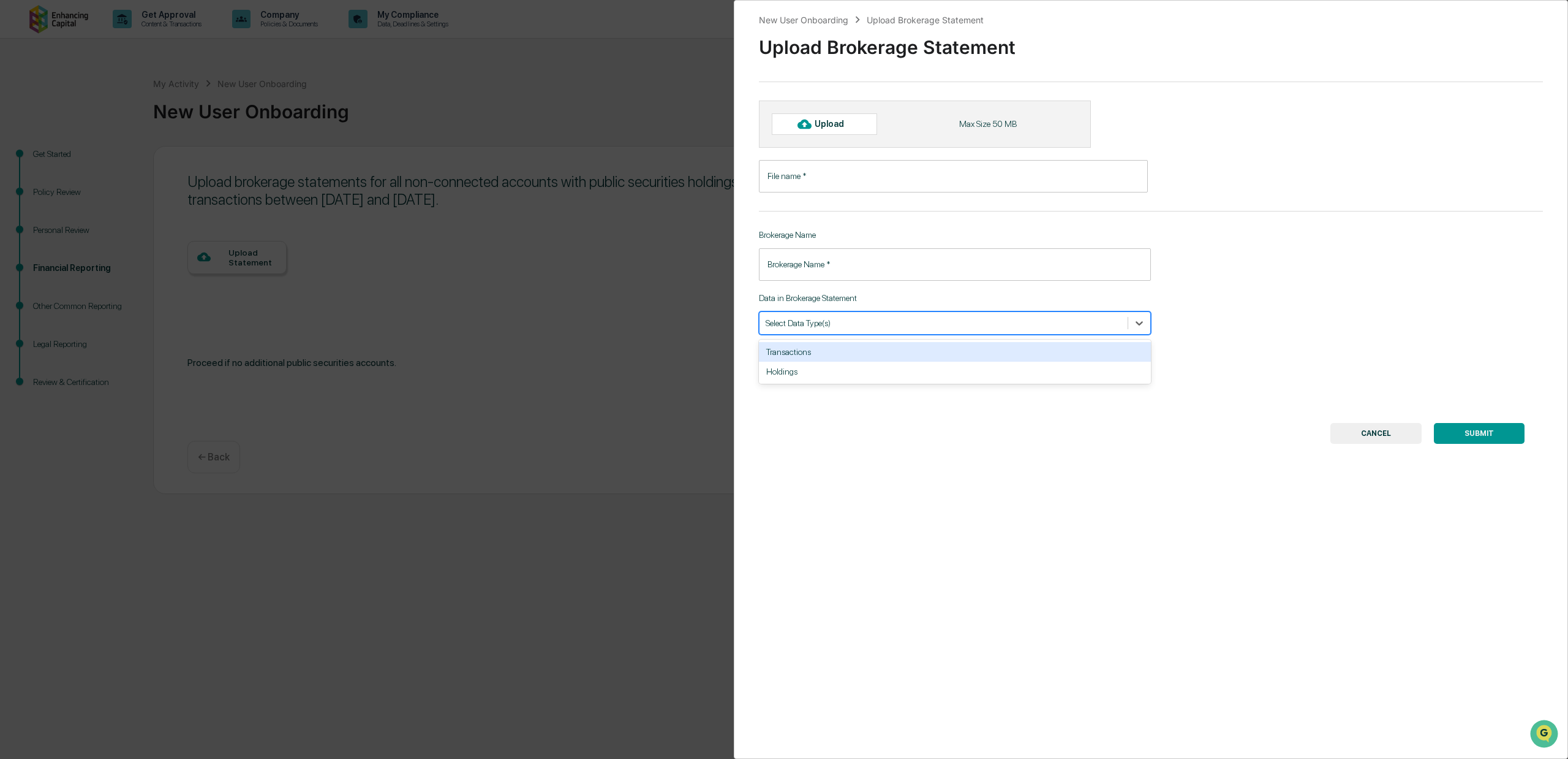
click at [844, 327] on div at bounding box center [943, 322] width 356 height 12
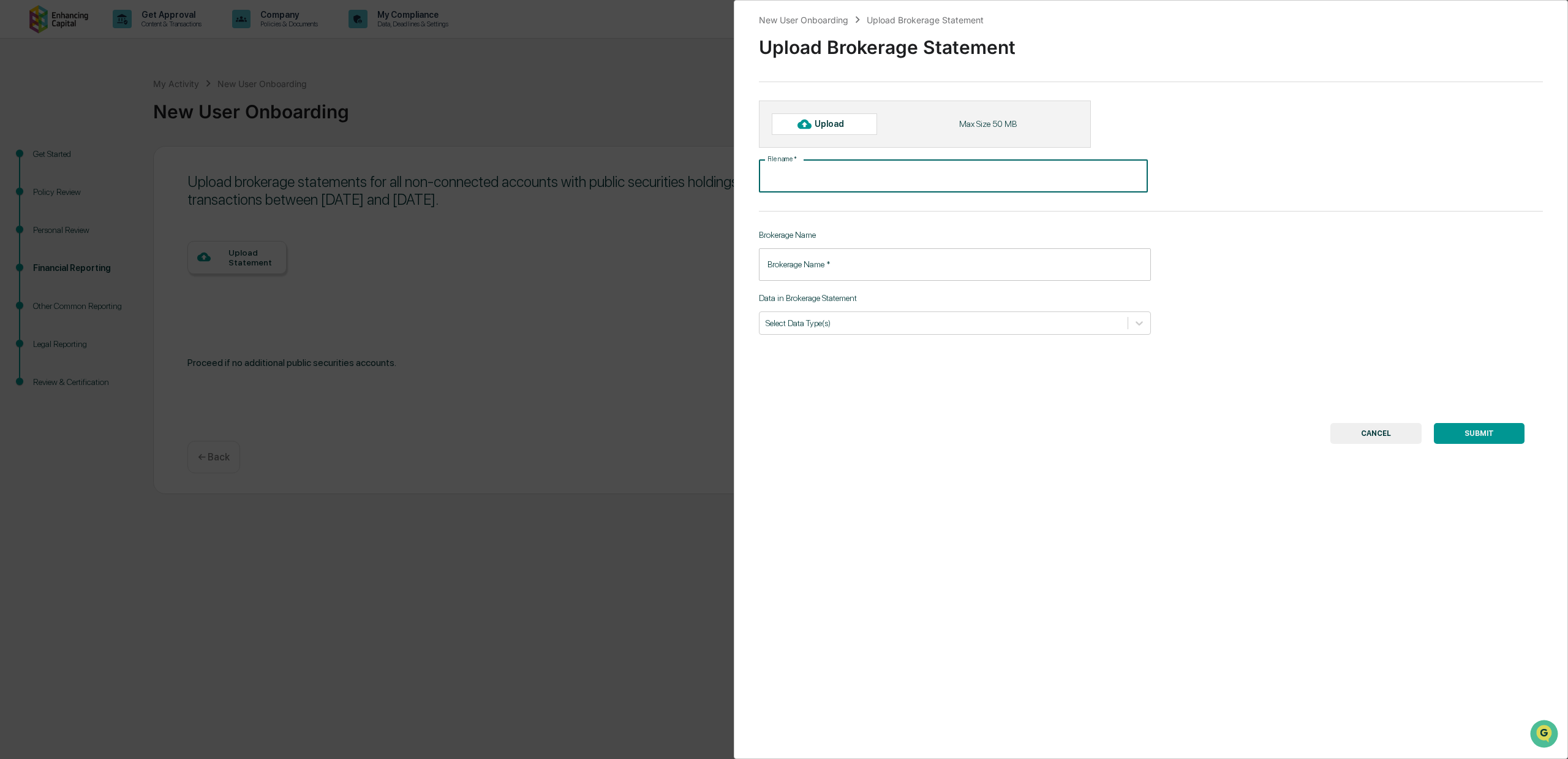
click at [827, 175] on input "File name   *" at bounding box center [953, 176] width 389 height 32
click at [1365, 431] on button "CANCEL" at bounding box center [1376, 433] width 91 height 21
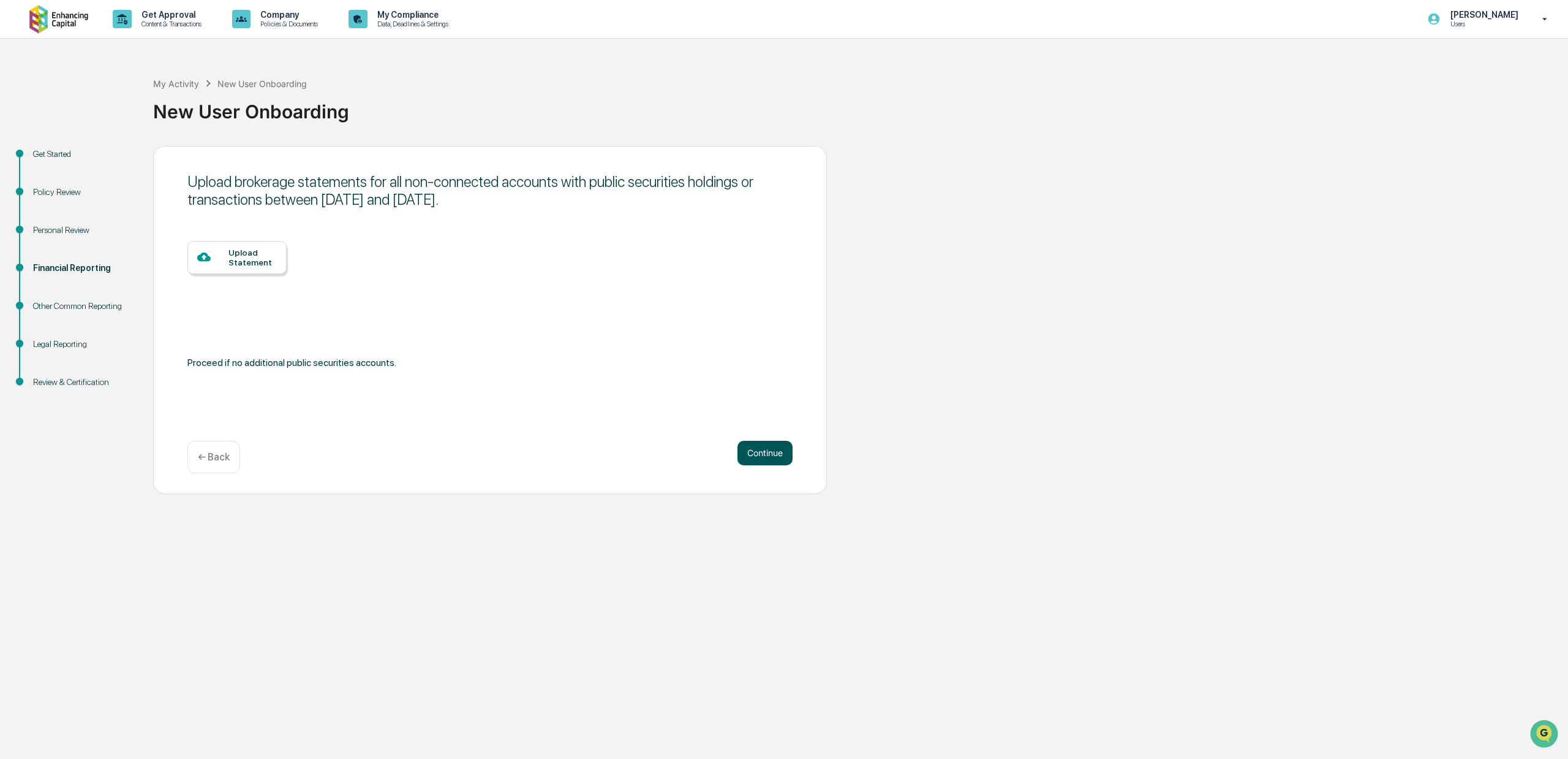
click at [760, 450] on button "Continue" at bounding box center [765, 453] width 55 height 24
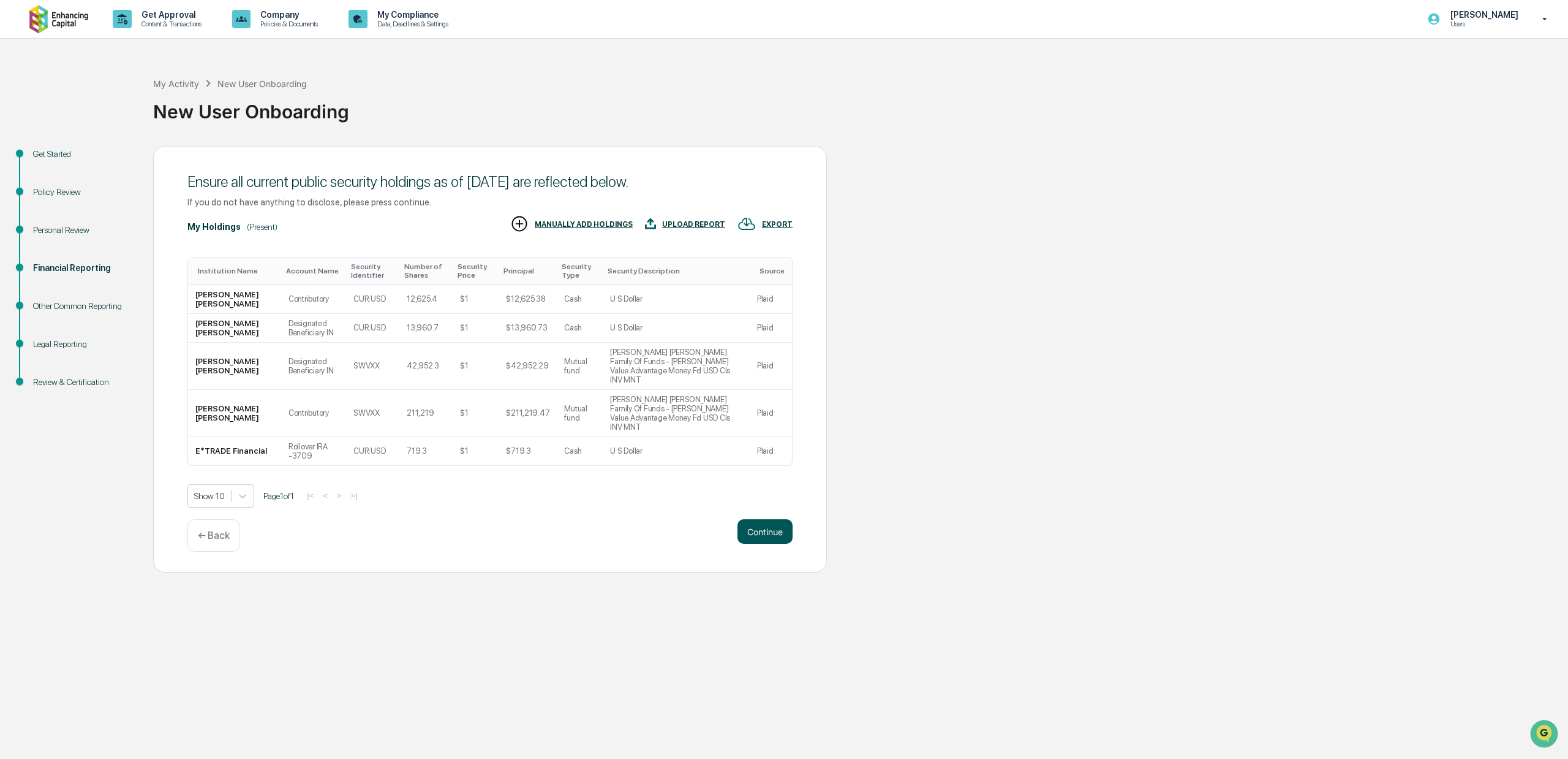
click at [768, 519] on button "Continue" at bounding box center [765, 531] width 55 height 24
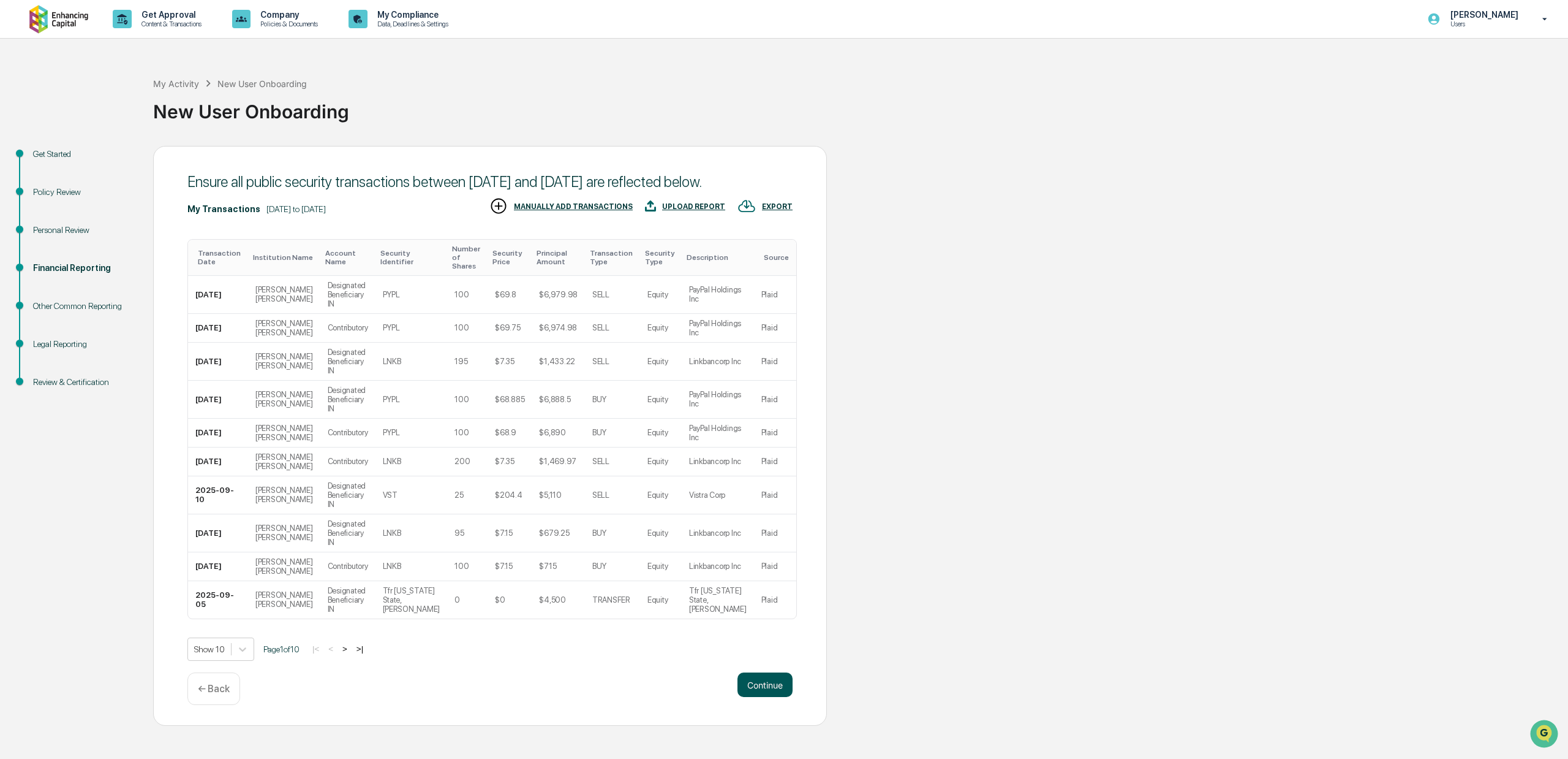
click at [761, 672] on button "Continue" at bounding box center [765, 684] width 55 height 24
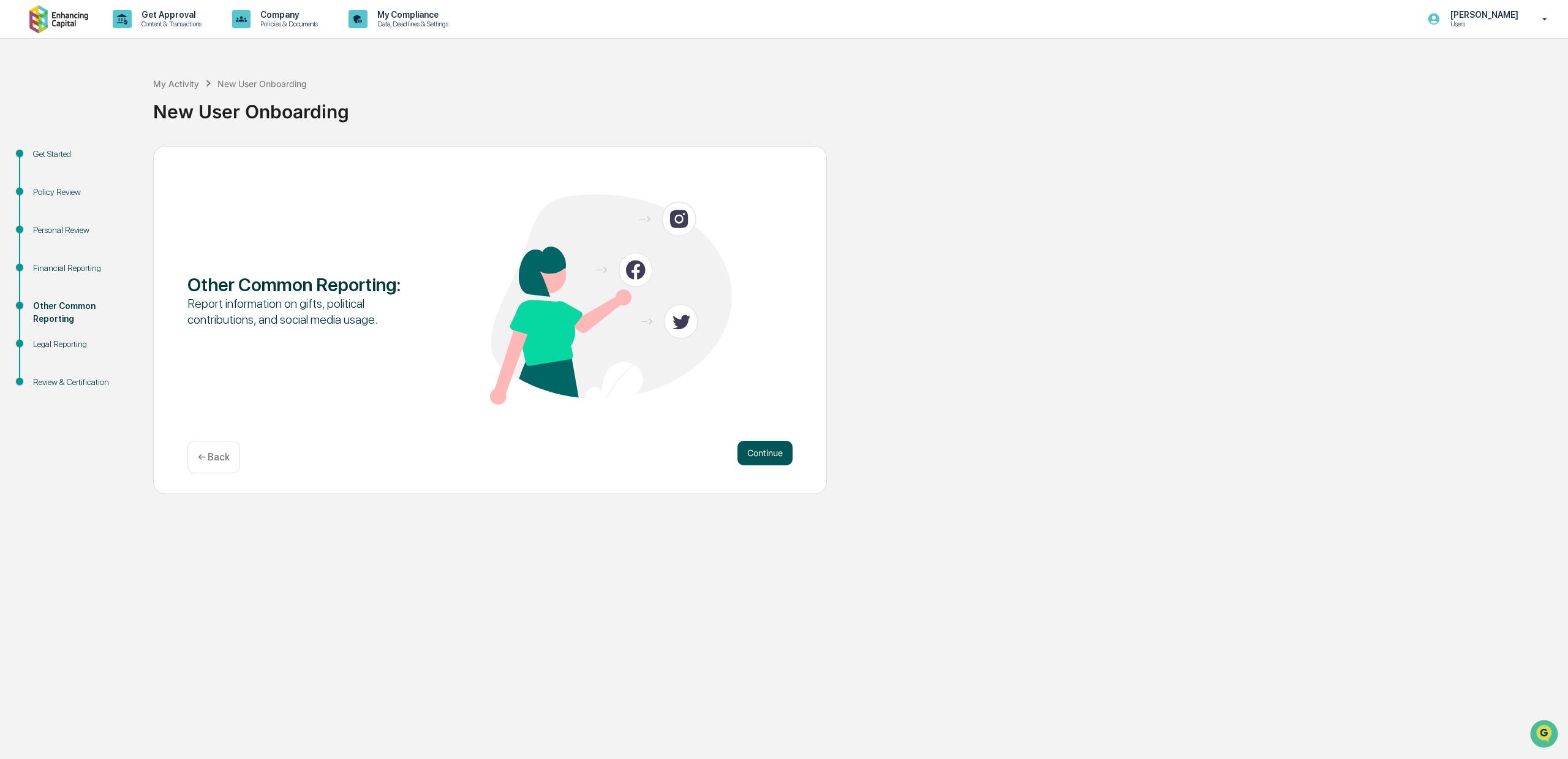
click at [759, 451] on button "Continue" at bounding box center [765, 453] width 55 height 24
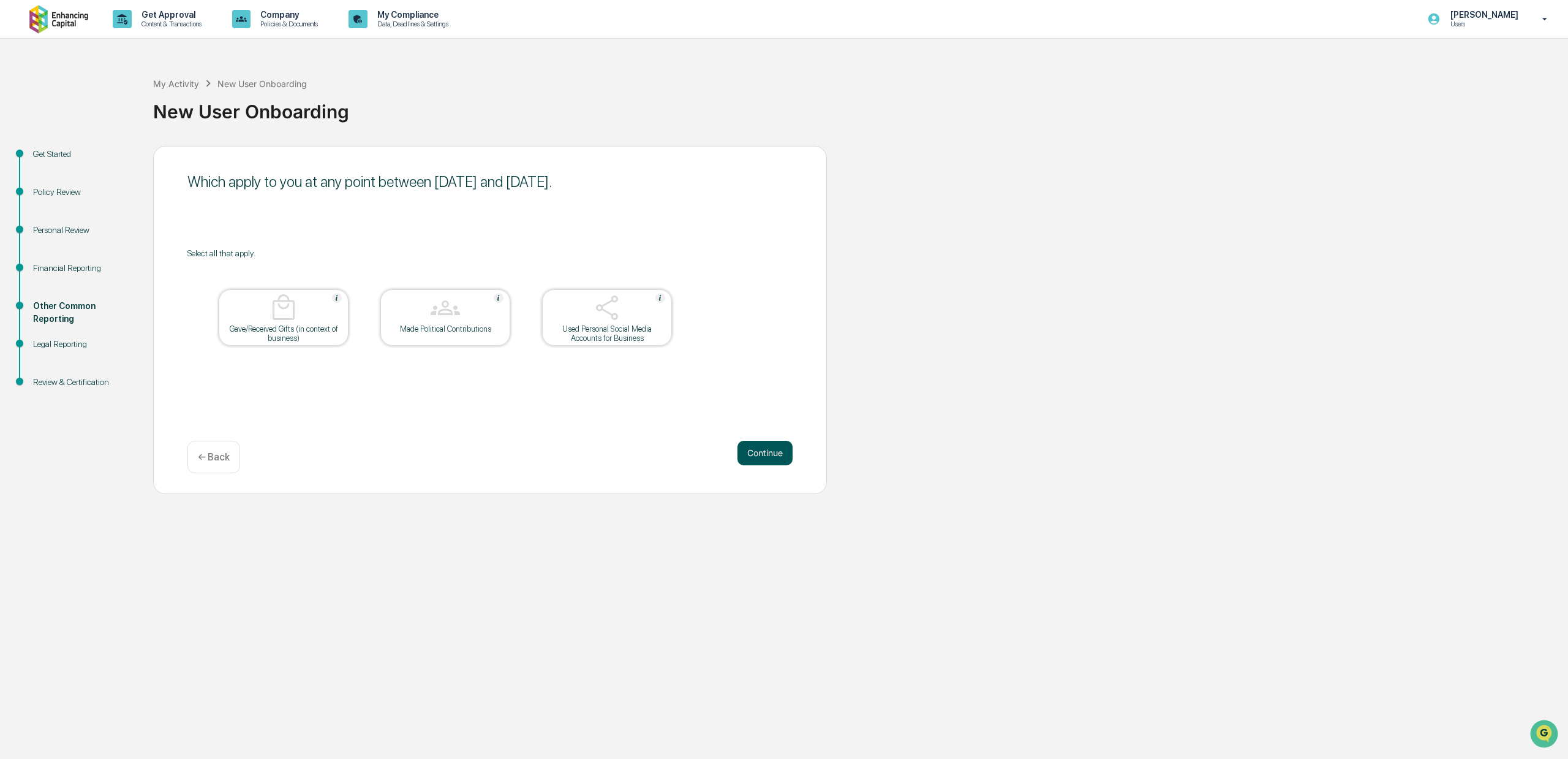
click at [758, 454] on button "Continue" at bounding box center [765, 453] width 55 height 24
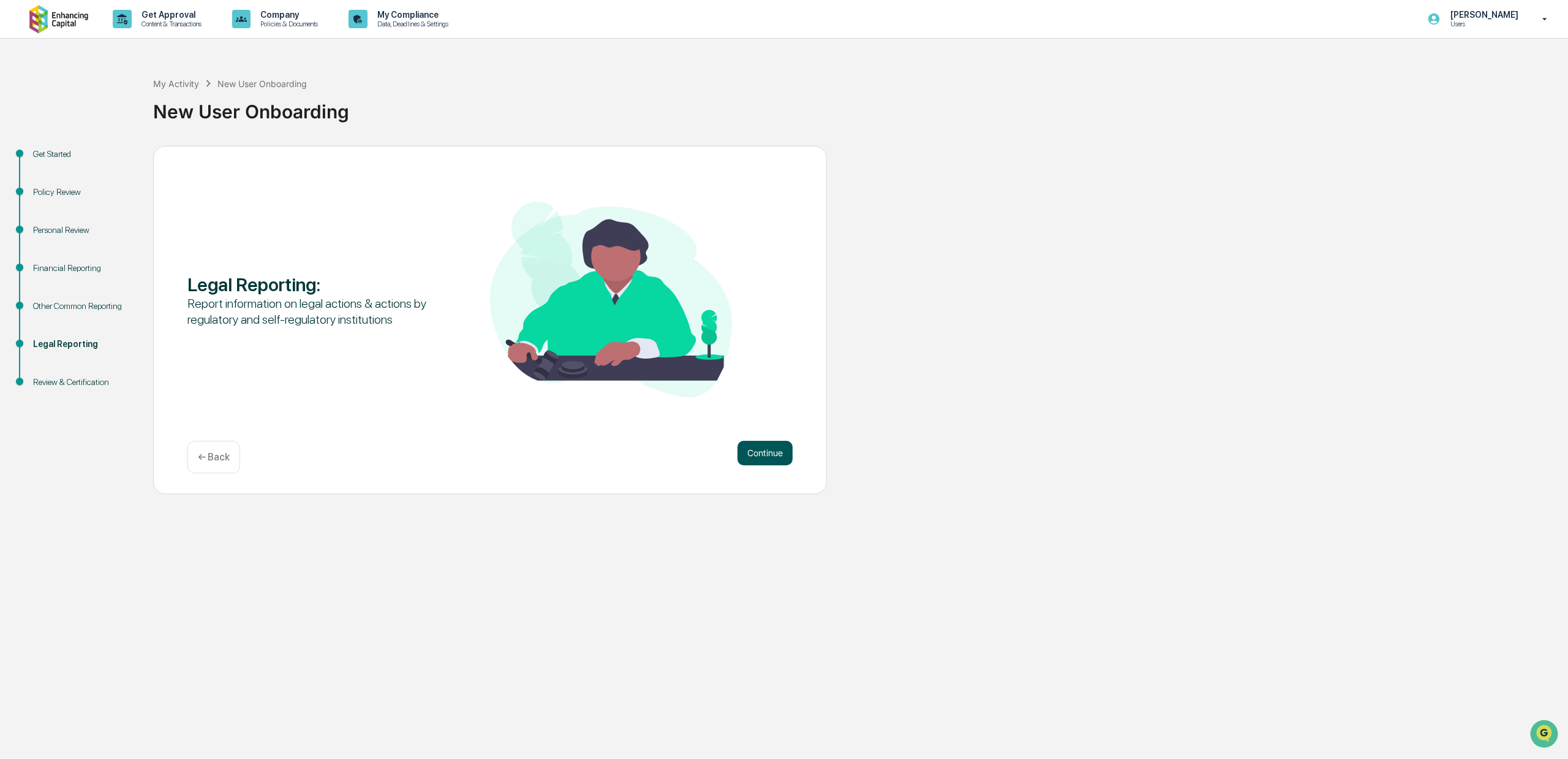
click at [753, 446] on button "Continue" at bounding box center [765, 453] width 55 height 24
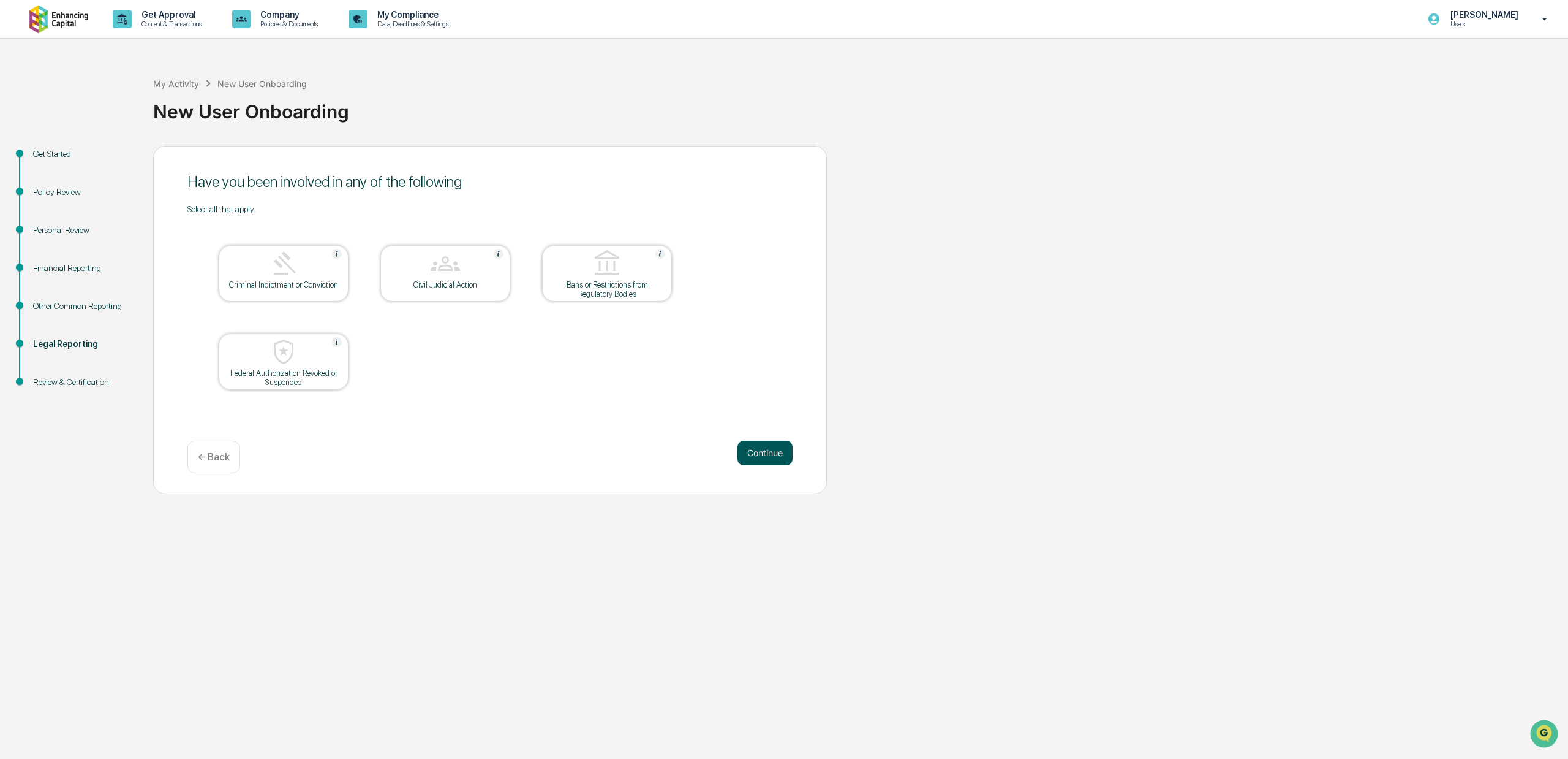
click at [751, 449] on button "Continue" at bounding box center [765, 453] width 55 height 24
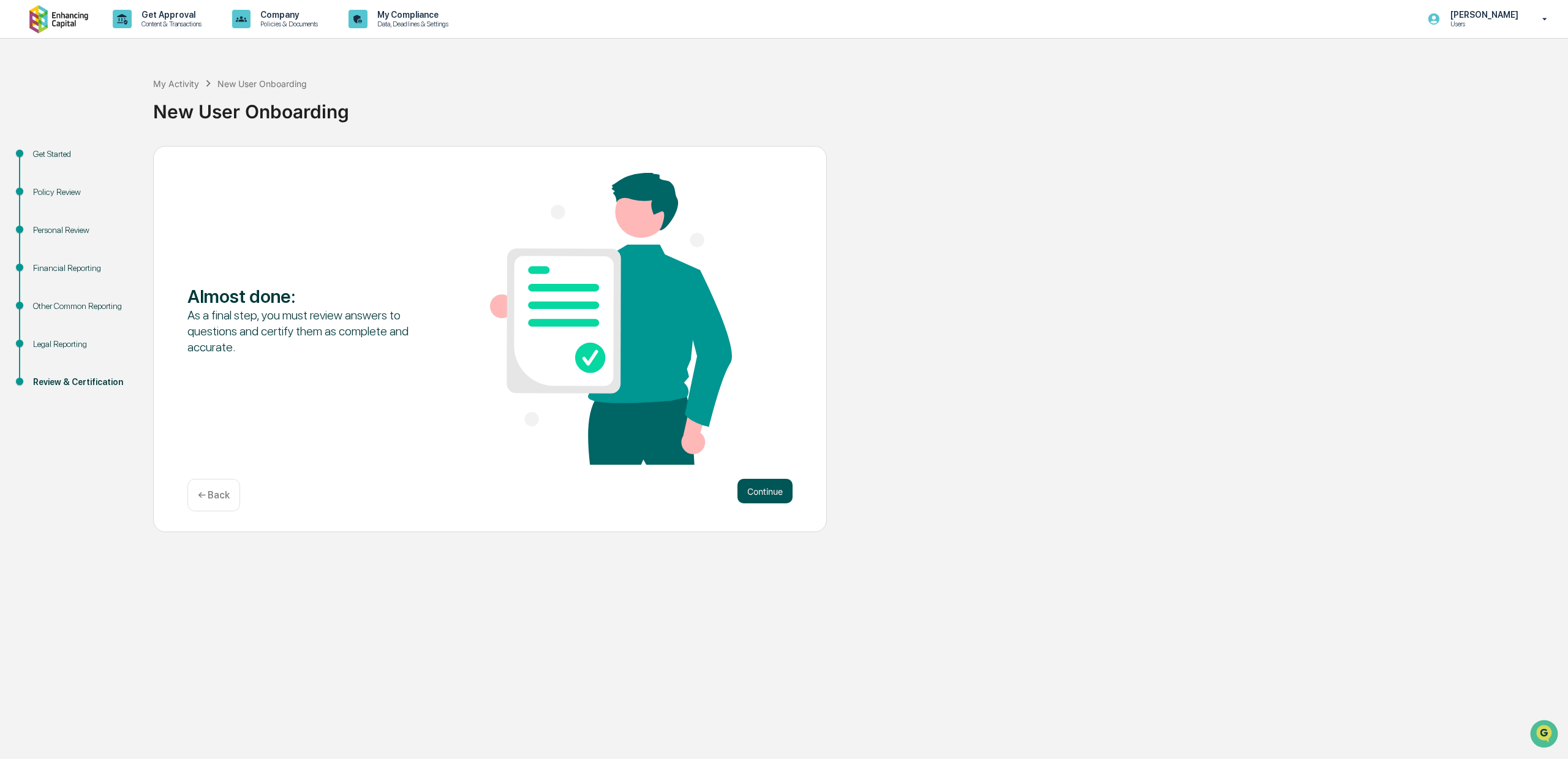
click at [756, 486] on button "Continue" at bounding box center [765, 491] width 55 height 24
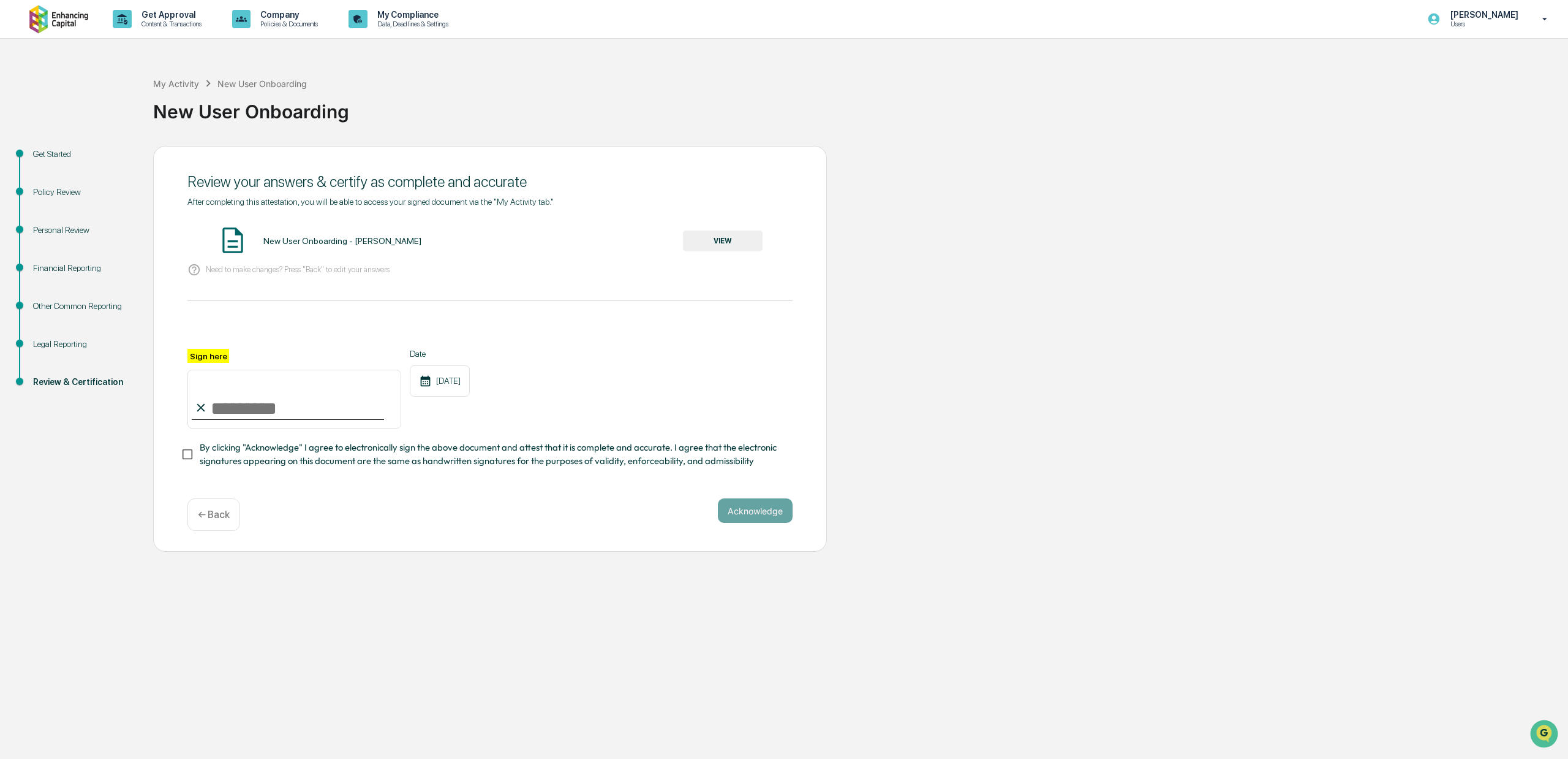
click at [231, 414] on input "Sign here" at bounding box center [294, 399] width 214 height 59
type input "**********"
click at [743, 518] on button "Acknowledge" at bounding box center [755, 510] width 75 height 24
click at [714, 236] on button "VIEW" at bounding box center [723, 241] width 80 height 21
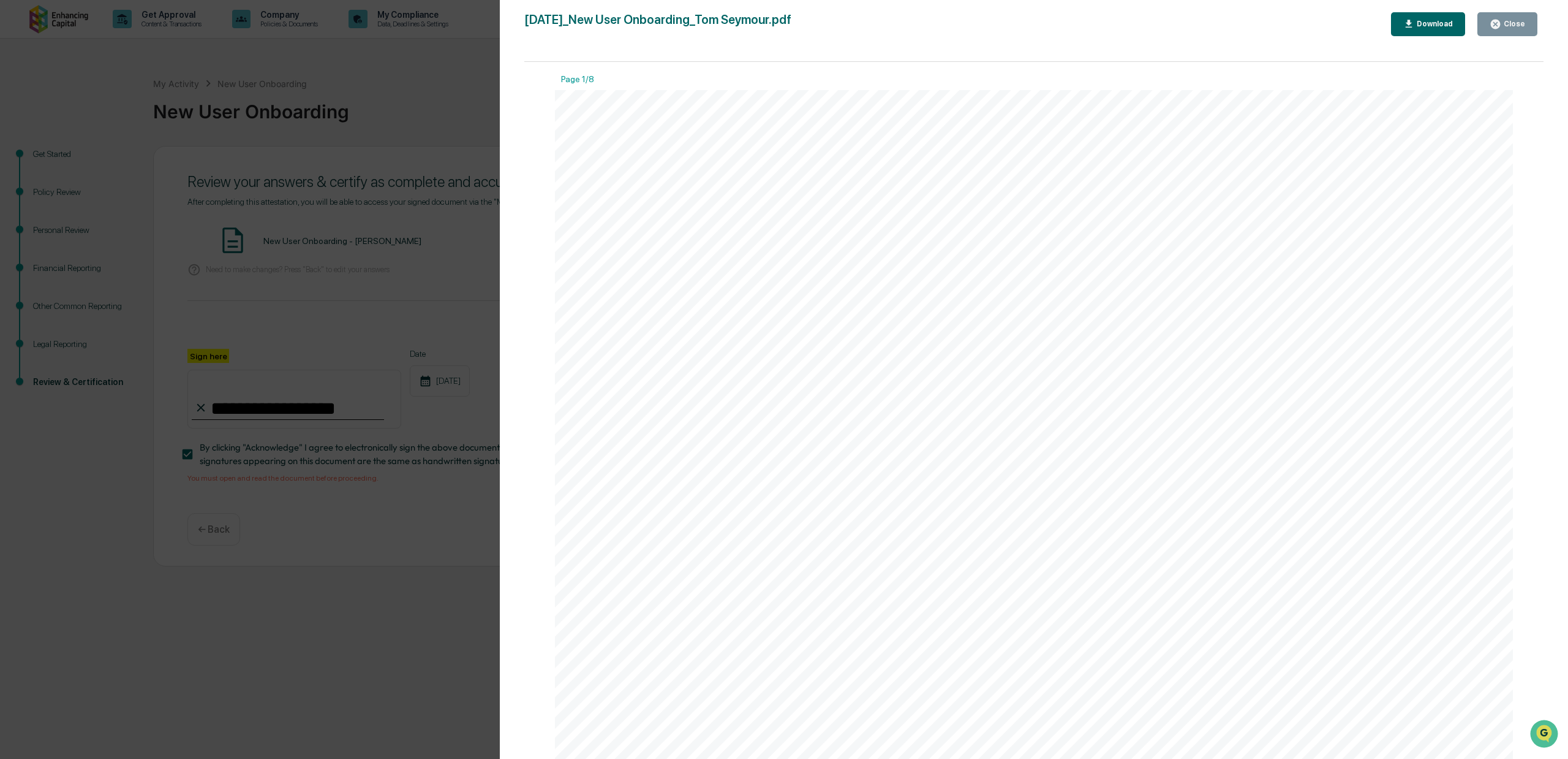
click at [1428, 25] on div "Download" at bounding box center [1433, 24] width 38 height 8
click at [425, 55] on div "Version History 09/23/2025, 06:27 PM Tom Seymour 2025-09-23_New User Onboarding…" at bounding box center [784, 380] width 1568 height 759
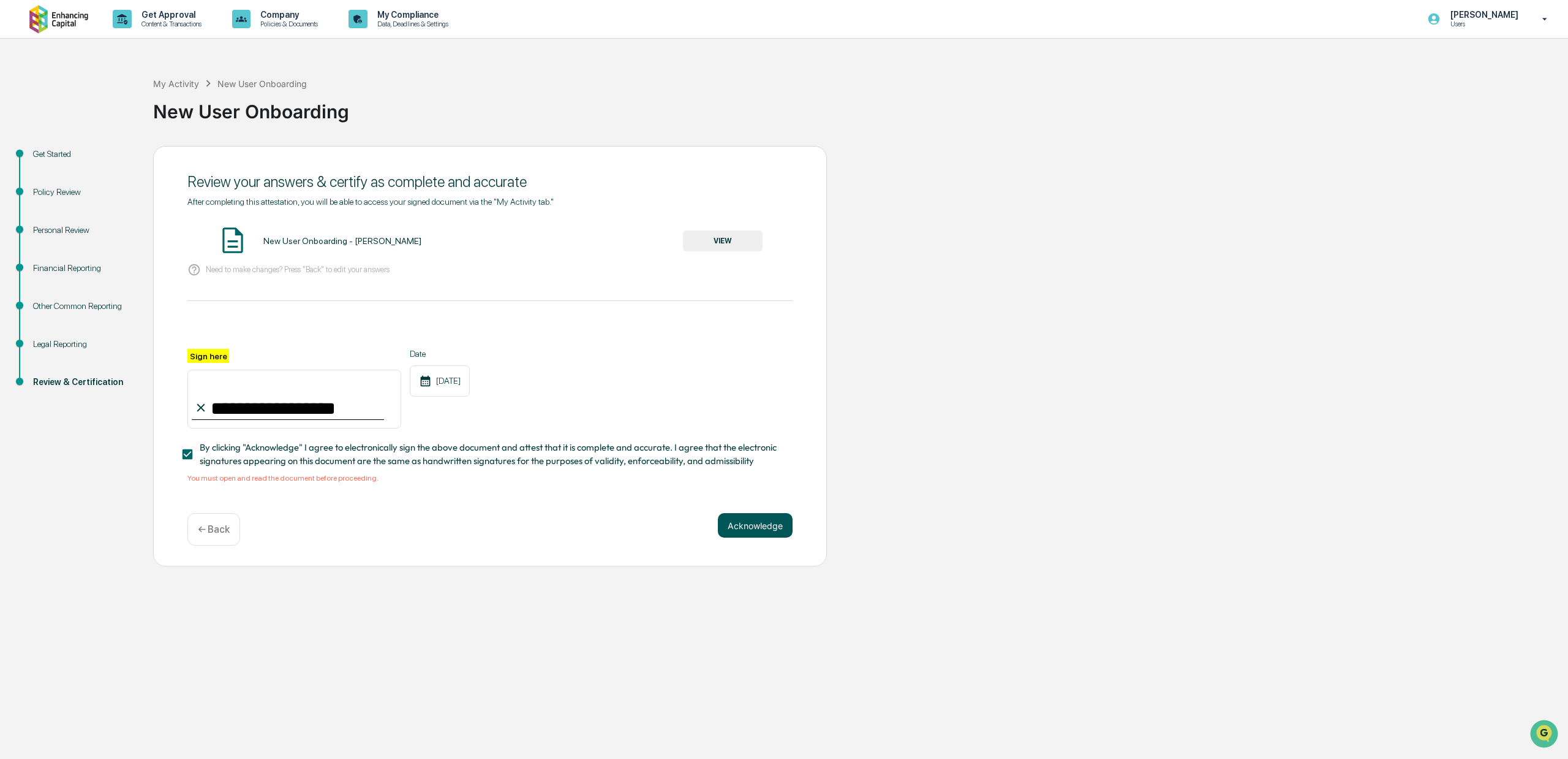
click at [758, 533] on button "Acknowledge" at bounding box center [755, 525] width 75 height 24
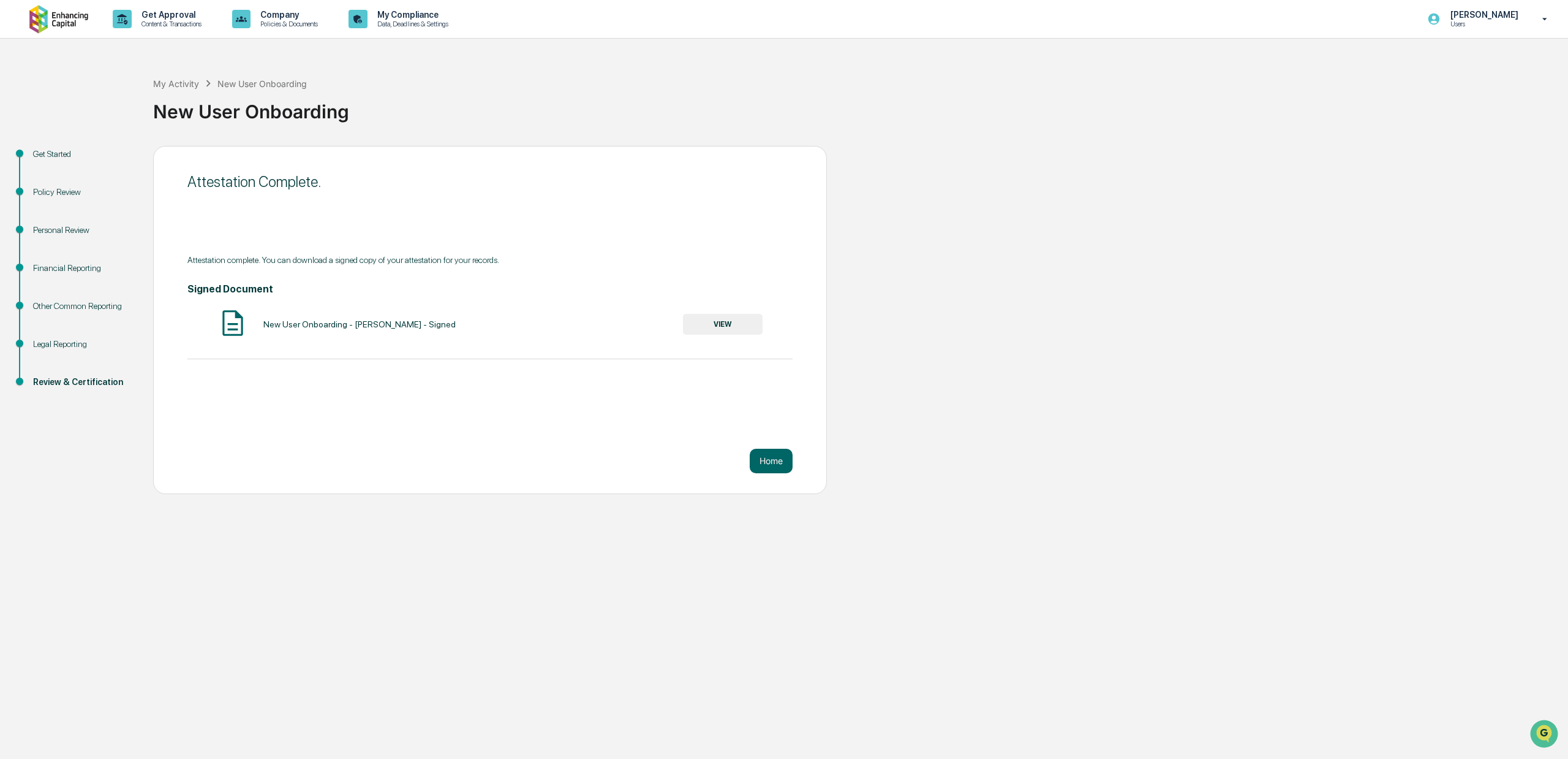
click at [730, 324] on button "VIEW" at bounding box center [723, 324] width 80 height 21
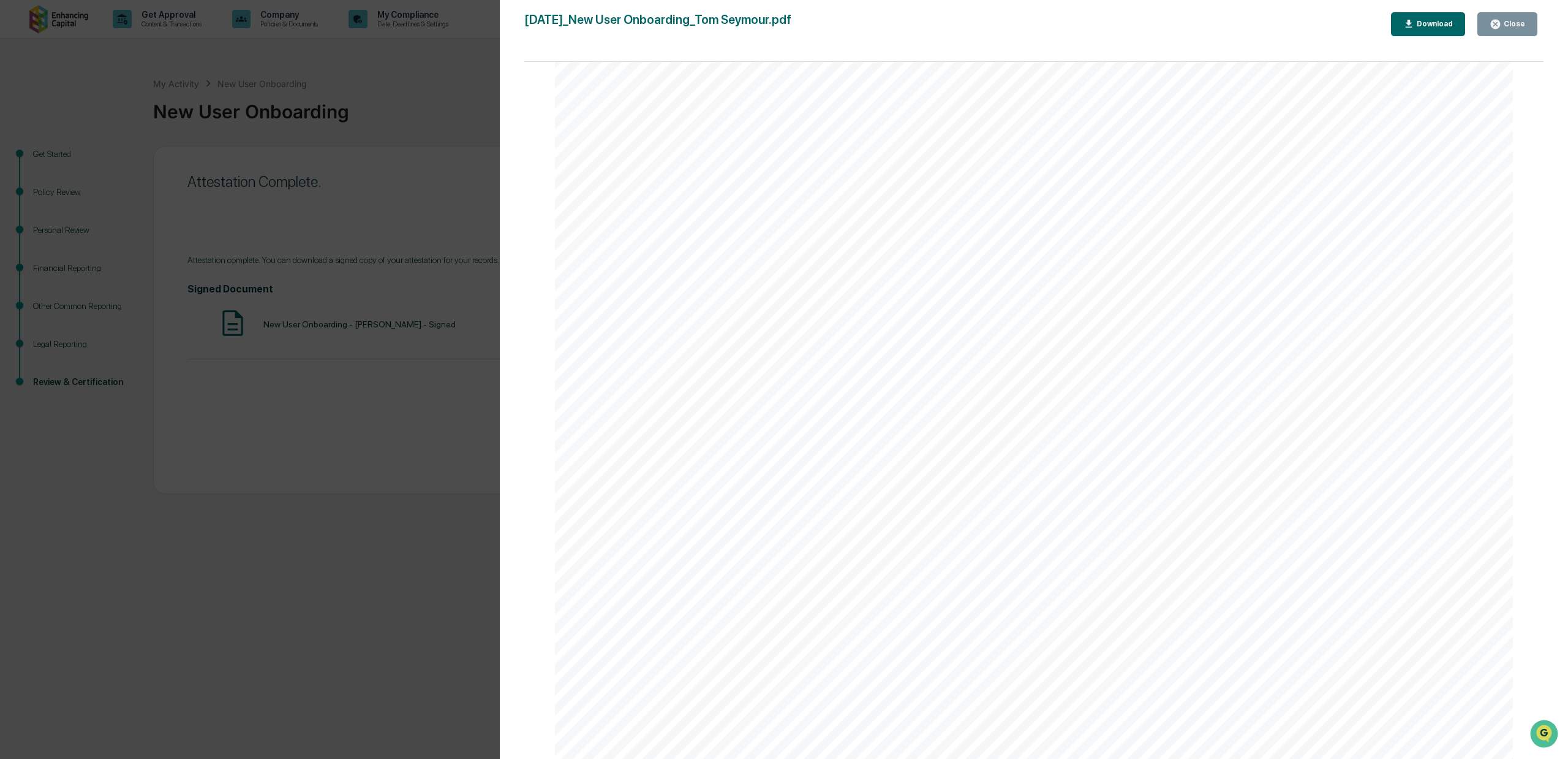
scroll to position [3104, 0]
click at [1433, 20] on div "Download" at bounding box center [1433, 24] width 38 height 8
click at [1421, 18] on div "Download" at bounding box center [1428, 24] width 50 height 12
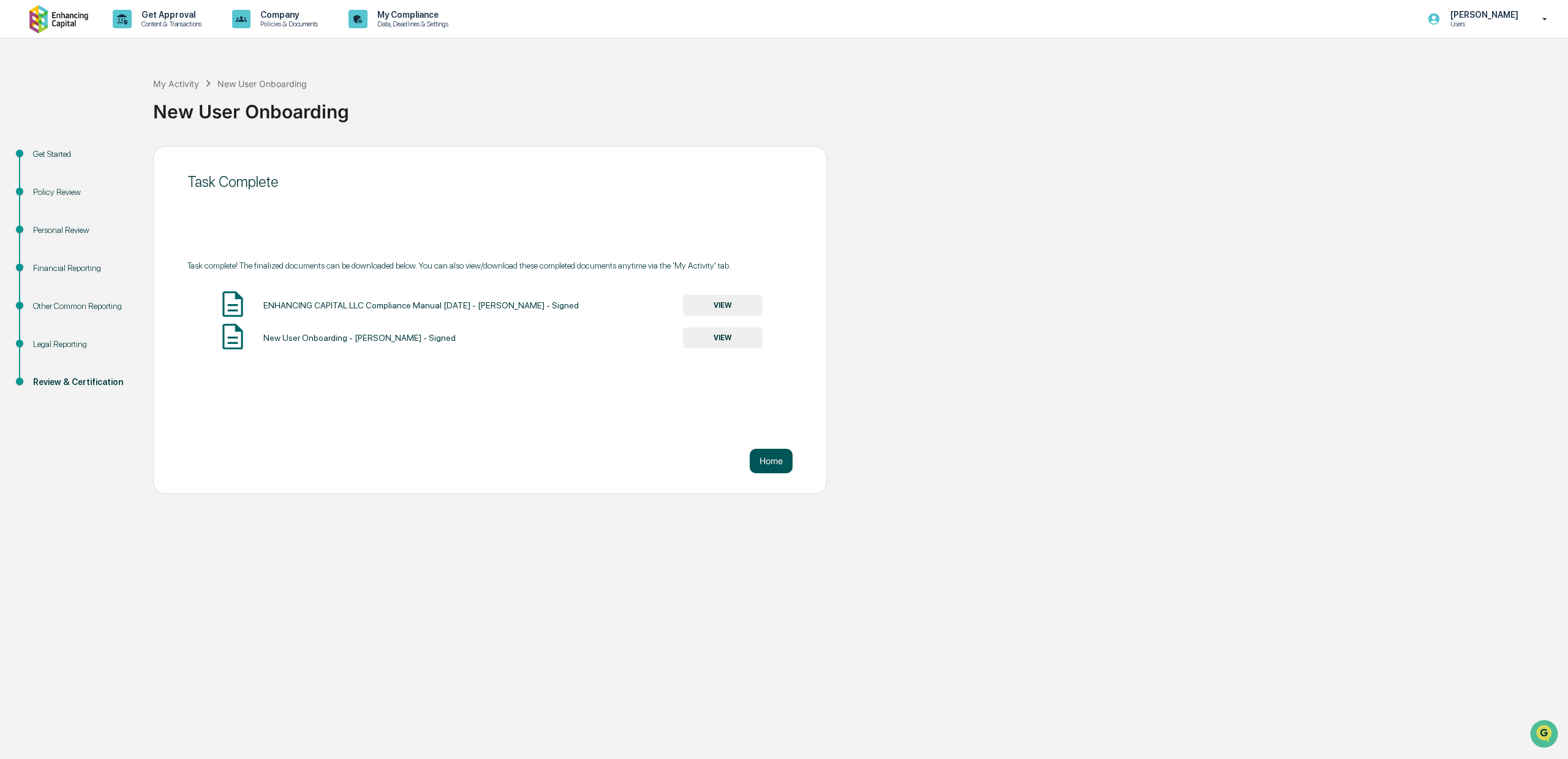
click at [775, 461] on button "Home" at bounding box center [770, 461] width 43 height 24
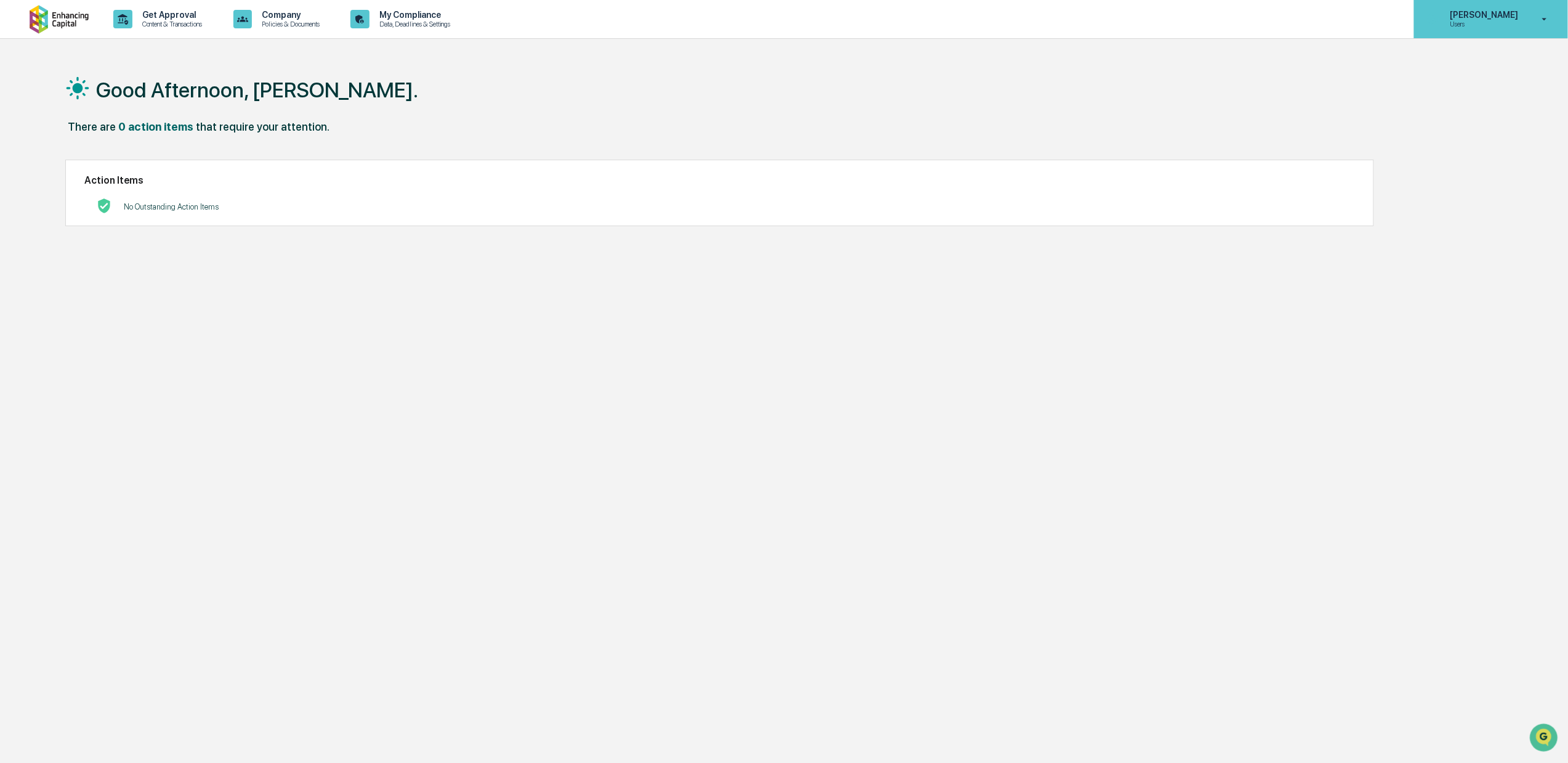
click at [1532, 1] on div "Tom Seymour Users" at bounding box center [1490, 19] width 154 height 38
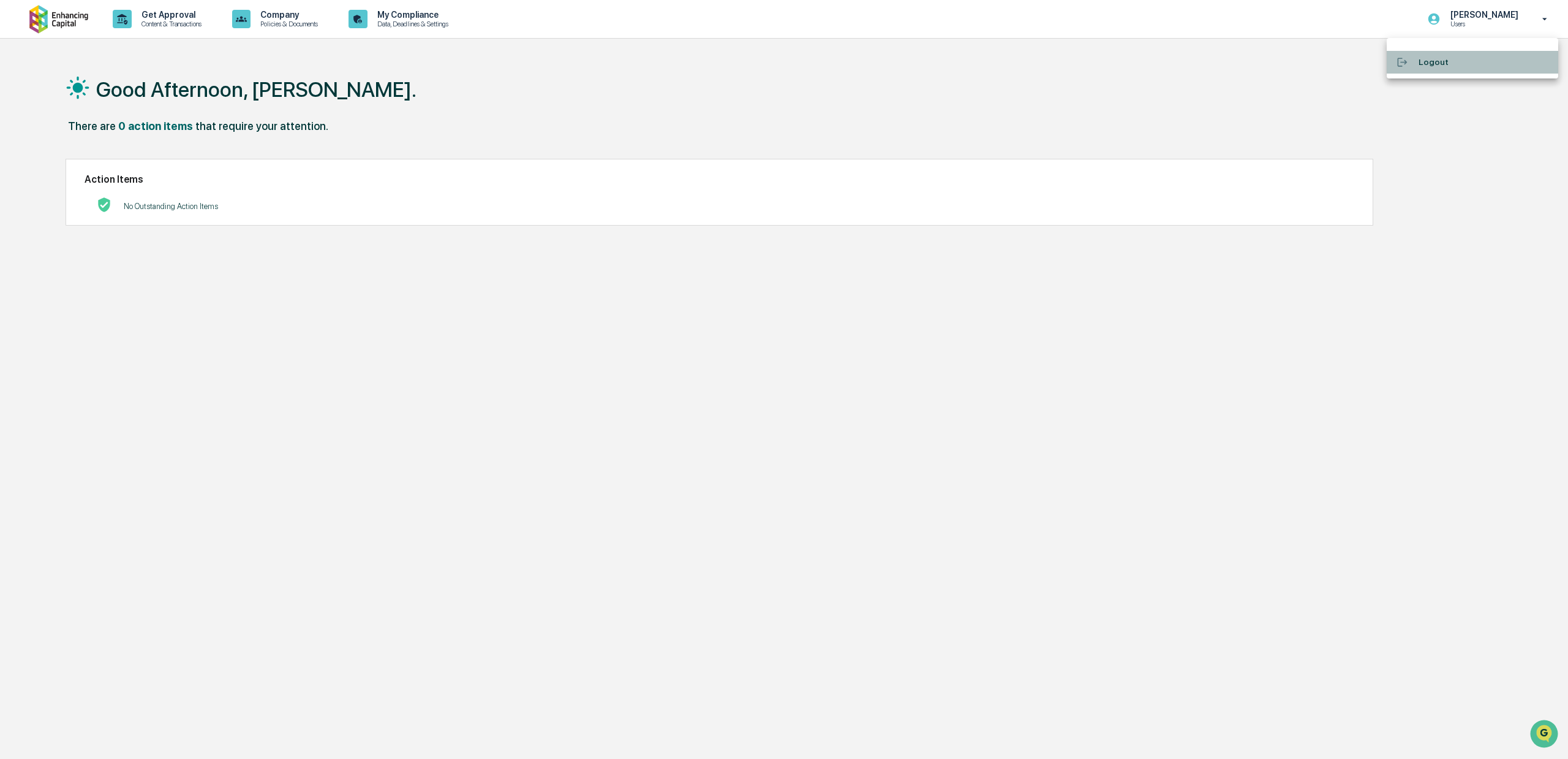
click at [1439, 55] on li "Logout" at bounding box center [1472, 62] width 172 height 22
